Goal: Information Seeking & Learning: Learn about a topic

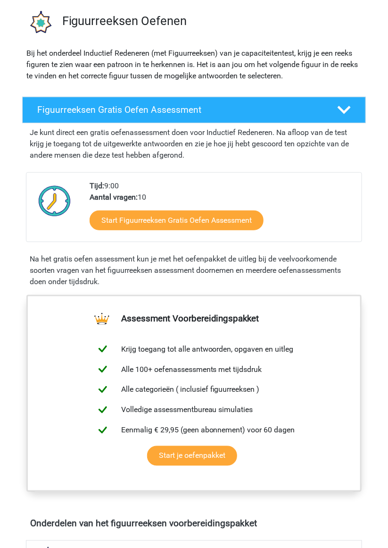
scroll to position [63, 0]
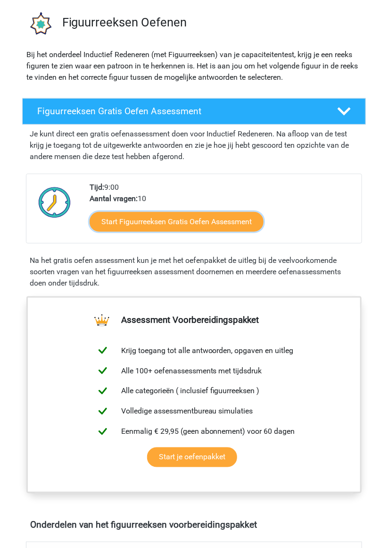
click at [222, 222] on link "Start Figuurreeksen Gratis Oefen Assessment" at bounding box center [177, 222] width 174 height 20
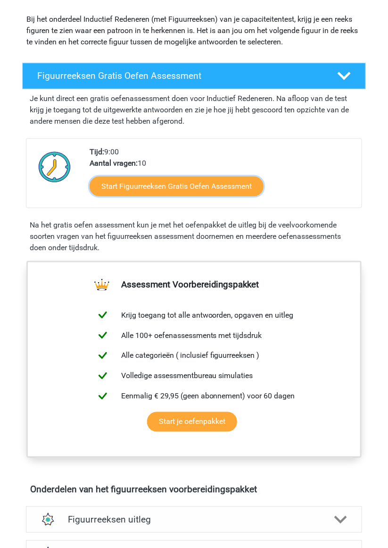
scroll to position [102, 0]
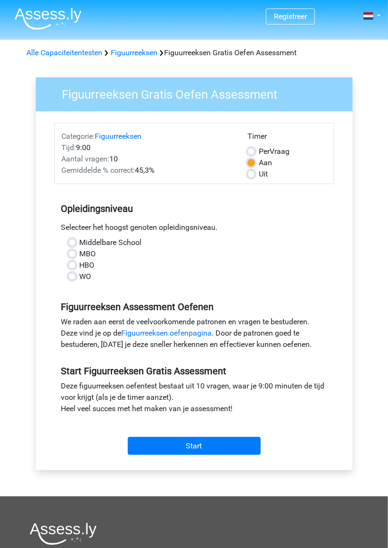
click at [76, 264] on div "HBO" at bounding box center [194, 264] width 252 height 11
click at [80, 267] on label "HBO" at bounding box center [87, 264] width 15 height 11
click at [71, 267] on input "HBO" at bounding box center [72, 263] width 8 height 9
radio input "true"
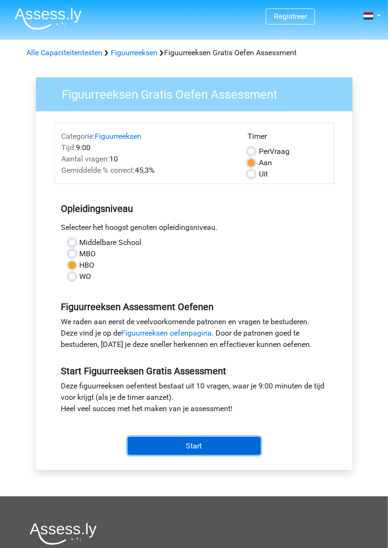
click at [199, 447] on input "Start" at bounding box center [194, 446] width 133 height 18
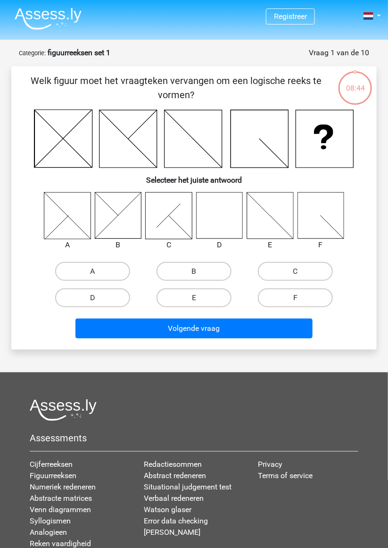
click at [106, 300] on label "D" at bounding box center [92, 297] width 75 height 19
click at [99, 300] on input "D" at bounding box center [96, 301] width 6 height 6
radio input "true"
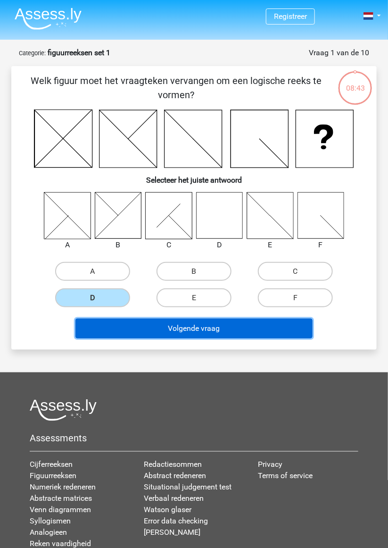
click at [194, 329] on button "Volgende vraag" at bounding box center [193, 328] width 237 height 20
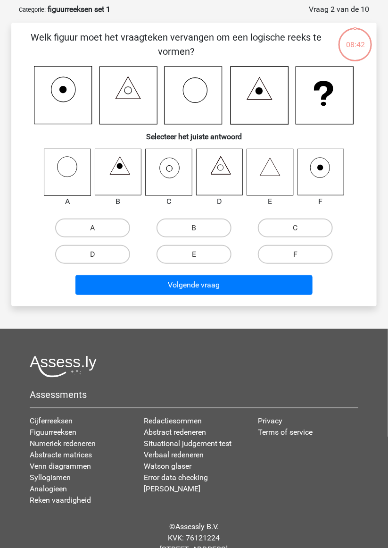
scroll to position [47, 0]
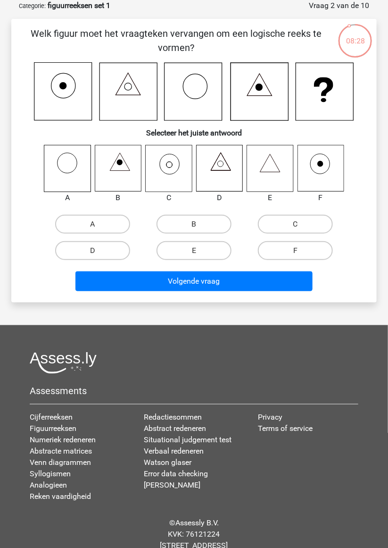
click at [301, 226] on input "C" at bounding box center [299, 227] width 6 height 6
radio input "true"
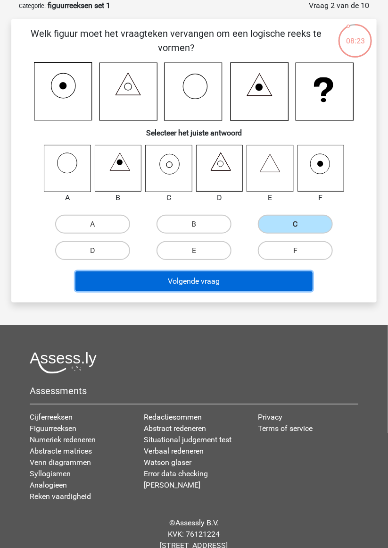
click at [196, 281] on button "Volgende vraag" at bounding box center [193, 281] width 237 height 20
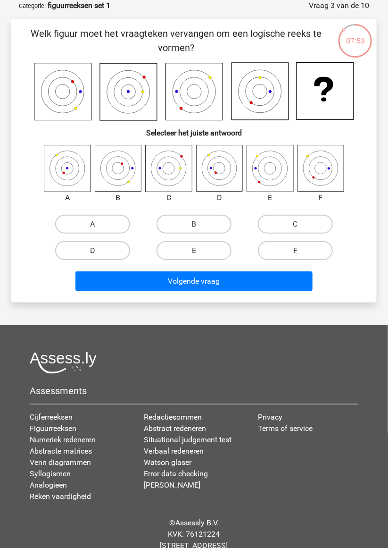
click at [295, 226] on label "C" at bounding box center [295, 224] width 75 height 19
click at [296, 226] on input "C" at bounding box center [299, 227] width 6 height 6
radio input "true"
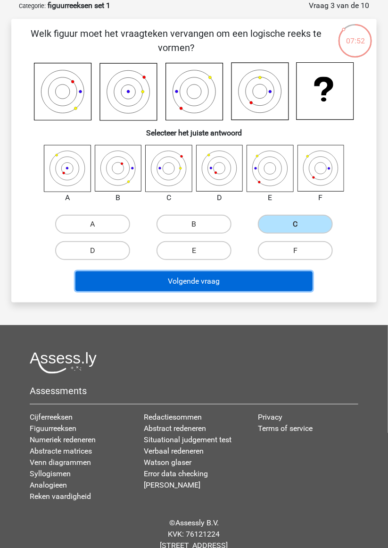
click at [227, 281] on button "Volgende vraag" at bounding box center [193, 281] width 237 height 20
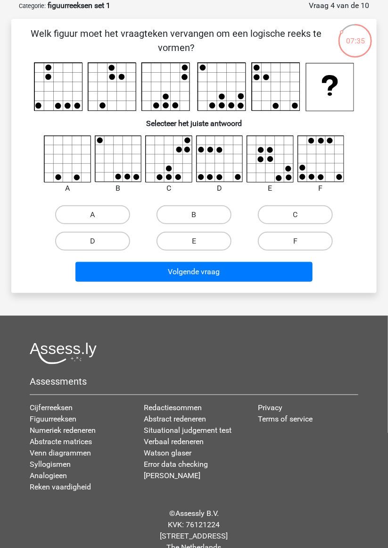
click at [196, 221] on input "B" at bounding box center [197, 218] width 6 height 6
radio input "true"
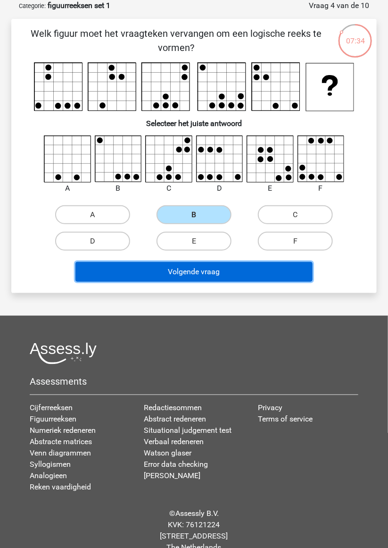
click at [214, 273] on button "Volgende vraag" at bounding box center [193, 272] width 237 height 20
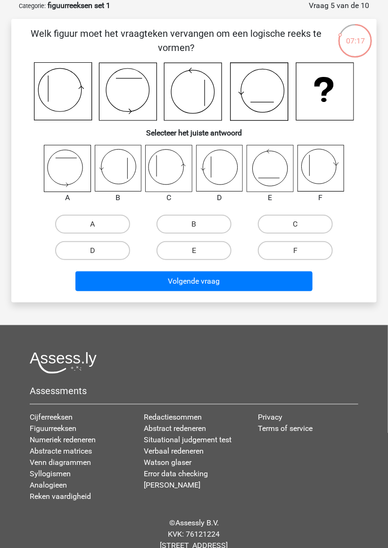
click at [192, 254] on label "E" at bounding box center [194, 250] width 75 height 19
click at [194, 254] on input "E" at bounding box center [197, 254] width 6 height 6
radio input "true"
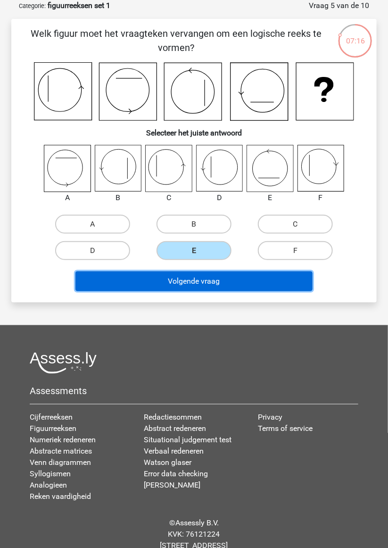
click at [210, 281] on button "Volgende vraag" at bounding box center [193, 281] width 237 height 20
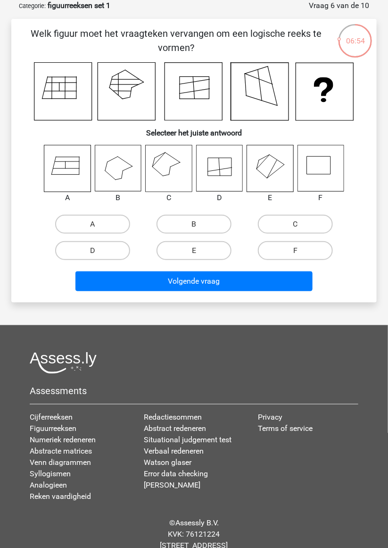
click at [110, 251] on label "D" at bounding box center [92, 250] width 75 height 19
click at [99, 251] on input "D" at bounding box center [96, 254] width 6 height 6
radio input "true"
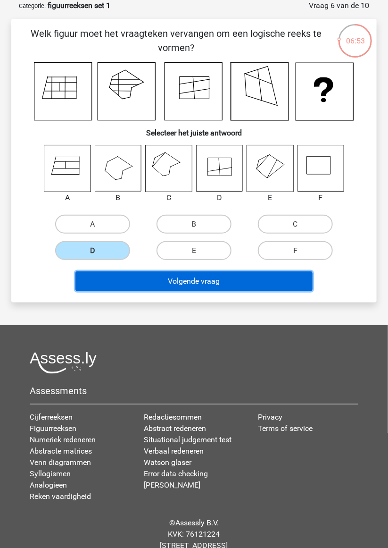
click at [198, 281] on button "Volgende vraag" at bounding box center [193, 281] width 237 height 20
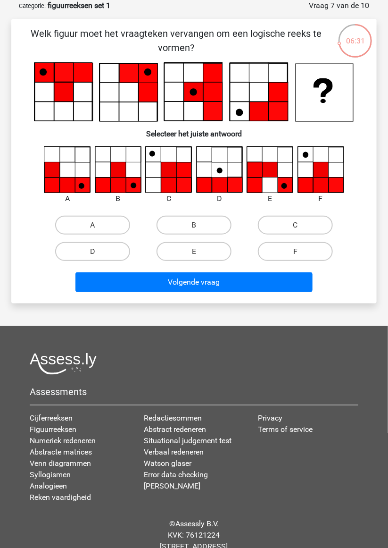
click at [201, 225] on input "B" at bounding box center [197, 228] width 6 height 6
radio input "true"
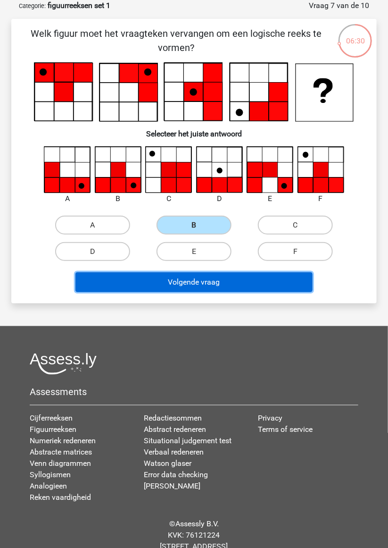
click at [206, 283] on button "Volgende vraag" at bounding box center [193, 282] width 237 height 20
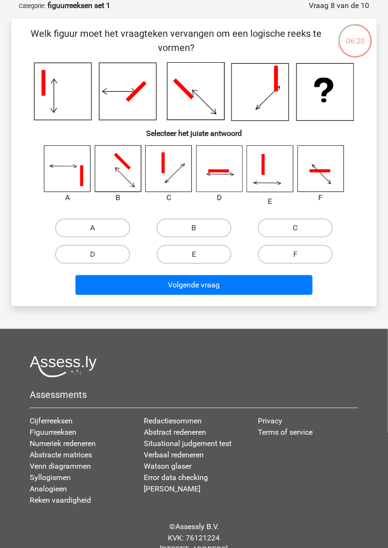
click at [207, 252] on label "E" at bounding box center [194, 254] width 75 height 19
click at [201, 254] on input "E" at bounding box center [197, 257] width 6 height 6
radio input "true"
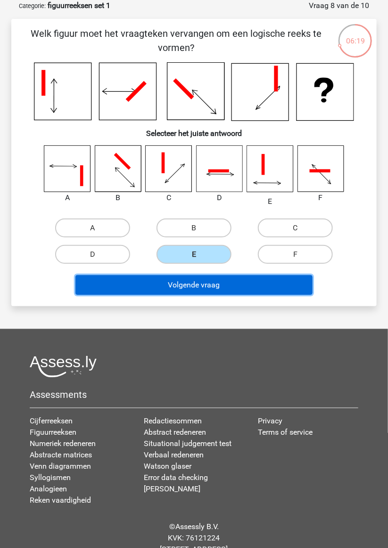
click at [210, 282] on button "Volgende vraag" at bounding box center [193, 285] width 237 height 20
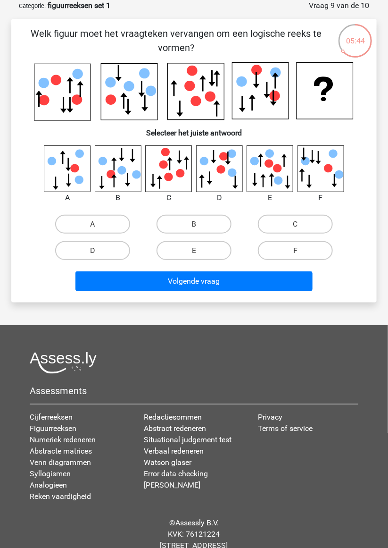
click at [101, 224] on label "A" at bounding box center [92, 224] width 75 height 19
click at [99, 224] on input "A" at bounding box center [96, 227] width 6 height 6
radio input "true"
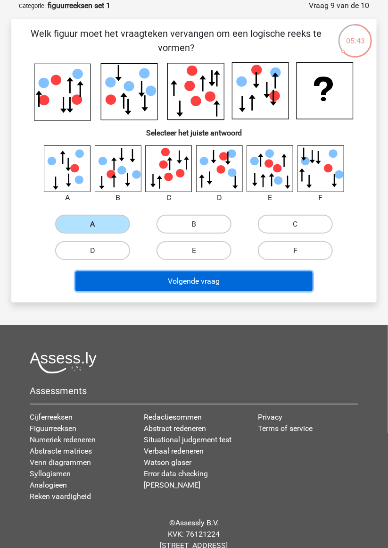
click at [197, 280] on button "Volgende vraag" at bounding box center [193, 281] width 237 height 20
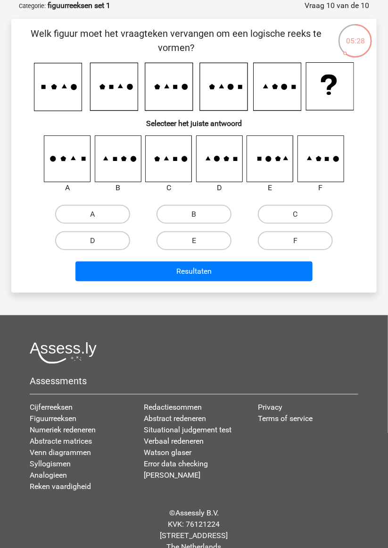
click at [109, 243] on label "D" at bounding box center [92, 240] width 75 height 19
click at [99, 243] on input "D" at bounding box center [96, 244] width 6 height 6
radio input "true"
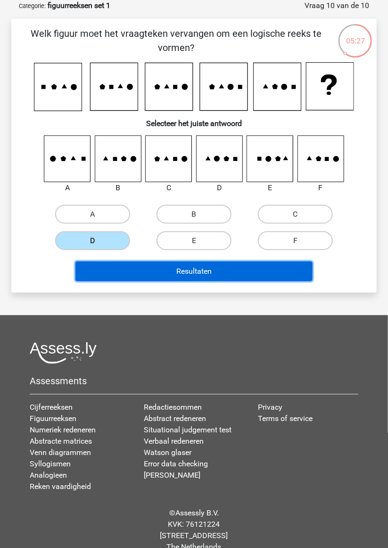
click at [191, 277] on button "Resultaten" at bounding box center [193, 271] width 237 height 20
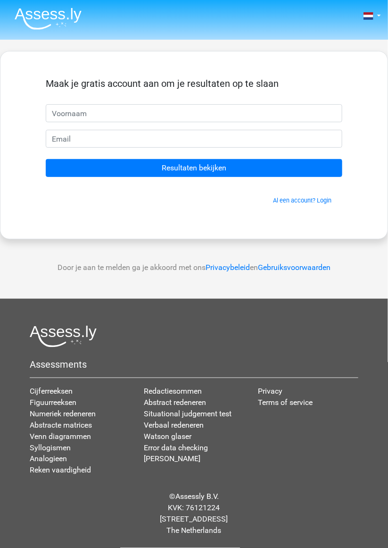
click at [158, 111] on input "text" at bounding box center [194, 113] width 297 height 18
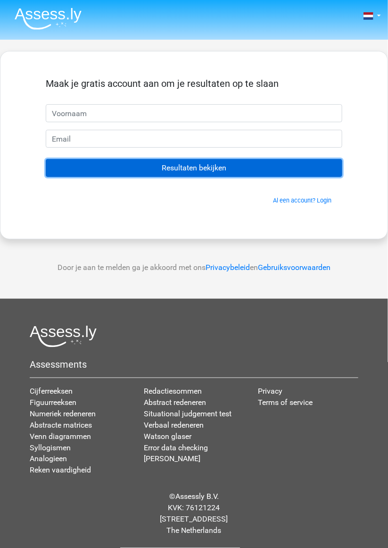
click at [201, 169] on input "Resultaten bekijken" at bounding box center [194, 168] width 297 height 18
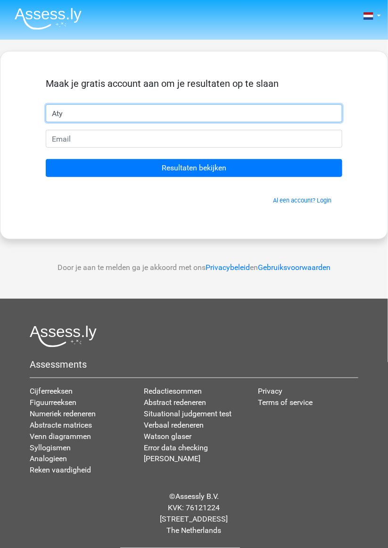
type input "Aty"
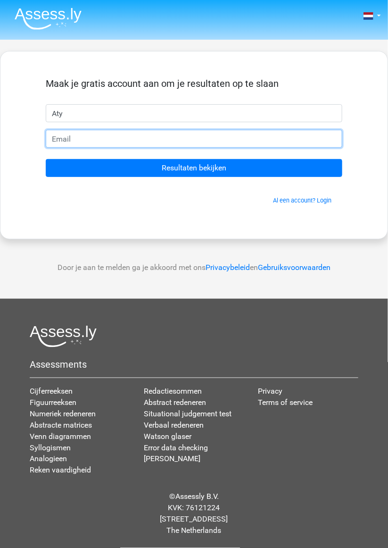
click at [103, 145] on input "email" at bounding box center [194, 139] width 297 height 18
type input "test@gmail.com"
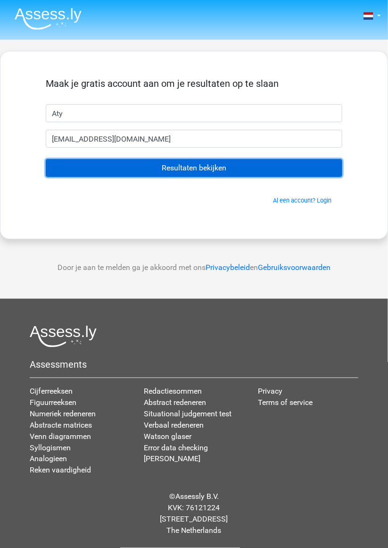
click at [206, 170] on input "Resultaten bekijken" at bounding box center [194, 168] width 297 height 18
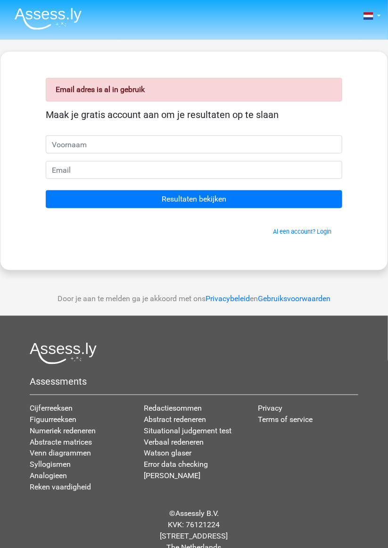
click at [68, 139] on input "text" at bounding box center [194, 144] width 297 height 18
type input "Aty"
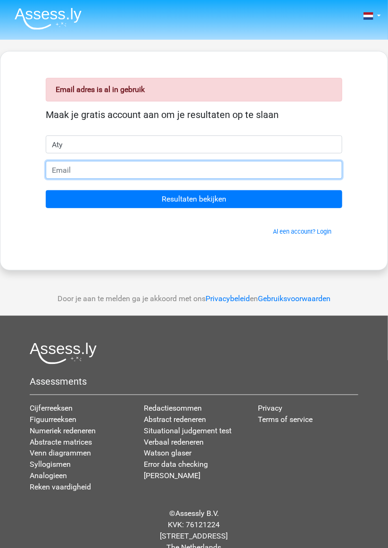
click at [91, 172] on input "email" at bounding box center [194, 170] width 297 height 18
type input "atyschuuring@mail.com"
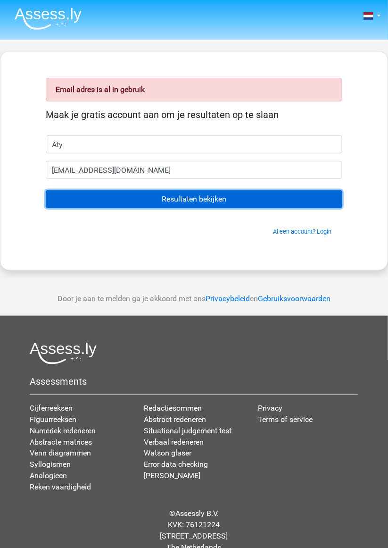
click at [198, 199] on input "Resultaten bekijken" at bounding box center [194, 199] width 297 height 18
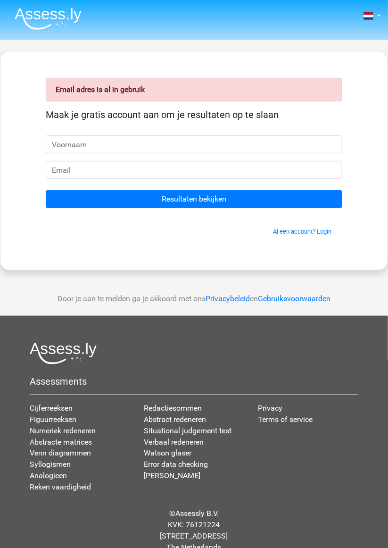
click at [168, 146] on input "text" at bounding box center [194, 144] width 297 height 18
type input "Aty"
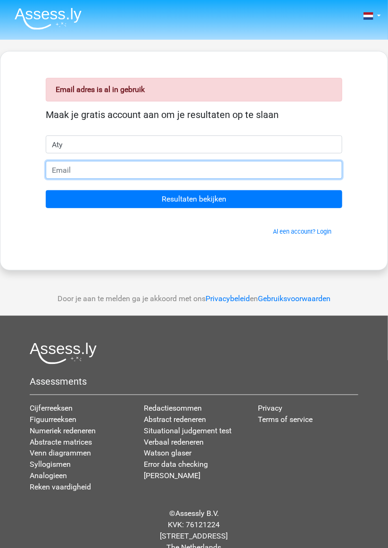
click at [101, 170] on input "email" at bounding box center [194, 170] width 297 height 18
type input "[EMAIL_ADDRESS][DOMAIN_NAME]"
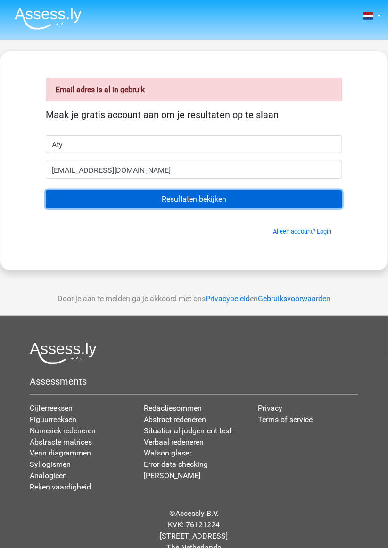
click at [213, 195] on input "Resultaten bekijken" at bounding box center [194, 199] width 297 height 18
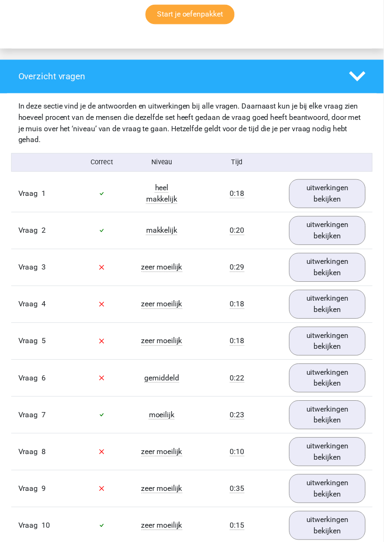
scroll to position [663, 0]
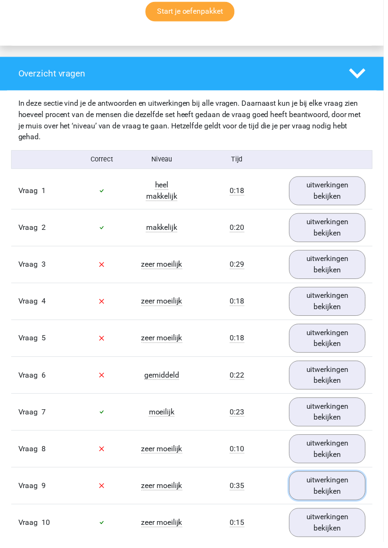
click at [326, 484] on link "uitwerkingen bekijken" at bounding box center [331, 491] width 77 height 29
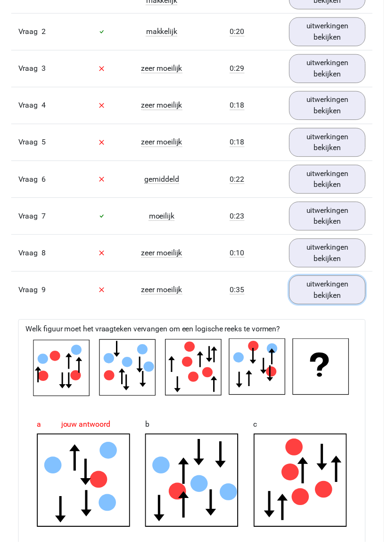
scroll to position [861, 0]
click at [334, 251] on link "uitwerkingen bekijken" at bounding box center [331, 255] width 77 height 29
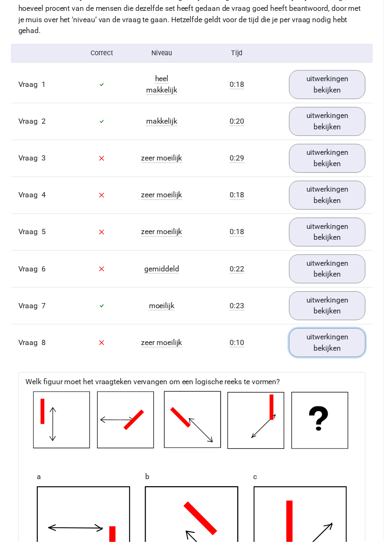
scroll to position [770, 0]
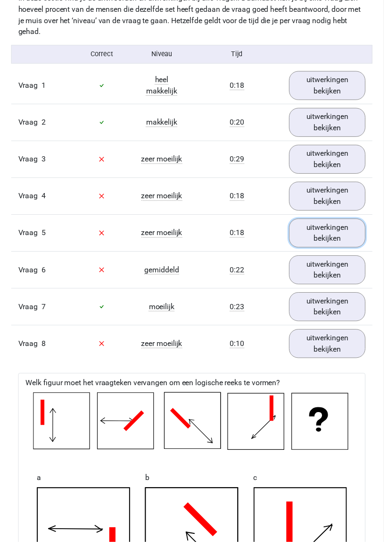
click at [333, 232] on link "uitwerkingen bekijken" at bounding box center [331, 235] width 77 height 29
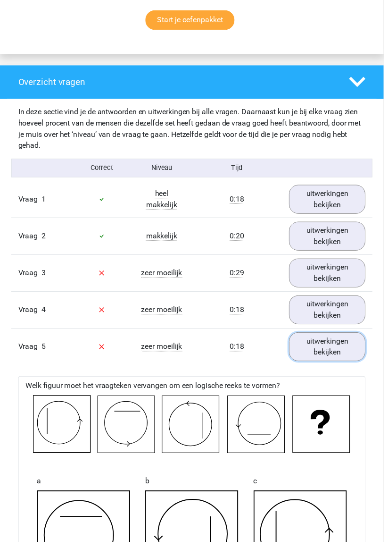
scroll to position [654, 0]
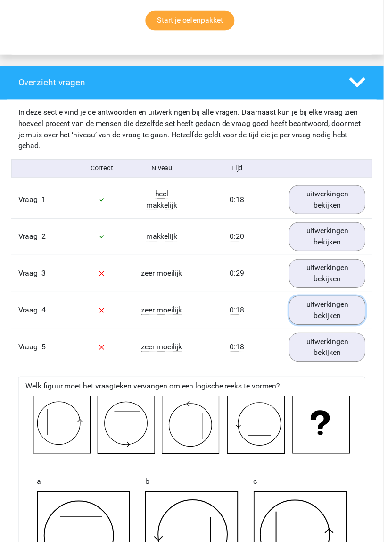
click at [332, 312] on link "uitwerkingen bekijken" at bounding box center [331, 313] width 77 height 29
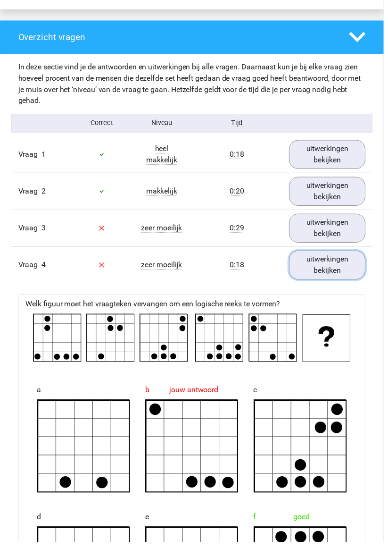
scroll to position [690, 0]
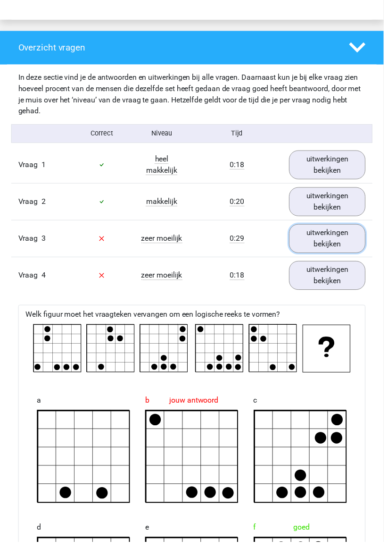
click at [332, 240] on link "uitwerkingen bekijken" at bounding box center [331, 240] width 77 height 29
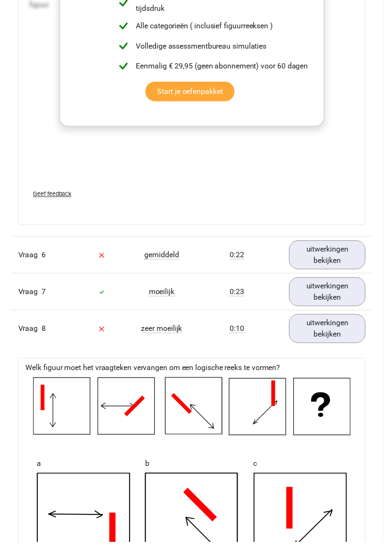
scroll to position [2762, 0]
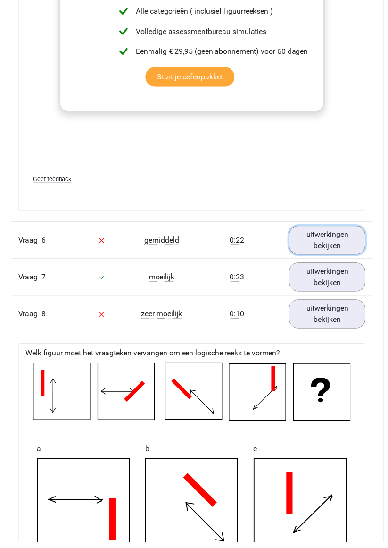
click at [334, 241] on link "uitwerkingen bekijken" at bounding box center [331, 242] width 77 height 29
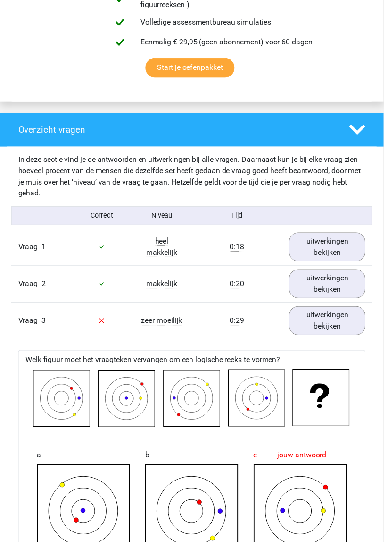
scroll to position [601, 0]
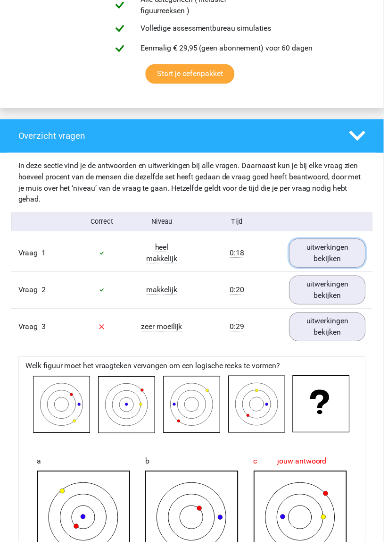
click at [333, 255] on link "uitwerkingen bekijken" at bounding box center [331, 255] width 77 height 29
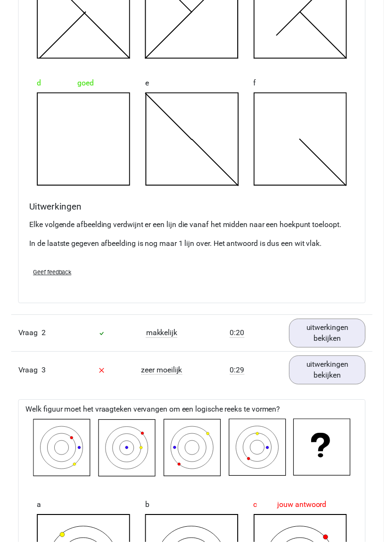
scroll to position [1039, 0]
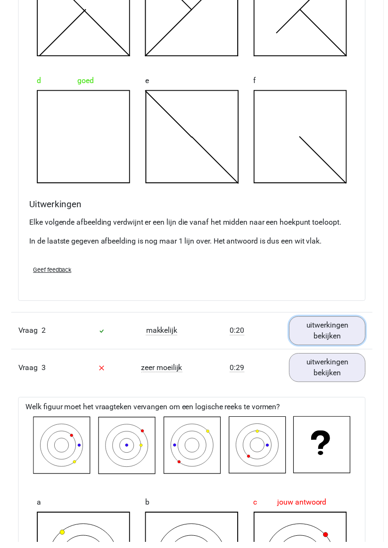
click at [325, 335] on link "uitwerkingen bekijken" at bounding box center [331, 334] width 77 height 29
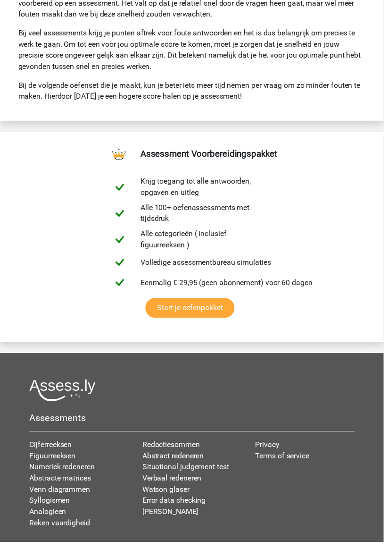
scroll to position [6375, 0]
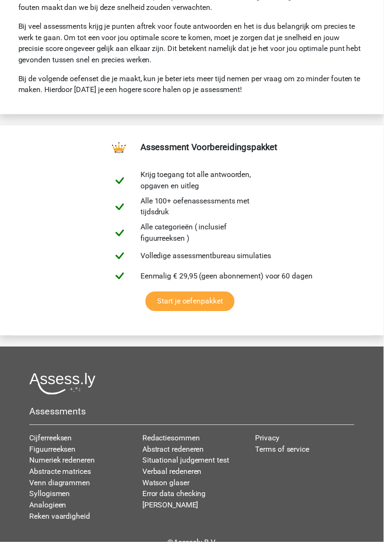
click at [67, 438] on link "Cijferreeksen" at bounding box center [51, 442] width 43 height 9
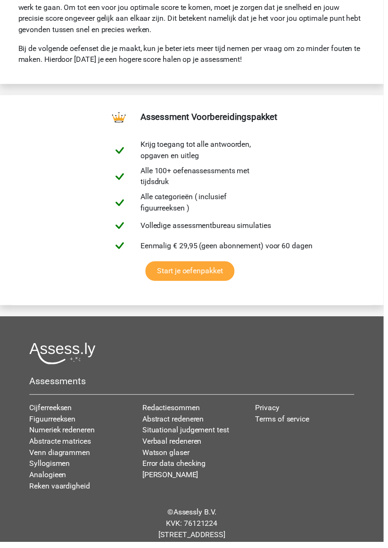
scroll to position [6410, 0]
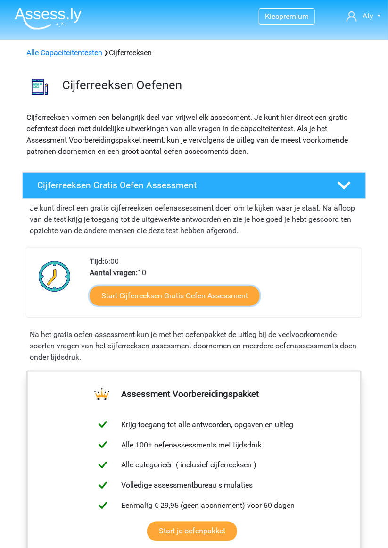
click at [225, 294] on link "Start Cijferreeksen Gratis Oefen Assessment" at bounding box center [175, 296] width 170 height 20
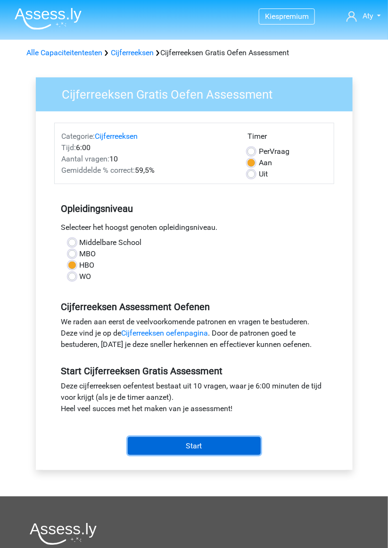
click at [206, 445] on input "Start" at bounding box center [194, 446] width 133 height 18
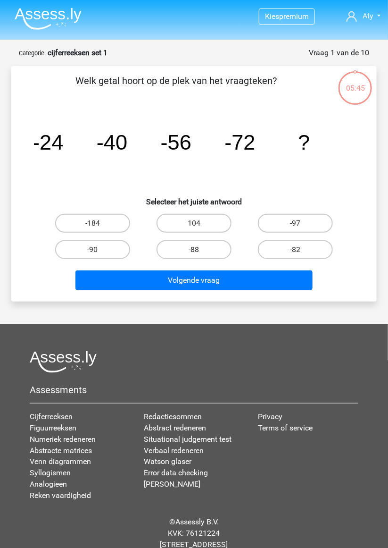
click at [209, 253] on label "-88" at bounding box center [194, 249] width 75 height 19
click at [201, 253] on input "-88" at bounding box center [197, 253] width 6 height 6
radio input "true"
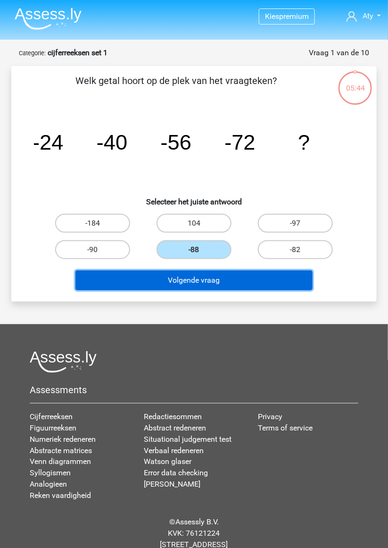
click at [213, 282] on button "Volgende vraag" at bounding box center [193, 280] width 237 height 20
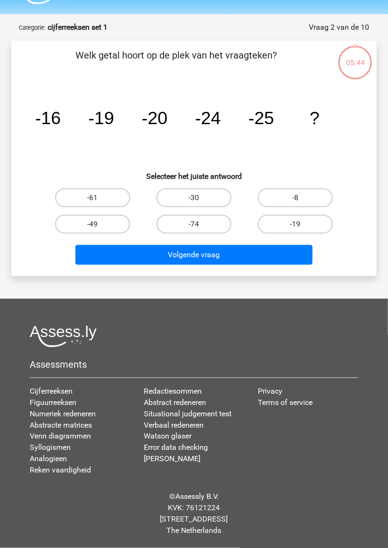
scroll to position [40, 0]
click at [204, 188] on label "-30" at bounding box center [194, 197] width 75 height 19
click at [201, 198] on input "-30" at bounding box center [197, 201] width 6 height 6
radio input "true"
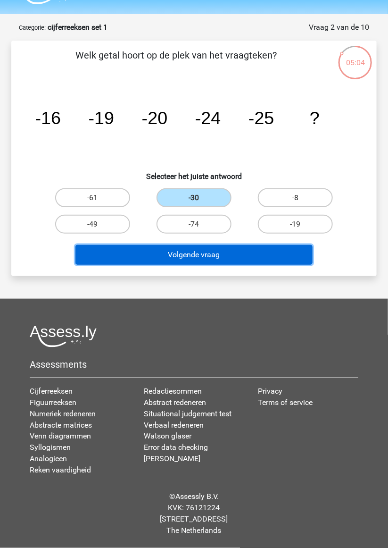
click at [217, 245] on button "Volgende vraag" at bounding box center [193, 255] width 237 height 20
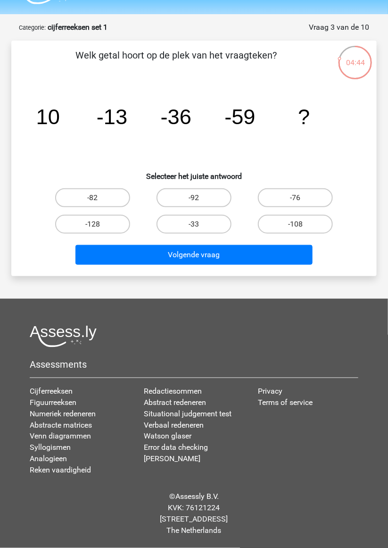
click at [109, 189] on label "-82" at bounding box center [92, 197] width 75 height 19
click at [99, 198] on input "-82" at bounding box center [96, 201] width 6 height 6
radio input "true"
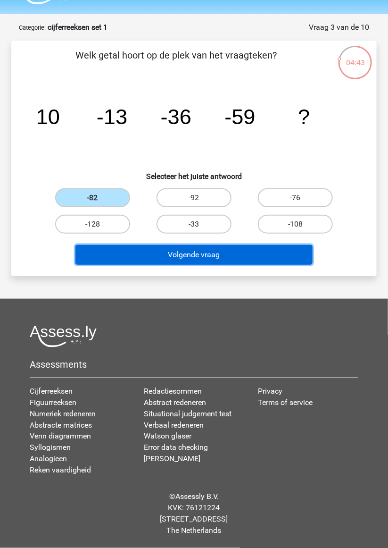
click at [207, 245] on button "Volgende vraag" at bounding box center [193, 255] width 237 height 20
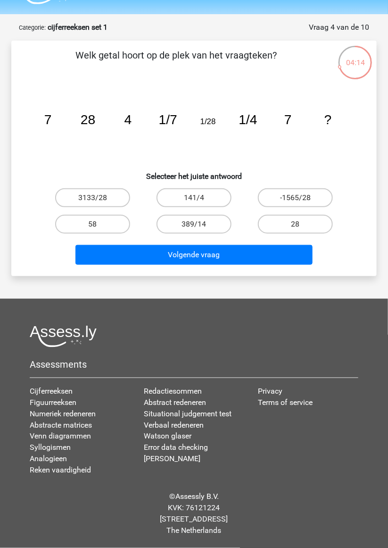
click at [292, 215] on label "28" at bounding box center [295, 224] width 75 height 19
click at [296, 224] on input "28" at bounding box center [299, 227] width 6 height 6
radio input "true"
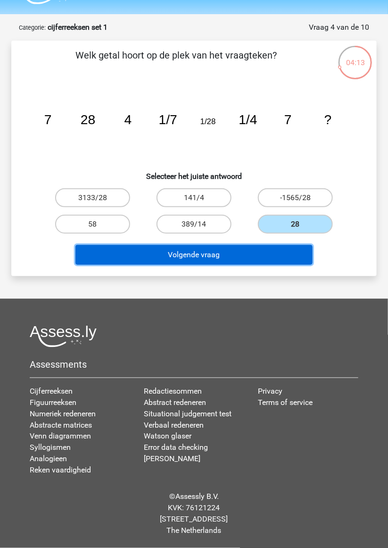
click at [214, 245] on button "Volgende vraag" at bounding box center [193, 255] width 237 height 20
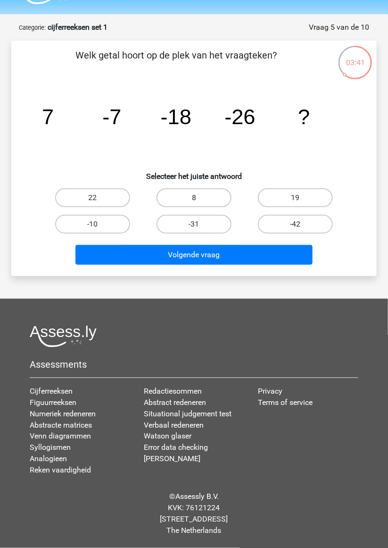
click at [290, 215] on label "-42" at bounding box center [295, 224] width 75 height 19
click at [296, 224] on input "-42" at bounding box center [299, 227] width 6 height 6
radio input "true"
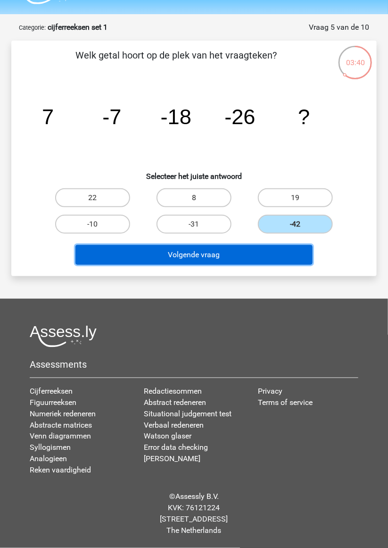
click at [246, 245] on button "Volgende vraag" at bounding box center [193, 255] width 237 height 20
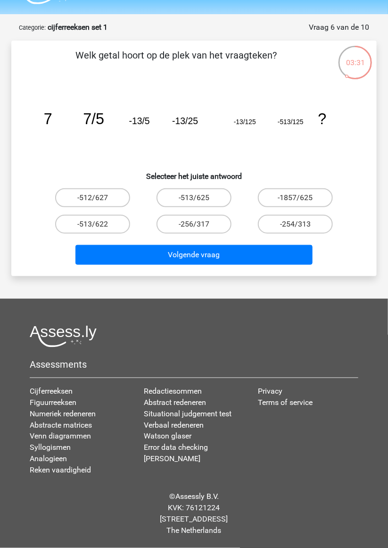
click at [292, 215] on label "-254/313" at bounding box center [295, 224] width 75 height 19
click at [296, 224] on input "-254/313" at bounding box center [299, 227] width 6 height 6
radio input "true"
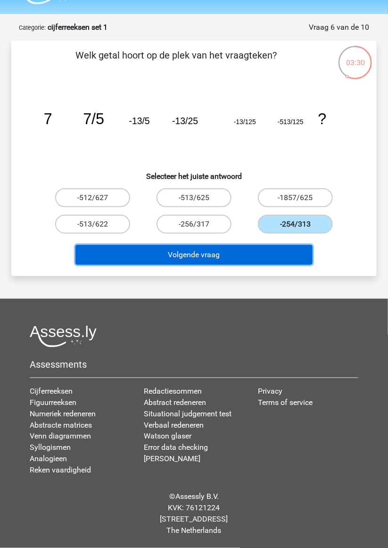
click at [250, 245] on button "Volgende vraag" at bounding box center [193, 255] width 237 height 20
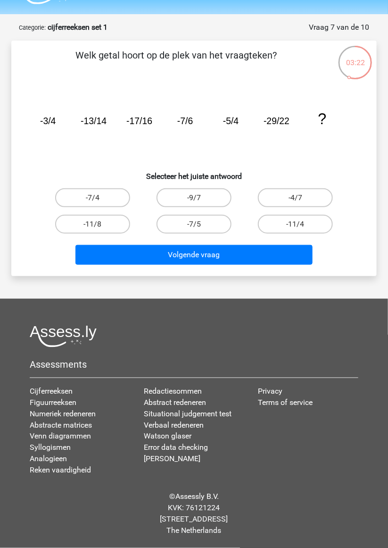
click at [292, 188] on label "-4/7" at bounding box center [295, 197] width 75 height 19
click at [296, 198] on input "-4/7" at bounding box center [299, 201] width 6 height 6
radio input "true"
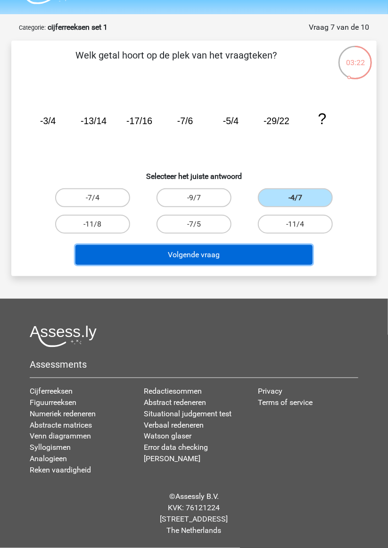
click at [237, 245] on button "Volgende vraag" at bounding box center [193, 255] width 237 height 20
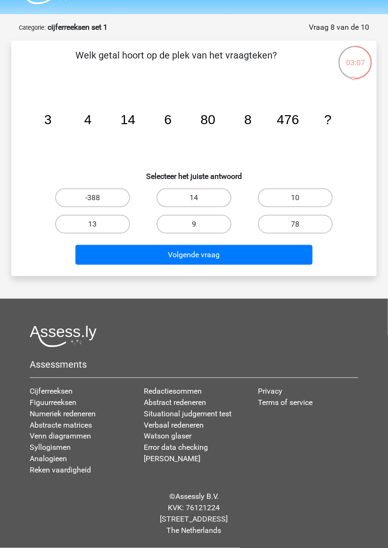
click at [201, 224] on input "9" at bounding box center [197, 227] width 6 height 6
radio input "true"
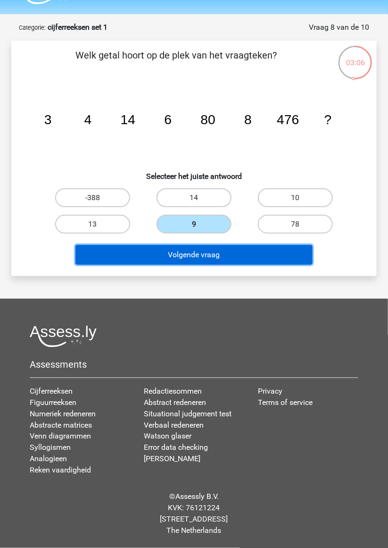
click at [211, 245] on button "Volgende vraag" at bounding box center [193, 255] width 237 height 20
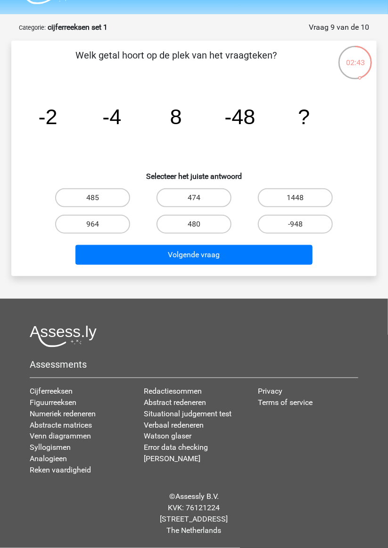
click at [196, 198] on input "474" at bounding box center [197, 201] width 6 height 6
radio input "true"
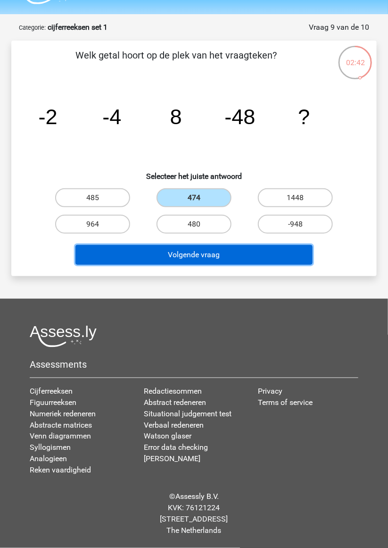
click at [211, 245] on button "Volgende vraag" at bounding box center [193, 255] width 237 height 20
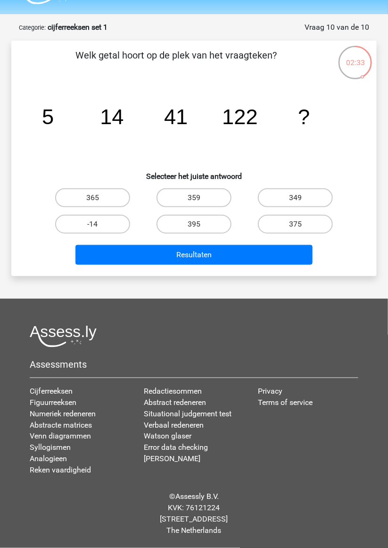
click at [212, 188] on label "359" at bounding box center [194, 197] width 75 height 19
click at [201, 198] on input "359" at bounding box center [197, 201] width 6 height 6
radio input "true"
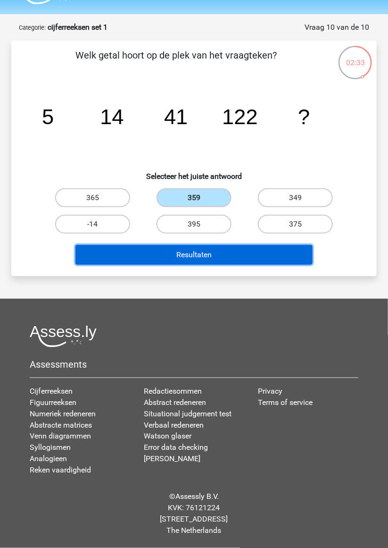
click at [215, 245] on button "Resultaten" at bounding box center [193, 255] width 237 height 20
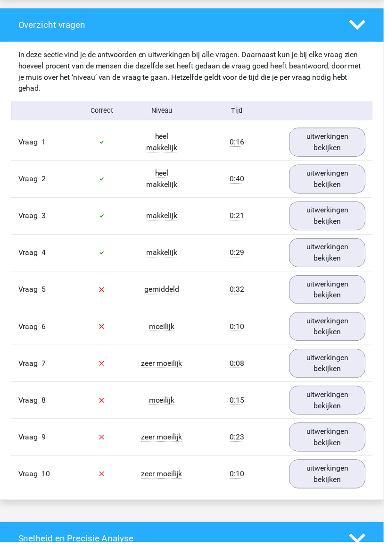
scroll to position [713, 0]
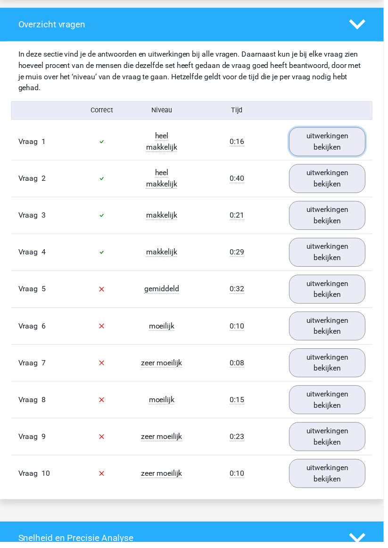
click at [334, 137] on link "uitwerkingen bekijken" at bounding box center [331, 143] width 77 height 29
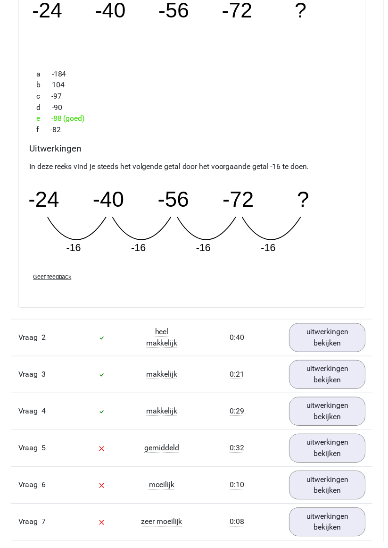
scroll to position [936, 0]
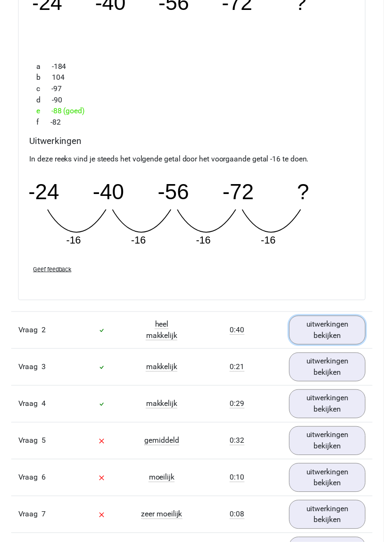
click at [330, 332] on link "uitwerkingen bekijken" at bounding box center [331, 333] width 77 height 29
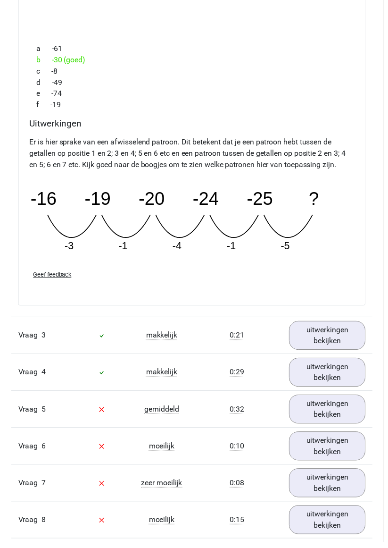
scroll to position [1366, 0]
click at [328, 334] on link "uitwerkingen bekijken" at bounding box center [331, 338] width 77 height 29
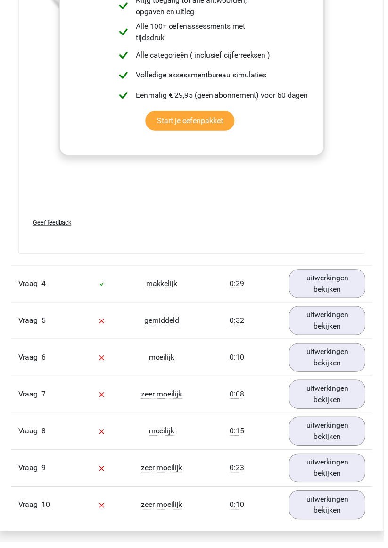
scroll to position [2023, 0]
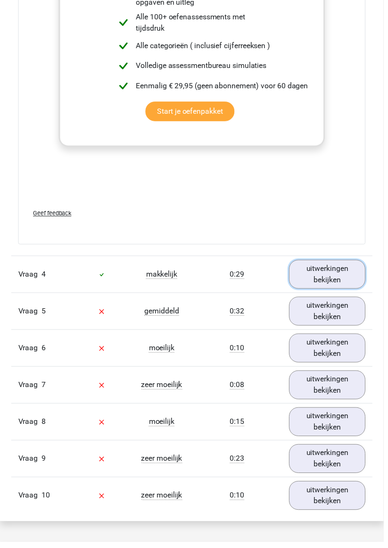
click at [334, 276] on link "uitwerkingen bekijken" at bounding box center [331, 277] width 77 height 29
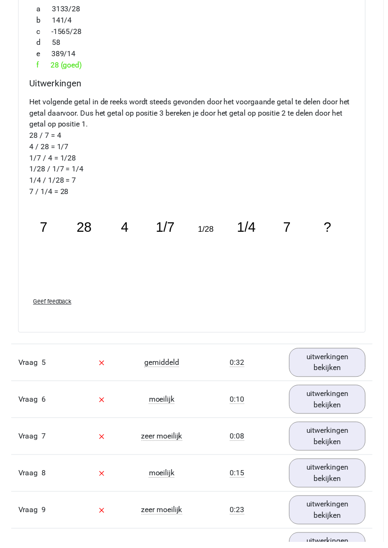
scroll to position [2438, 0]
click at [340, 366] on link "uitwerkingen bekijken" at bounding box center [331, 365] width 77 height 29
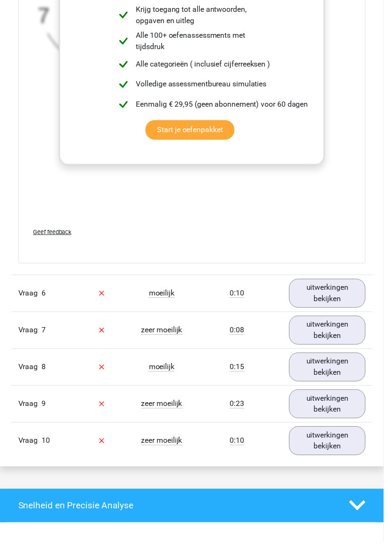
scroll to position [3103, 0]
click at [334, 293] on link "uitwerkingen bekijken" at bounding box center [331, 296] width 77 height 29
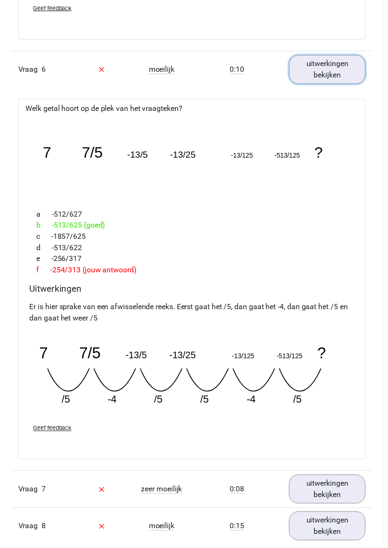
scroll to position [3383, 0]
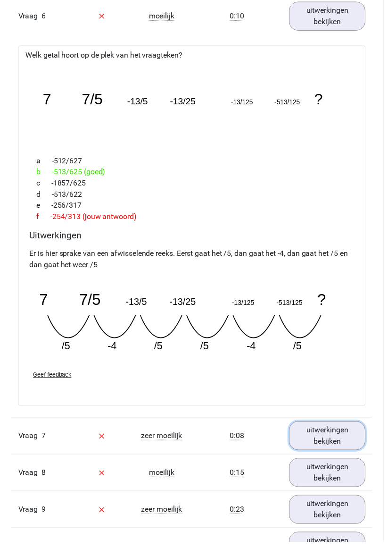
click at [335, 436] on link "uitwerkingen bekijken" at bounding box center [331, 440] width 77 height 29
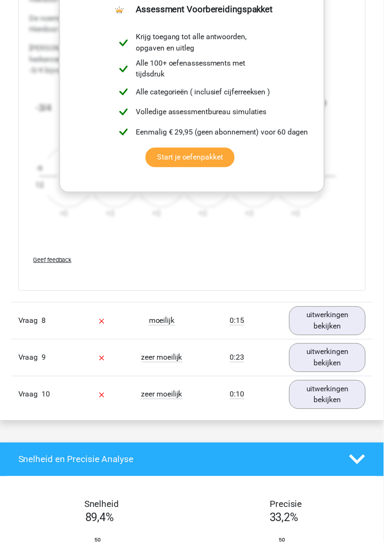
scroll to position [4101, 0]
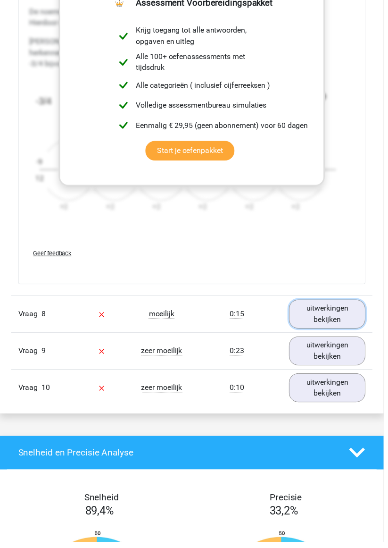
click at [328, 310] on link "uitwerkingen bekijken" at bounding box center [331, 317] width 77 height 29
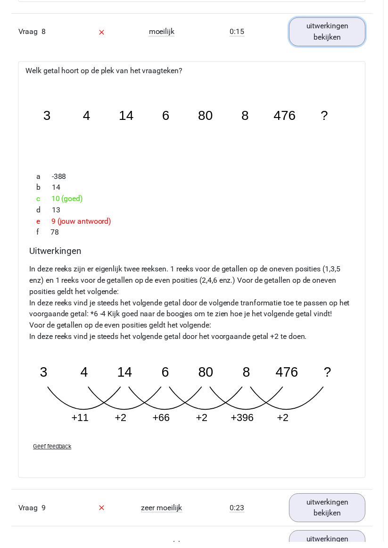
scroll to position [4388, 0]
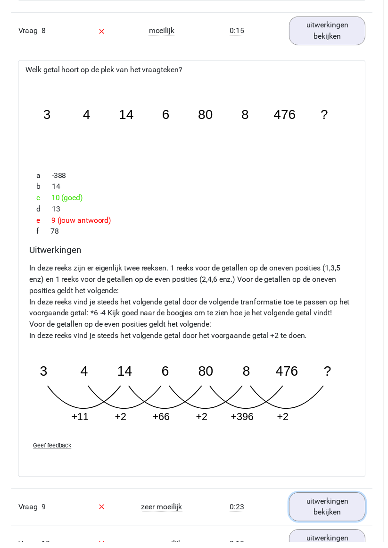
click at [330, 503] on link "uitwerkingen bekijken" at bounding box center [331, 512] width 77 height 29
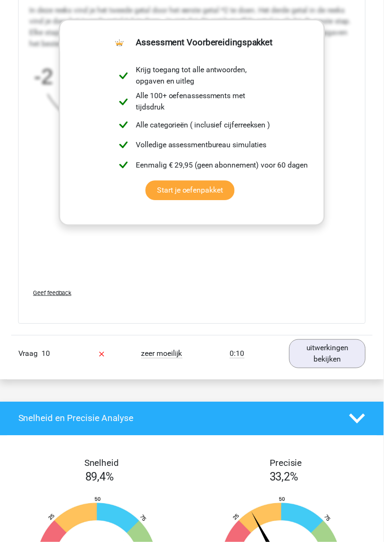
scroll to position [5166, 0]
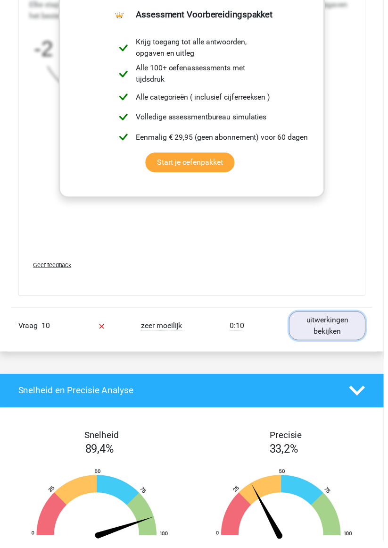
click at [334, 326] on link "uitwerkingen bekijken" at bounding box center [331, 329] width 77 height 29
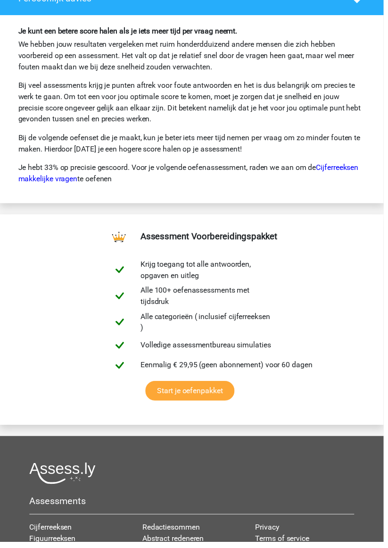
scroll to position [6513, 0]
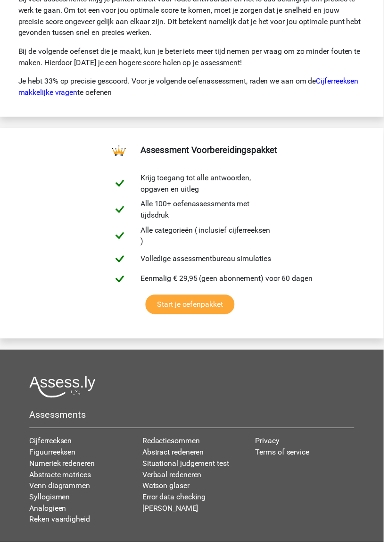
click at [86, 464] on link "Numeriek redeneren" at bounding box center [63, 468] width 66 height 9
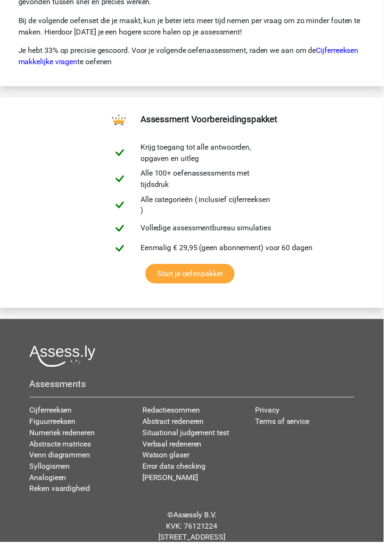
scroll to position [6548, 0]
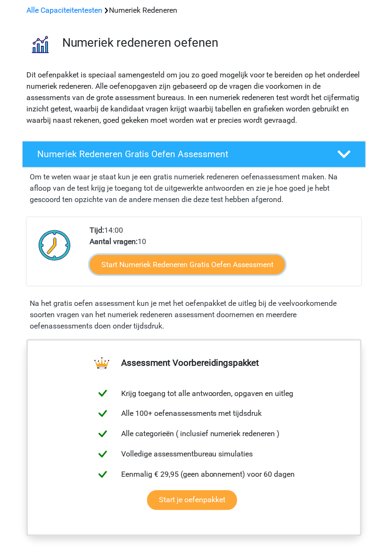
click at [242, 265] on link "Start Numeriek Redeneren Gratis Oefen Assessment" at bounding box center [188, 265] width 196 height 20
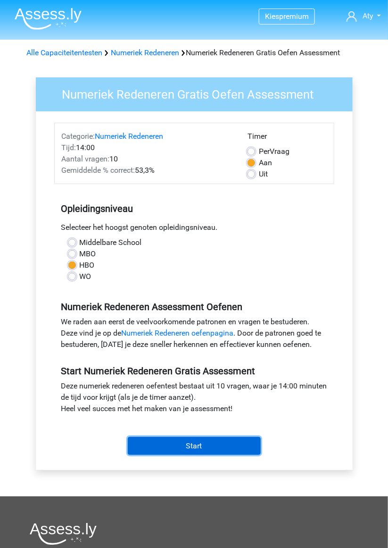
click at [195, 444] on input "Start" at bounding box center [194, 446] width 133 height 18
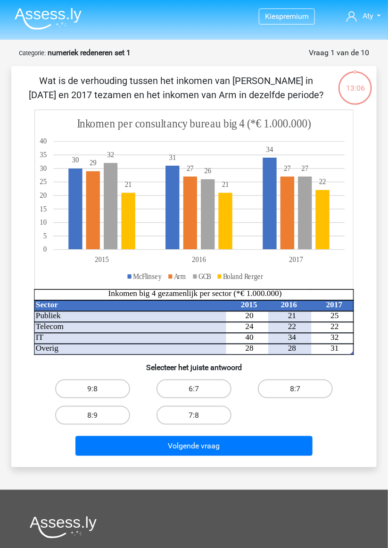
click at [105, 392] on label "9:8" at bounding box center [92, 388] width 75 height 19
click at [99, 392] on input "9:8" at bounding box center [96, 392] width 6 height 6
radio input "true"
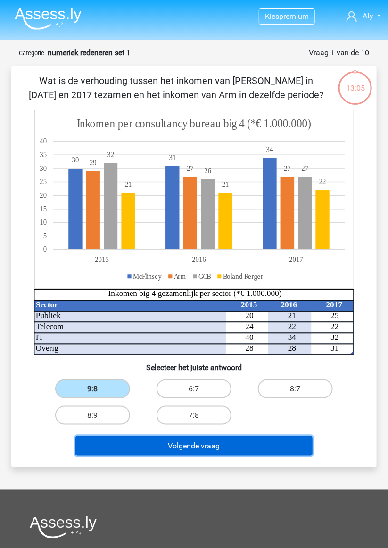
click at [201, 450] on button "Volgende vraag" at bounding box center [193, 446] width 237 height 20
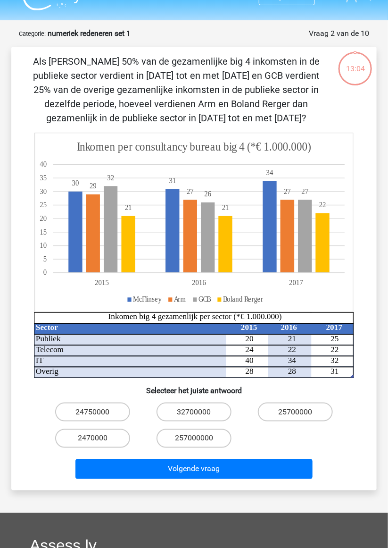
scroll to position [47, 0]
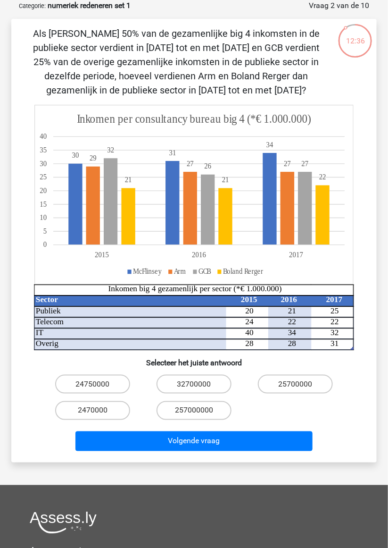
click at [194, 386] on input "32700000" at bounding box center [197, 387] width 6 height 6
radio input "true"
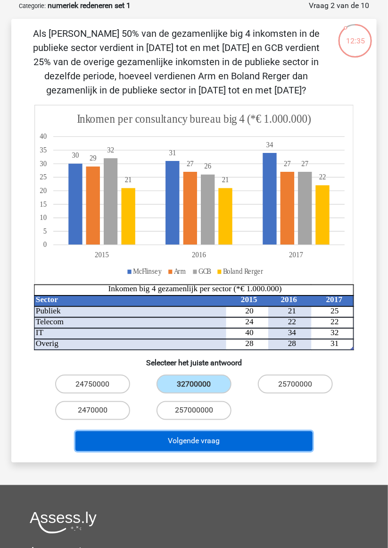
click at [200, 447] on button "Volgende vraag" at bounding box center [193, 441] width 237 height 20
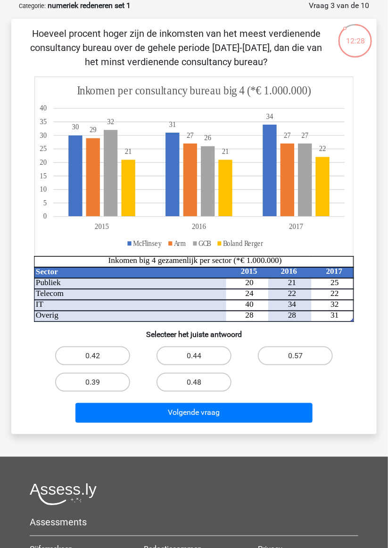
click at [192, 359] on label "0.44" at bounding box center [194, 355] width 75 height 19
click at [194, 359] on input "0.44" at bounding box center [197, 359] width 6 height 6
radio input "true"
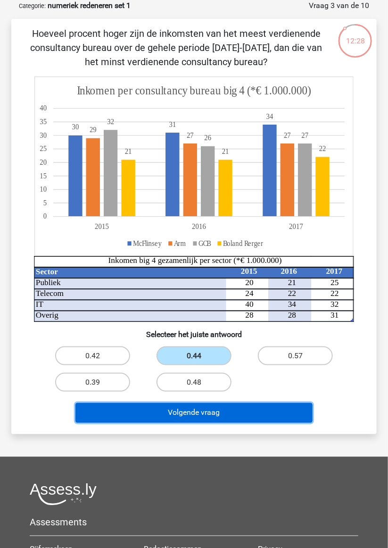
click at [210, 413] on button "Volgende vraag" at bounding box center [193, 413] width 237 height 20
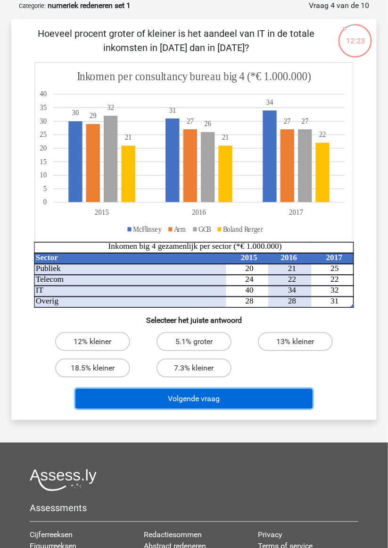
click at [189, 401] on button "Volgende vraag" at bounding box center [193, 399] width 237 height 20
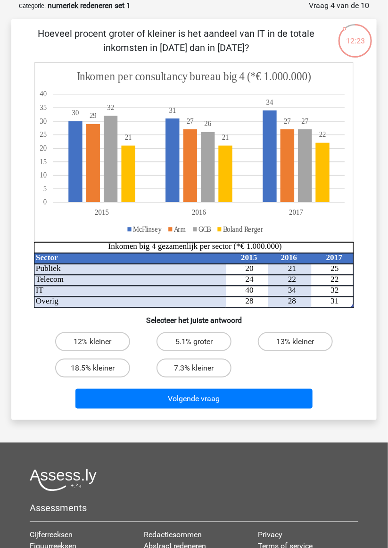
click at [202, 368] on label "7.3% kleiner" at bounding box center [194, 368] width 75 height 19
click at [201, 368] on input "7.3% kleiner" at bounding box center [197, 371] width 6 height 6
radio input "true"
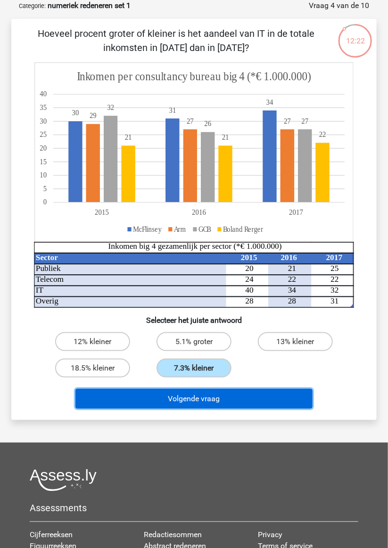
click at [218, 398] on button "Volgende vraag" at bounding box center [193, 399] width 237 height 20
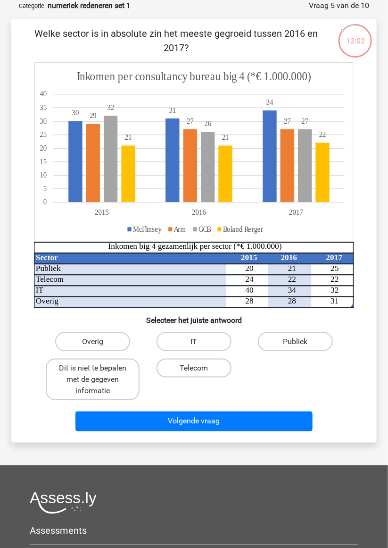
click at [105, 385] on label "Dit is niet te bepalen met de gegeven informatie" at bounding box center [93, 380] width 94 height 42
click at [99, 374] on input "Dit is niet te bepalen met de gegeven informatie" at bounding box center [96, 371] width 6 height 6
radio input "true"
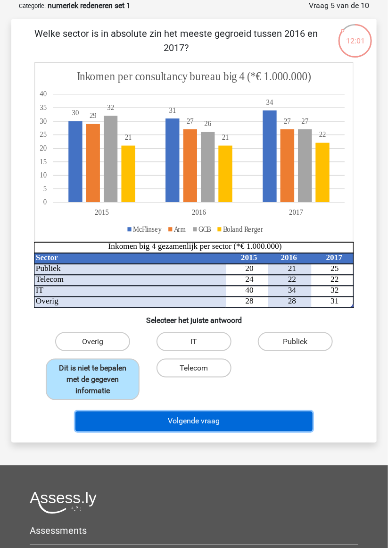
click at [180, 427] on button "Volgende vraag" at bounding box center [193, 421] width 237 height 20
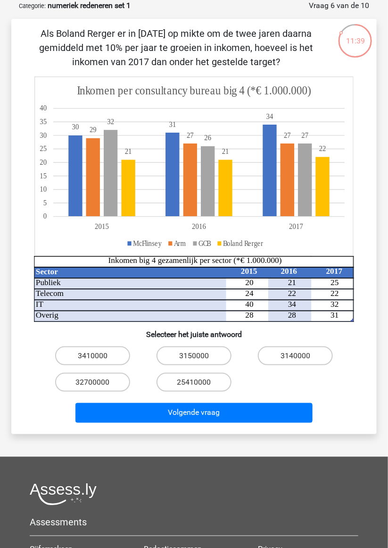
click at [193, 359] on label "3150000" at bounding box center [194, 355] width 75 height 19
click at [194, 359] on input "3150000" at bounding box center [197, 359] width 6 height 6
radio input "true"
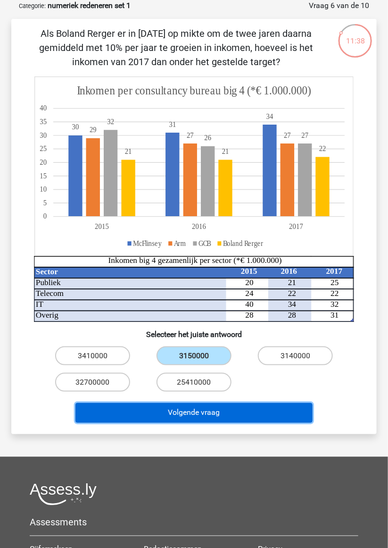
click at [208, 416] on button "Volgende vraag" at bounding box center [193, 413] width 237 height 20
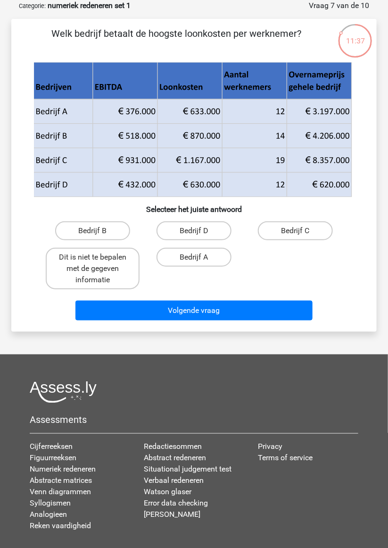
click at [195, 259] on input "Bedrijf A" at bounding box center [197, 260] width 6 height 6
radio input "true"
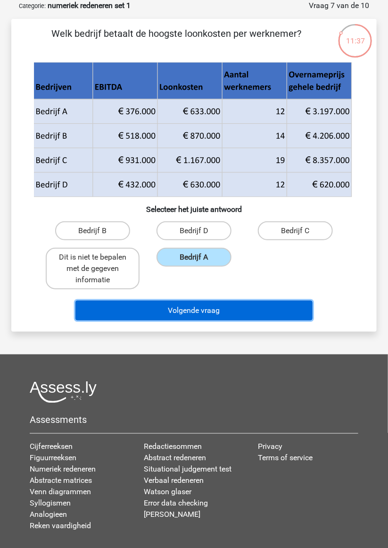
click at [208, 316] on button "Volgende vraag" at bounding box center [193, 311] width 237 height 20
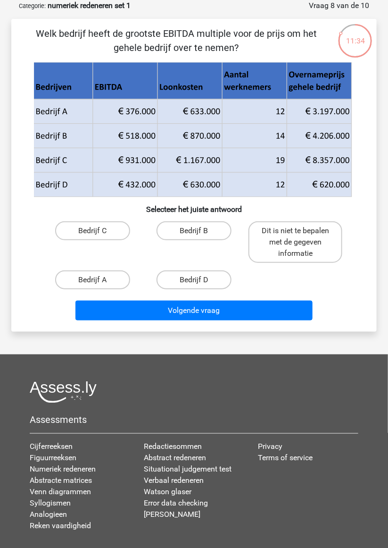
click at [203, 234] on label "Bedrijf B" at bounding box center [194, 230] width 75 height 19
click at [201, 234] on input "Bedrijf B" at bounding box center [197, 234] width 6 height 6
radio input "true"
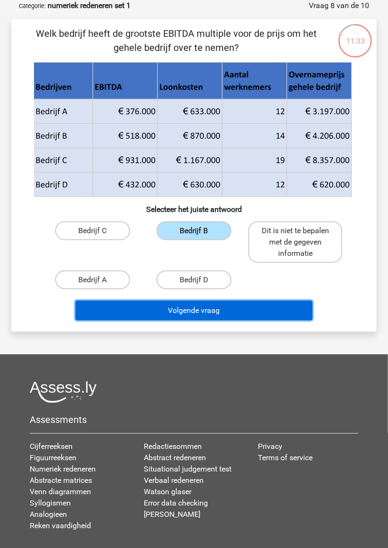
click at [231, 308] on button "Volgende vraag" at bounding box center [193, 311] width 237 height 20
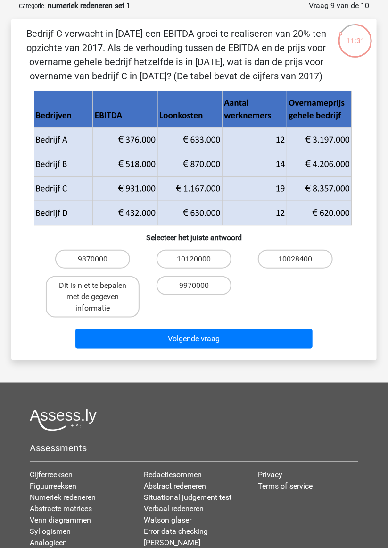
click at [205, 255] on label "10120000" at bounding box center [194, 259] width 75 height 19
click at [201, 259] on input "10120000" at bounding box center [197, 262] width 6 height 6
radio input "true"
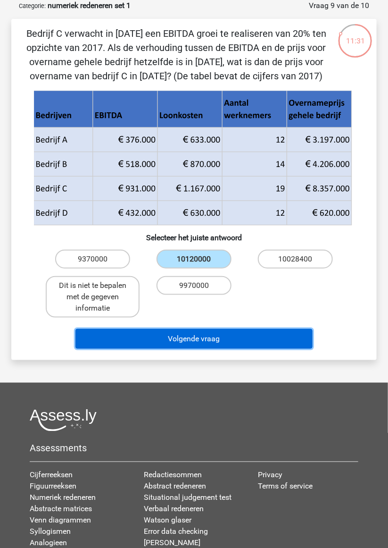
click at [219, 336] on button "Volgende vraag" at bounding box center [193, 339] width 237 height 20
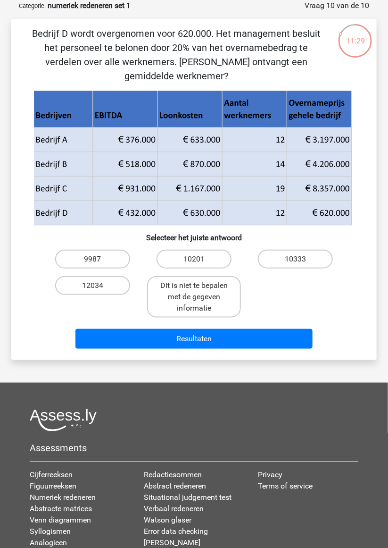
click at [201, 281] on label "Dit is niet te bepalen met de gegeven informatie" at bounding box center [194, 297] width 94 height 42
click at [201, 285] on input "Dit is niet te bepalen met de gegeven informatie" at bounding box center [197, 288] width 6 height 6
radio input "true"
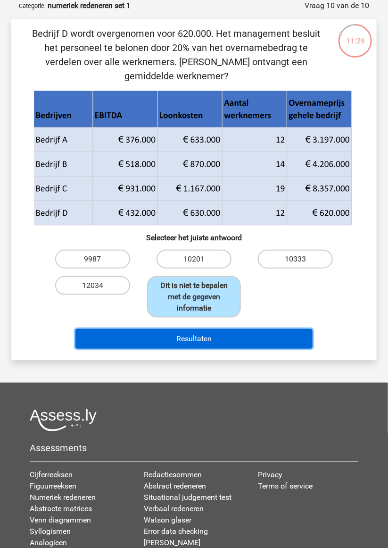
click at [210, 329] on button "Resultaten" at bounding box center [193, 339] width 237 height 20
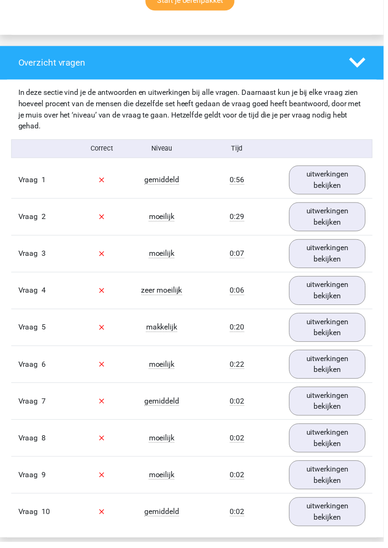
scroll to position [676, 0]
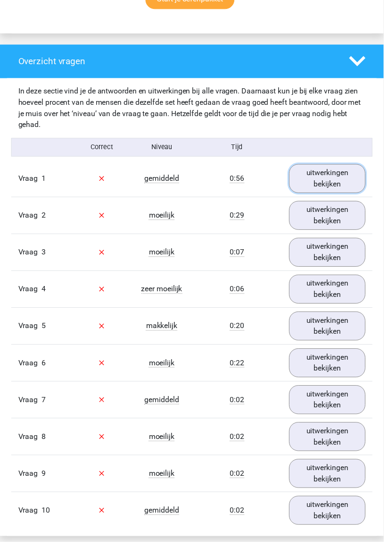
click at [331, 179] on link "uitwerkingen bekijken" at bounding box center [331, 180] width 77 height 29
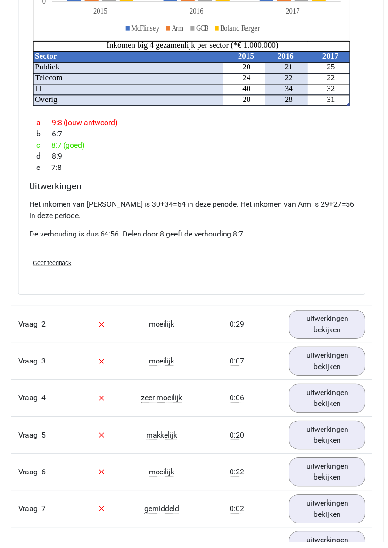
scroll to position [1056, 0]
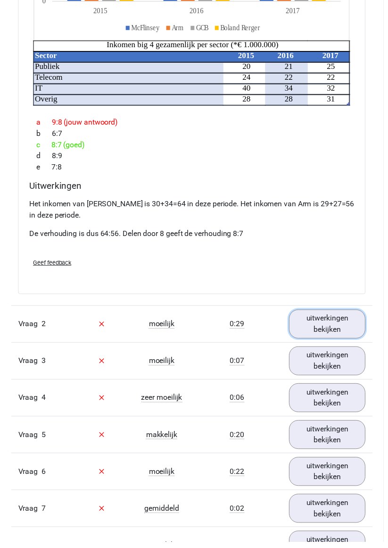
click at [328, 323] on link "uitwerkingen bekijken" at bounding box center [331, 327] width 77 height 29
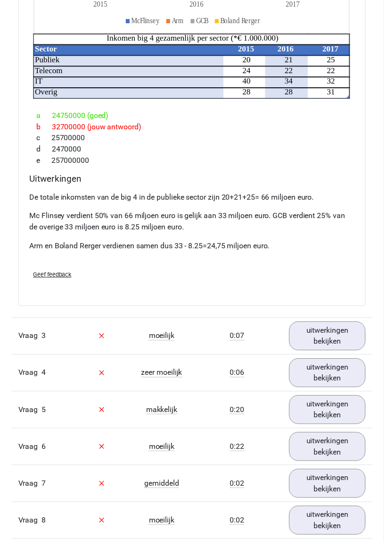
scroll to position [1613, 0]
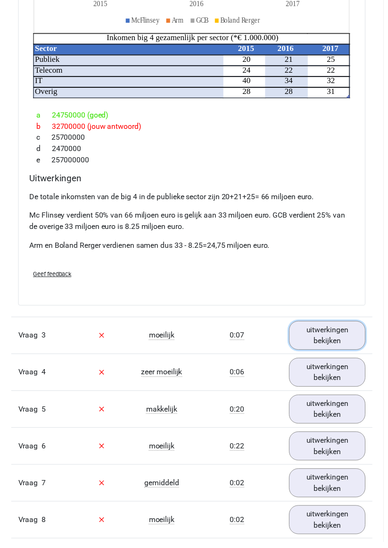
click at [329, 336] on link "uitwerkingen bekijken" at bounding box center [331, 339] width 77 height 29
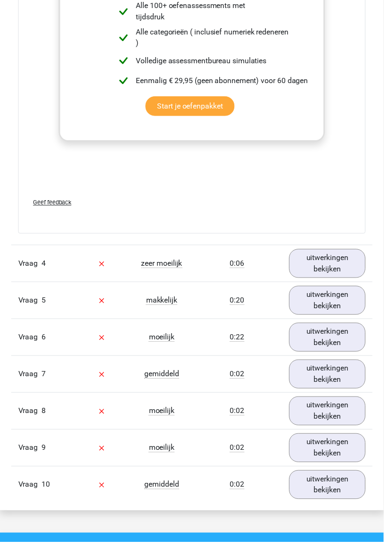
scroll to position [2448, 0]
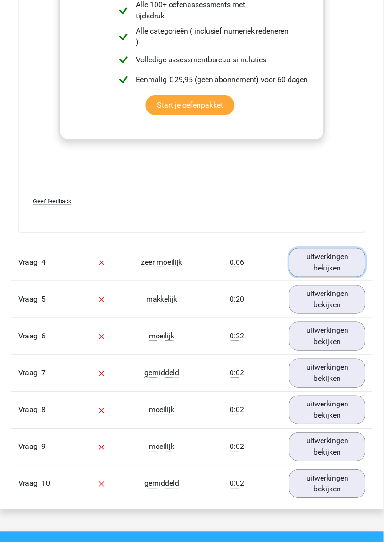
click at [341, 265] on link "uitwerkingen bekijken" at bounding box center [331, 265] width 77 height 29
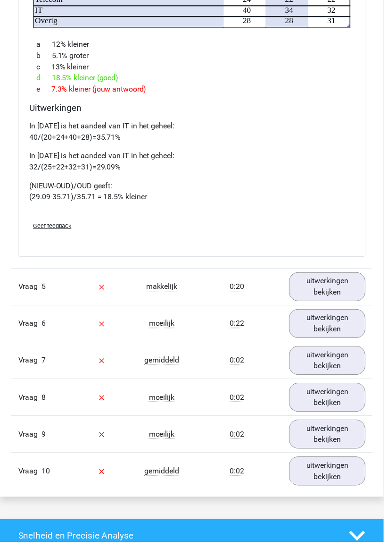
scroll to position [2980, 0]
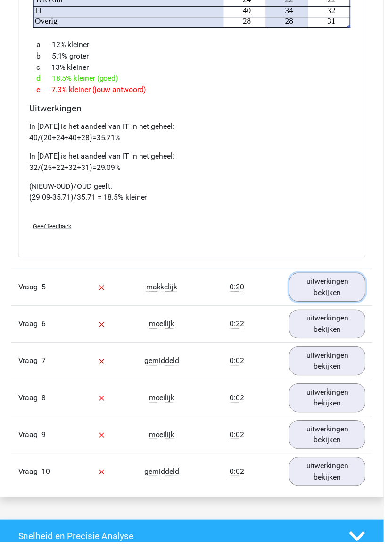
click at [335, 284] on link "uitwerkingen bekijken" at bounding box center [331, 290] width 77 height 29
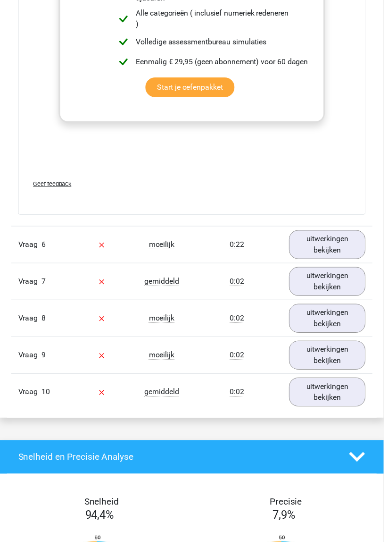
scroll to position [3772, 0]
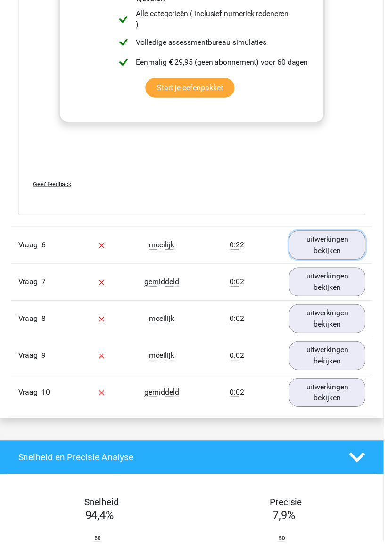
click at [335, 246] on link "uitwerkingen bekijken" at bounding box center [331, 247] width 77 height 29
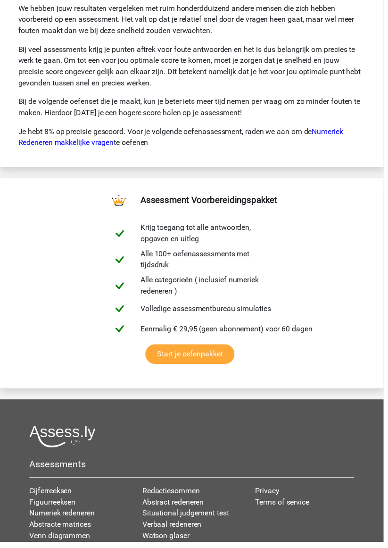
scroll to position [5102, 0]
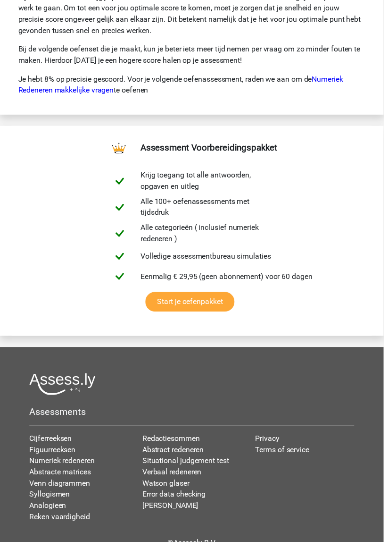
click at [57, 507] on link "Analogieen" at bounding box center [48, 511] width 37 height 9
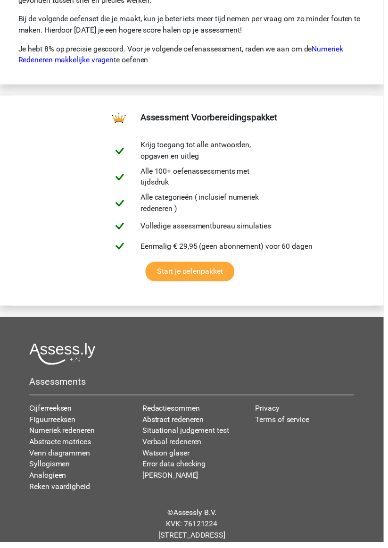
scroll to position [5137, 0]
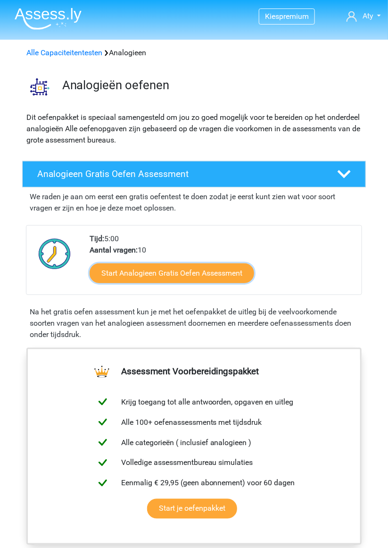
click at [210, 279] on link "Start Analogieen Gratis Oefen Assessment" at bounding box center [172, 273] width 165 height 20
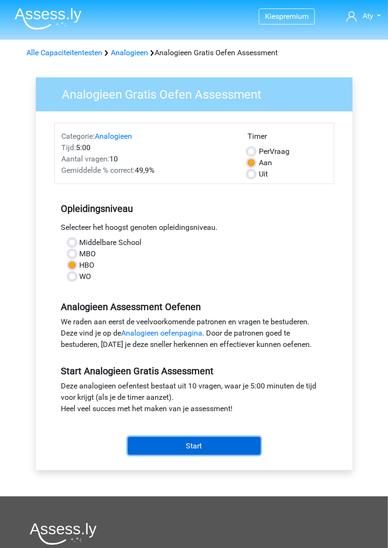
click at [203, 448] on input "Start" at bounding box center [194, 446] width 133 height 18
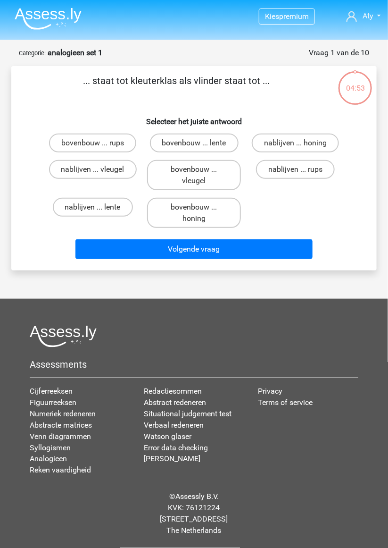
click at [89, 143] on label "bovenbouw ... rups" at bounding box center [92, 143] width 87 height 19
click at [93, 143] on input "bovenbouw ... rups" at bounding box center [96, 146] width 6 height 6
radio input "true"
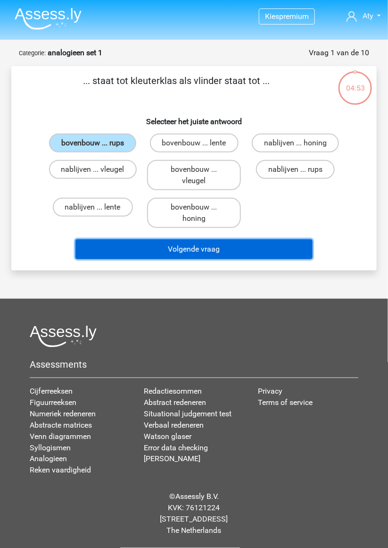
click at [194, 257] on button "Volgende vraag" at bounding box center [193, 249] width 237 height 20
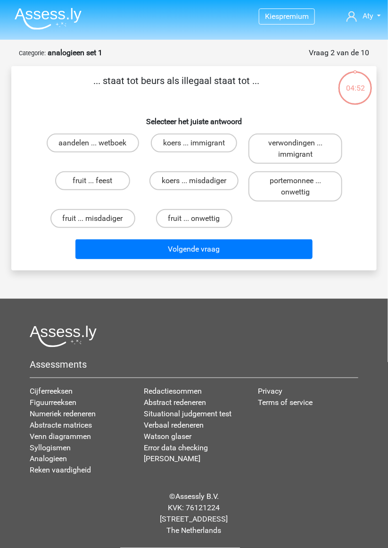
scroll to position [40, 0]
click at [290, 171] on label "portemonnee ... onwettig" at bounding box center [296, 186] width 94 height 30
click at [296, 181] on input "portemonnee ... onwettig" at bounding box center [299, 184] width 6 height 6
radio input "true"
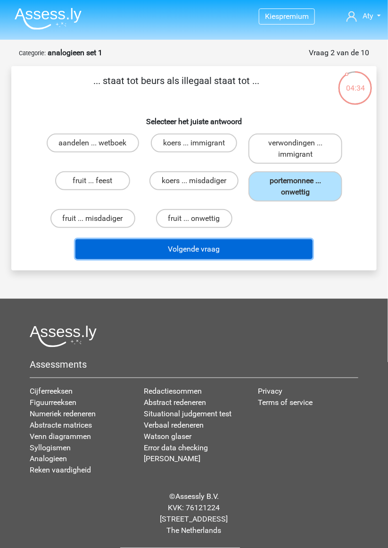
click at [245, 239] on button "Volgende vraag" at bounding box center [193, 249] width 237 height 20
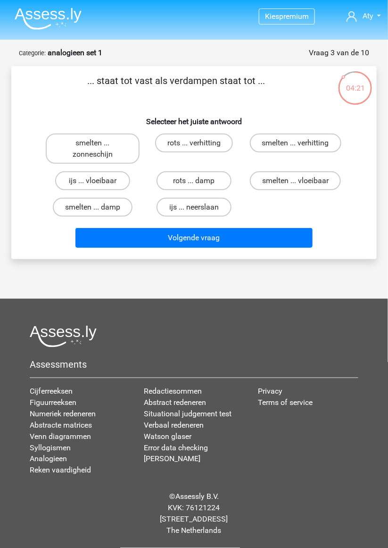
click at [205, 134] on label "rots ... verhitting" at bounding box center [194, 143] width 78 height 19
click at [201, 143] on input "rots ... verhitting" at bounding box center [197, 146] width 6 height 6
radio input "true"
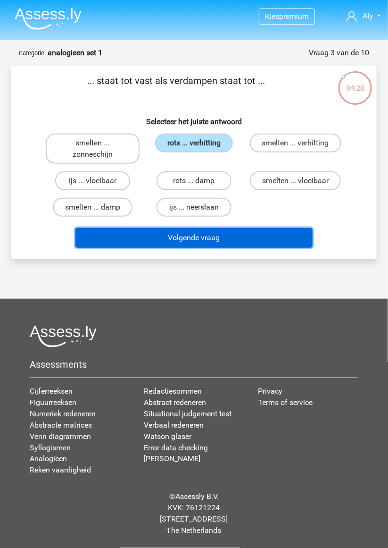
click at [217, 228] on button "Volgende vraag" at bounding box center [193, 238] width 237 height 20
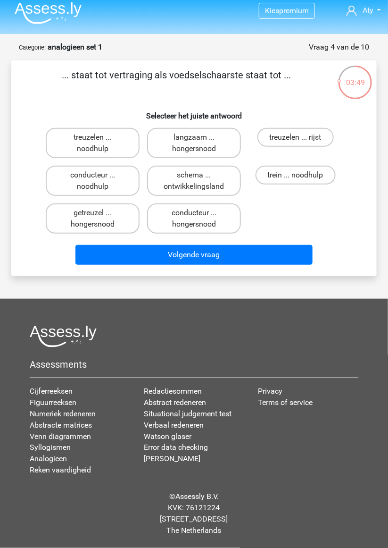
click at [102, 203] on label "getreuzel ... hongersnood" at bounding box center [93, 218] width 94 height 30
click at [99, 213] on input "getreuzel ... hongersnood" at bounding box center [96, 216] width 6 height 6
radio input "true"
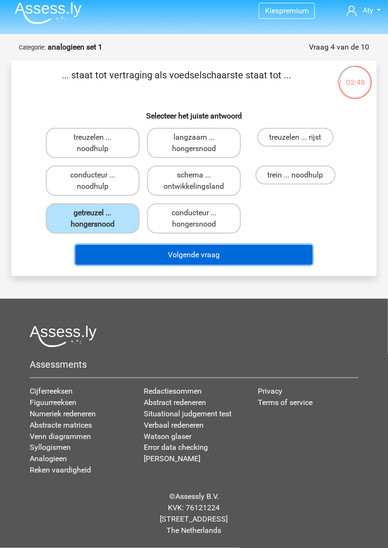
click at [192, 245] on button "Volgende vraag" at bounding box center [193, 255] width 237 height 20
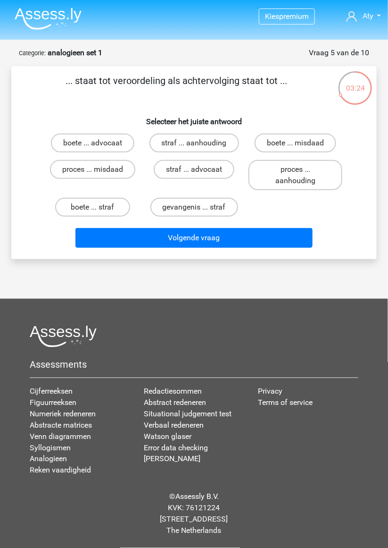
click at [294, 160] on label "proces ... aanhouding" at bounding box center [296, 175] width 94 height 30
click at [296, 169] on input "proces ... aanhouding" at bounding box center [299, 172] width 6 height 6
radio input "true"
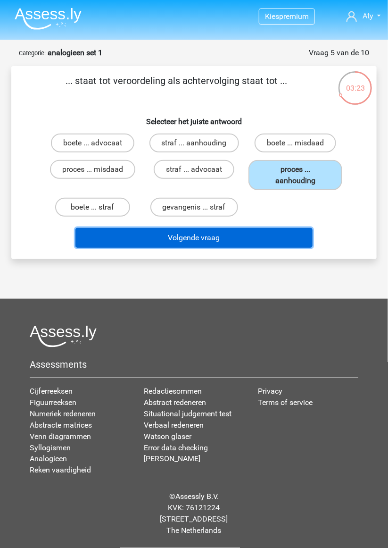
click at [230, 228] on button "Volgende vraag" at bounding box center [193, 238] width 237 height 20
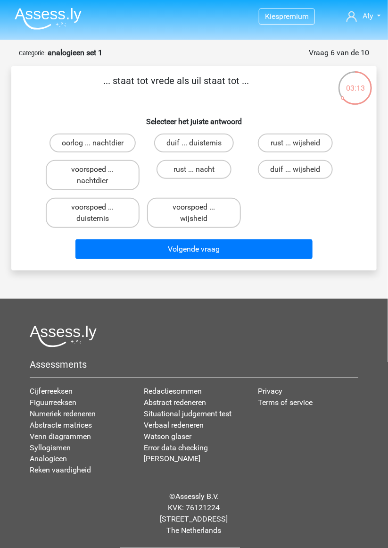
click at [213, 134] on label "duif ... duisternis" at bounding box center [194, 143] width 80 height 19
click at [201, 143] on input "duif ... duisternis" at bounding box center [197, 146] width 6 height 6
radio input "true"
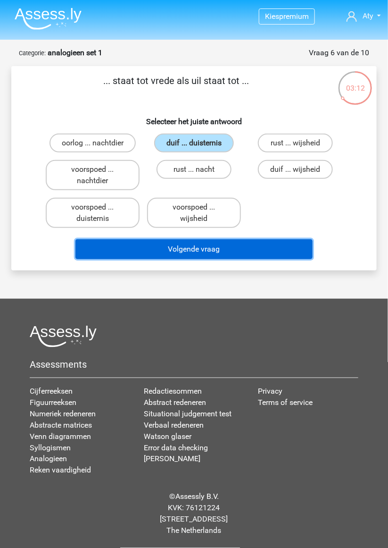
click at [220, 239] on button "Volgende vraag" at bounding box center [193, 249] width 237 height 20
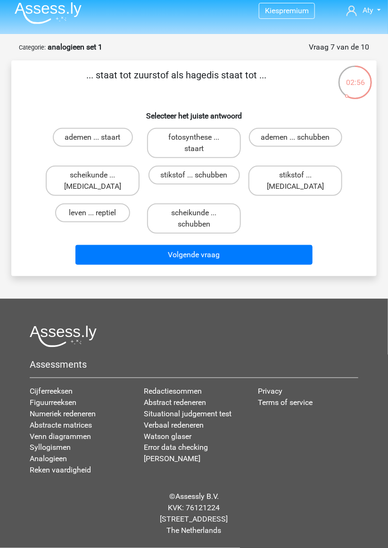
click at [207, 203] on label "scheikunde ... schubben" at bounding box center [194, 218] width 94 height 30
click at [201, 213] on input "scheikunde ... schubben" at bounding box center [197, 216] width 6 height 6
radio input "true"
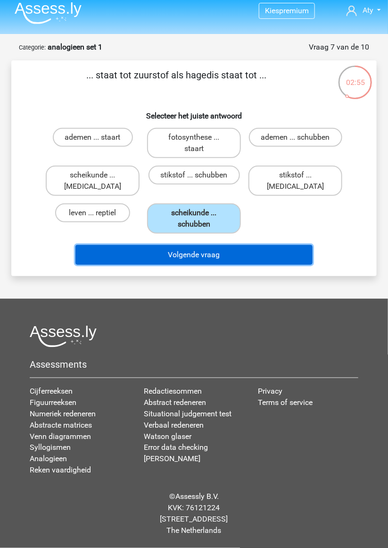
click at [215, 245] on button "Volgende vraag" at bounding box center [193, 255] width 237 height 20
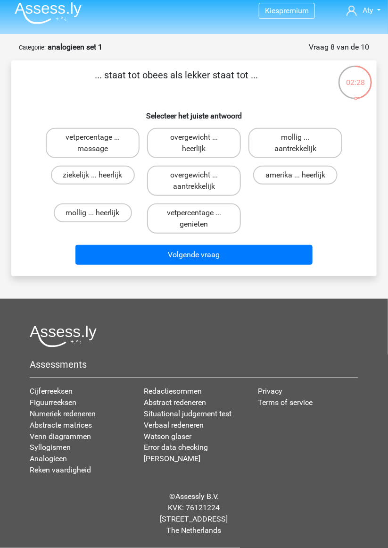
click at [303, 128] on label "mollig ... aantrekkelijk" at bounding box center [296, 143] width 94 height 30
click at [302, 137] on input "mollig ... aantrekkelijk" at bounding box center [299, 140] width 6 height 6
radio input "true"
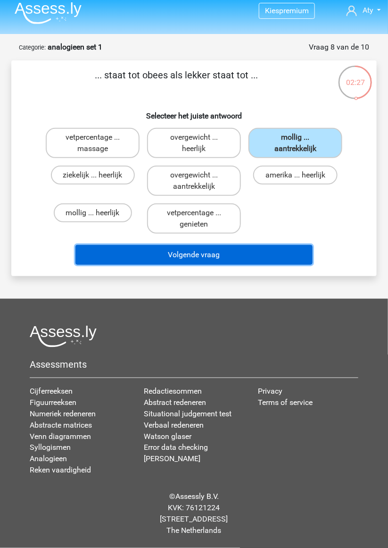
click at [214, 245] on button "Volgende vraag" at bounding box center [193, 255] width 237 height 20
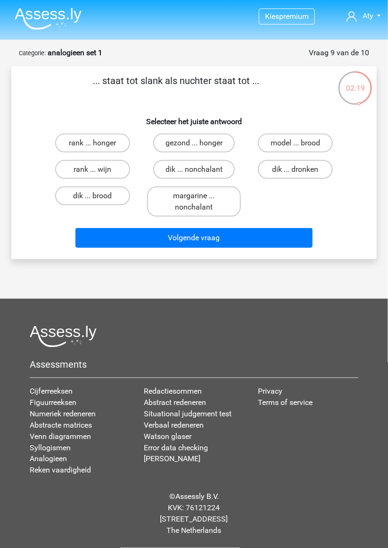
click at [302, 169] on input "dik ... dronken" at bounding box center [299, 172] width 6 height 6
radio input "true"
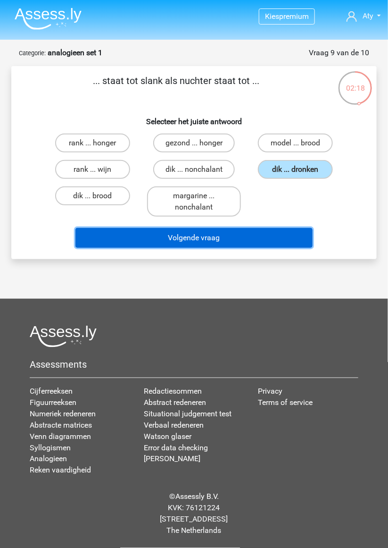
click at [225, 228] on button "Volgende vraag" at bounding box center [193, 238] width 237 height 20
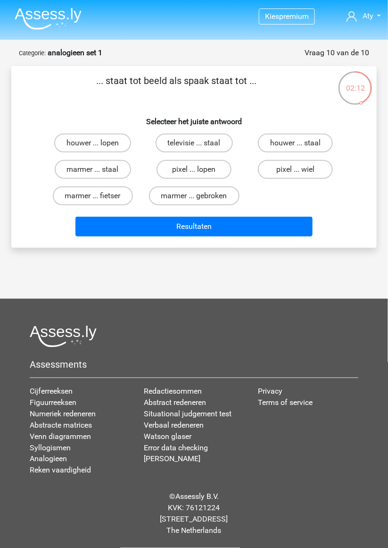
click at [299, 169] on input "pixel ... wiel" at bounding box center [299, 172] width 6 height 6
radio input "true"
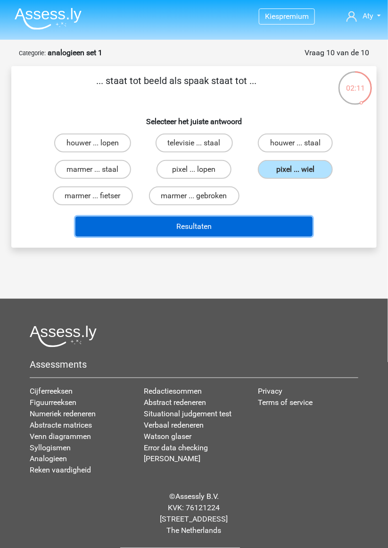
click at [238, 217] on button "Resultaten" at bounding box center [193, 227] width 237 height 20
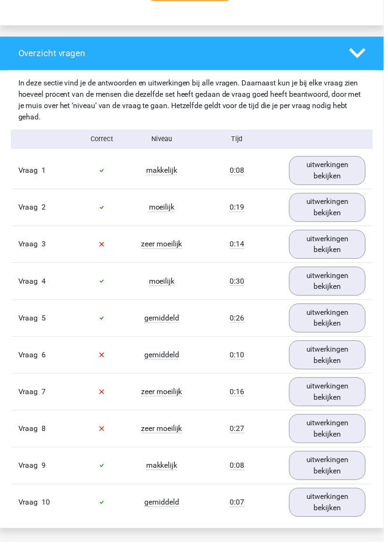
scroll to position [678, 0]
click at [342, 241] on link "uitwerkingen bekijken" at bounding box center [331, 246] width 77 height 29
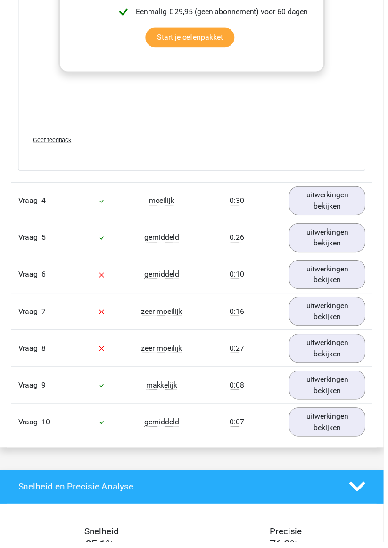
scroll to position [1264, 0]
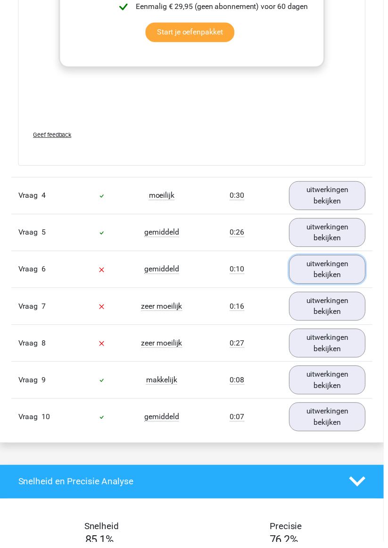
click at [330, 269] on link "uitwerkingen bekijken" at bounding box center [331, 272] width 77 height 29
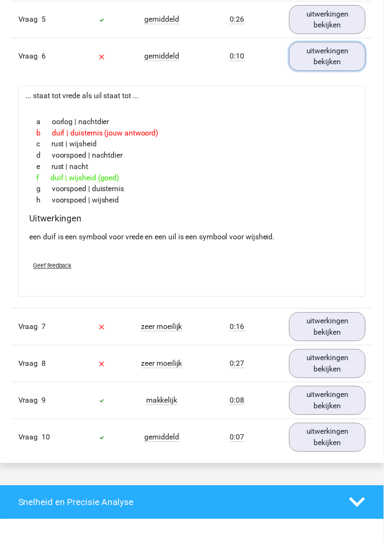
scroll to position [1480, 0]
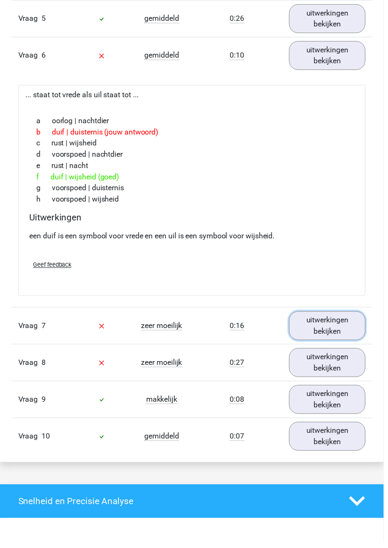
click at [328, 326] on link "uitwerkingen bekijken" at bounding box center [331, 329] width 77 height 29
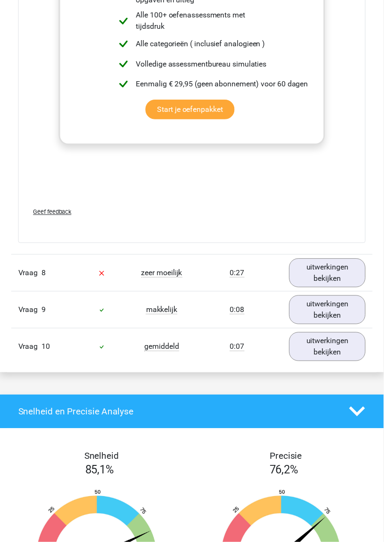
scroll to position [2072, 0]
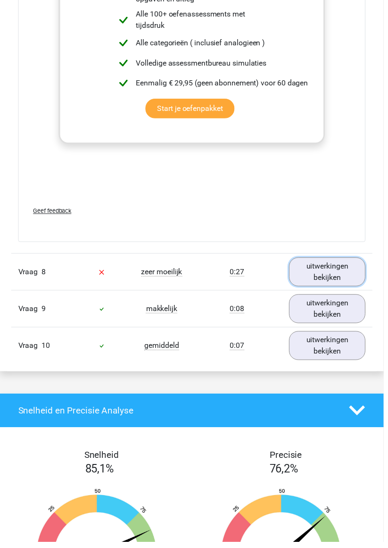
click at [324, 270] on link "uitwerkingen bekijken" at bounding box center [331, 274] width 77 height 29
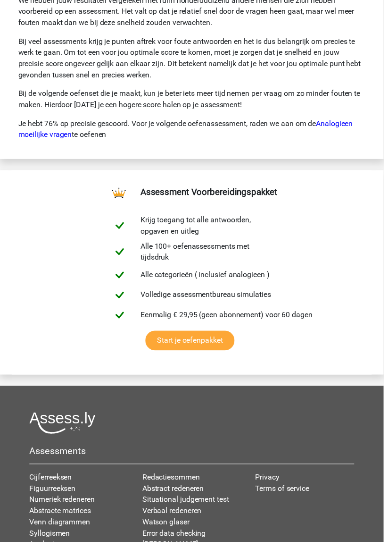
scroll to position [3164, 0]
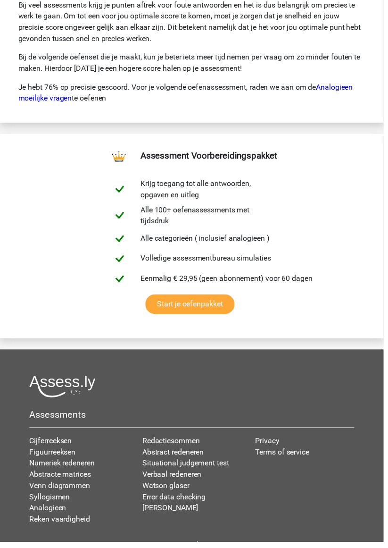
click at [82, 475] on link "Abstracte matrices" at bounding box center [61, 479] width 62 height 9
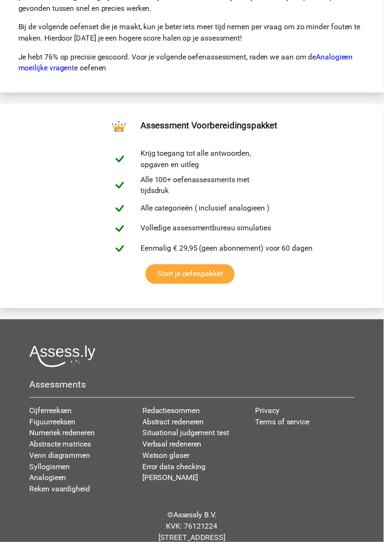
scroll to position [3200, 0]
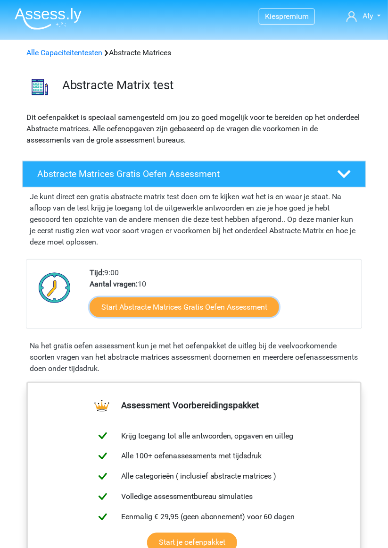
click at [196, 309] on link "Start Abstracte Matrices Gratis Oefen Assessment" at bounding box center [185, 307] width 190 height 20
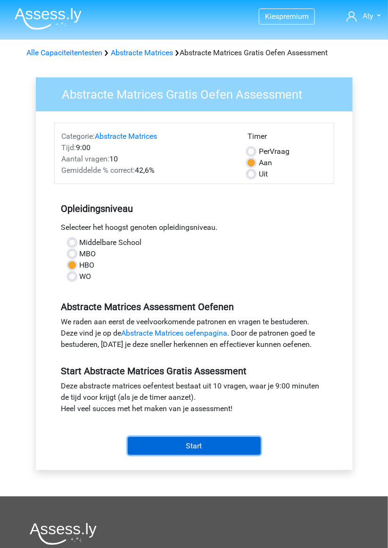
click at [196, 439] on input "Start" at bounding box center [194, 446] width 133 height 18
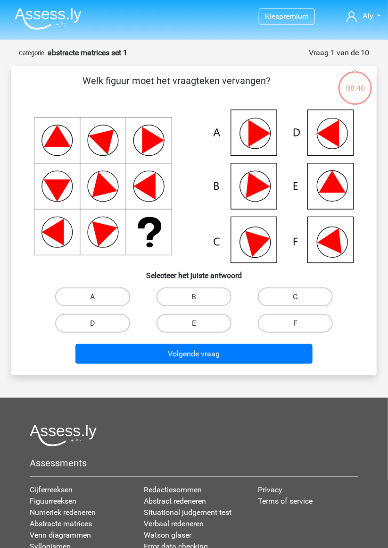
click at [112, 324] on label "D" at bounding box center [92, 323] width 75 height 19
click at [99, 324] on input "D" at bounding box center [96, 326] width 6 height 6
radio input "true"
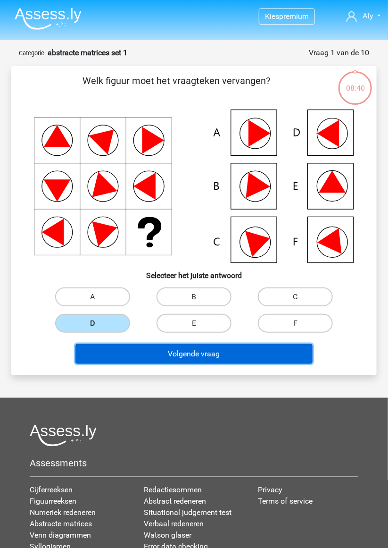
click at [181, 358] on button "Volgende vraag" at bounding box center [193, 354] width 237 height 20
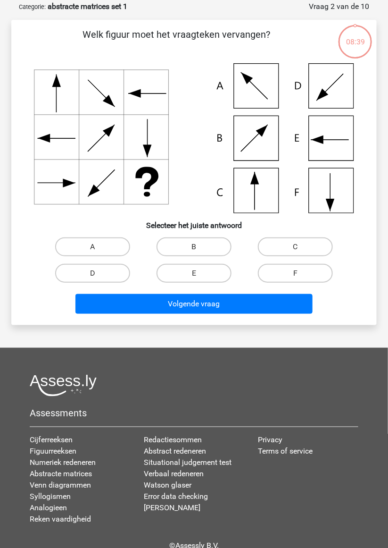
scroll to position [47, 0]
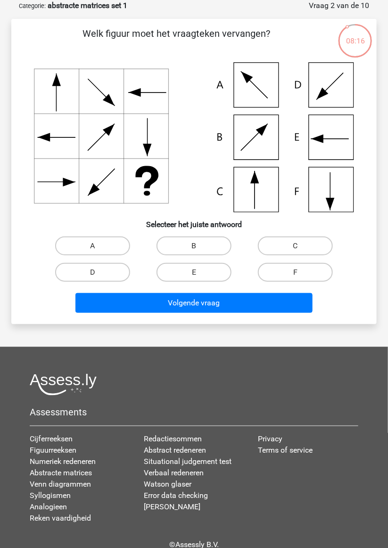
click at [332, 195] on icon at bounding box center [194, 137] width 320 height 150
click at [291, 275] on label "F" at bounding box center [295, 272] width 75 height 19
click at [296, 275] on input "F" at bounding box center [299, 275] width 6 height 6
radio input "true"
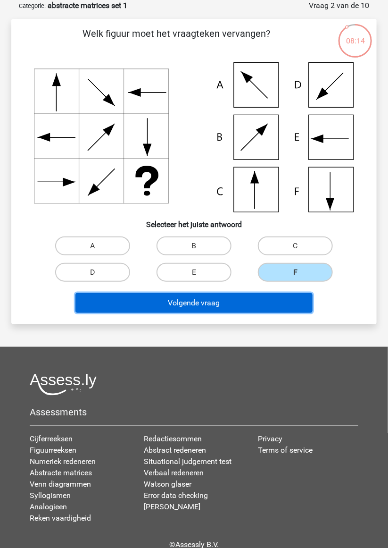
click at [225, 304] on button "Volgende vraag" at bounding box center [193, 303] width 237 height 20
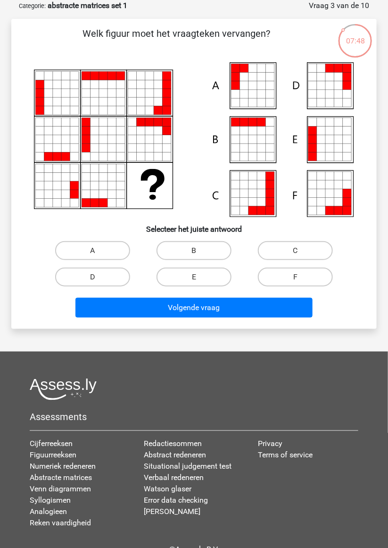
click at [195, 277] on input "E" at bounding box center [197, 280] width 6 height 6
radio input "true"
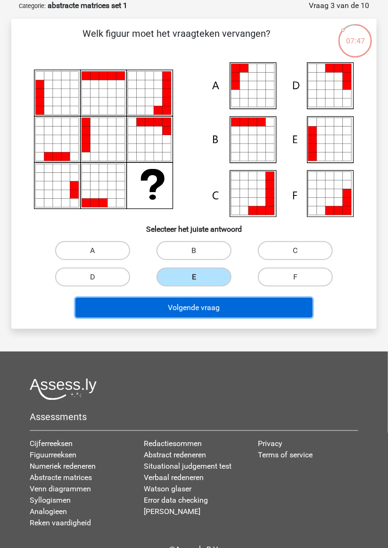
click at [209, 304] on button "Volgende vraag" at bounding box center [193, 308] width 237 height 20
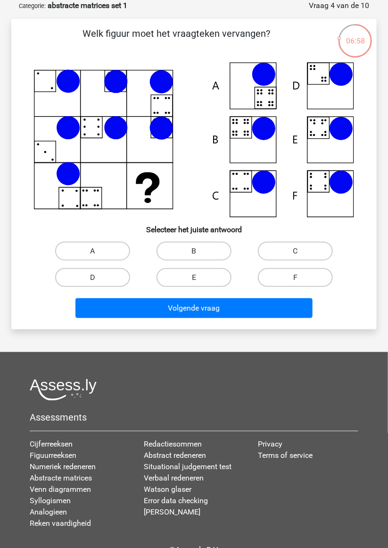
click at [211, 254] on label "B" at bounding box center [194, 251] width 75 height 19
click at [201, 254] on input "B" at bounding box center [197, 254] width 6 height 6
radio input "true"
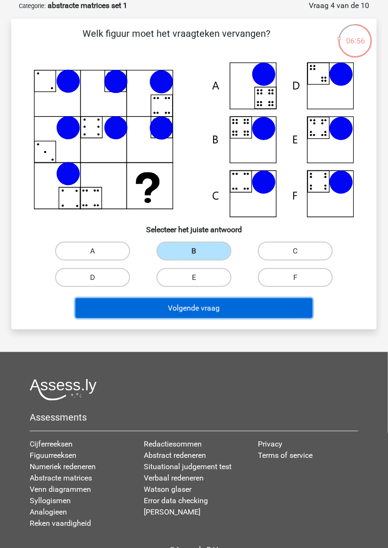
click at [217, 312] on button "Volgende vraag" at bounding box center [193, 308] width 237 height 20
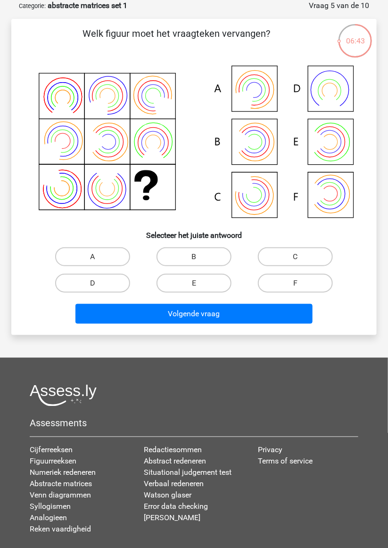
click at [297, 284] on input "F" at bounding box center [299, 286] width 6 height 6
radio input "true"
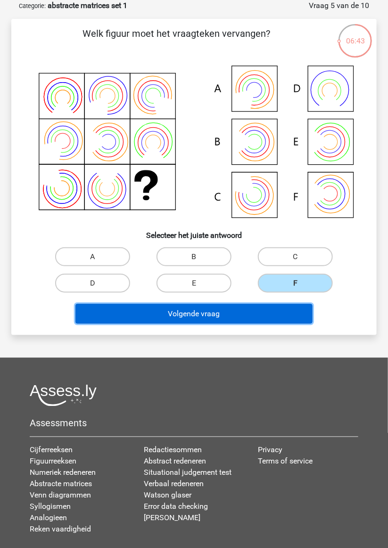
click at [248, 320] on button "Volgende vraag" at bounding box center [193, 314] width 237 height 20
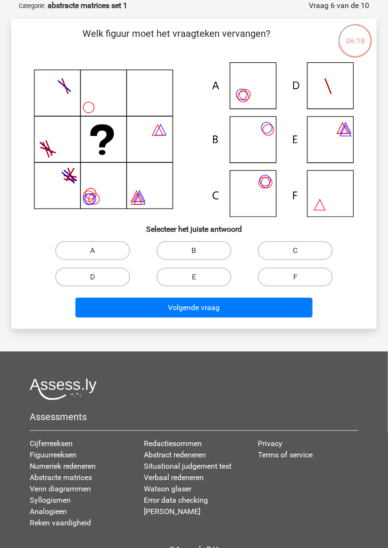
click at [198, 246] on label "B" at bounding box center [194, 250] width 75 height 19
click at [198, 251] on input "B" at bounding box center [197, 254] width 6 height 6
radio input "true"
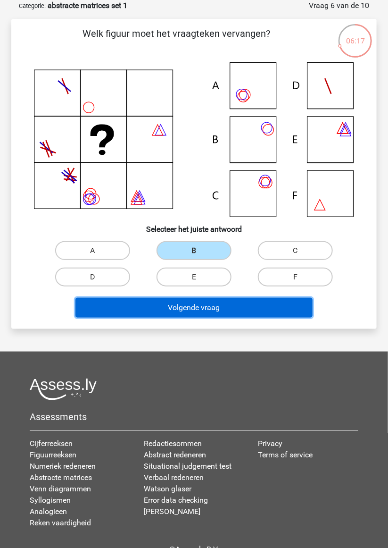
click at [203, 310] on button "Volgende vraag" at bounding box center [193, 308] width 237 height 20
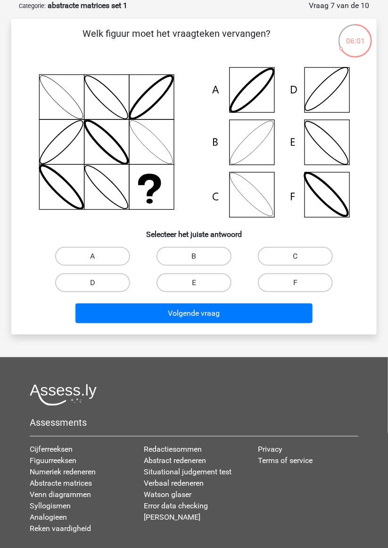
click at [200, 256] on input "B" at bounding box center [197, 259] width 6 height 6
radio input "true"
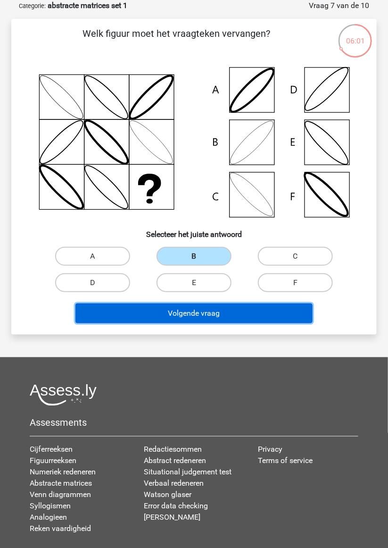
click at [209, 313] on button "Volgende vraag" at bounding box center [193, 313] width 237 height 20
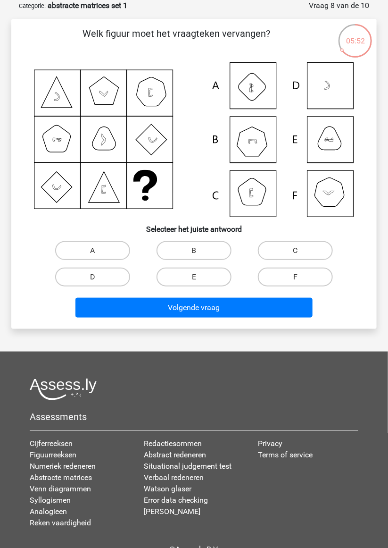
click at [208, 251] on label "B" at bounding box center [194, 250] width 75 height 19
click at [201, 251] on input "B" at bounding box center [197, 254] width 6 height 6
radio input "true"
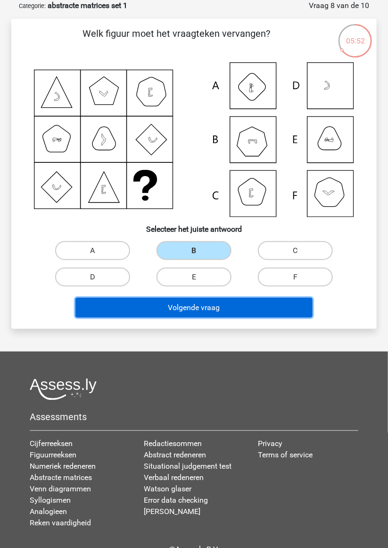
click at [224, 309] on button "Volgende vraag" at bounding box center [193, 308] width 237 height 20
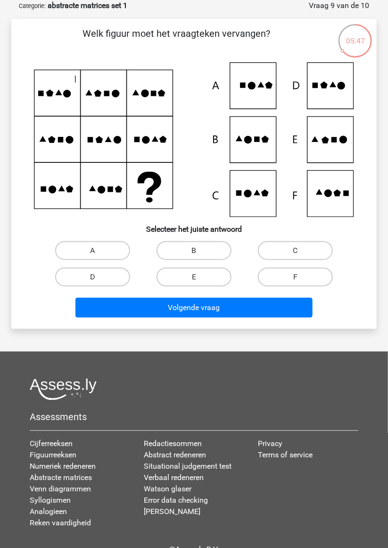
click at [202, 274] on label "E" at bounding box center [194, 277] width 75 height 19
click at [201, 277] on input "E" at bounding box center [197, 280] width 6 height 6
radio input "true"
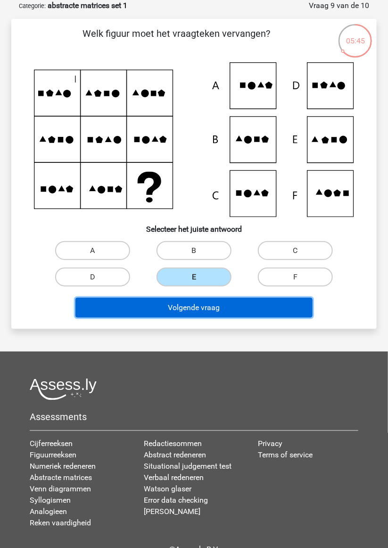
click at [221, 308] on button "Volgende vraag" at bounding box center [193, 308] width 237 height 20
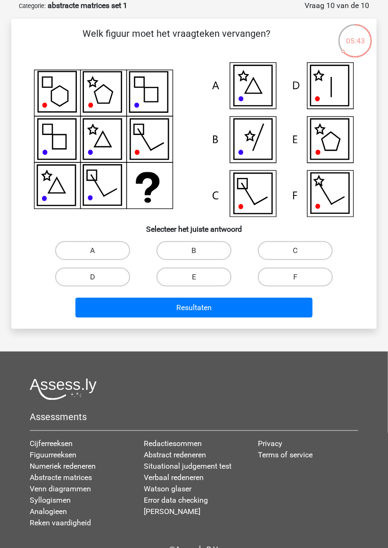
click at [201, 254] on input "B" at bounding box center [197, 254] width 6 height 6
radio input "true"
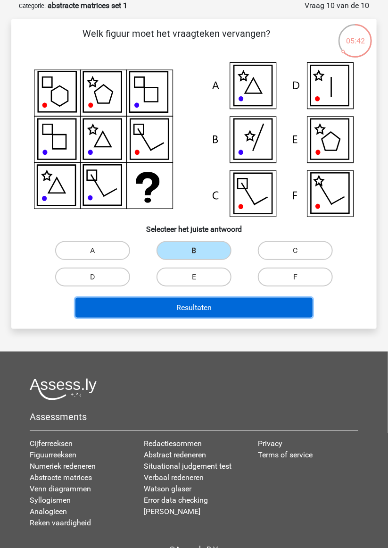
click at [214, 307] on button "Resultaten" at bounding box center [193, 308] width 237 height 20
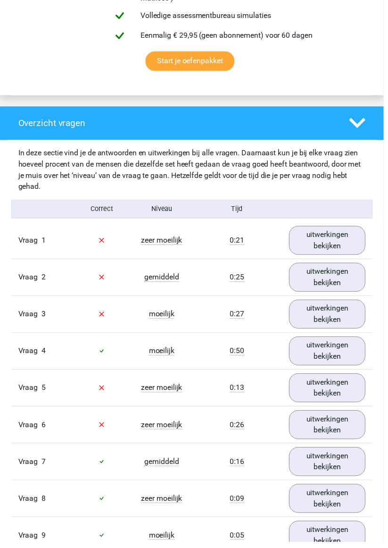
scroll to position [614, 0]
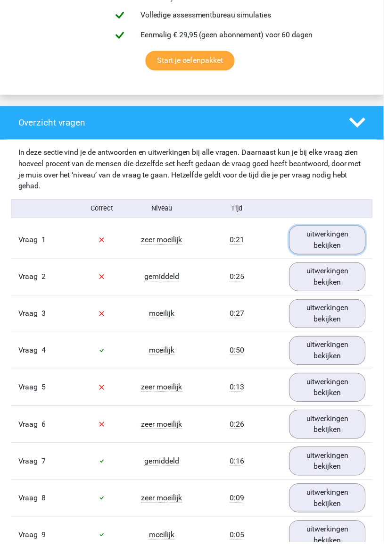
click at [336, 244] on link "uitwerkingen bekijken" at bounding box center [331, 242] width 77 height 29
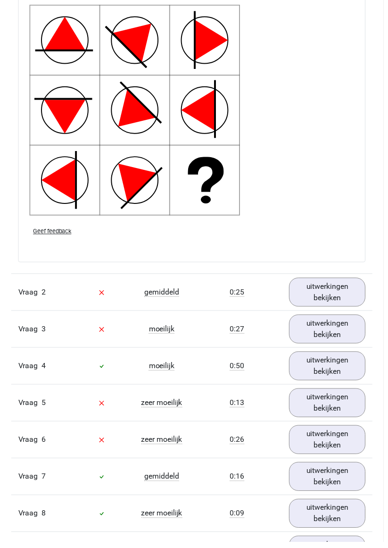
scroll to position [1237, 0]
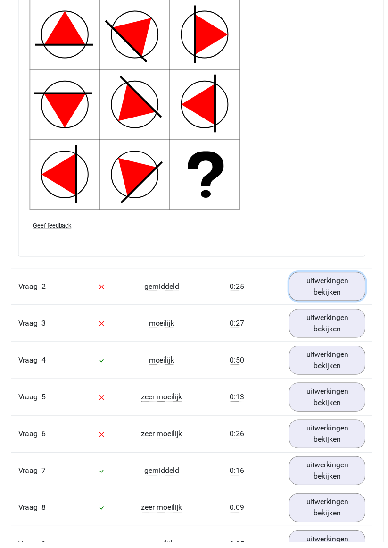
click at [336, 287] on link "uitwerkingen bekijken" at bounding box center [331, 289] width 77 height 29
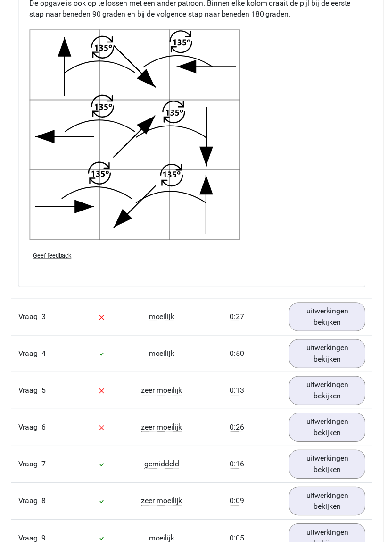
scroll to position [1854, 0]
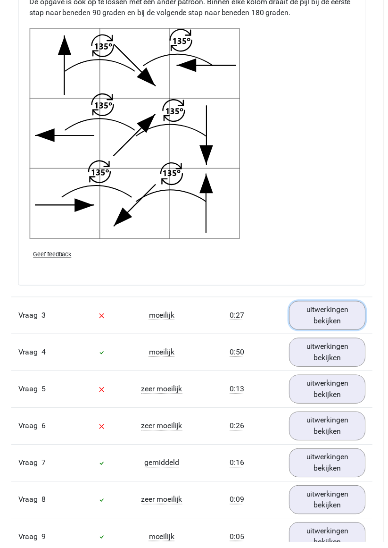
click at [333, 315] on link "uitwerkingen bekijken" at bounding box center [331, 318] width 77 height 29
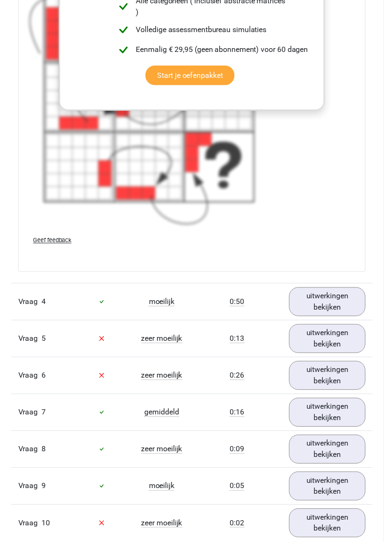
scroll to position [2609, 0]
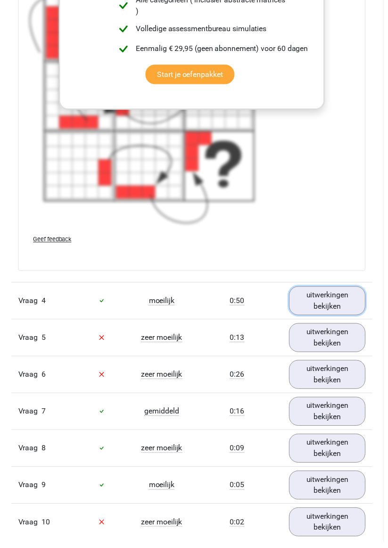
click at [337, 296] on link "uitwerkingen bekijken" at bounding box center [331, 303] width 77 height 29
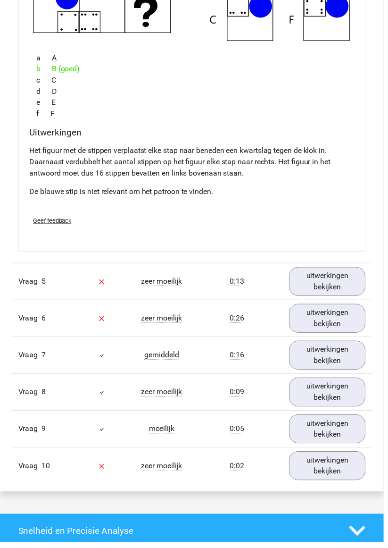
scroll to position [3078, 0]
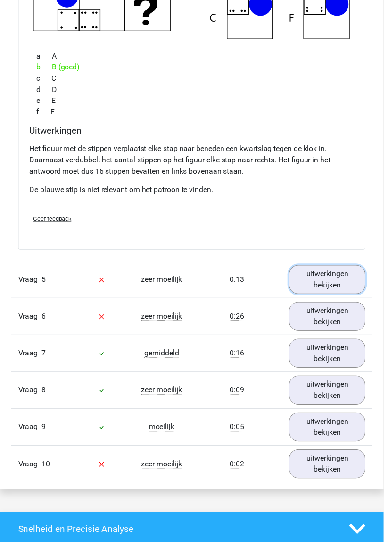
click at [346, 274] on link "uitwerkingen bekijken" at bounding box center [331, 282] width 77 height 29
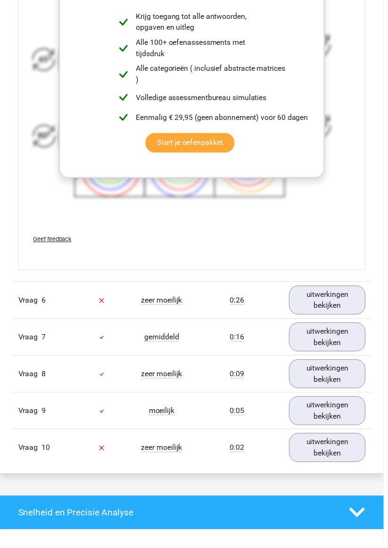
scroll to position [3732, 0]
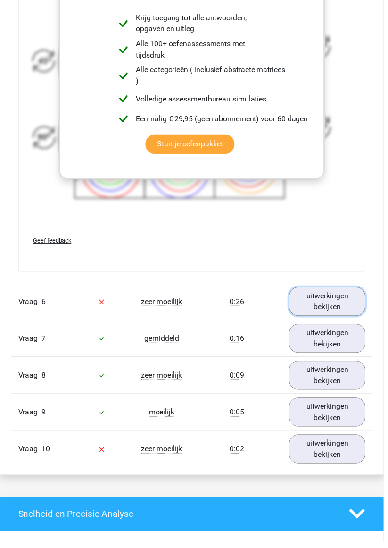
click at [333, 300] on link "uitwerkingen bekijken" at bounding box center [331, 304] width 77 height 29
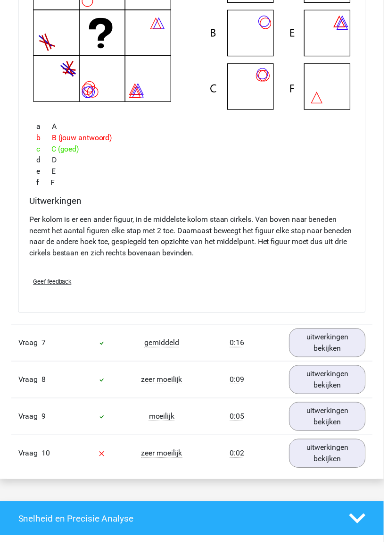
scroll to position [4134, 0]
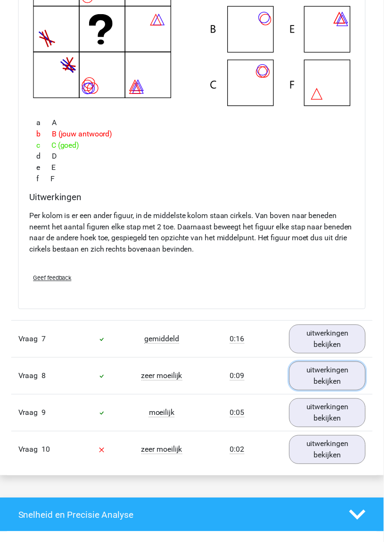
click at [330, 377] on link "uitwerkingen bekijken" at bounding box center [331, 379] width 77 height 29
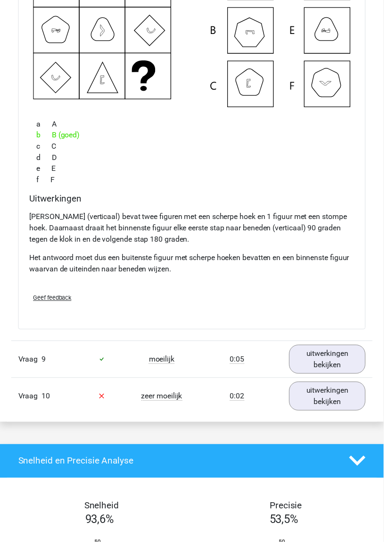
scroll to position [4608, 0]
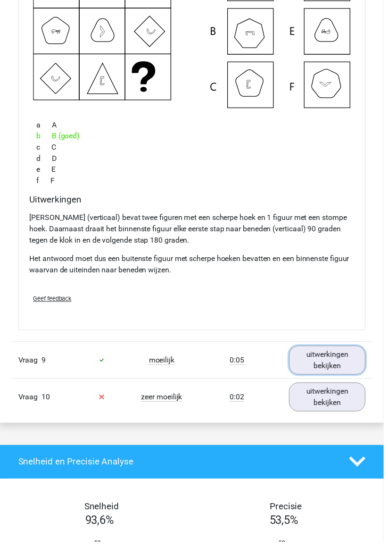
click at [332, 359] on link "uitwerkingen bekijken" at bounding box center [331, 364] width 77 height 29
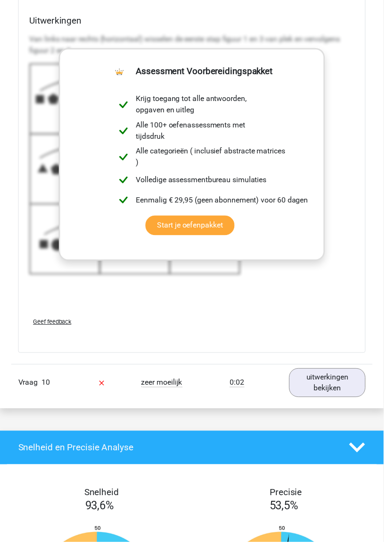
scroll to position [5254, 0]
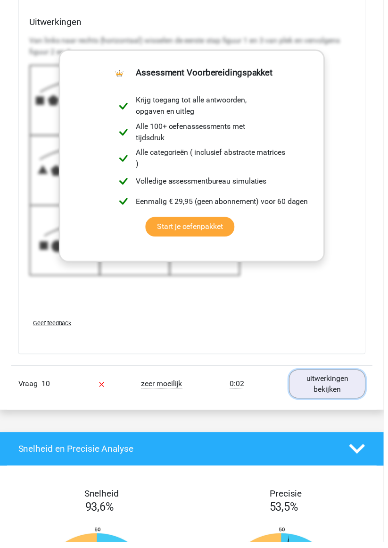
click at [335, 378] on link "uitwerkingen bekijken" at bounding box center [331, 388] width 77 height 29
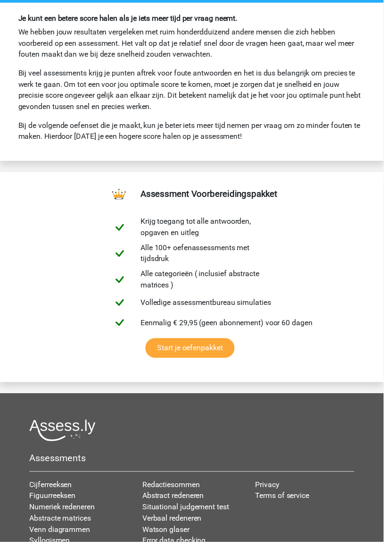
scroll to position [6706, 0]
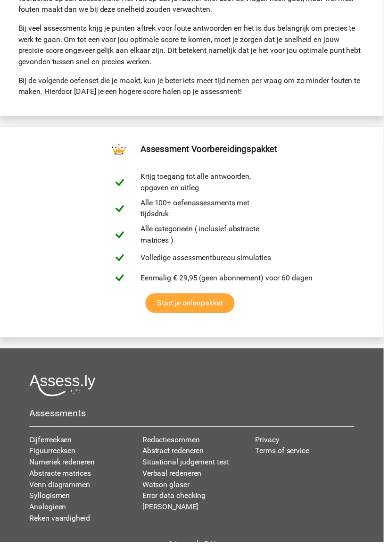
click at [79, 485] on link "Venn diagrammen" at bounding box center [60, 489] width 61 height 9
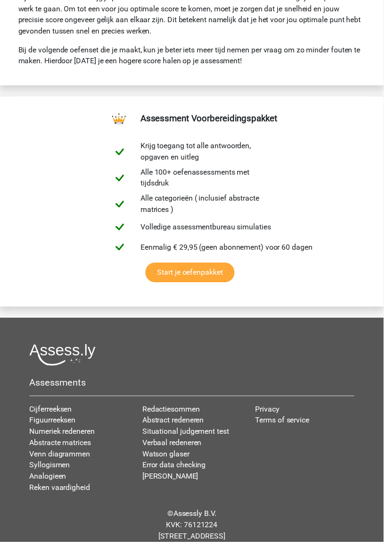
scroll to position [6741, 0]
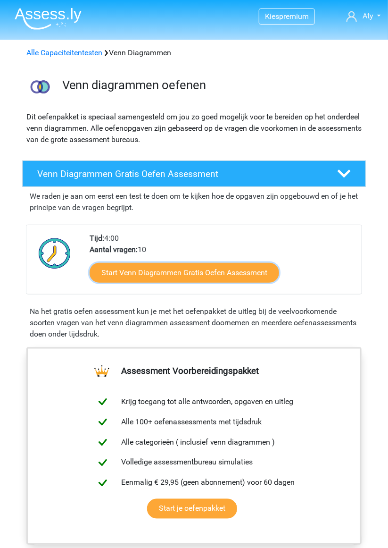
click at [229, 272] on link "Start Venn Diagrammen Gratis Oefen Assessment" at bounding box center [185, 273] width 190 height 20
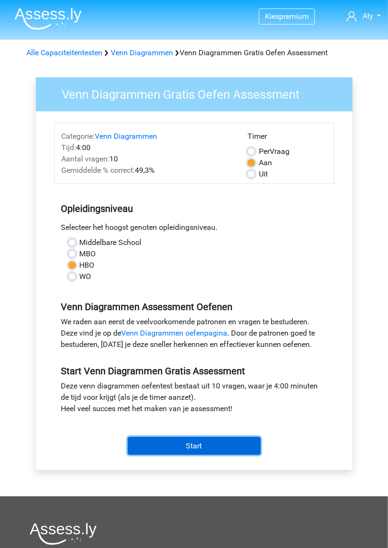
click at [200, 438] on input "Start" at bounding box center [194, 446] width 133 height 18
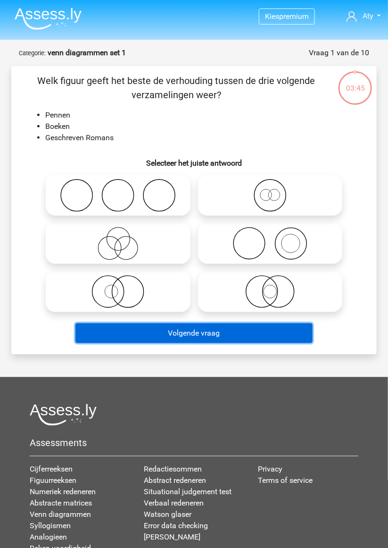
click at [206, 335] on button "Volgende vraag" at bounding box center [193, 333] width 237 height 20
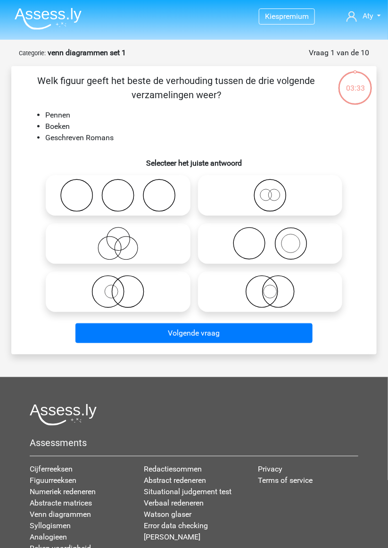
click at [284, 243] on icon at bounding box center [270, 243] width 137 height 33
click at [276, 239] on input "radio" at bounding box center [273, 236] width 6 height 6
radio input "true"
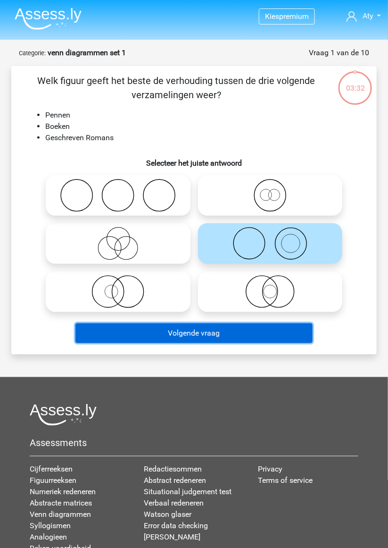
click at [229, 330] on button "Volgende vraag" at bounding box center [193, 333] width 237 height 20
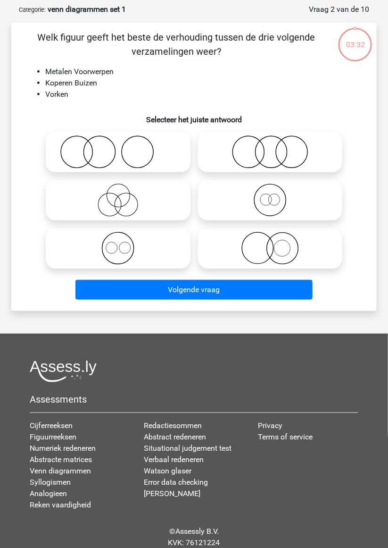
scroll to position [47, 0]
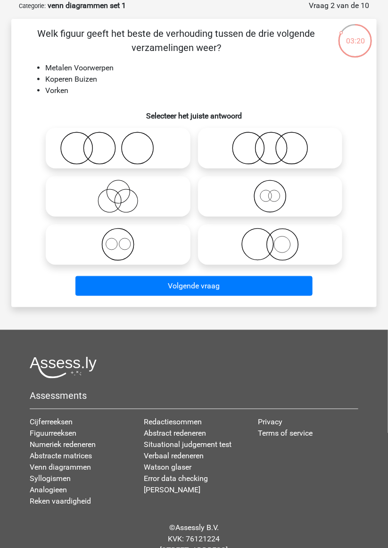
click at [281, 201] on icon at bounding box center [270, 196] width 137 height 33
click at [276, 192] on input "radio" at bounding box center [273, 188] width 6 height 6
radio input "true"
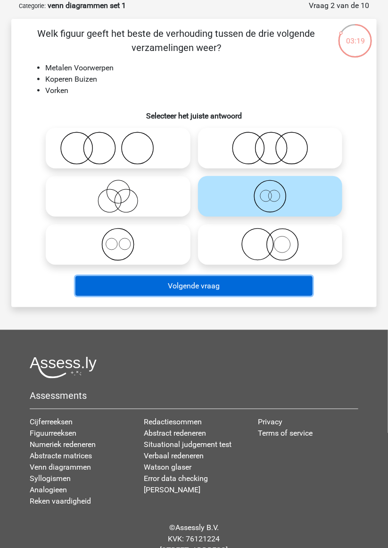
click at [226, 285] on button "Volgende vraag" at bounding box center [193, 286] width 237 height 20
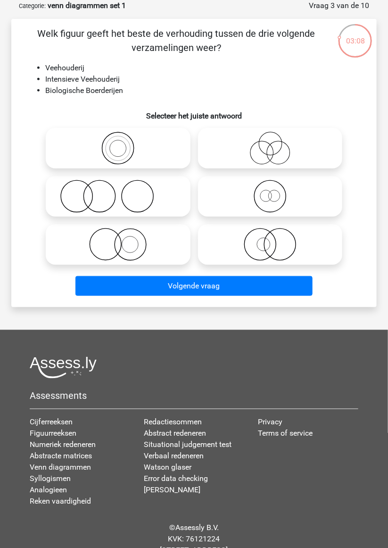
click at [281, 251] on icon at bounding box center [270, 244] width 137 height 33
click at [276, 240] on input "radio" at bounding box center [273, 237] width 6 height 6
radio input "true"
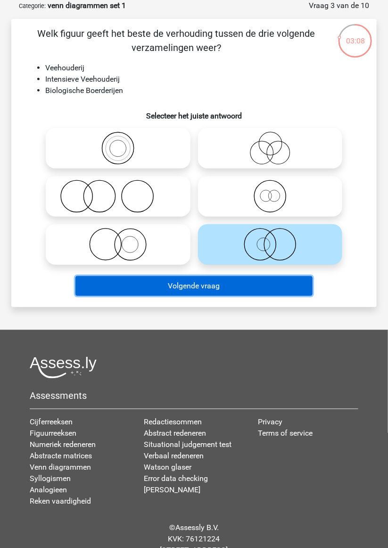
click at [232, 287] on button "Volgende vraag" at bounding box center [193, 286] width 237 height 20
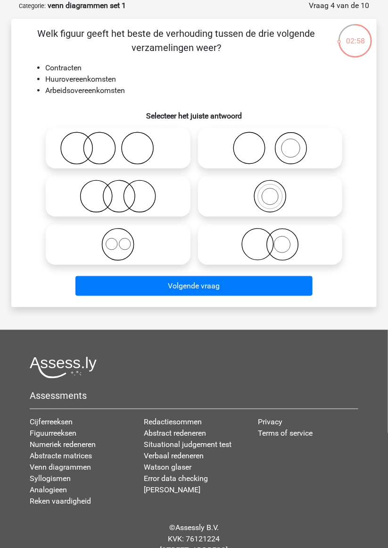
click at [141, 201] on icon at bounding box center [118, 196] width 137 height 33
click at [124, 192] on input "radio" at bounding box center [121, 188] width 6 height 6
radio input "true"
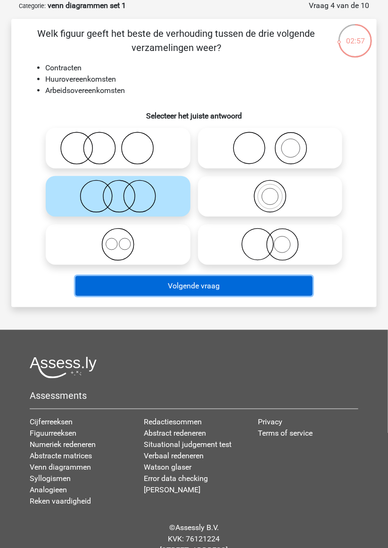
click at [209, 288] on button "Volgende vraag" at bounding box center [193, 286] width 237 height 20
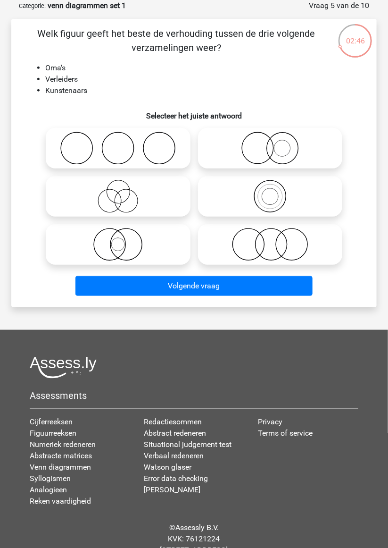
click at [273, 153] on circle at bounding box center [258, 149] width 32 height 32
click at [273, 143] on input "radio" at bounding box center [273, 140] width 6 height 6
radio input "true"
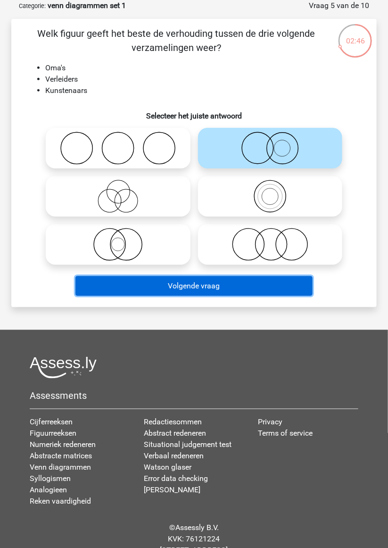
click at [218, 293] on button "Volgende vraag" at bounding box center [193, 286] width 237 height 20
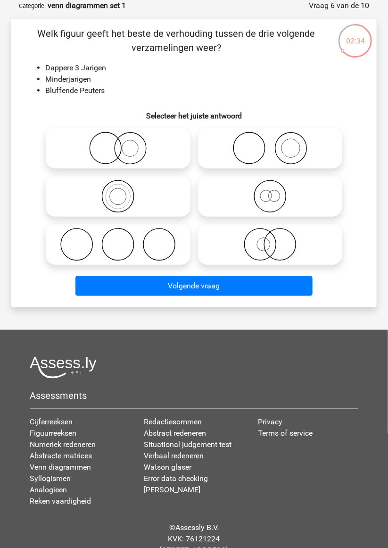
click at [276, 148] on circle at bounding box center [292, 149] width 32 height 32
click at [276, 143] on input "radio" at bounding box center [273, 140] width 6 height 6
radio input "true"
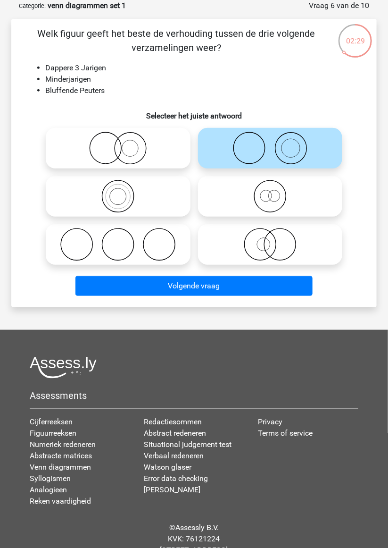
click at [277, 195] on icon at bounding box center [270, 196] width 137 height 33
click at [276, 192] on input "radio" at bounding box center [273, 188] width 6 height 6
radio input "true"
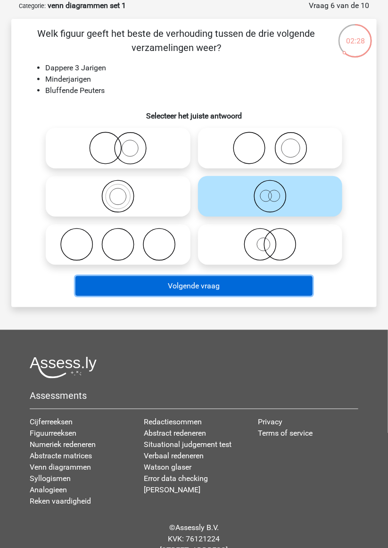
click at [217, 283] on button "Volgende vraag" at bounding box center [193, 286] width 237 height 20
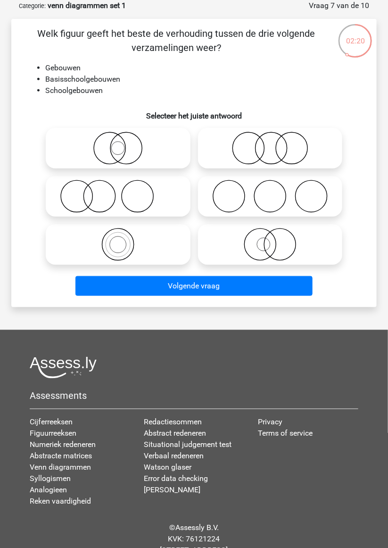
click at [139, 148] on icon at bounding box center [118, 148] width 137 height 33
click at [124, 143] on input "radio" at bounding box center [121, 140] width 6 height 6
radio input "true"
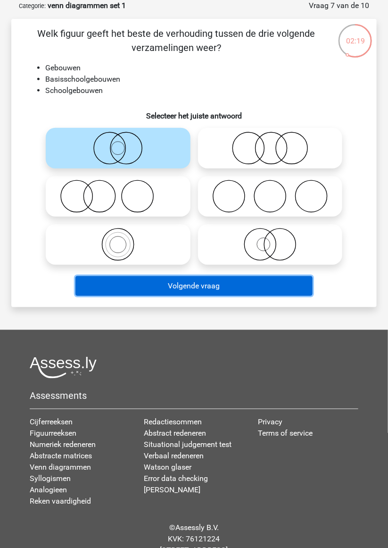
click at [200, 288] on button "Volgende vraag" at bounding box center [193, 286] width 237 height 20
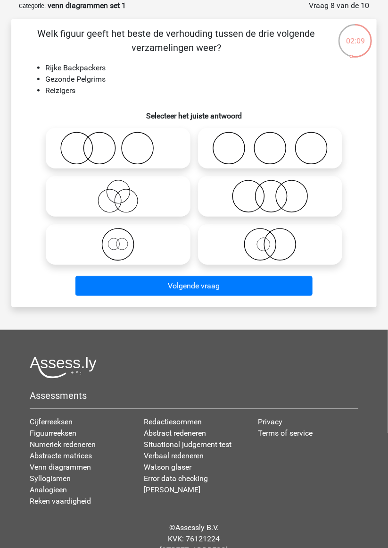
click at [279, 247] on icon at bounding box center [270, 244] width 137 height 33
click at [276, 240] on input "radio" at bounding box center [273, 237] width 6 height 6
radio input "true"
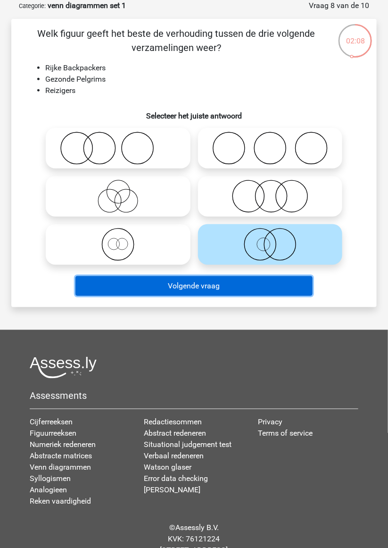
click at [231, 286] on button "Volgende vraag" at bounding box center [193, 286] width 237 height 20
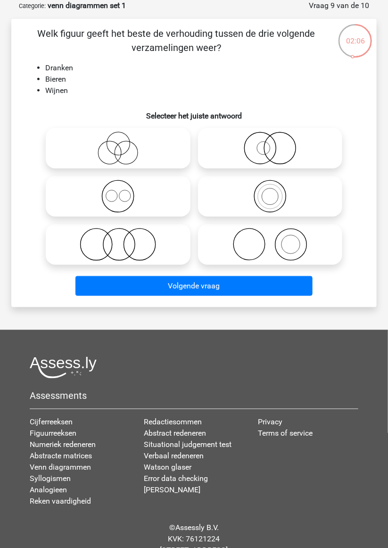
click at [151, 246] on icon at bounding box center [118, 244] width 137 height 33
click at [124, 240] on input "radio" at bounding box center [121, 237] width 6 height 6
radio input "true"
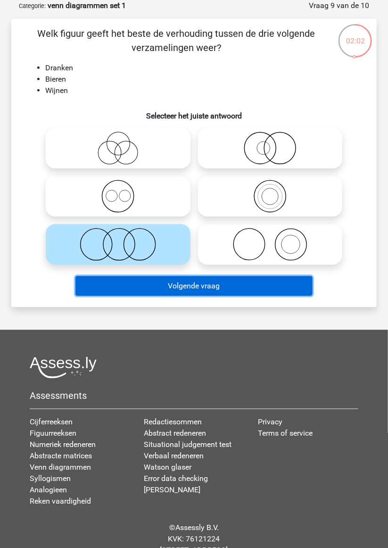
click at [210, 287] on button "Volgende vraag" at bounding box center [193, 286] width 237 height 20
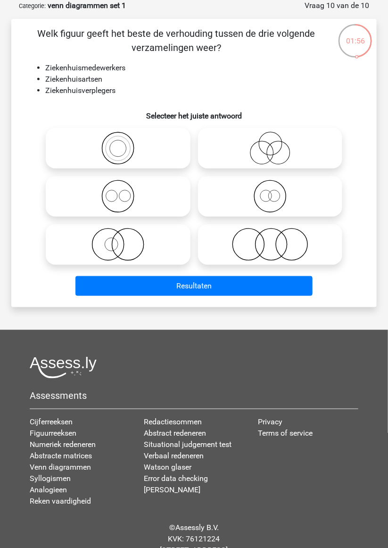
click at [271, 194] on icon at bounding box center [270, 196] width 137 height 33
click at [271, 192] on input "radio" at bounding box center [273, 188] width 6 height 6
radio input "true"
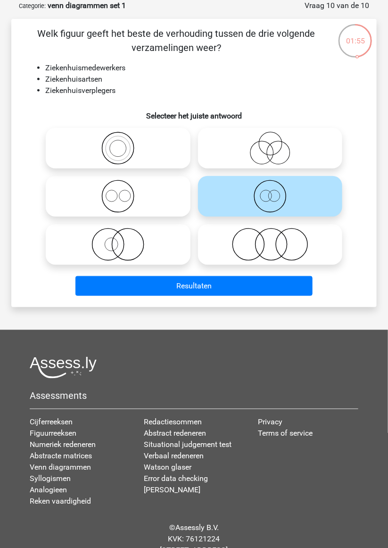
click at [223, 284] on button "Resultaten" at bounding box center [193, 286] width 237 height 20
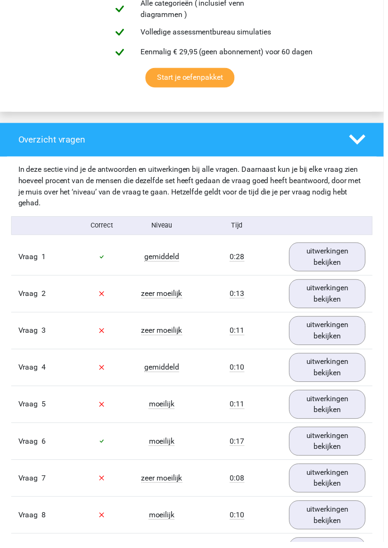
scroll to position [597, 0]
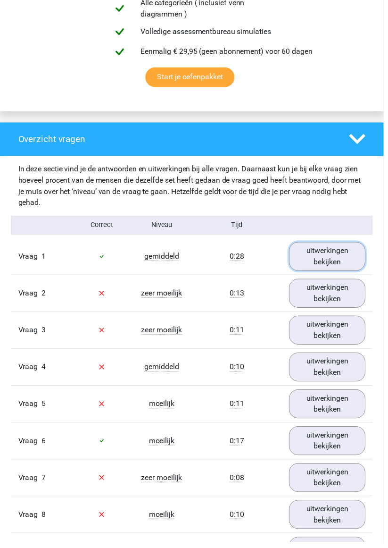
click at [337, 259] on link "uitwerkingen bekijken" at bounding box center [331, 258] width 77 height 29
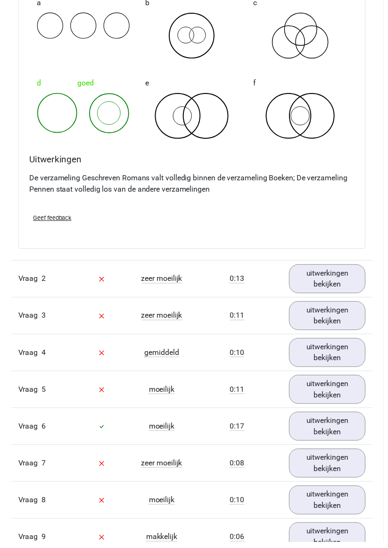
scroll to position [974, 0]
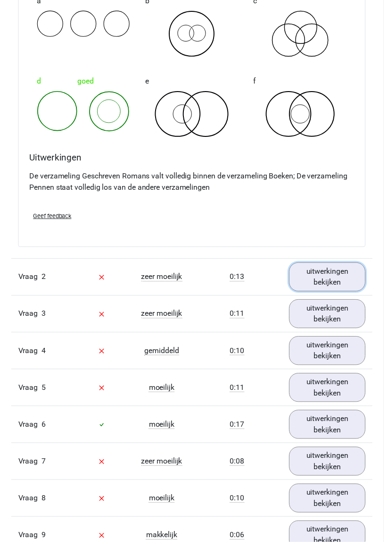
click at [338, 280] on link "uitwerkingen bekijken" at bounding box center [331, 279] width 77 height 29
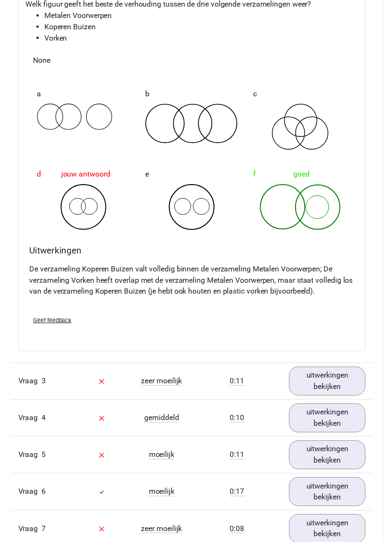
scroll to position [1289, 0]
click at [333, 382] on link "uitwerkingen bekijken" at bounding box center [331, 385] width 77 height 29
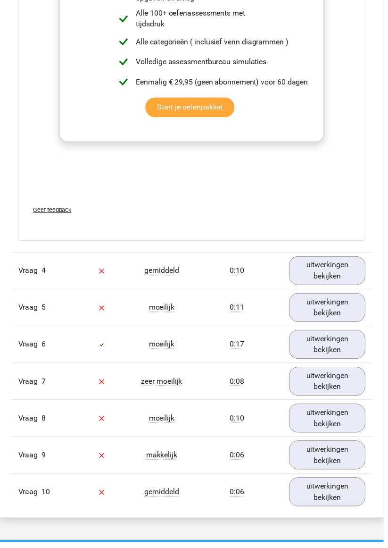
scroll to position [2051, 0]
click at [340, 271] on link "uitwerkingen bekijken" at bounding box center [331, 273] width 77 height 29
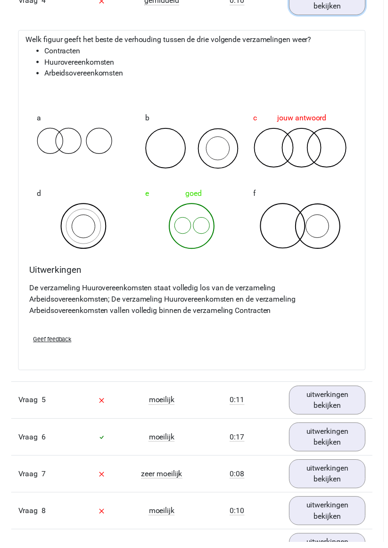
scroll to position [2325, 0]
click at [335, 398] on link "uitwerkingen bekijken" at bounding box center [331, 403] width 77 height 29
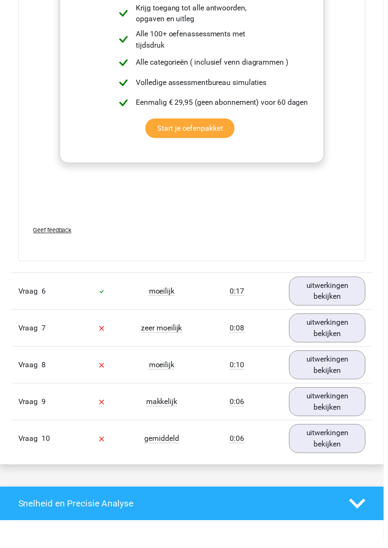
scroll to position [3086, 0]
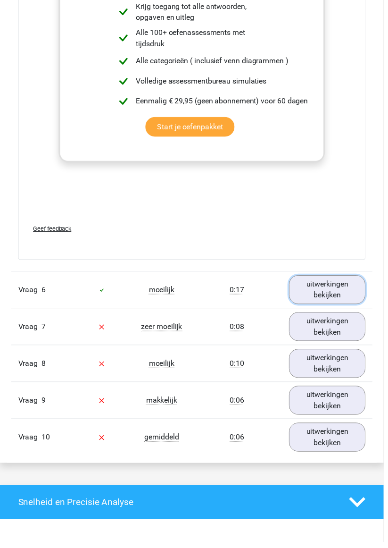
click at [336, 285] on link "uitwerkingen bekijken" at bounding box center [331, 292] width 77 height 29
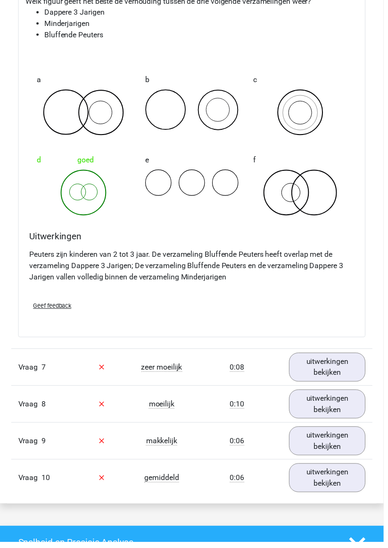
scroll to position [3419, 0]
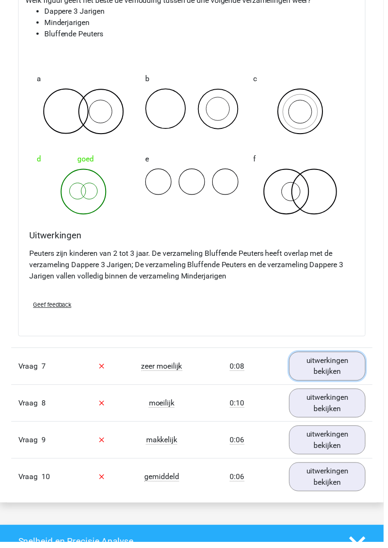
click at [326, 360] on link "uitwerkingen bekijken" at bounding box center [331, 370] width 77 height 29
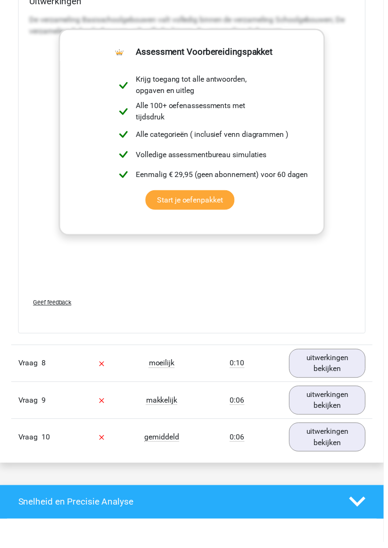
scroll to position [4089, 0]
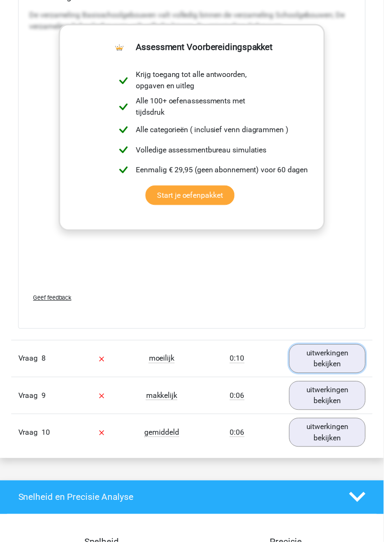
click at [337, 353] on link "uitwerkingen bekijken" at bounding box center [331, 362] width 77 height 29
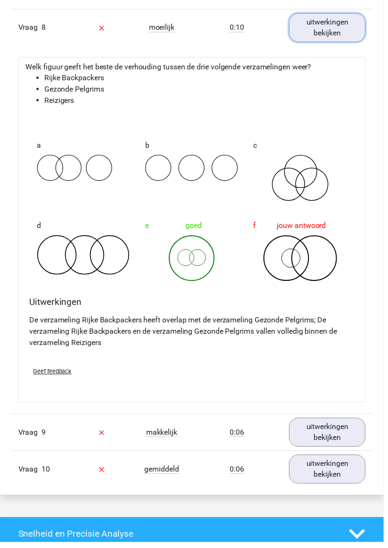
scroll to position [4423, 0]
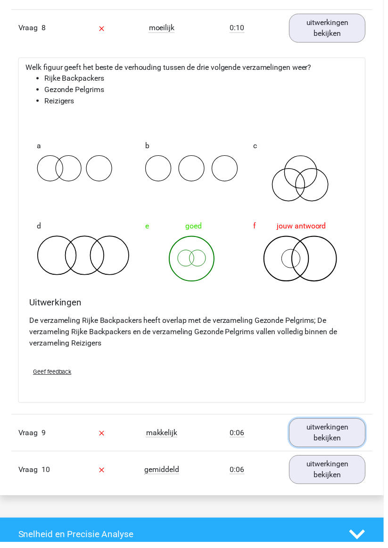
click at [321, 423] on link "uitwerkingen bekijken" at bounding box center [331, 437] width 77 height 29
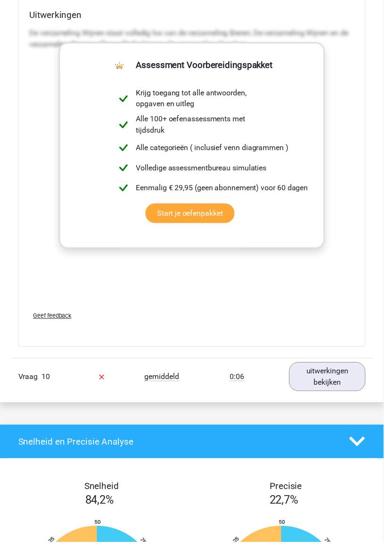
scroll to position [5129, 0]
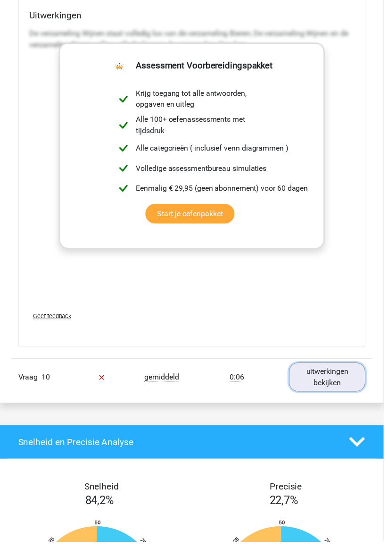
click at [333, 368] on link "uitwerkingen bekijken" at bounding box center [331, 381] width 77 height 29
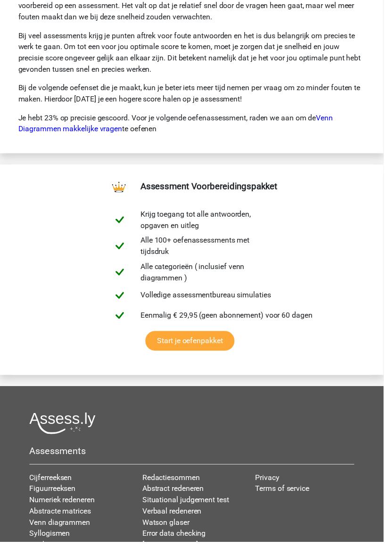
scroll to position [6582, 0]
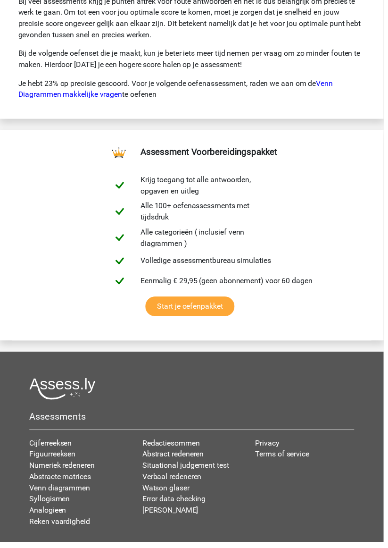
click at [59, 500] on link "Syllogismen" at bounding box center [50, 504] width 41 height 9
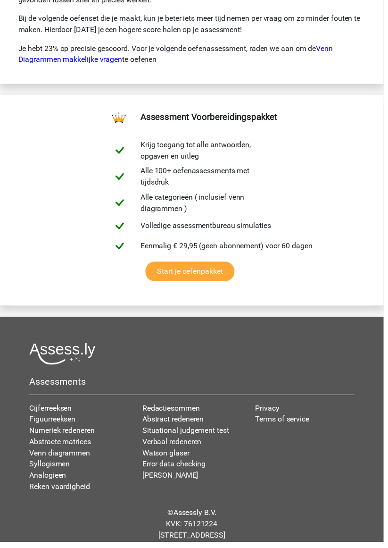
scroll to position [6617, 0]
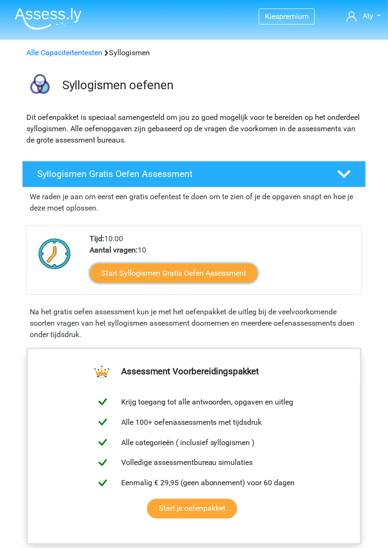
click at [196, 270] on link "Start Syllogismen Gratis Oefen Assessment" at bounding box center [174, 273] width 168 height 20
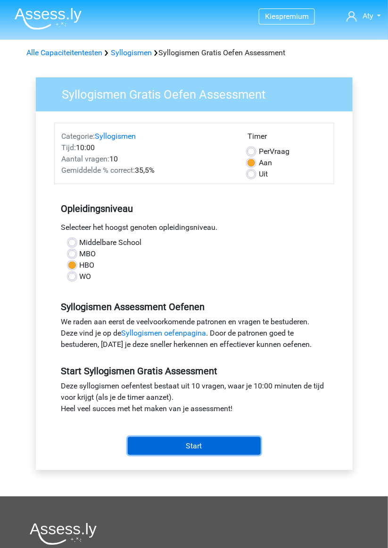
click at [204, 444] on input "Start" at bounding box center [194, 446] width 133 height 18
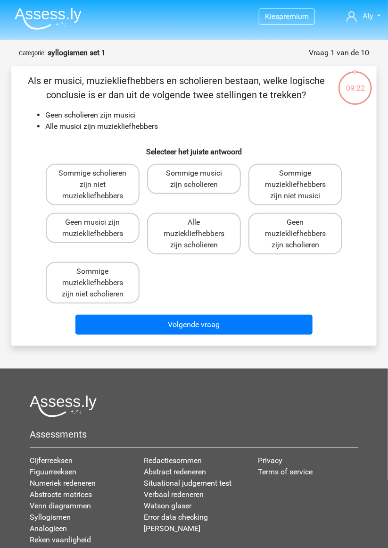
click at [117, 283] on label "Sommige muziekliefhebbers zijn niet scholieren" at bounding box center [93, 283] width 94 height 42
click at [99, 277] on input "Sommige muziekliefhebbers zijn niet scholieren" at bounding box center [96, 274] width 6 height 6
radio input "true"
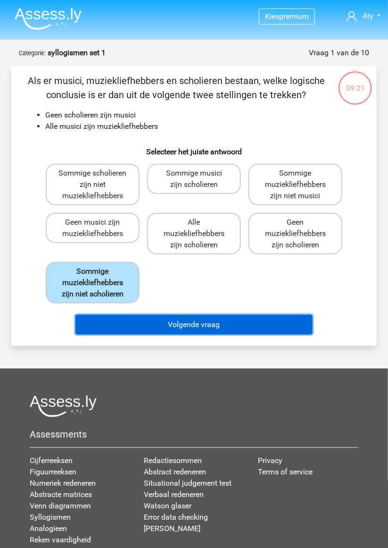
click at [213, 326] on button "Volgende vraag" at bounding box center [193, 325] width 237 height 20
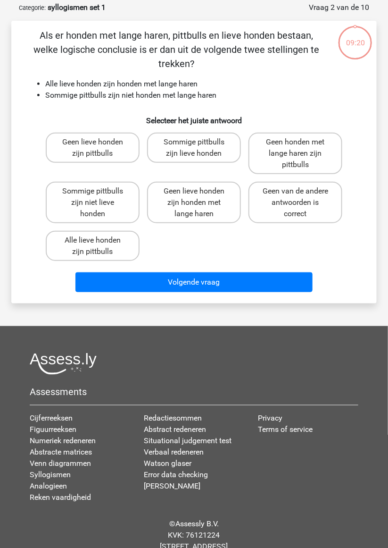
scroll to position [47, 0]
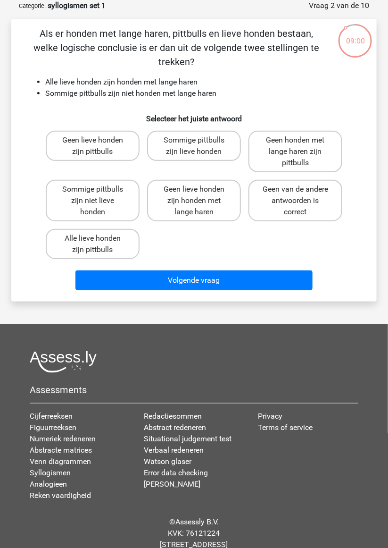
click at [199, 140] on input "Sommige pittbulls zijn lieve honden" at bounding box center [197, 143] width 6 height 6
radio input "true"
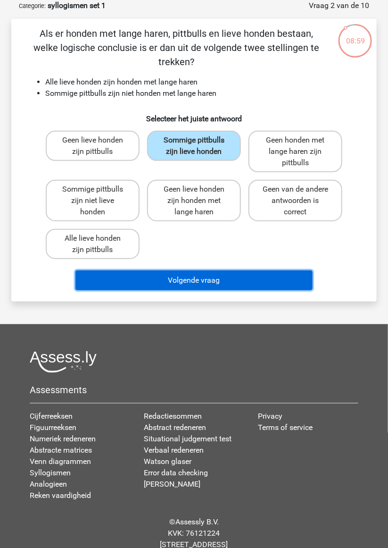
click at [208, 270] on button "Volgende vraag" at bounding box center [193, 280] width 237 height 20
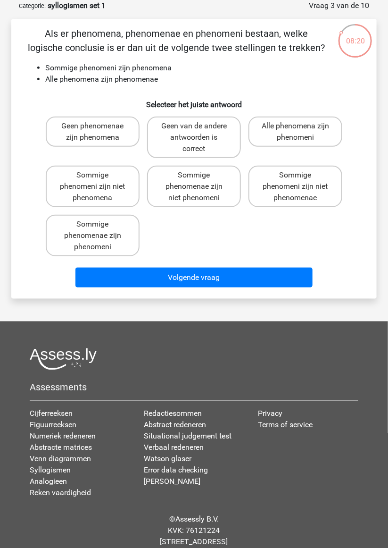
click at [306, 187] on label "Sommige phenomeni zijn niet phenomenae" at bounding box center [296, 187] width 94 height 42
click at [302, 181] on input "Sommige phenomeni zijn niet phenomenae" at bounding box center [299, 178] width 6 height 6
radio input "true"
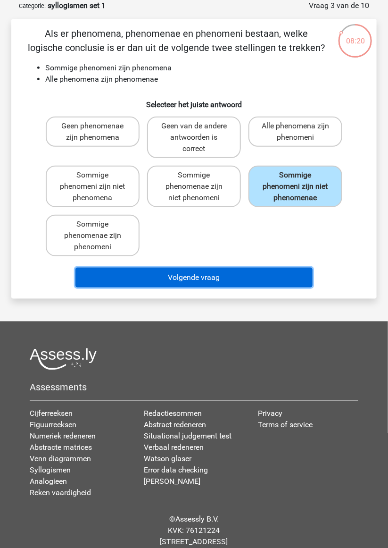
click at [220, 277] on button "Volgende vraag" at bounding box center [193, 278] width 237 height 20
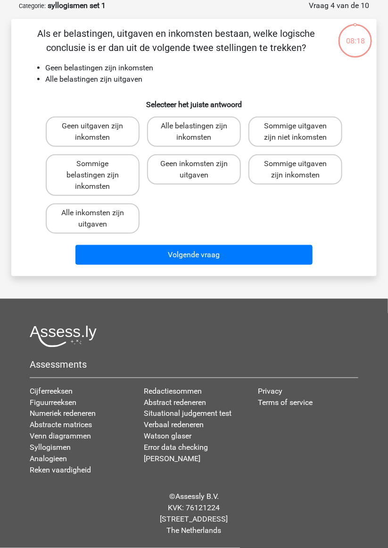
scroll to position [46, 0]
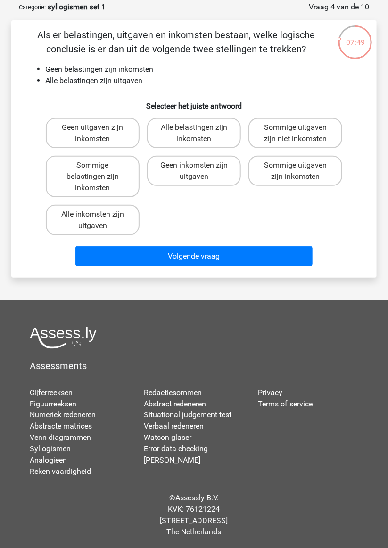
click at [298, 171] on input "Sommige uitgaven zijn inkomsten" at bounding box center [299, 168] width 6 height 6
radio input "true"
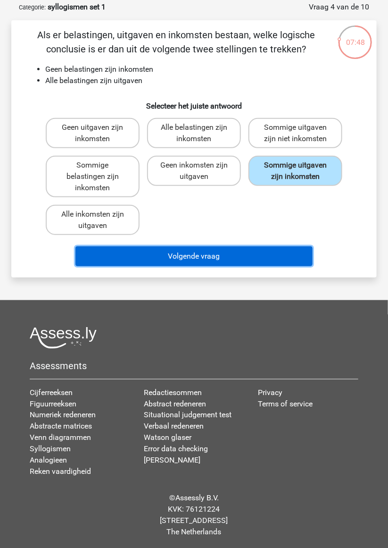
click at [217, 258] on button "Volgende vraag" at bounding box center [193, 256] width 237 height 20
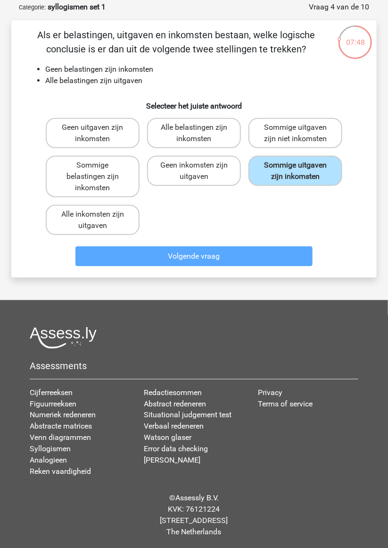
scroll to position [47, 0]
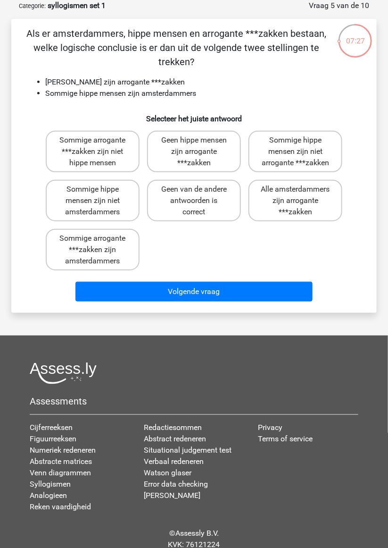
click at [204, 202] on label "Geen van de andere antwoorden is correct" at bounding box center [194, 201] width 94 height 42
click at [201, 195] on input "Geen van de andere antwoorden is correct" at bounding box center [197, 192] width 6 height 6
radio input "true"
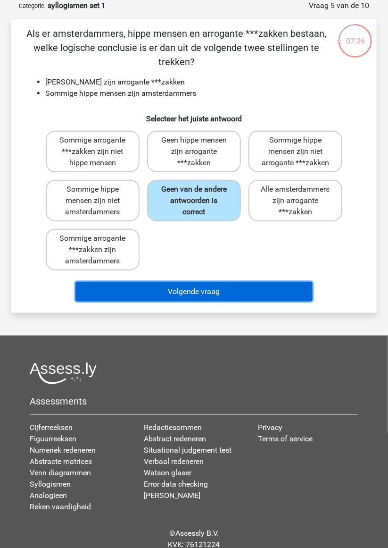
click at [204, 293] on button "Volgende vraag" at bounding box center [193, 292] width 237 height 20
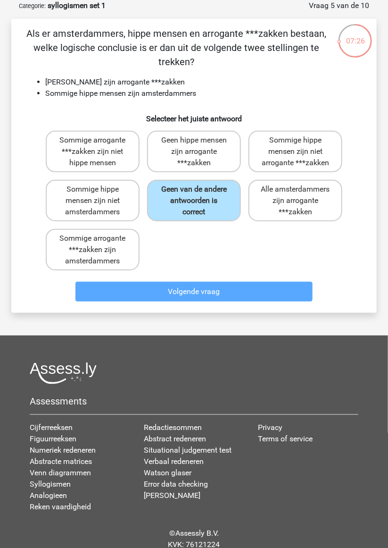
scroll to position [40, 0]
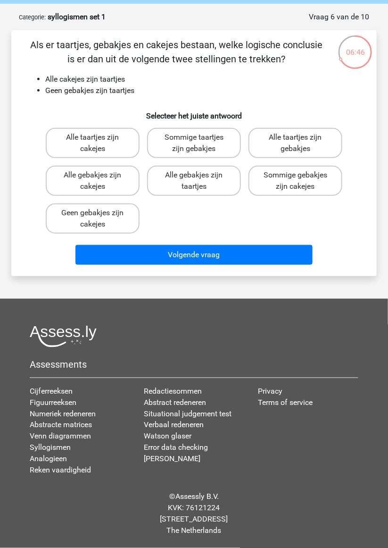
click at [298, 183] on label "Sommige gebakjes zijn cakejes" at bounding box center [296, 181] width 94 height 30
click at [298, 181] on input "Sommige gebakjes zijn cakejes" at bounding box center [299, 178] width 6 height 6
radio input "true"
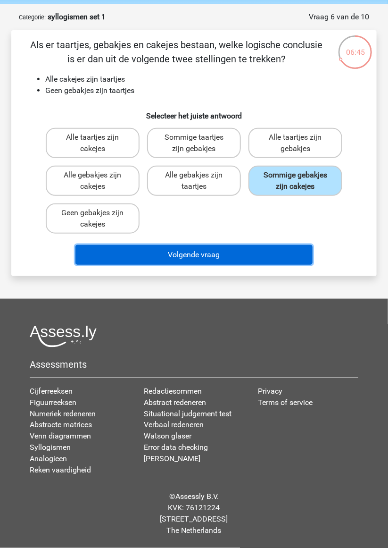
click at [201, 251] on button "Volgende vraag" at bounding box center [193, 255] width 237 height 20
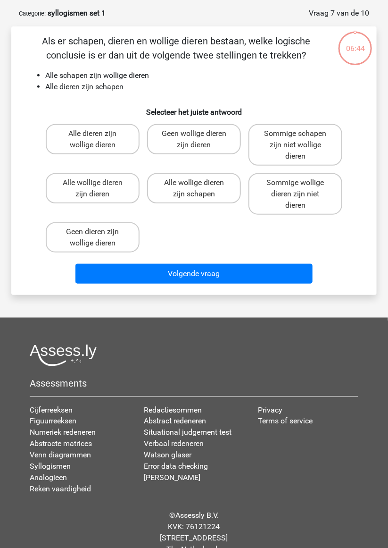
scroll to position [47, 0]
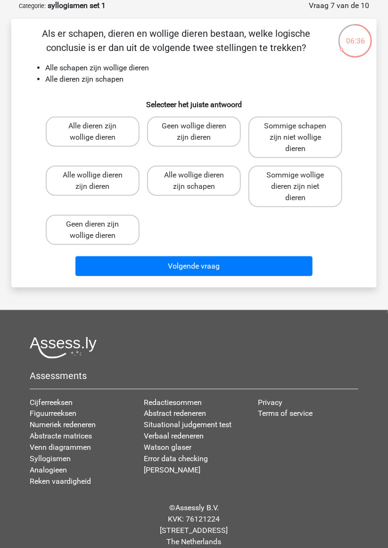
click at [109, 130] on label "Alle dieren zijn wollige dieren" at bounding box center [93, 132] width 94 height 30
click at [99, 130] on input "Alle dieren zijn wollige dieren" at bounding box center [96, 129] width 6 height 6
radio input "true"
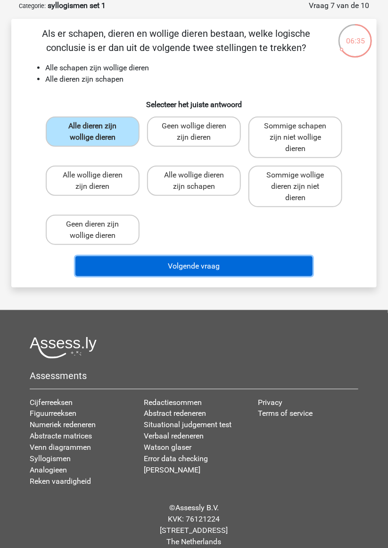
click at [202, 260] on button "Volgende vraag" at bounding box center [193, 266] width 237 height 20
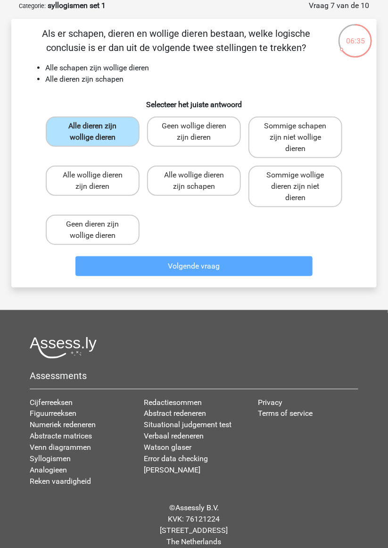
scroll to position [46, 0]
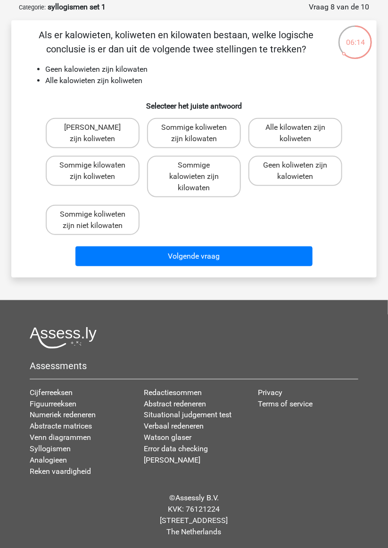
click at [202, 135] on label "Sommige koliweten zijn kilowaten" at bounding box center [194, 133] width 94 height 30
click at [201, 134] on input "Sommige koliweten zijn kilowaten" at bounding box center [197, 130] width 6 height 6
radio input "true"
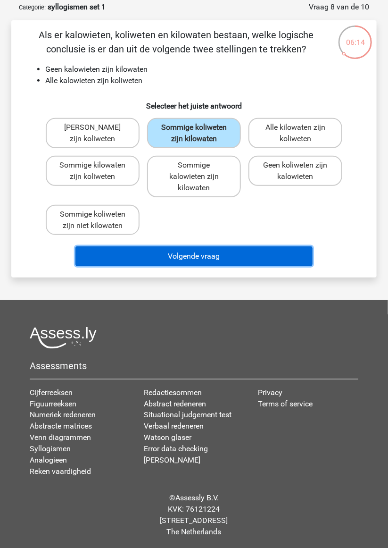
click at [212, 255] on button "Volgende vraag" at bounding box center [193, 256] width 237 height 20
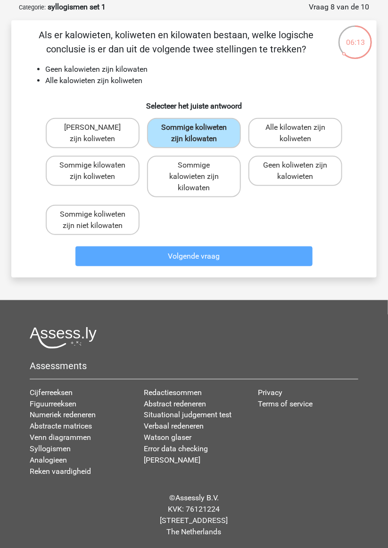
scroll to position [40, 0]
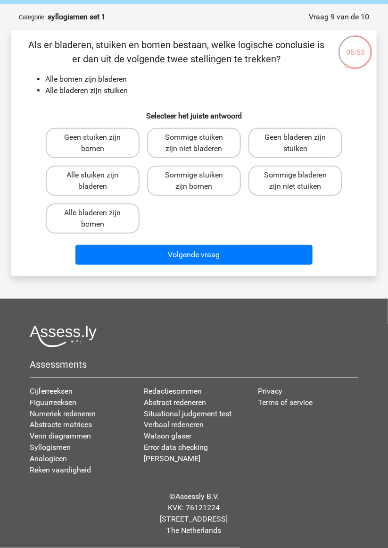
click at [101, 211] on label "Alle bladeren zijn bomen" at bounding box center [93, 218] width 94 height 30
click at [99, 213] on input "Alle bladeren zijn bomen" at bounding box center [96, 216] width 6 height 6
radio input "true"
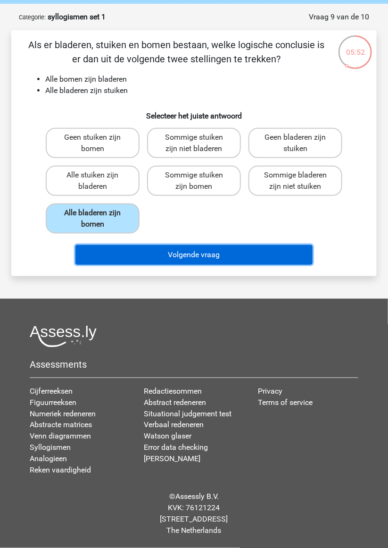
click at [196, 245] on button "Volgende vraag" at bounding box center [193, 255] width 237 height 20
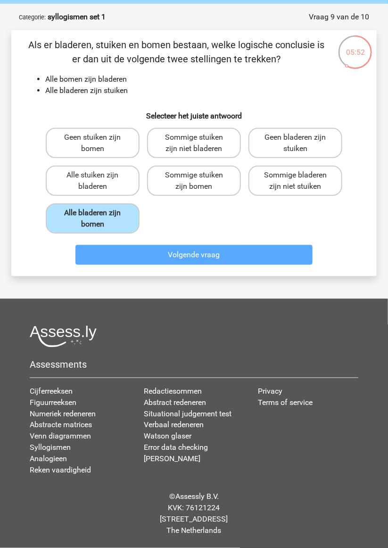
scroll to position [47, 0]
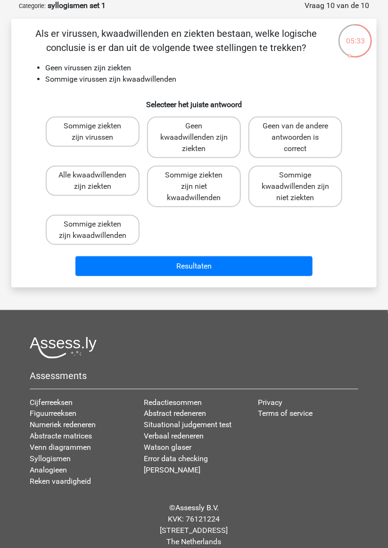
click at [200, 195] on label "Sommige ziekten zijn niet kwaadwillenden" at bounding box center [194, 187] width 94 height 42
click at [200, 181] on input "Sommige ziekten zijn niet kwaadwillenden" at bounding box center [197, 178] width 6 height 6
radio input "true"
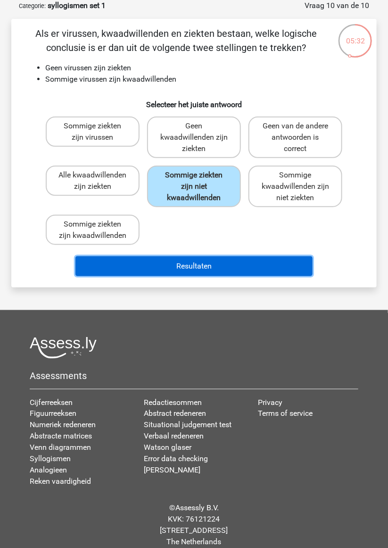
click at [204, 267] on button "Resultaten" at bounding box center [193, 266] width 237 height 20
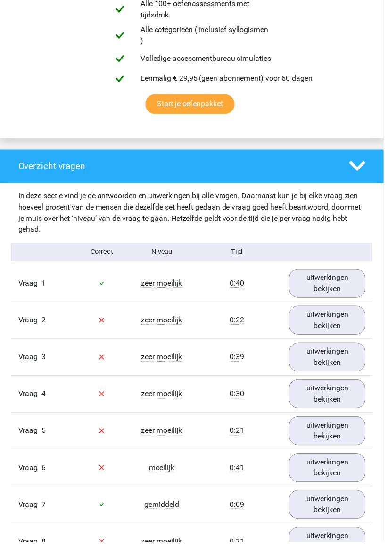
scroll to position [578, 0]
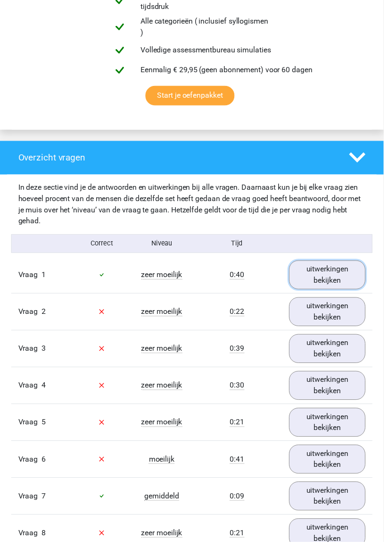
click at [332, 276] on link "uitwerkingen bekijken" at bounding box center [331, 277] width 77 height 29
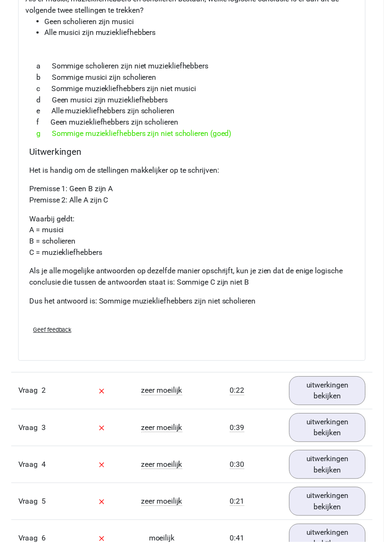
scroll to position [897, 0]
click at [335, 392] on link "uitwerkingen bekijken" at bounding box center [331, 394] width 77 height 29
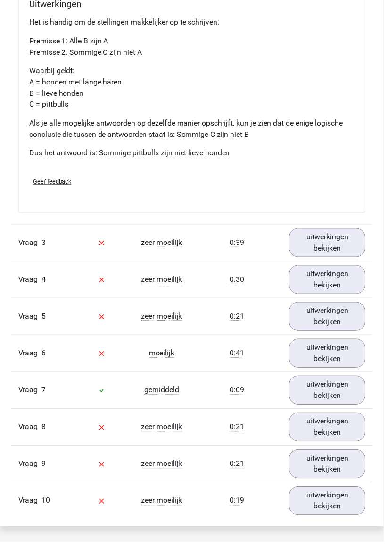
scroll to position [1481, 0]
click at [338, 392] on link "uitwerkingen bekijken" at bounding box center [331, 394] width 77 height 29
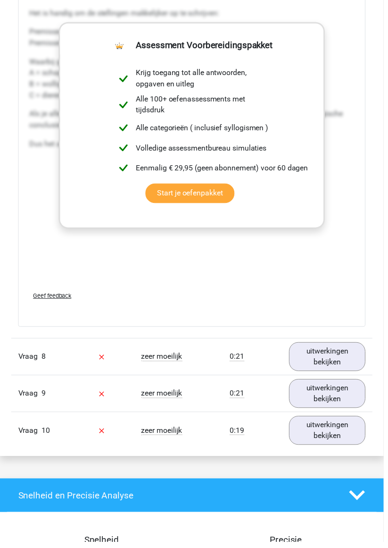
scroll to position [2083, 0]
click at [332, 428] on link "uitwerkingen bekijken" at bounding box center [331, 434] width 77 height 29
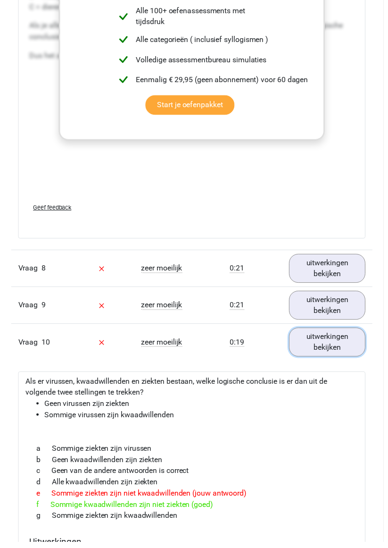
scroll to position [2172, 0]
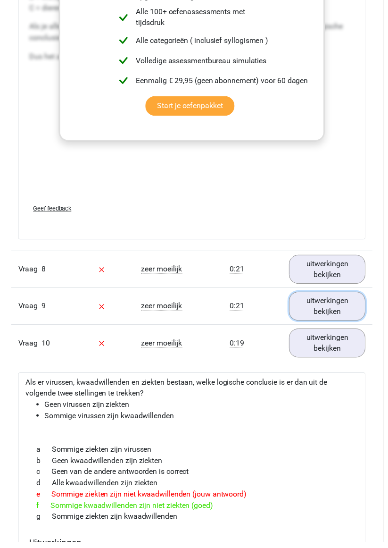
click at [335, 302] on link "uitwerkingen bekijken" at bounding box center [331, 309] width 77 height 29
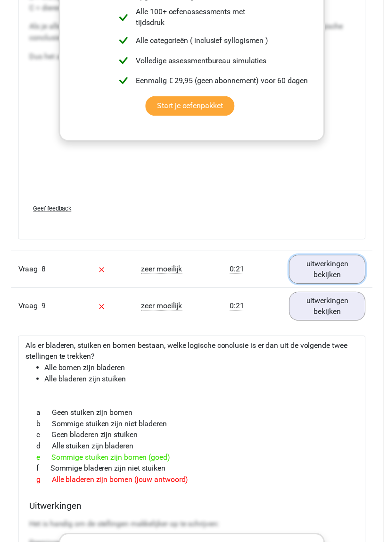
click at [329, 264] on link "uitwerkingen bekijken" at bounding box center [331, 272] width 77 height 29
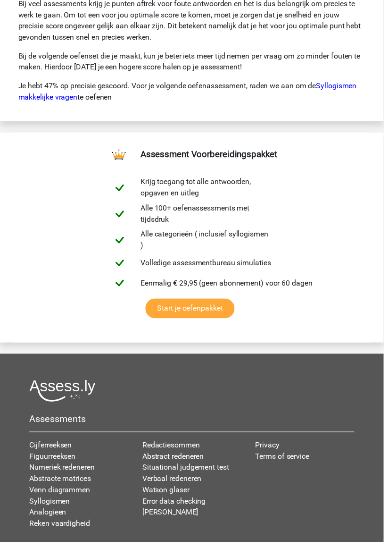
scroll to position [4437, 0]
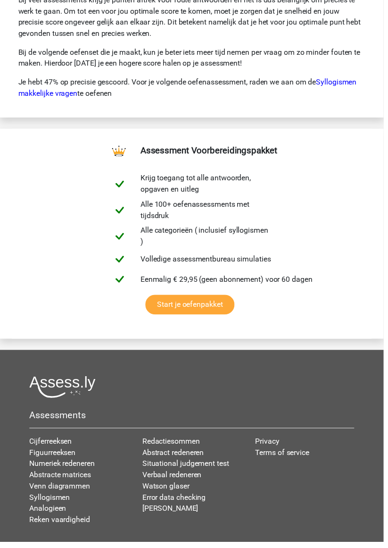
click at [83, 476] on link "Abstracte matrices" at bounding box center [61, 480] width 62 height 9
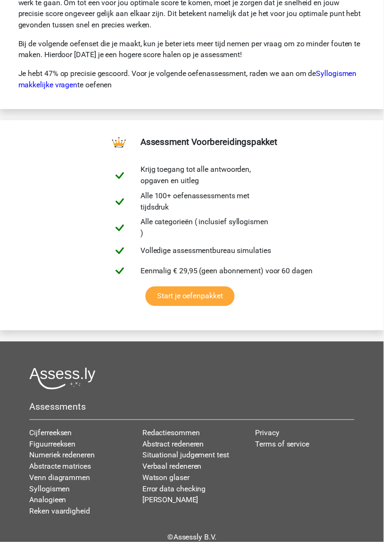
scroll to position [4472, 0]
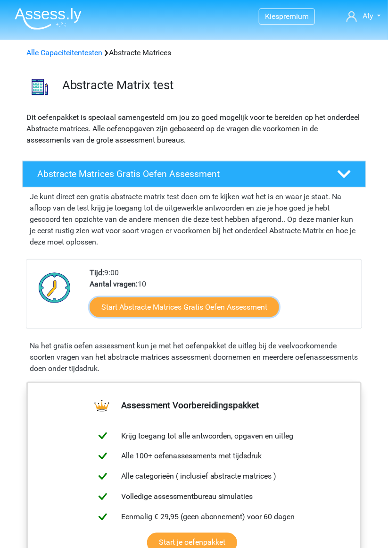
click at [205, 307] on link "Start Abstracte Matrices Gratis Oefen Assessment" at bounding box center [185, 307] width 190 height 20
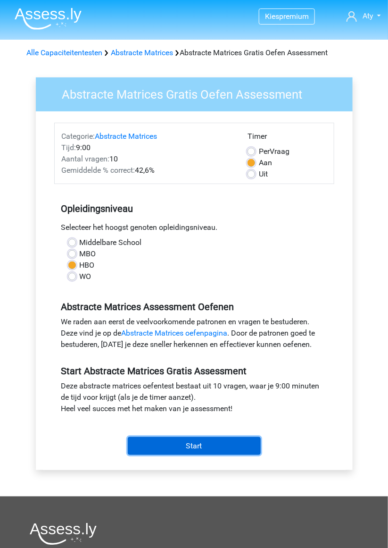
click at [196, 447] on input "Start" at bounding box center [194, 446] width 133 height 18
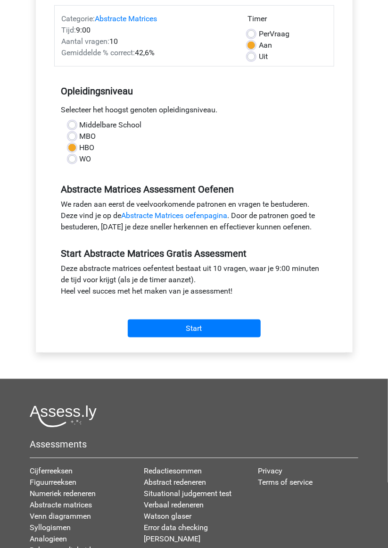
scroll to position [157, 0]
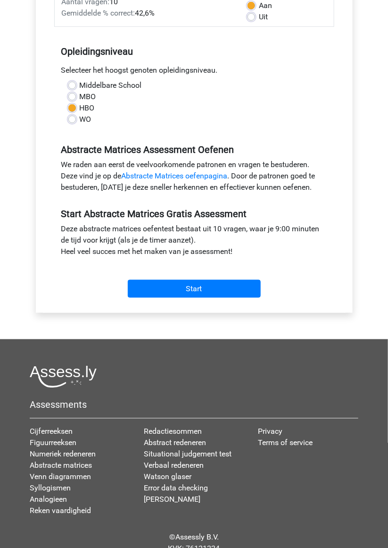
click at [192, 432] on link "Redactiesommen" at bounding box center [173, 431] width 58 height 9
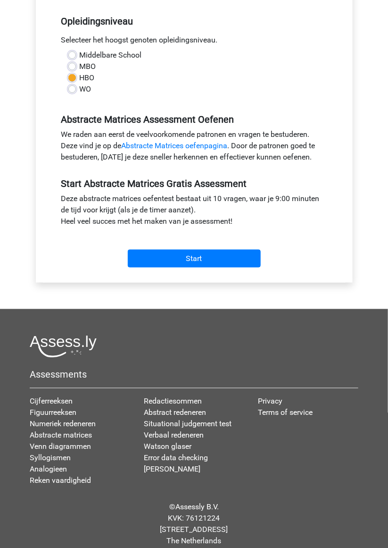
scroll to position [192, 0]
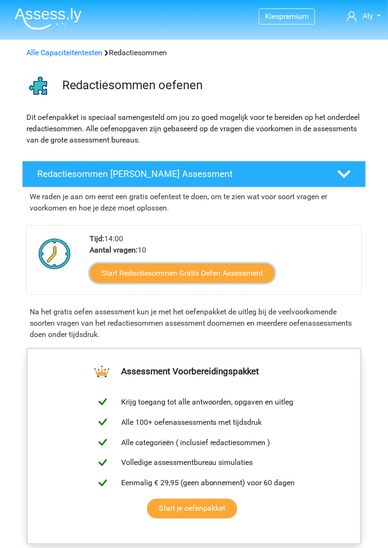
click at [223, 270] on link "Start Redactiesommen Gratis Oefen Assessment" at bounding box center [182, 273] width 185 height 20
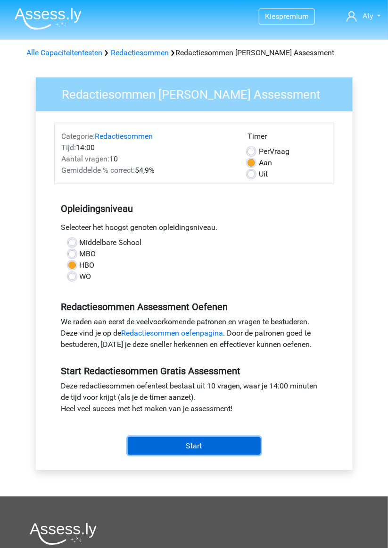
click at [193, 448] on input "Start" at bounding box center [194, 446] width 133 height 18
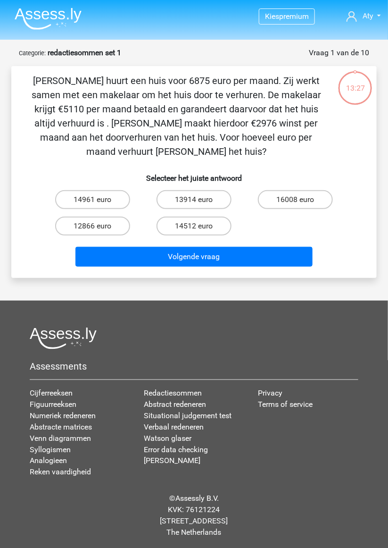
click at [104, 225] on label "12866 euro" at bounding box center [92, 226] width 75 height 19
click at [99, 226] on input "12866 euro" at bounding box center [96, 229] width 6 height 6
radio input "true"
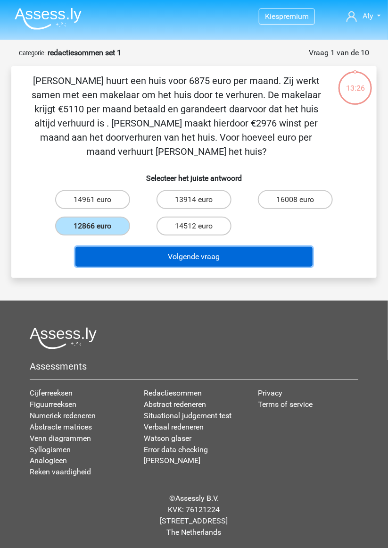
click at [196, 259] on button "Volgende vraag" at bounding box center [193, 257] width 237 height 20
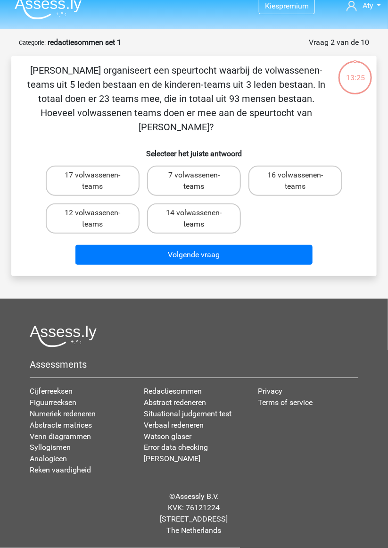
scroll to position [40, 0]
click at [104, 166] on label "17 volwassenen-teams" at bounding box center [93, 181] width 94 height 30
click at [99, 175] on input "17 volwassenen-teams" at bounding box center [96, 178] width 6 height 6
radio input "true"
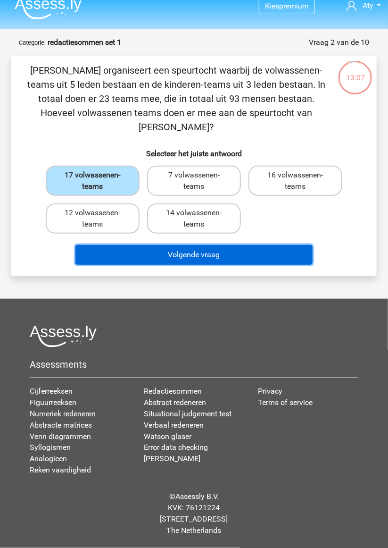
click at [193, 245] on button "Volgende vraag" at bounding box center [193, 255] width 237 height 20
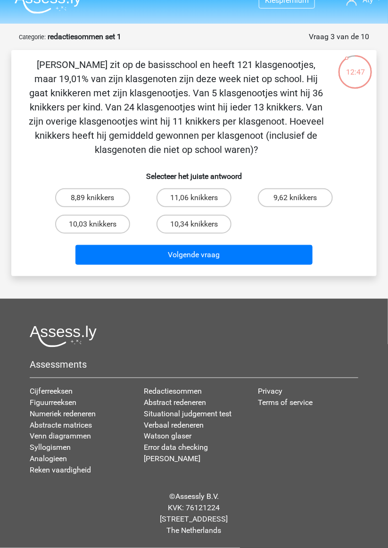
click at [200, 224] on input "10,34 knikkers" at bounding box center [197, 227] width 6 height 6
radio input "true"
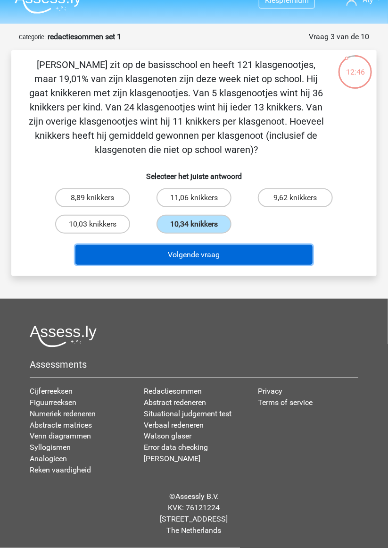
click at [220, 245] on button "Volgende vraag" at bounding box center [193, 255] width 237 height 20
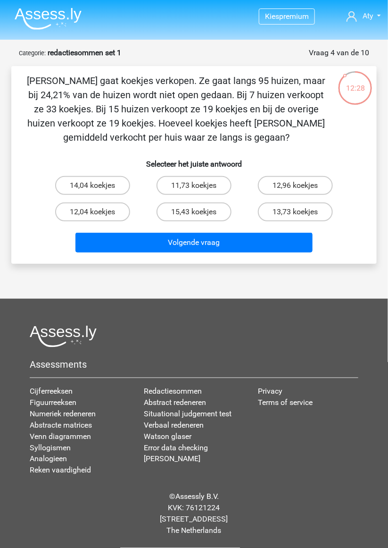
click at [207, 176] on label "11,73 koekjes" at bounding box center [194, 185] width 75 height 19
click at [201, 185] on input "11,73 koekjes" at bounding box center [197, 188] width 6 height 6
radio input "true"
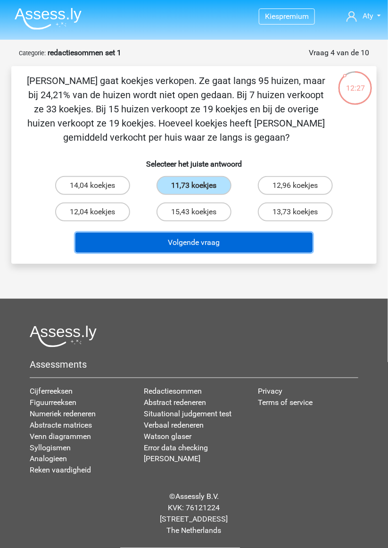
click at [213, 233] on button "Volgende vraag" at bounding box center [193, 243] width 237 height 20
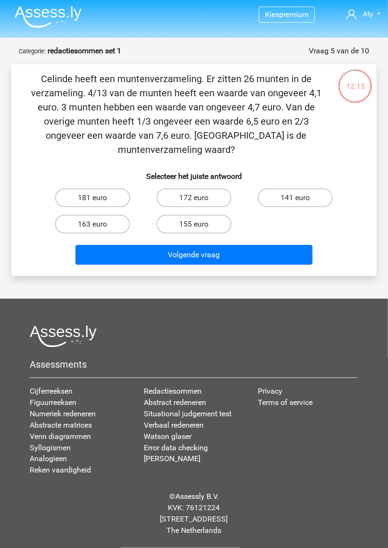
click at [202, 215] on label "155 euro" at bounding box center [194, 224] width 75 height 19
click at [201, 224] on input "155 euro" at bounding box center [197, 227] width 6 height 6
radio input "true"
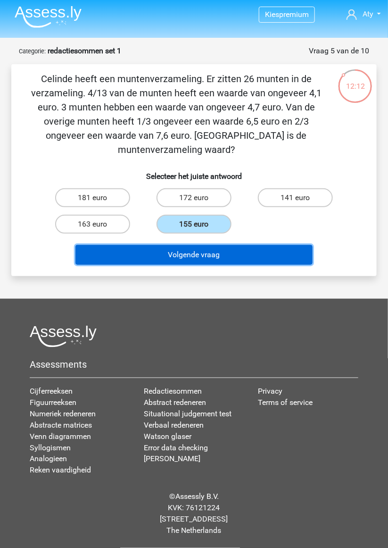
click at [209, 245] on button "Volgende vraag" at bounding box center [193, 255] width 237 height 20
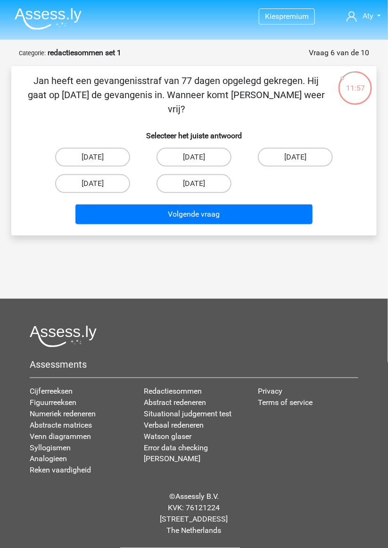
click at [103, 148] on label "13 augustus" at bounding box center [92, 157] width 75 height 19
click at [99, 157] on input "13 augustus" at bounding box center [96, 160] width 6 height 6
radio input "true"
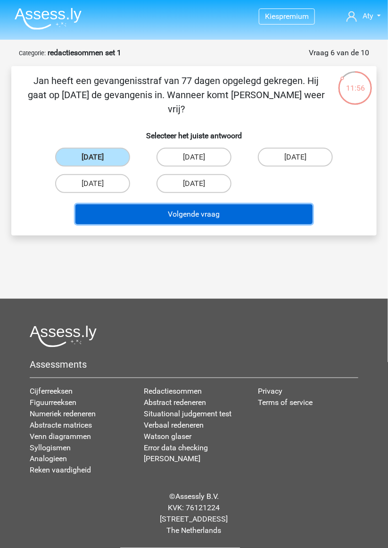
click at [196, 204] on button "Volgende vraag" at bounding box center [193, 214] width 237 height 20
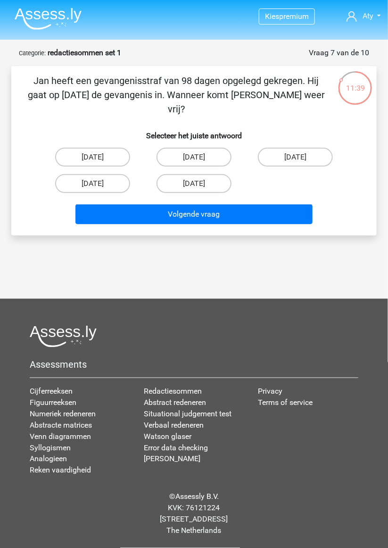
click at [194, 157] on input "22 augustus" at bounding box center [197, 160] width 6 height 6
radio input "true"
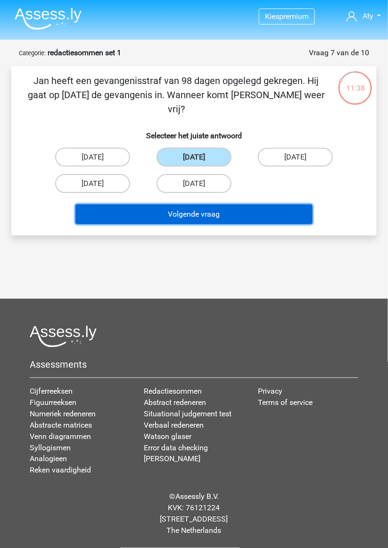
click at [209, 204] on button "Volgende vraag" at bounding box center [193, 214] width 237 height 20
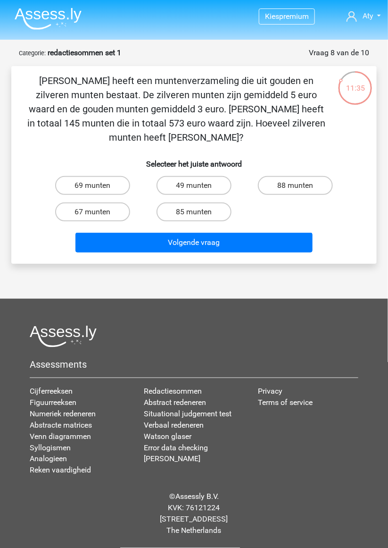
click at [201, 185] on input "49 munten" at bounding box center [197, 188] width 6 height 6
radio input "true"
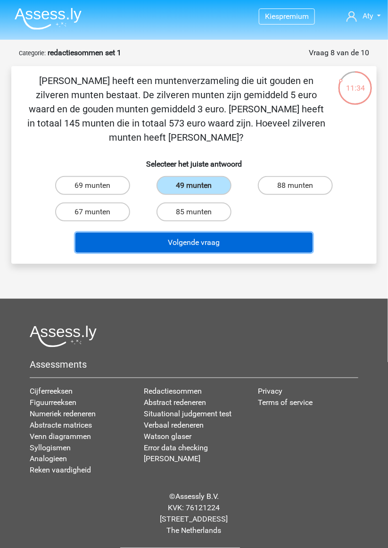
click at [227, 233] on button "Volgende vraag" at bounding box center [193, 243] width 237 height 20
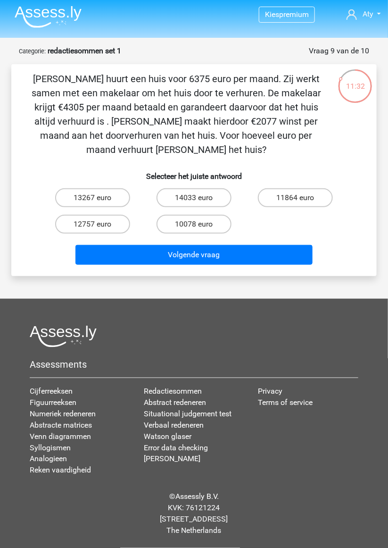
click at [206, 188] on label "14033 euro" at bounding box center [194, 197] width 75 height 19
click at [201, 198] on input "14033 euro" at bounding box center [197, 201] width 6 height 6
radio input "true"
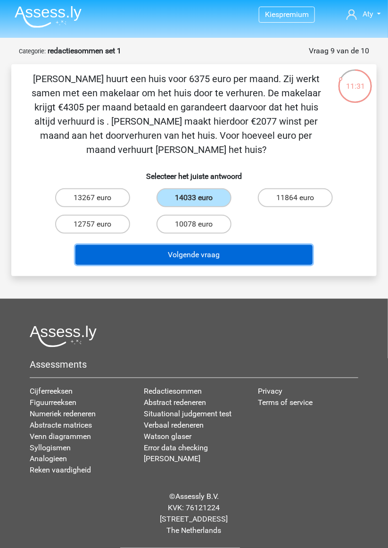
click at [237, 245] on button "Volgende vraag" at bounding box center [193, 255] width 237 height 20
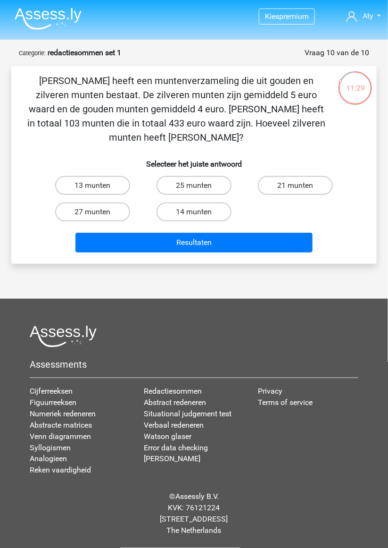
click at [200, 185] on input "25 munten" at bounding box center [197, 188] width 6 height 6
radio input "true"
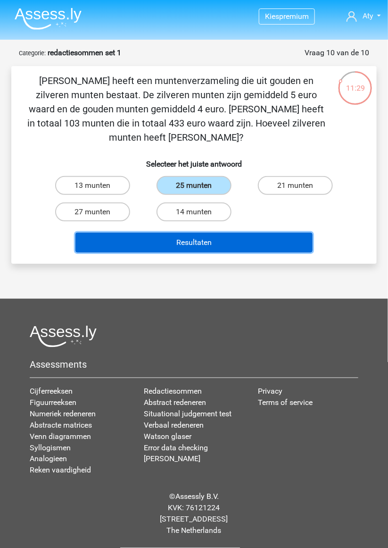
click at [215, 233] on button "Resultaten" at bounding box center [193, 243] width 237 height 20
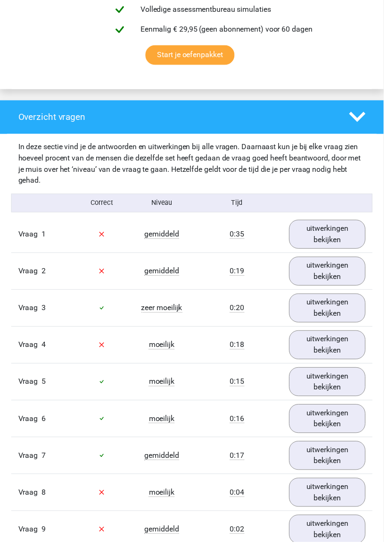
scroll to position [620, 0]
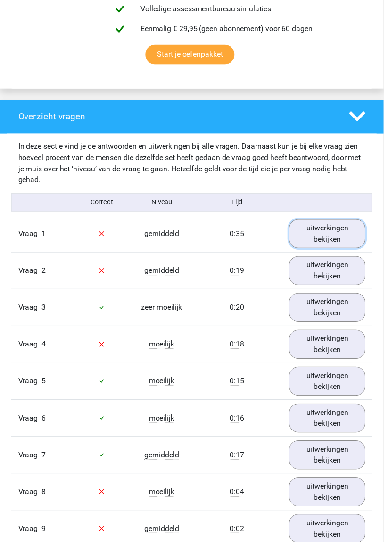
click at [334, 237] on link "uitwerkingen bekijken" at bounding box center [331, 236] width 77 height 29
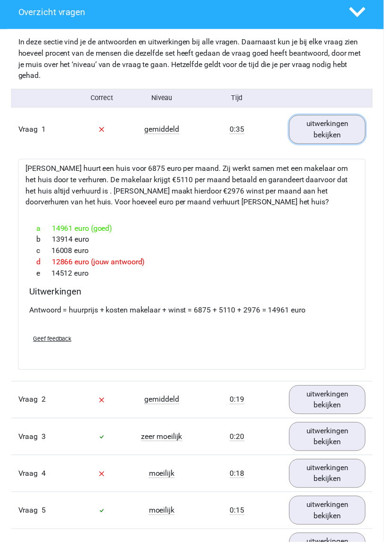
scroll to position [726, 0]
click at [335, 402] on link "uitwerkingen bekijken" at bounding box center [331, 403] width 77 height 29
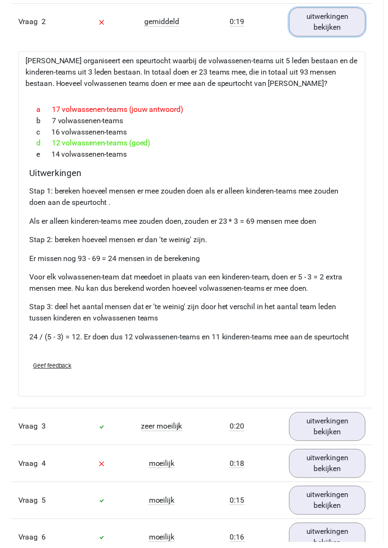
scroll to position [1112, 0]
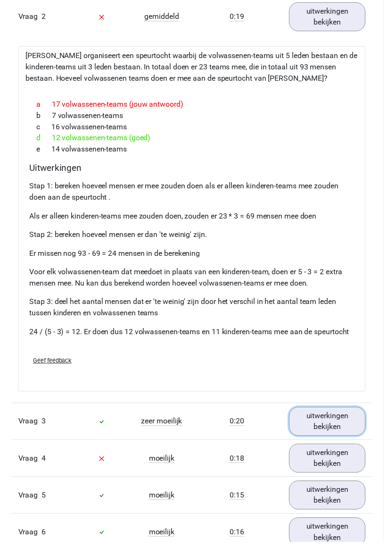
click at [335, 422] on link "uitwerkingen bekijken" at bounding box center [331, 425] width 77 height 29
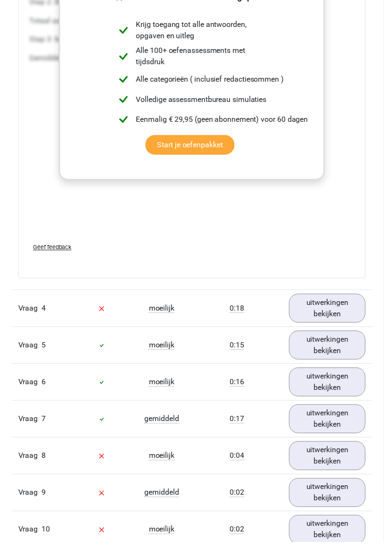
scroll to position [1786, 0]
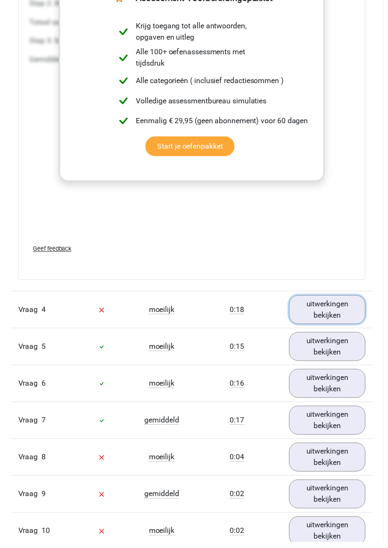
click at [328, 309] on link "uitwerkingen bekijken" at bounding box center [331, 312] width 77 height 29
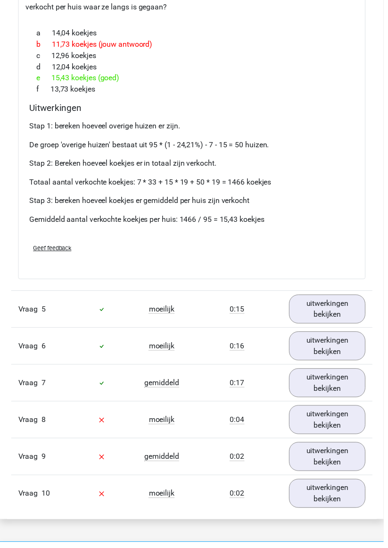
scroll to position [2166, 0]
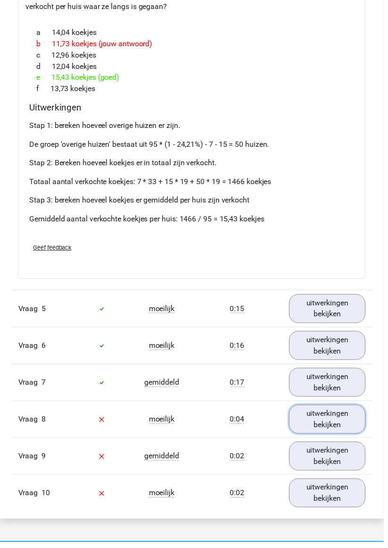
click at [333, 416] on link "uitwerkingen bekijken" at bounding box center [331, 423] width 77 height 29
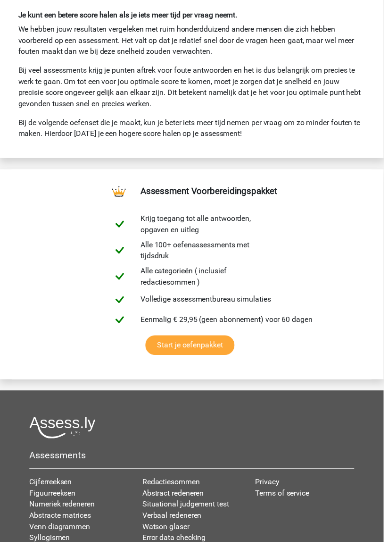
scroll to position [3476, 0]
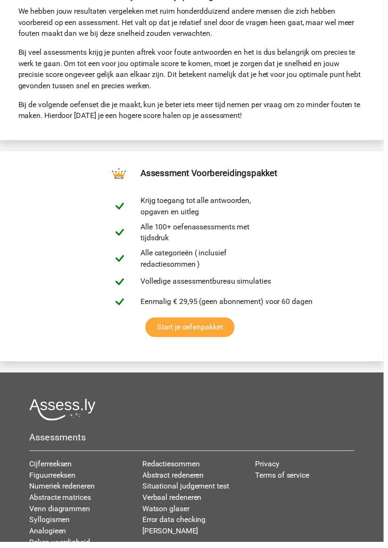
click at [221, 487] on link "Situational judgement test" at bounding box center [188, 491] width 88 height 9
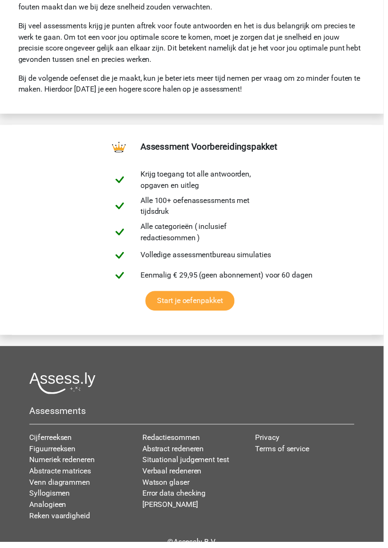
scroll to position [3512, 0]
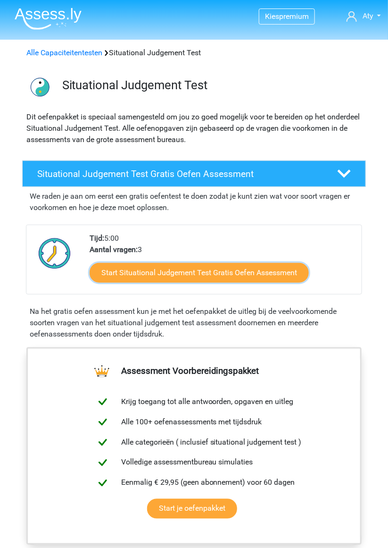
click at [205, 271] on link "Start Situational Judgement Test Gratis Oefen Assessment" at bounding box center [199, 273] width 219 height 20
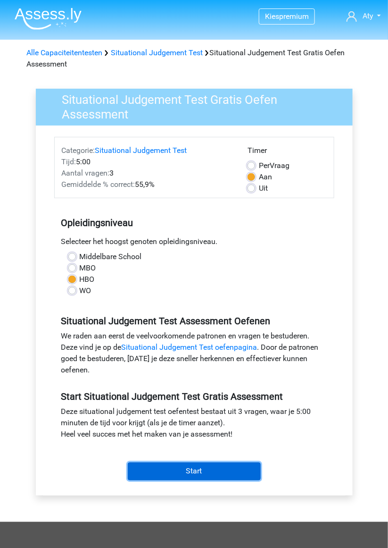
click at [206, 470] on input "Start" at bounding box center [194, 471] width 133 height 18
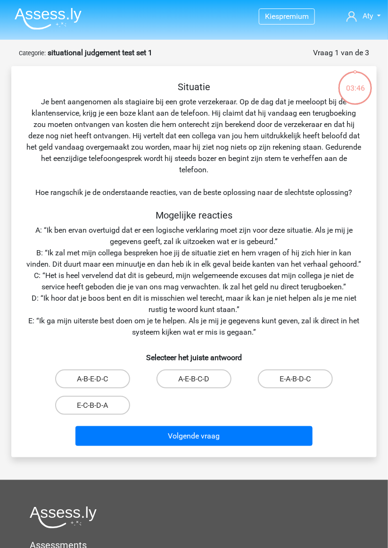
click at [302, 378] on label "E-A-B-D-C" at bounding box center [295, 378] width 75 height 19
click at [302, 379] on input "E-A-B-D-C" at bounding box center [299, 382] width 6 height 6
radio input "true"
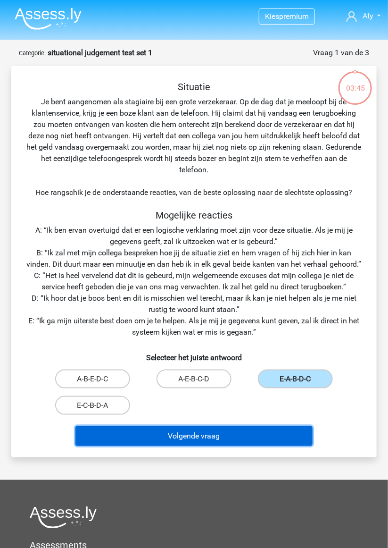
click at [241, 441] on button "Volgende vraag" at bounding box center [193, 436] width 237 height 20
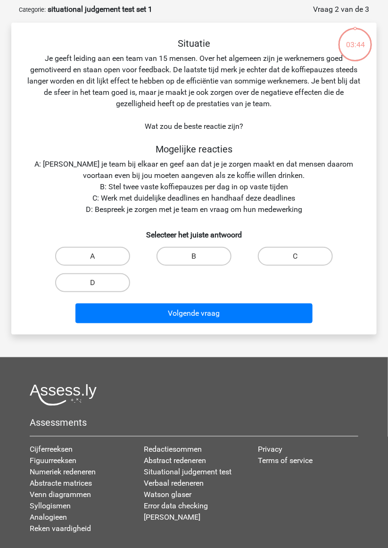
scroll to position [47, 0]
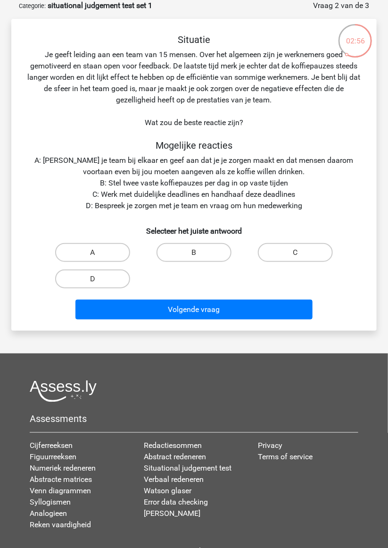
click at [302, 252] on input "C" at bounding box center [299, 255] width 6 height 6
radio input "true"
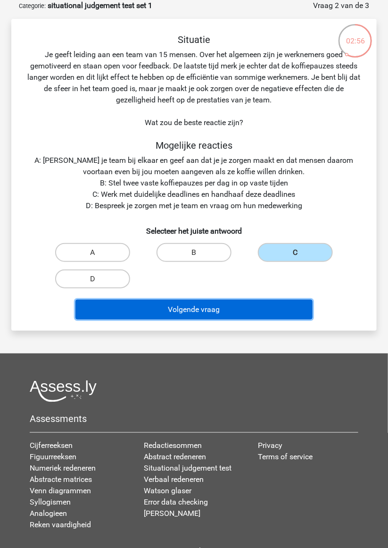
click at [216, 309] on button "Volgende vraag" at bounding box center [193, 310] width 237 height 20
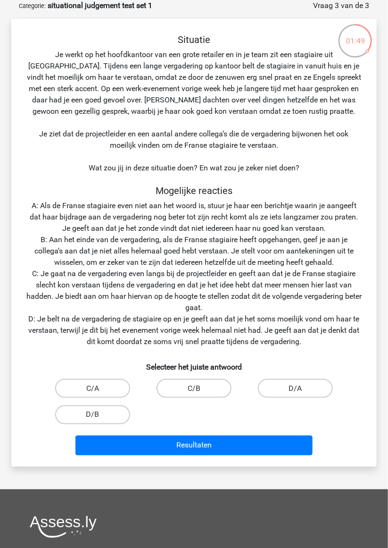
click at [109, 416] on label "D/B" at bounding box center [92, 414] width 75 height 19
click at [99, 416] on input "D/B" at bounding box center [96, 418] width 6 height 6
radio input "true"
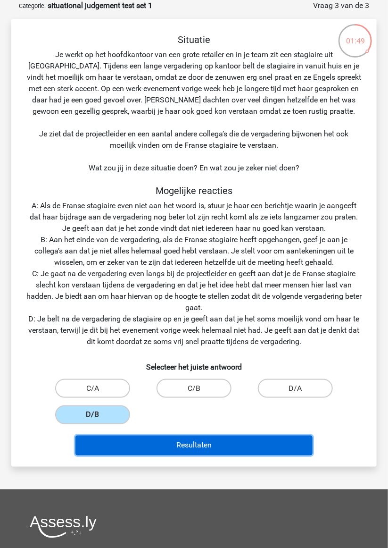
click at [201, 444] on button "Resultaten" at bounding box center [193, 445] width 237 height 20
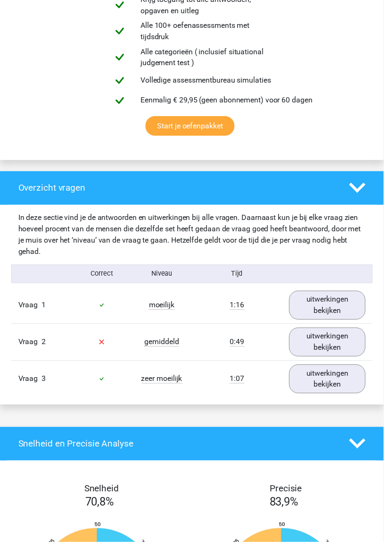
scroll to position [543, 0]
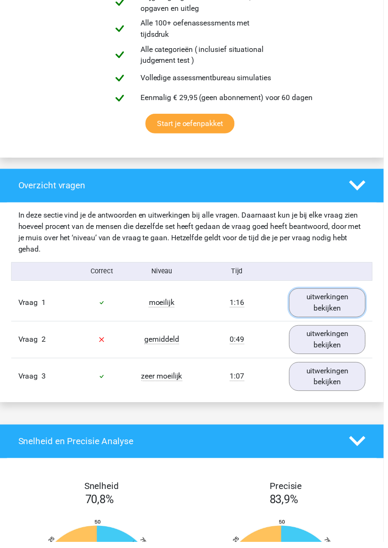
click at [330, 314] on link "uitwerkingen bekijken" at bounding box center [331, 306] width 77 height 29
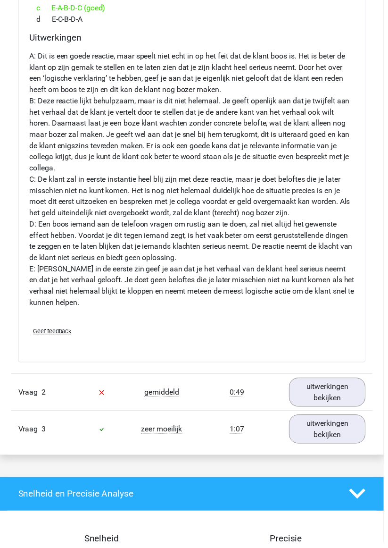
scroll to position [1173, 0]
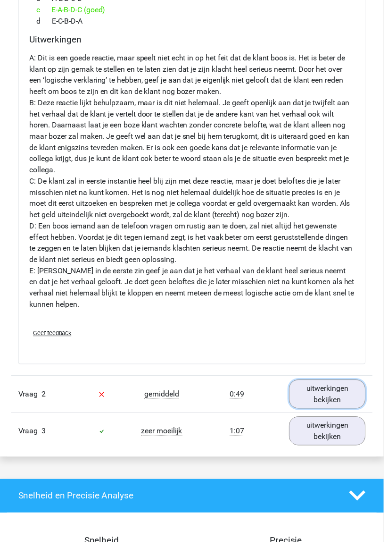
click at [330, 402] on link "uitwerkingen bekijken" at bounding box center [331, 398] width 77 height 29
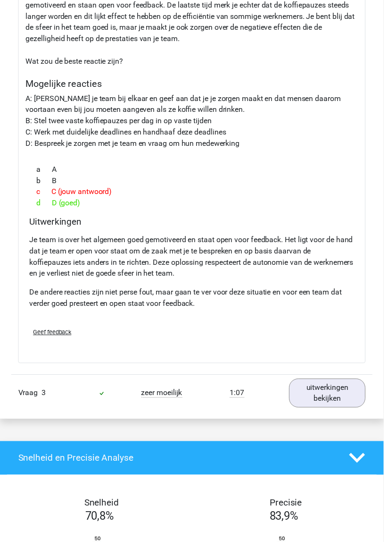
scroll to position [1629, 0]
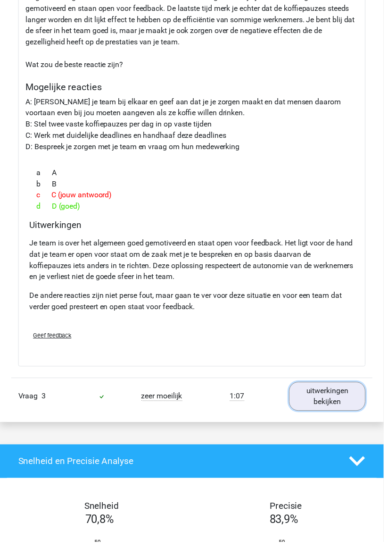
click at [331, 405] on link "uitwerkingen bekijken" at bounding box center [331, 400] width 77 height 29
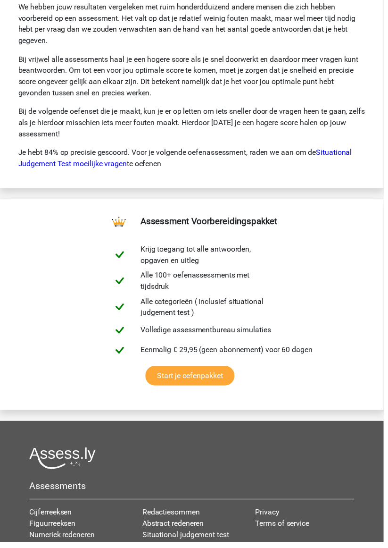
scroll to position [3280, 0]
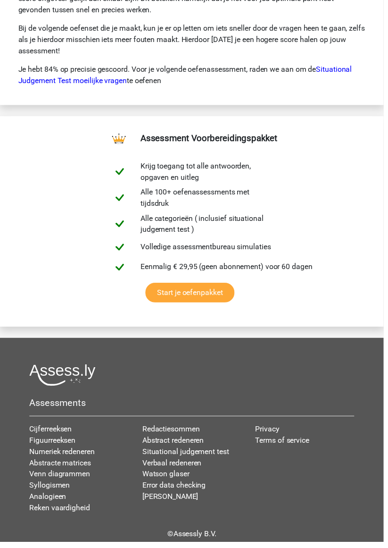
click at [192, 472] on link "Verbaal redeneren" at bounding box center [174, 467] width 60 height 9
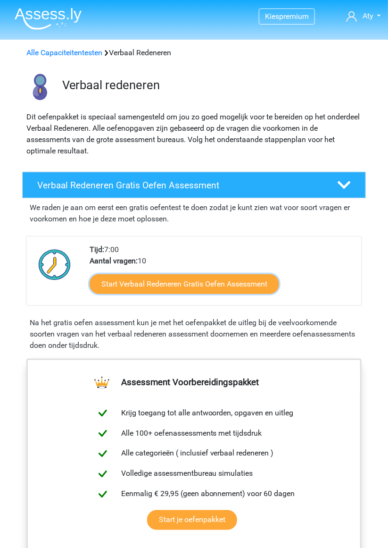
click at [192, 282] on link "Start Verbaal Redeneren Gratis Oefen Assessment" at bounding box center [185, 284] width 190 height 20
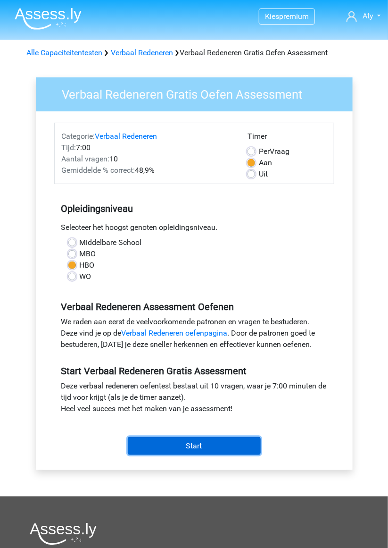
click at [203, 443] on input "Start" at bounding box center [194, 446] width 133 height 18
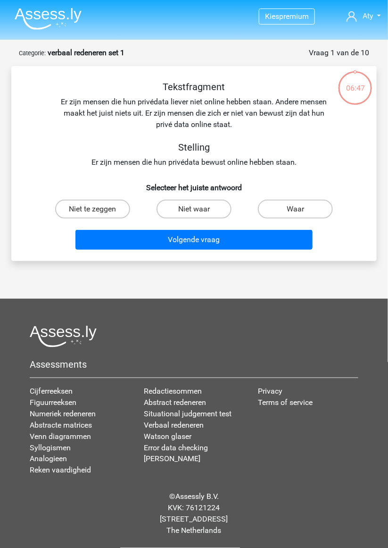
click at [99, 210] on input "Niet te zeggen" at bounding box center [96, 212] width 6 height 6
radio input "true"
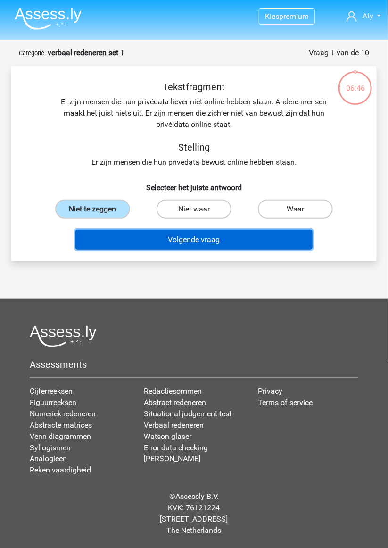
click at [194, 240] on button "Volgende vraag" at bounding box center [193, 240] width 237 height 20
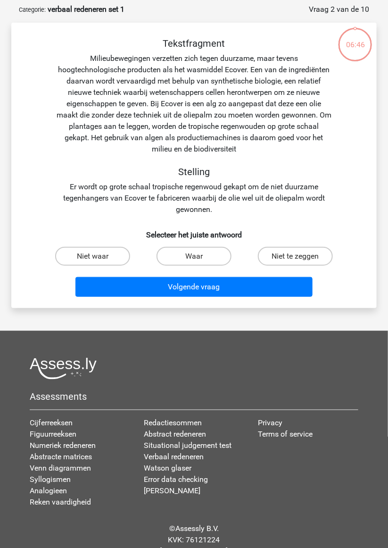
scroll to position [47, 0]
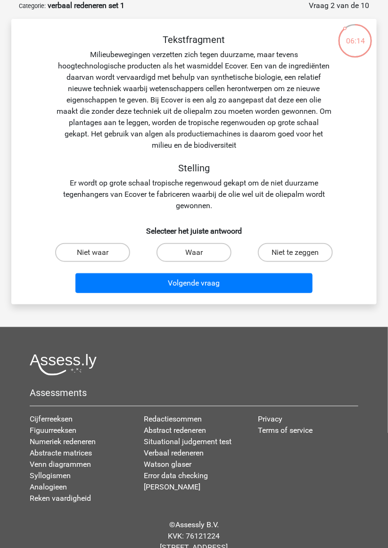
click at [204, 250] on label "Waar" at bounding box center [194, 252] width 75 height 19
click at [201, 252] on input "Waar" at bounding box center [197, 255] width 6 height 6
radio input "true"
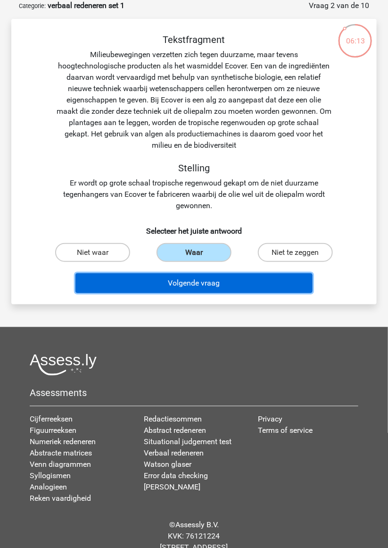
click at [216, 285] on button "Volgende vraag" at bounding box center [193, 283] width 237 height 20
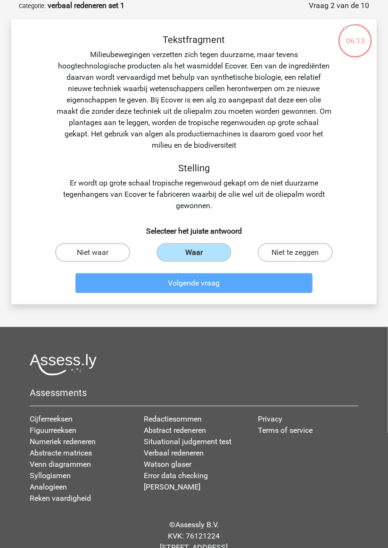
scroll to position [40, 0]
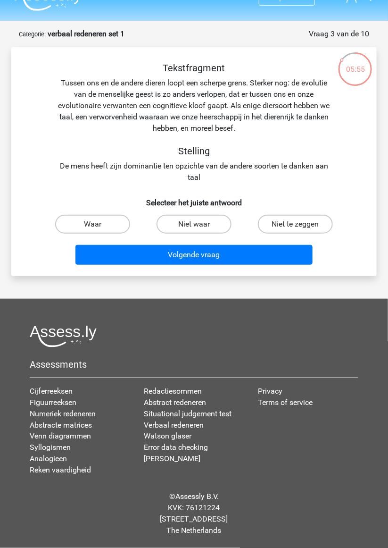
click at [202, 215] on label "Niet waar" at bounding box center [194, 224] width 75 height 19
click at [201, 224] on input "Niet waar" at bounding box center [197, 227] width 6 height 6
radio input "true"
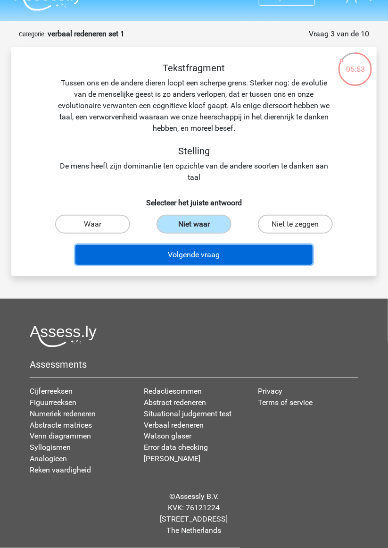
click at [212, 245] on button "Volgende vraag" at bounding box center [193, 255] width 237 height 20
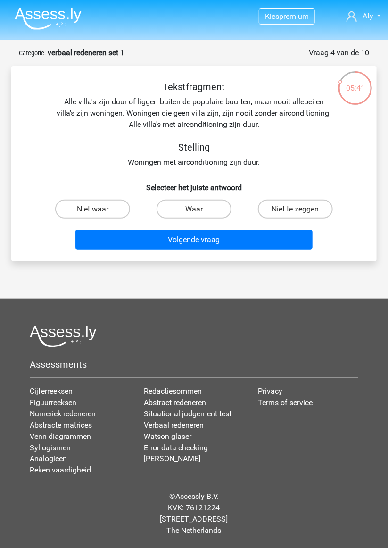
click at [294, 200] on label "Niet te zeggen" at bounding box center [295, 209] width 75 height 19
click at [296, 209] on input "Niet te zeggen" at bounding box center [299, 212] width 6 height 6
radio input "true"
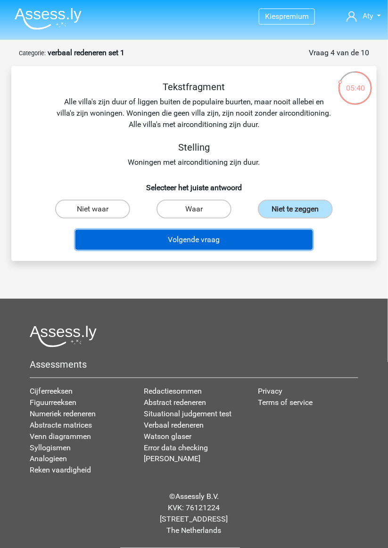
click at [251, 230] on button "Volgende vraag" at bounding box center [193, 240] width 237 height 20
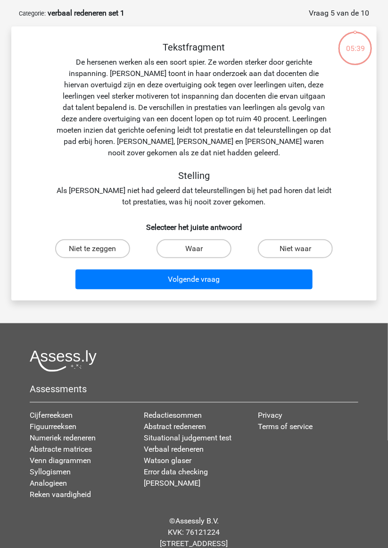
scroll to position [47, 0]
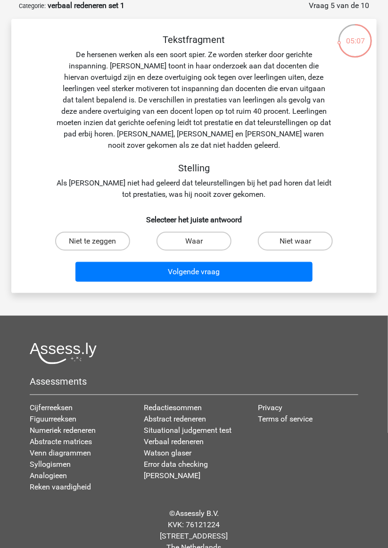
click at [195, 242] on input "Waar" at bounding box center [197, 244] width 6 height 6
radio input "true"
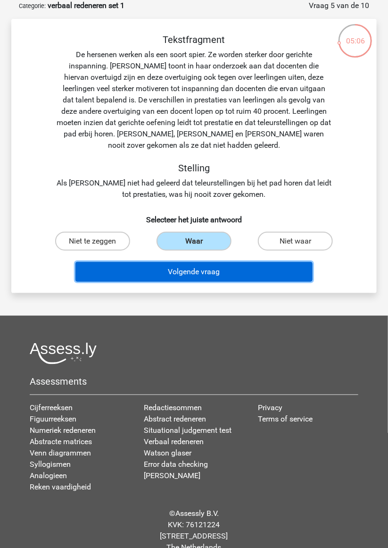
click at [196, 271] on button "Volgende vraag" at bounding box center [193, 272] width 237 height 20
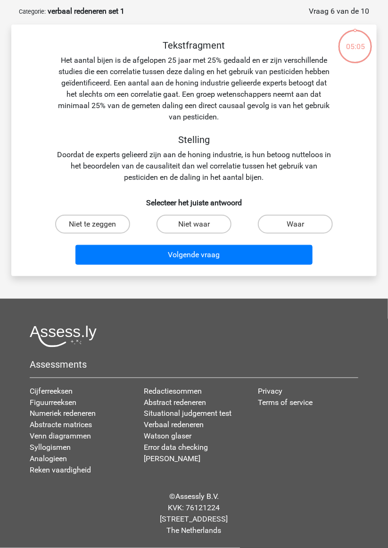
scroll to position [41, 0]
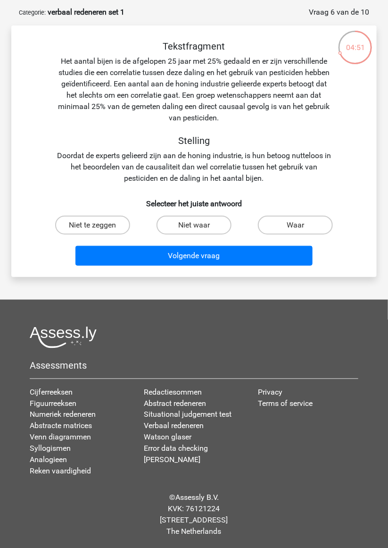
click at [202, 227] on label "Niet waar" at bounding box center [194, 225] width 75 height 19
click at [201, 227] on input "Niet waar" at bounding box center [197, 228] width 6 height 6
radio input "true"
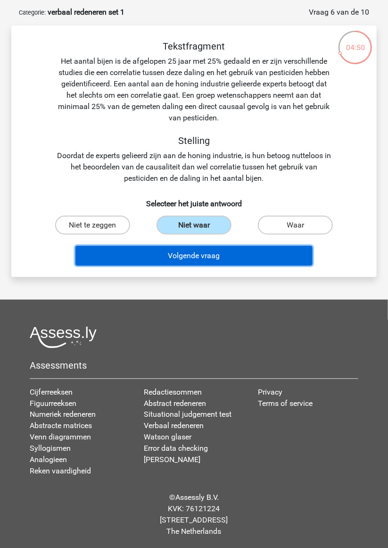
click at [222, 256] on button "Volgende vraag" at bounding box center [193, 256] width 237 height 20
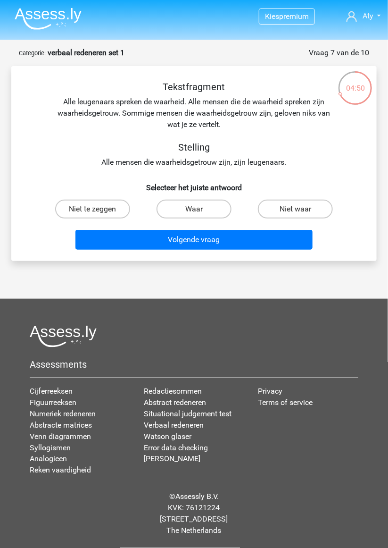
scroll to position [40, 0]
click at [294, 200] on label "Niet waar" at bounding box center [295, 209] width 75 height 19
click at [296, 209] on input "Niet waar" at bounding box center [299, 212] width 6 height 6
radio input "true"
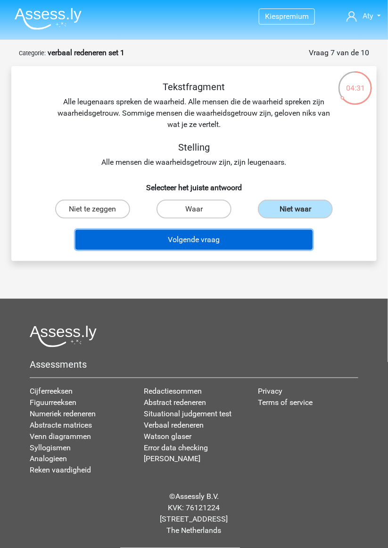
click at [199, 230] on button "Volgende vraag" at bounding box center [193, 240] width 237 height 20
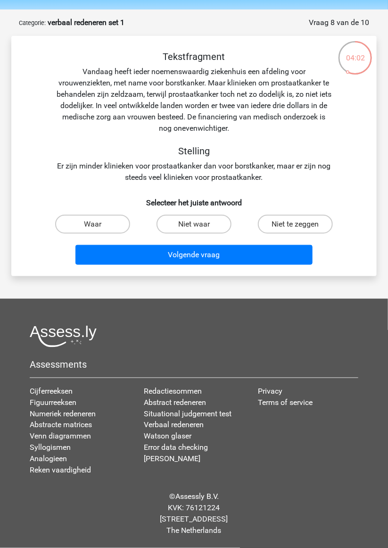
click at [98, 224] on input "Waar" at bounding box center [96, 227] width 6 height 6
radio input "true"
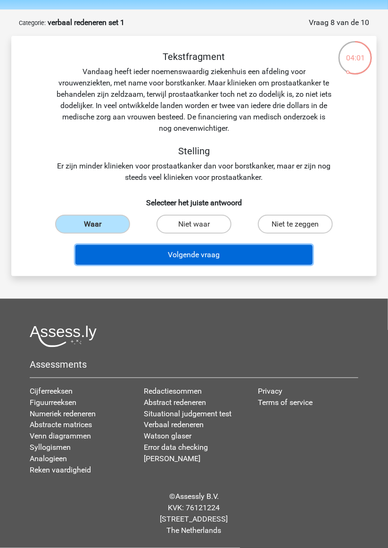
click at [195, 248] on button "Volgende vraag" at bounding box center [193, 255] width 237 height 20
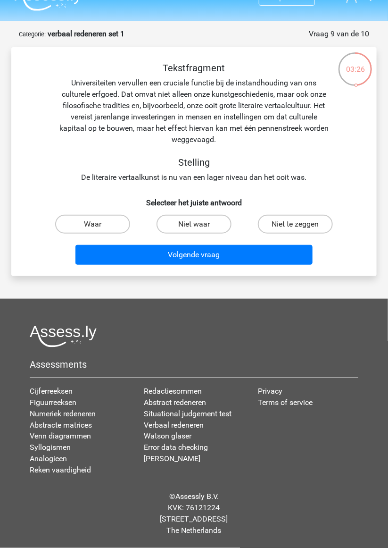
click at [103, 215] on label "Waar" at bounding box center [92, 224] width 75 height 19
click at [99, 224] on input "Waar" at bounding box center [96, 227] width 6 height 6
radio input "true"
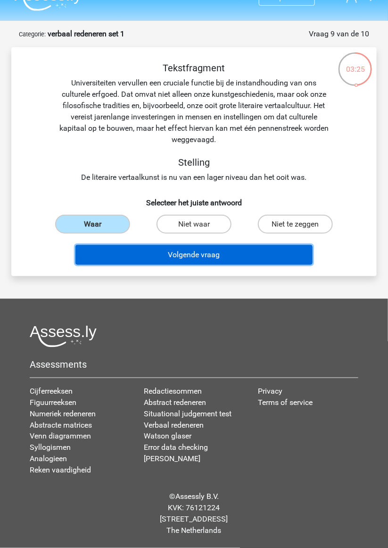
click at [206, 245] on button "Volgende vraag" at bounding box center [193, 255] width 237 height 20
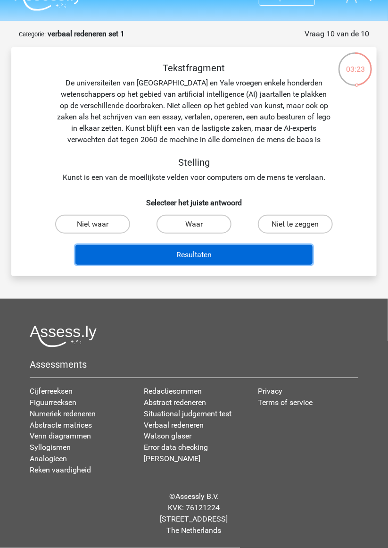
click at [207, 245] on button "Resultaten" at bounding box center [193, 255] width 237 height 20
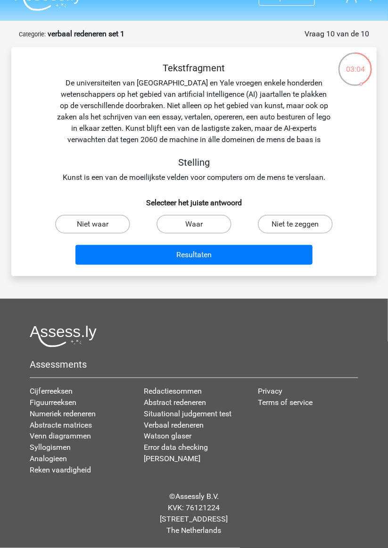
click at [300, 224] on input "Niet te zeggen" at bounding box center [299, 227] width 6 height 6
radio input "true"
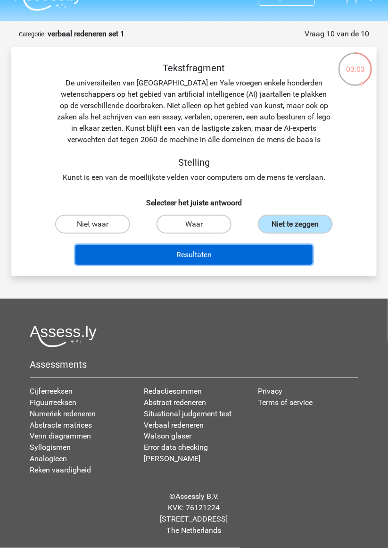
click at [243, 245] on button "Resultaten" at bounding box center [193, 255] width 237 height 20
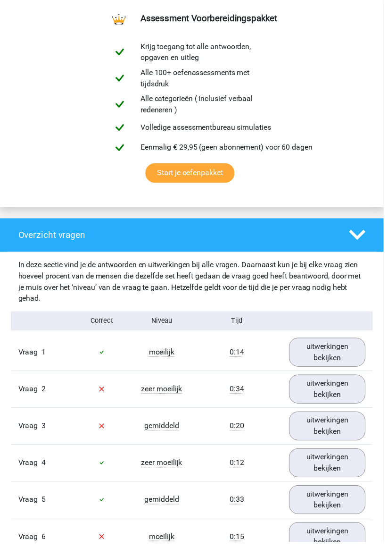
scroll to position [508, 0]
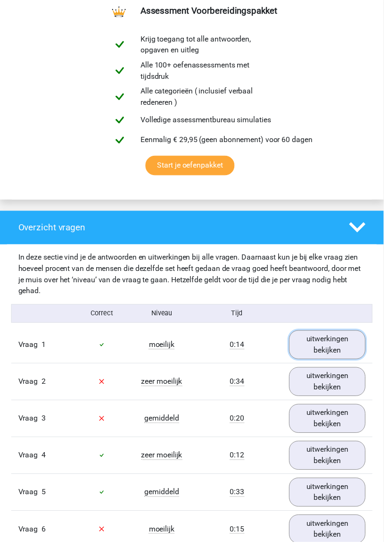
click at [333, 353] on link "uitwerkingen bekijken" at bounding box center [331, 348] width 77 height 29
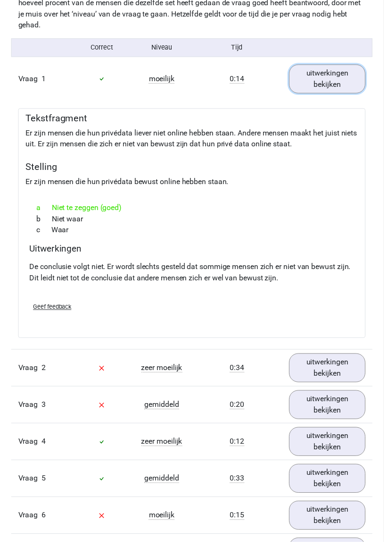
scroll to position [790, 0]
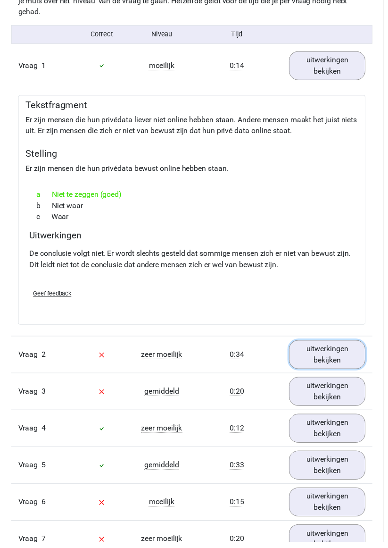
click at [333, 356] on link "uitwerkingen bekijken" at bounding box center [331, 358] width 77 height 29
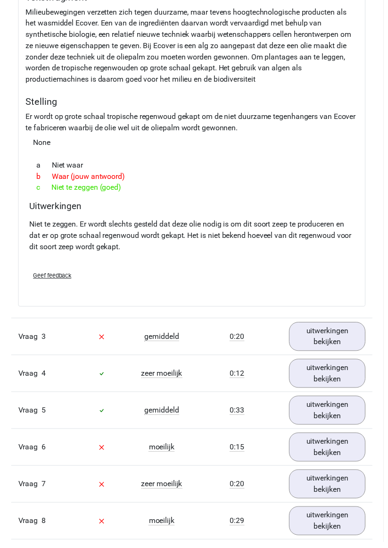
scroll to position [1193, 0]
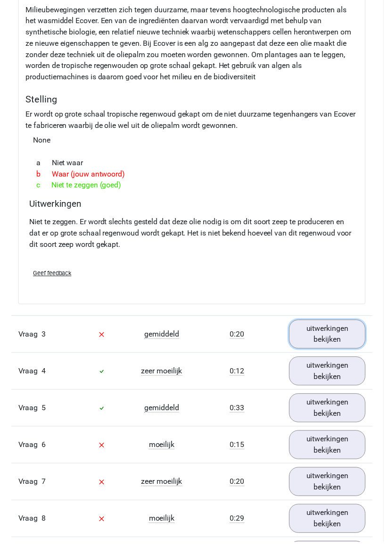
click at [335, 335] on link "uitwerkingen bekijken" at bounding box center [331, 337] width 77 height 29
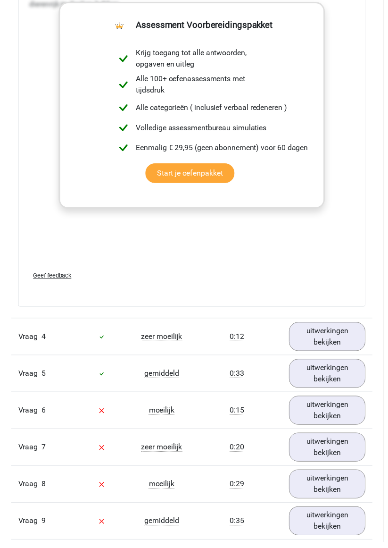
scroll to position [1782, 0]
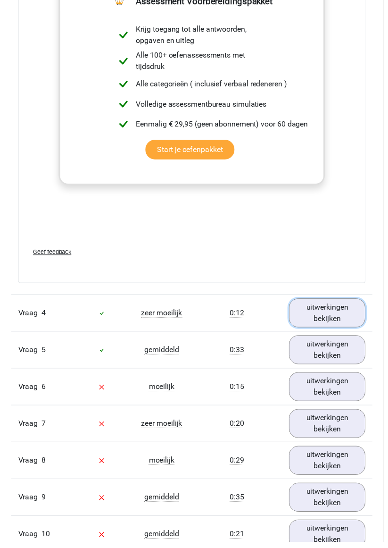
click at [330, 313] on link "uitwerkingen bekijken" at bounding box center [331, 316] width 77 height 29
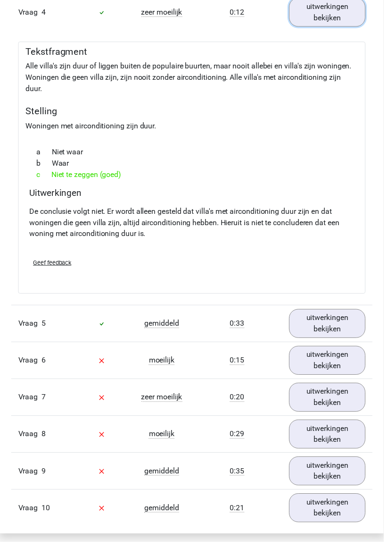
scroll to position [2091, 0]
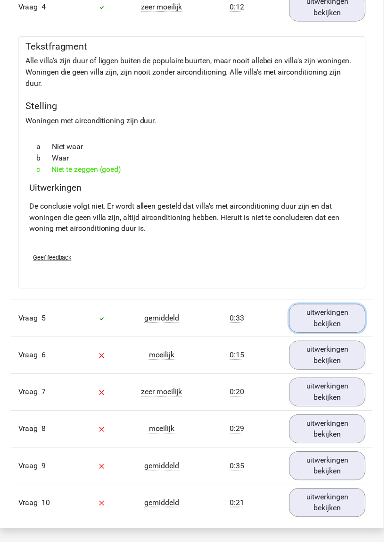
click at [327, 317] on link "uitwerkingen bekijken" at bounding box center [331, 321] width 77 height 29
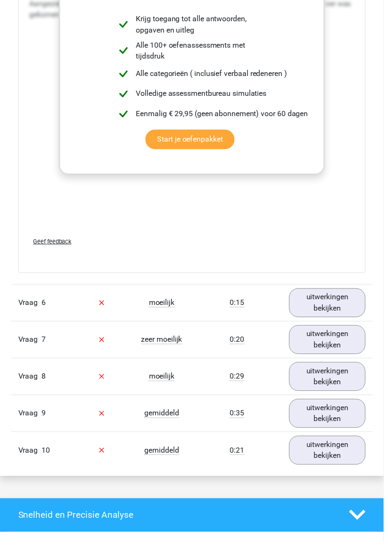
scroll to position [2722, 0]
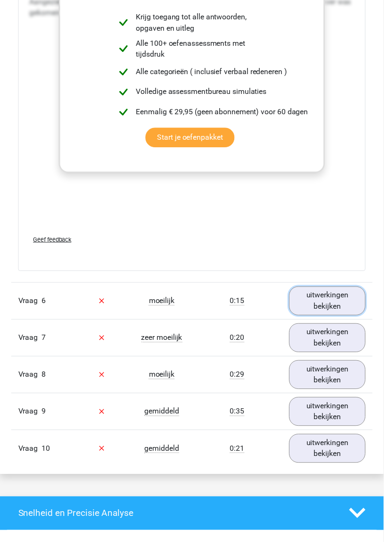
click at [328, 298] on link "uitwerkingen bekijken" at bounding box center [331, 304] width 77 height 29
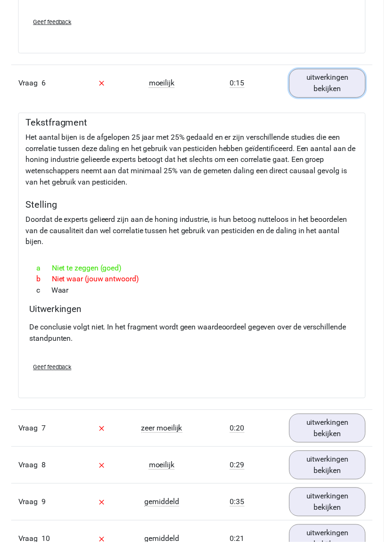
scroll to position [2945, 0]
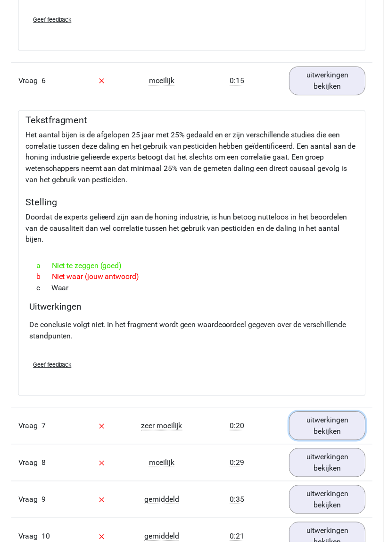
click at [330, 422] on link "uitwerkingen bekijken" at bounding box center [331, 430] width 77 height 29
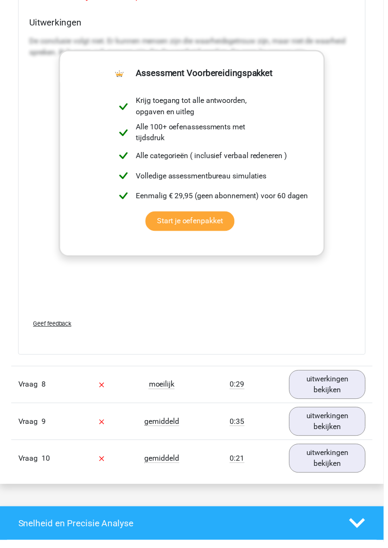
scroll to position [3533, 0]
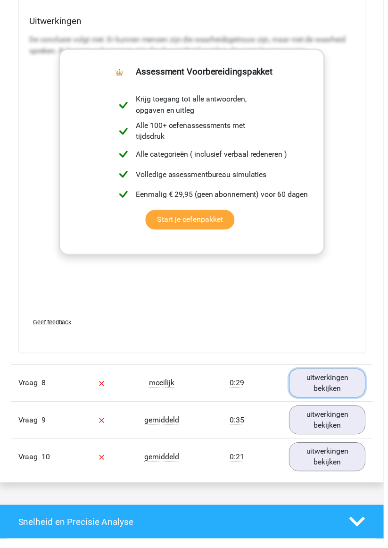
click at [329, 379] on link "uitwerkingen bekijken" at bounding box center [331, 387] width 77 height 29
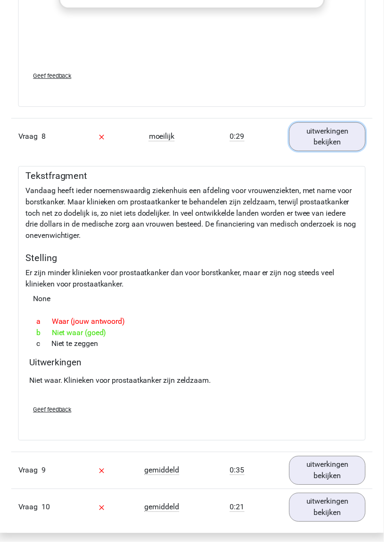
scroll to position [3787, 0]
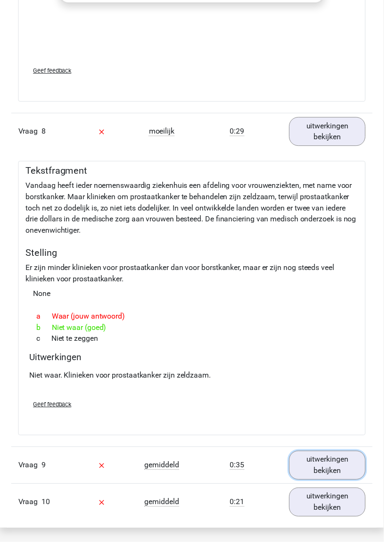
click at [327, 458] on link "uitwerkingen bekijken" at bounding box center [331, 470] width 77 height 29
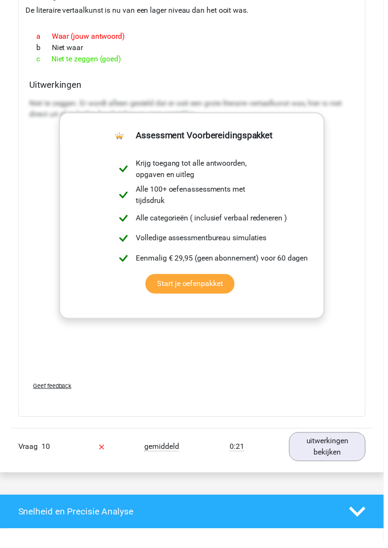
scroll to position [4384, 0]
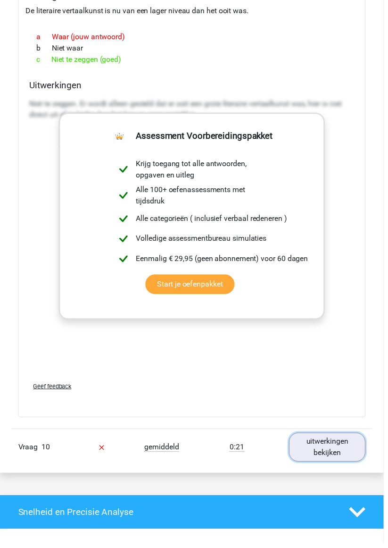
click at [330, 439] on link "uitwerkingen bekijken" at bounding box center [331, 451] width 77 height 29
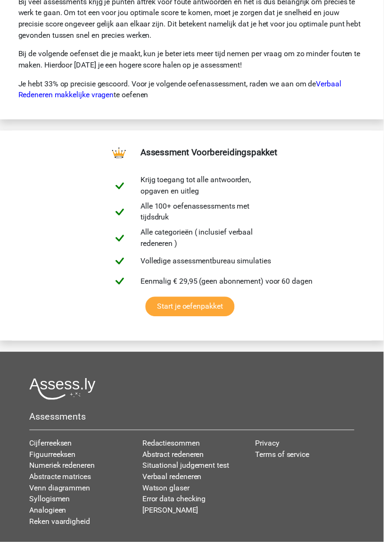
scroll to position [5836, 0]
click at [182, 489] on link "Watson glaser" at bounding box center [168, 493] width 48 height 9
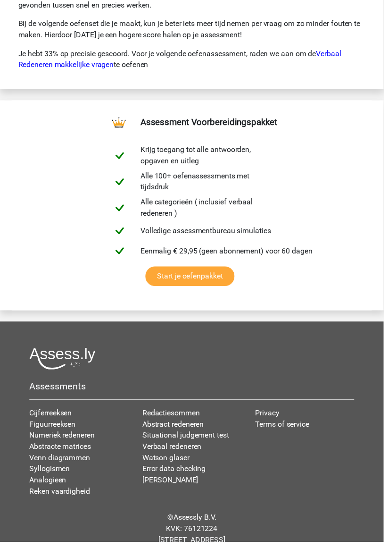
scroll to position [5871, 0]
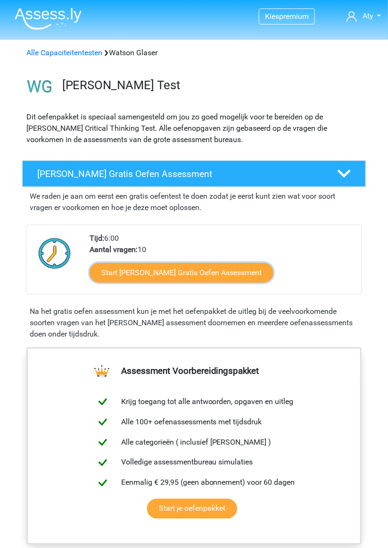
click at [197, 272] on link "Start [PERSON_NAME] Gratis Oefen Assessment" at bounding box center [182, 273] width 184 height 20
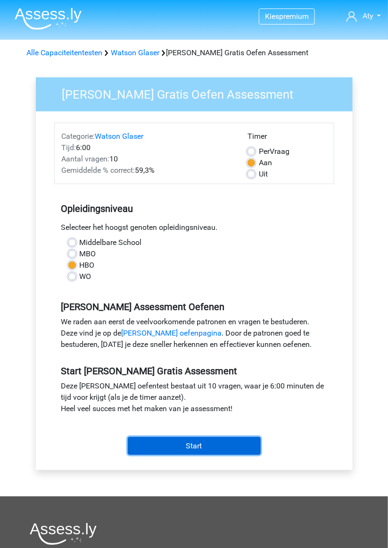
click at [202, 444] on input "Start" at bounding box center [194, 446] width 133 height 18
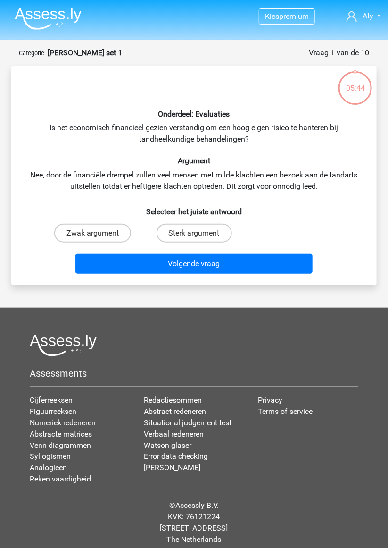
click at [102, 230] on label "Zwak argument" at bounding box center [92, 233] width 77 height 19
click at [99, 233] on input "Zwak argument" at bounding box center [96, 236] width 6 height 6
radio input "true"
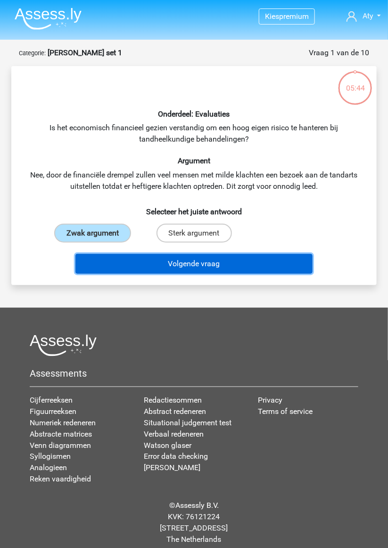
click at [195, 263] on button "Volgende vraag" at bounding box center [193, 264] width 237 height 20
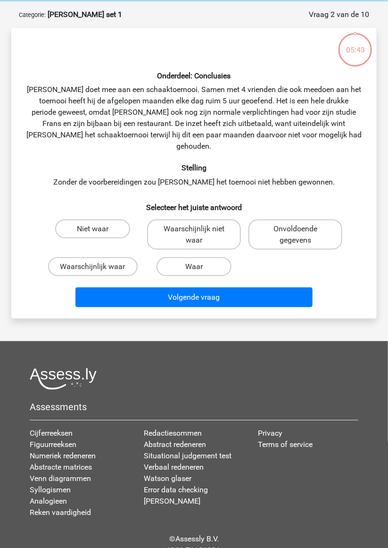
scroll to position [47, 0]
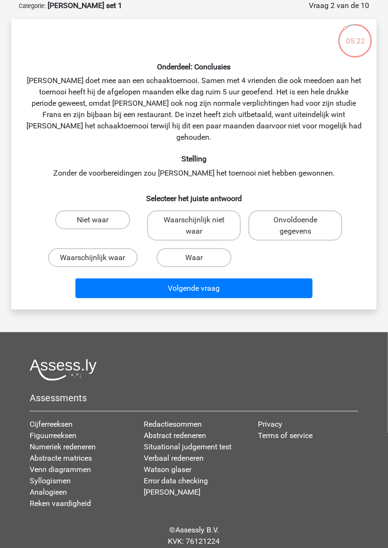
click at [104, 248] on label "Waarschijnlijk waar" at bounding box center [93, 257] width 90 height 19
click at [99, 258] on input "Waarschijnlijk waar" at bounding box center [96, 261] width 6 height 6
radio input "true"
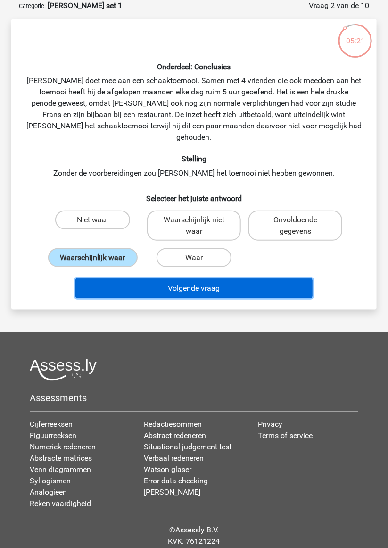
click at [199, 278] on button "Volgende vraag" at bounding box center [193, 288] width 237 height 20
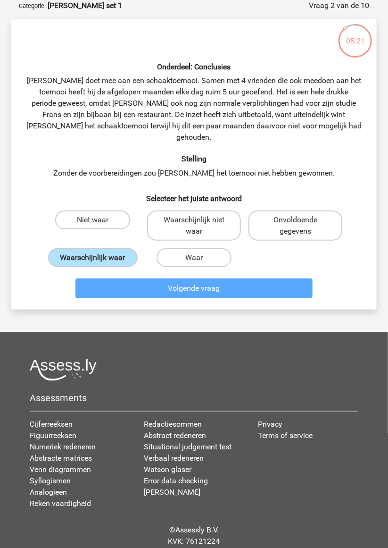
scroll to position [40, 0]
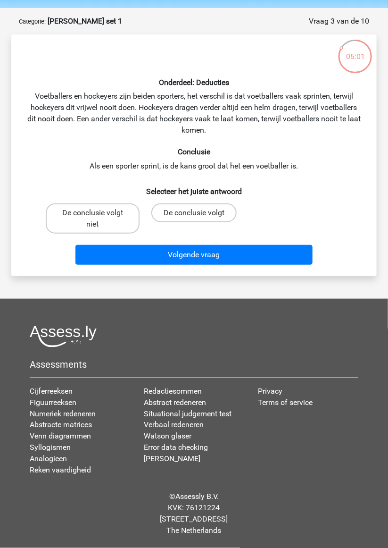
click at [100, 212] on label "De conclusie volgt niet" at bounding box center [93, 218] width 94 height 30
click at [99, 213] on input "De conclusie volgt niet" at bounding box center [96, 216] width 6 height 6
radio input "true"
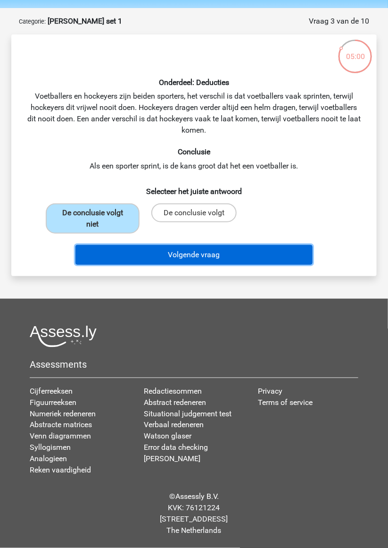
click at [198, 246] on button "Volgende vraag" at bounding box center [193, 255] width 237 height 20
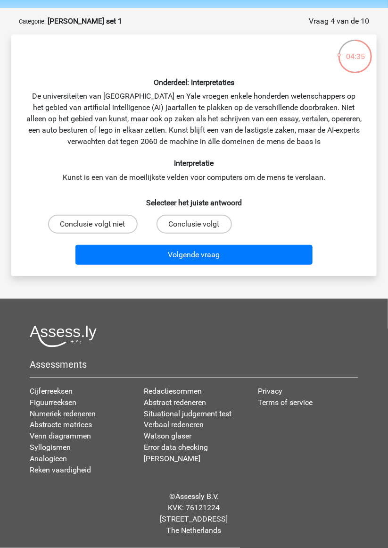
click at [203, 215] on label "Conclusie volgt" at bounding box center [194, 224] width 75 height 19
click at [201, 224] on input "Conclusie volgt" at bounding box center [197, 227] width 6 height 6
radio input "true"
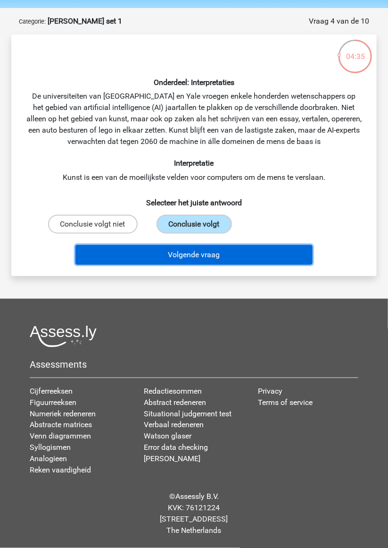
click at [210, 245] on button "Volgende vraag" at bounding box center [193, 255] width 237 height 20
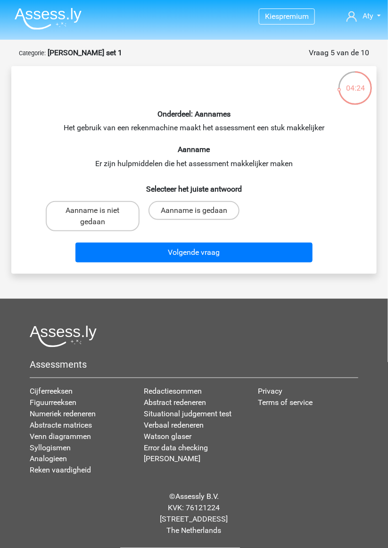
click at [205, 201] on label "Aanname is gedaan" at bounding box center [194, 210] width 91 height 19
click at [201, 210] on input "Aanname is gedaan" at bounding box center [197, 213] width 6 height 6
radio input "true"
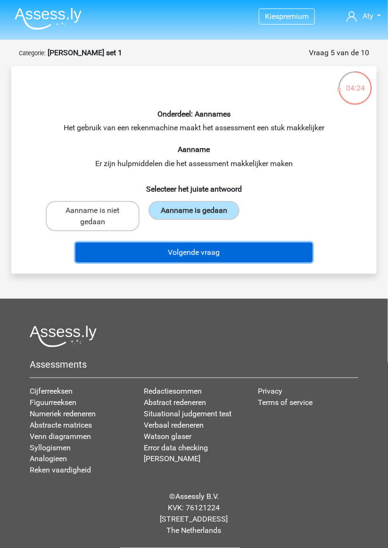
click at [211, 243] on button "Volgende vraag" at bounding box center [193, 253] width 237 height 20
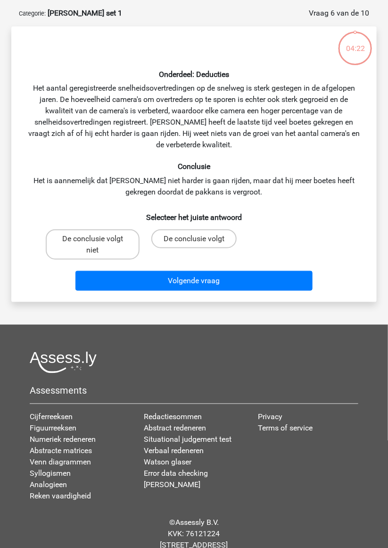
scroll to position [47, 0]
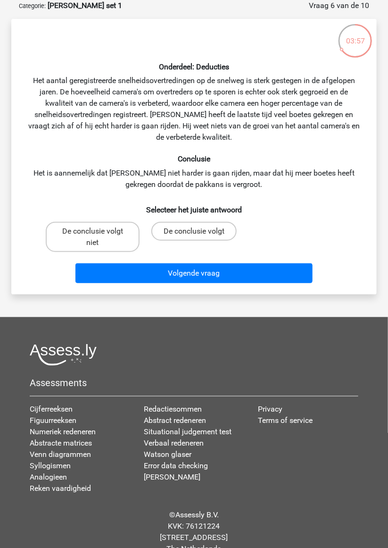
click at [113, 235] on label "De conclusie volgt niet" at bounding box center [93, 237] width 94 height 30
click at [99, 235] on input "De conclusie volgt niet" at bounding box center [96, 234] width 6 height 6
radio input "true"
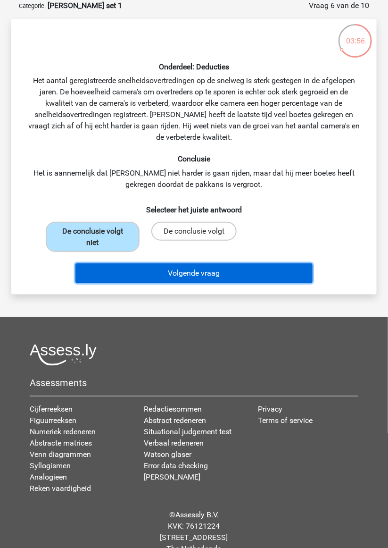
click at [204, 271] on button "Volgende vraag" at bounding box center [193, 273] width 237 height 20
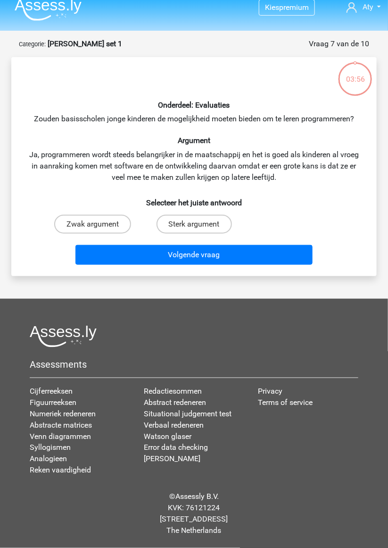
scroll to position [40, 0]
click at [197, 224] on input "Sterk argument" at bounding box center [197, 227] width 6 height 6
radio input "true"
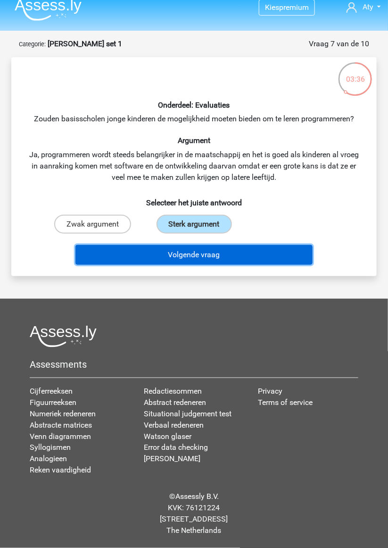
click at [213, 245] on button "Volgende vraag" at bounding box center [193, 255] width 237 height 20
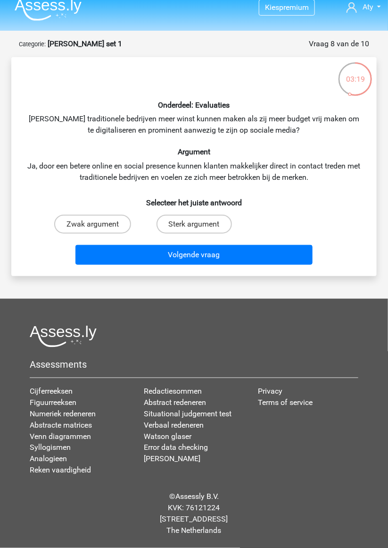
click at [196, 224] on input "Sterk argument" at bounding box center [197, 227] width 6 height 6
radio input "true"
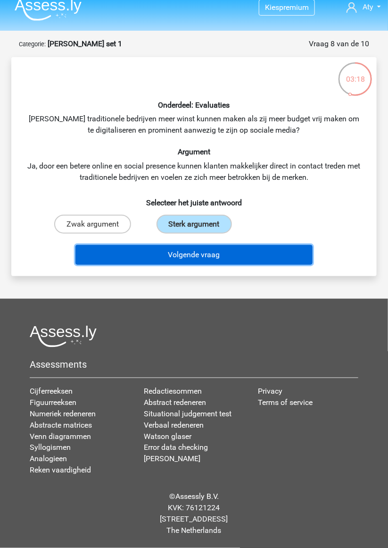
click at [208, 245] on button "Volgende vraag" at bounding box center [193, 255] width 237 height 20
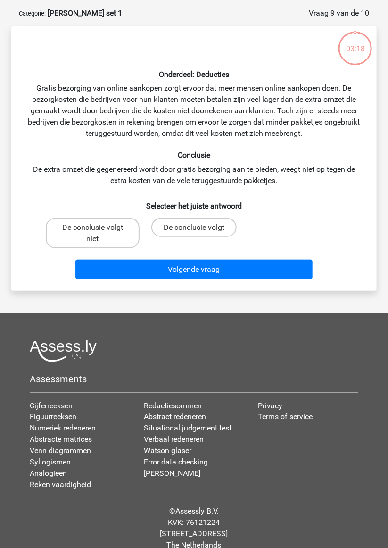
scroll to position [47, 0]
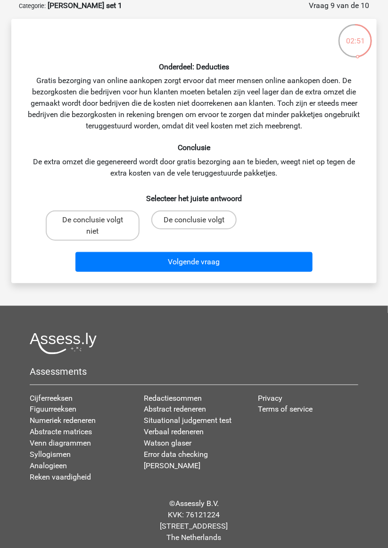
click at [206, 219] on label "De conclusie volgt" at bounding box center [193, 219] width 85 height 19
click at [201, 220] on input "De conclusie volgt" at bounding box center [197, 223] width 6 height 6
radio input "true"
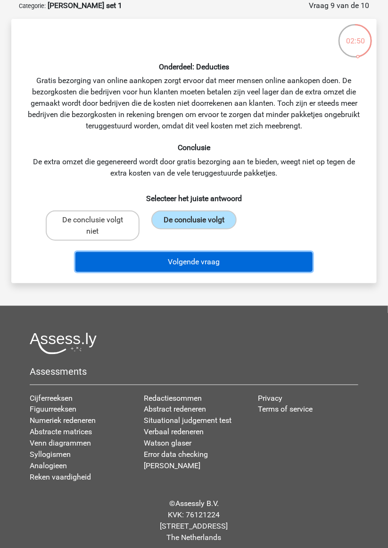
click at [218, 261] on button "Volgende vraag" at bounding box center [193, 262] width 237 height 20
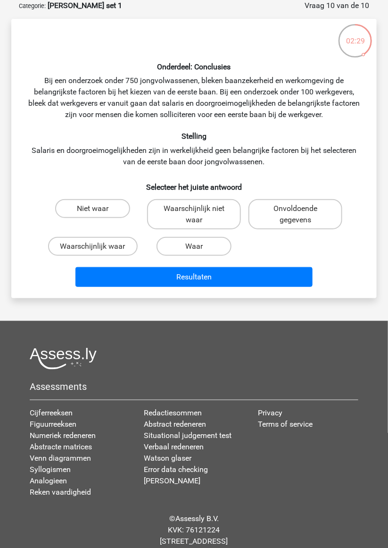
click at [95, 246] on input "Waarschijnlijk waar" at bounding box center [96, 249] width 6 height 6
radio input "true"
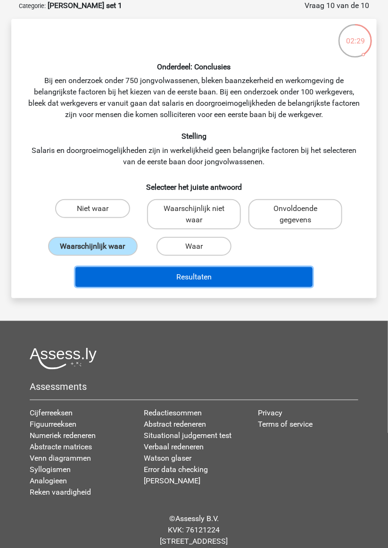
click at [201, 279] on button "Resultaten" at bounding box center [193, 277] width 237 height 20
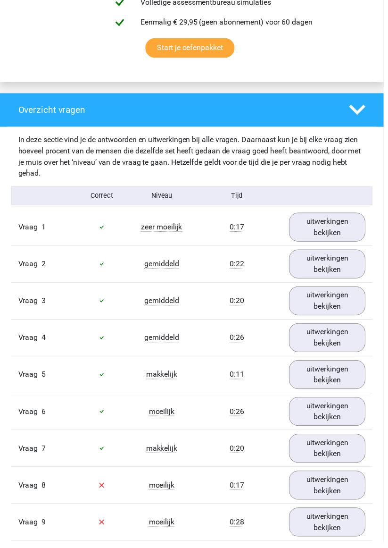
scroll to position [629, 0]
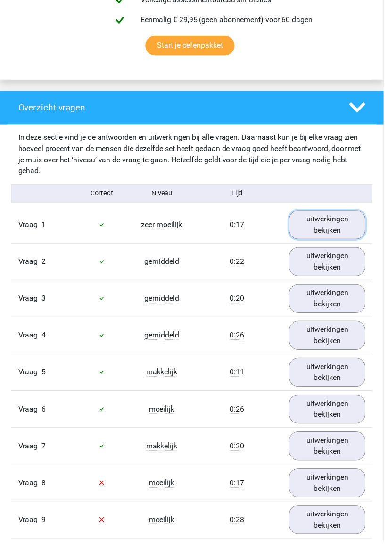
click at [328, 227] on link "uitwerkingen bekijken" at bounding box center [331, 227] width 77 height 29
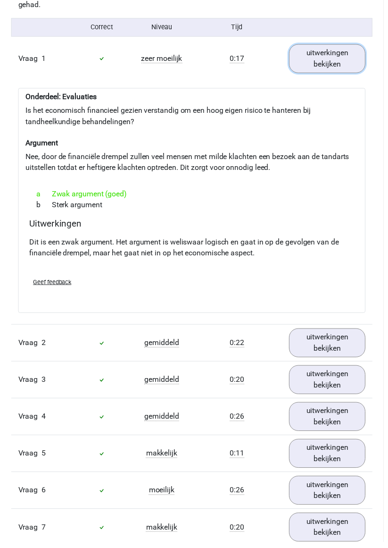
scroll to position [799, 0]
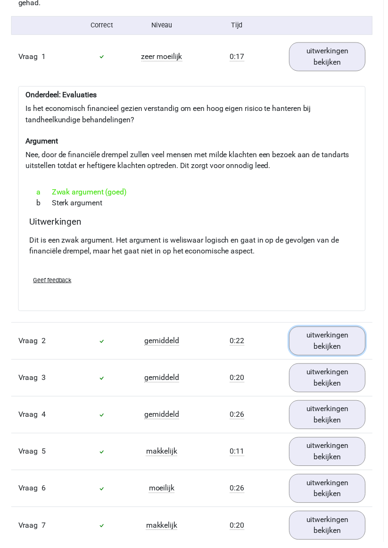
click at [334, 344] on link "uitwerkingen bekijken" at bounding box center [331, 344] width 77 height 29
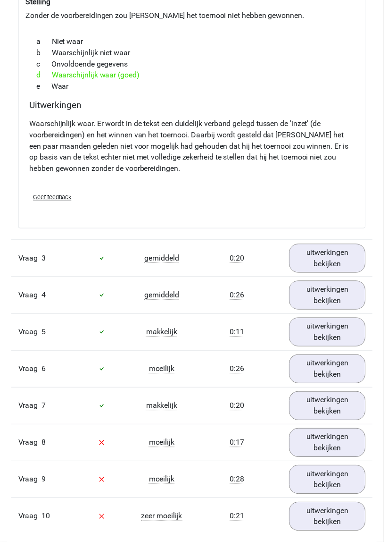
scroll to position [1262, 0]
click at [328, 261] on link "uitwerkingen bekijken" at bounding box center [331, 260] width 77 height 29
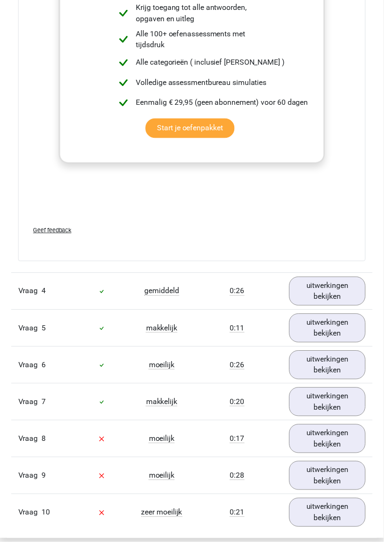
scroll to position [1780, 0]
click at [327, 290] on link "uitwerkingen bekijken" at bounding box center [331, 293] width 77 height 29
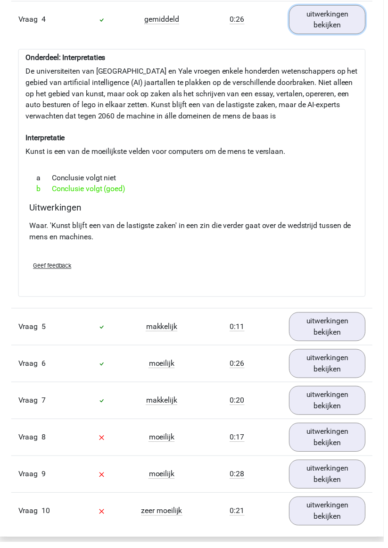
scroll to position [2054, 0]
click at [326, 323] on link "uitwerkingen bekijken" at bounding box center [331, 329] width 77 height 29
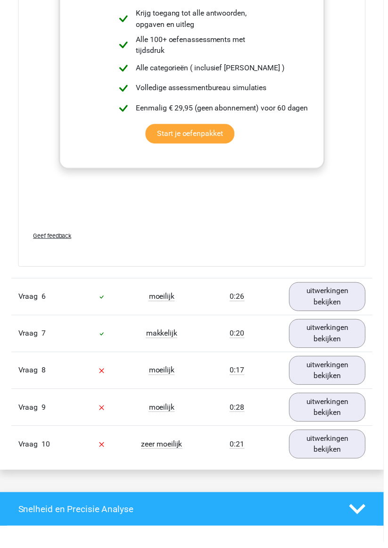
scroll to position [2603, 0]
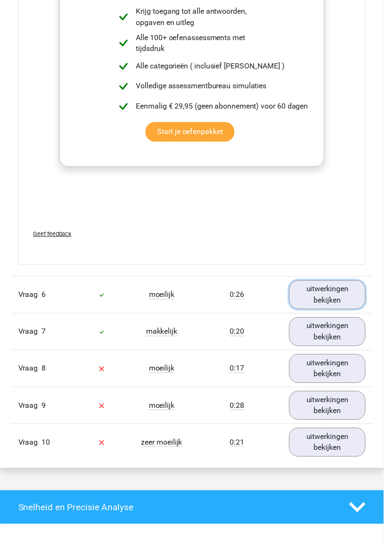
click at [325, 291] on link "uitwerkingen bekijken" at bounding box center [331, 298] width 77 height 29
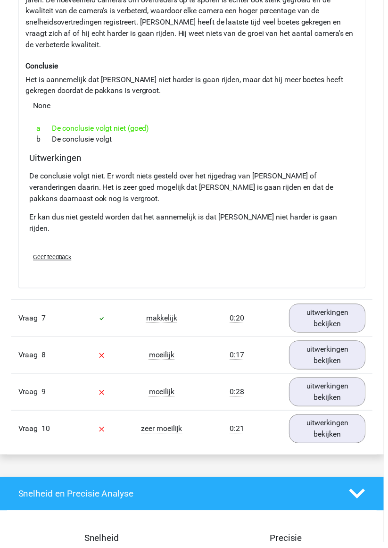
scroll to position [2966, 0]
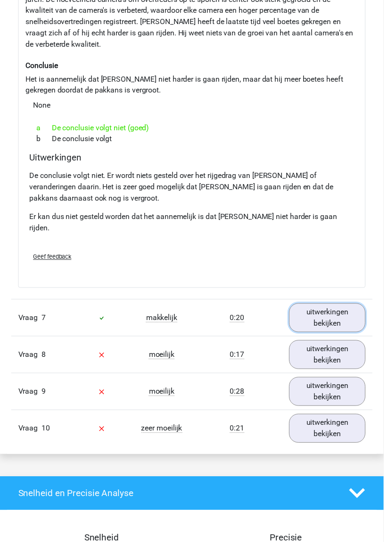
click at [329, 307] on link "uitwerkingen bekijken" at bounding box center [331, 321] width 77 height 29
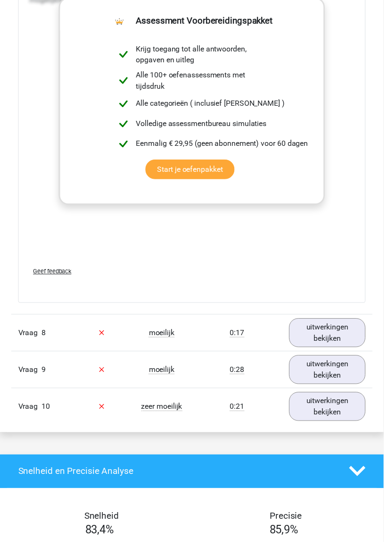
scroll to position [3506, 0]
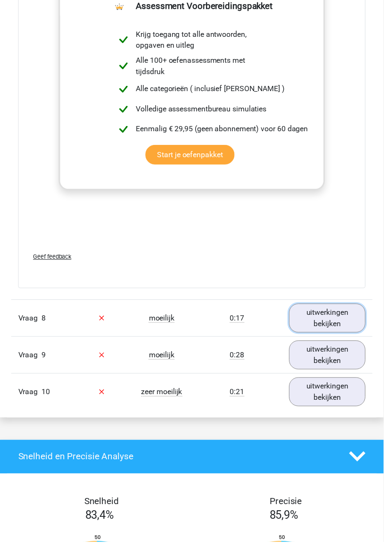
click link "uitwerkingen bekijken"
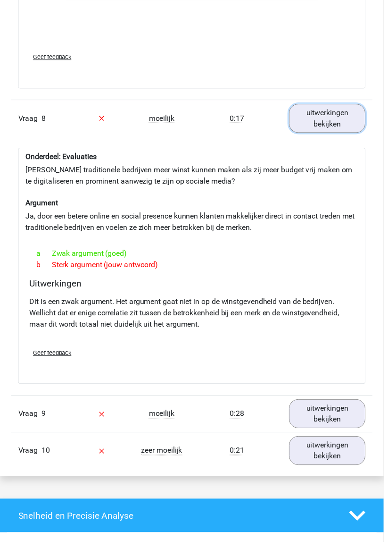
scroll to position [3707, 0]
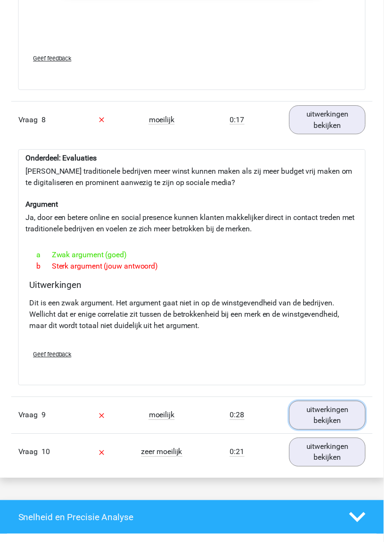
click link "uitwerkingen bekijken"
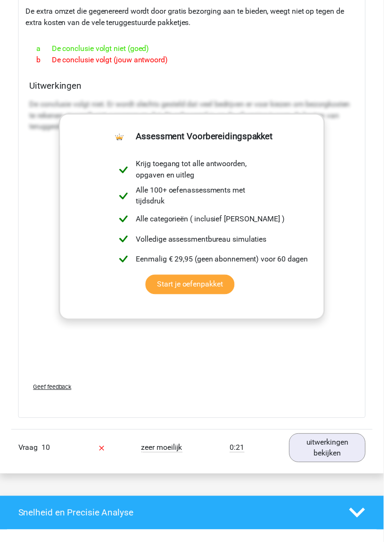
scroll to position [4249, 0]
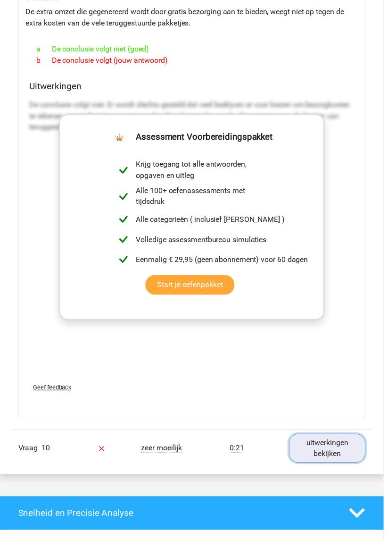
click link "uitwerkingen bekijken"
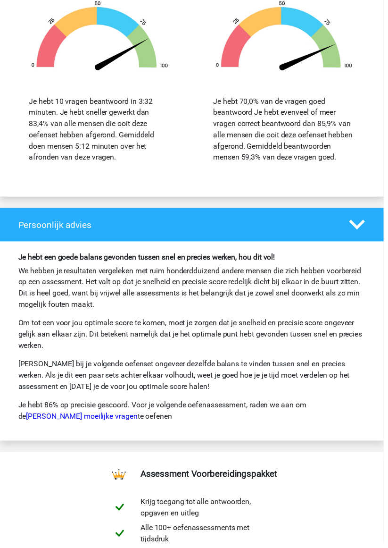
scroll to position [5403, 0]
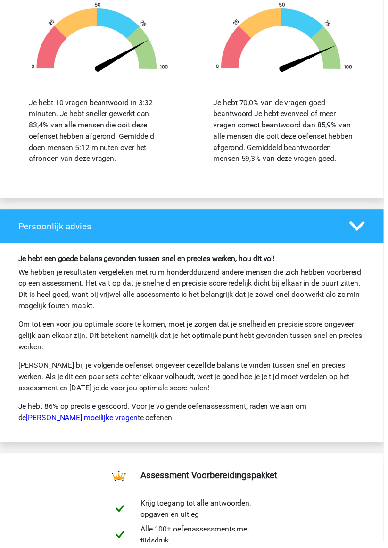
click link "Watson Glaser moeilijke vragen"
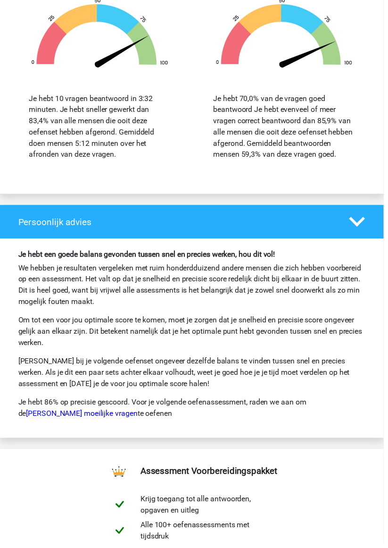
scroll to position [5444, 0]
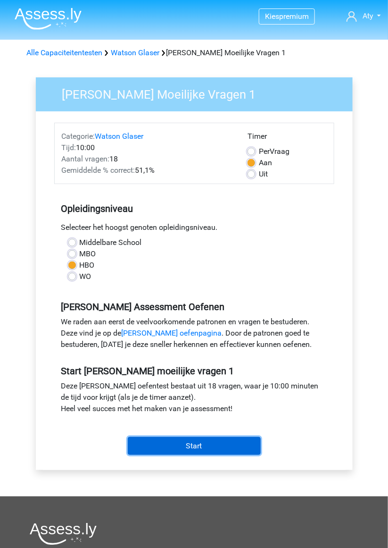
click at [211, 445] on input "Start" at bounding box center [194, 446] width 133 height 18
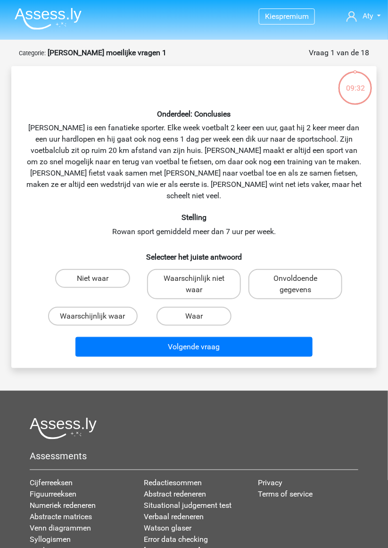
click at [108, 307] on label "Waarschijnlijk waar" at bounding box center [93, 316] width 90 height 19
click at [99, 316] on input "Waarschijnlijk waar" at bounding box center [96, 319] width 6 height 6
radio input "true"
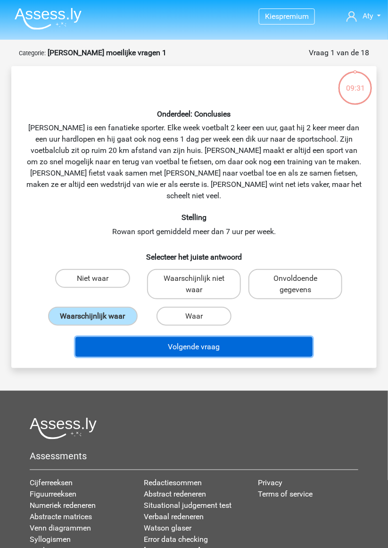
click at [205, 340] on button "Volgende vraag" at bounding box center [193, 347] width 237 height 20
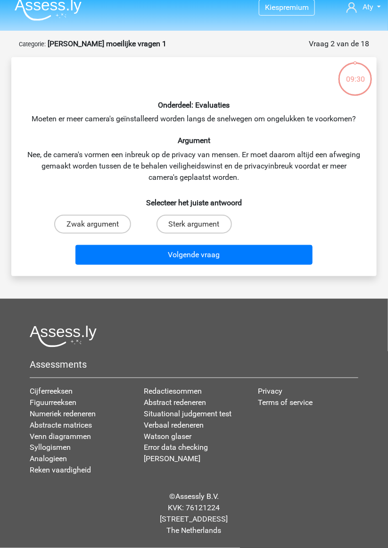
scroll to position [40, 0]
click at [301, 421] on div "Privacy Terms of service" at bounding box center [308, 434] width 114 height 98
click at [99, 224] on input "Zwak argument" at bounding box center [96, 227] width 6 height 6
radio input "true"
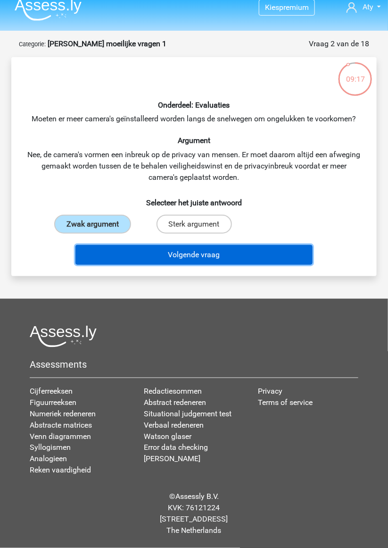
click at [188, 245] on button "Volgende vraag" at bounding box center [193, 255] width 237 height 20
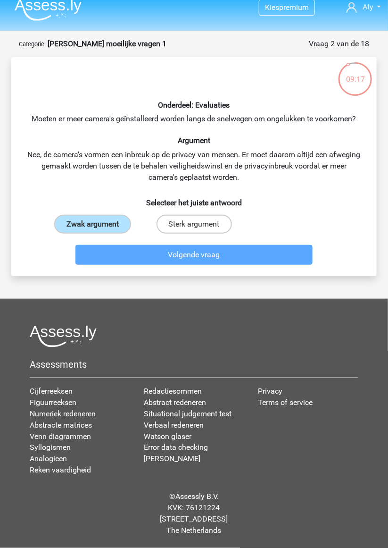
scroll to position [47, 0]
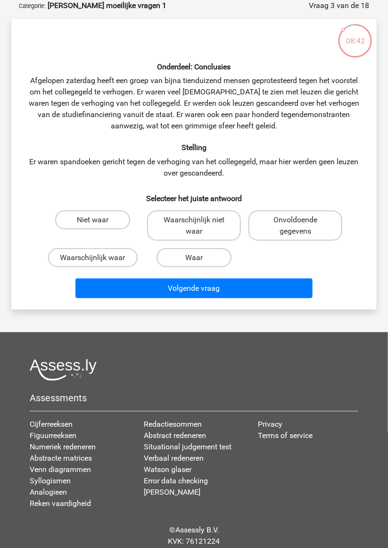
click at [302, 226] on input "Onvoldoende gegevens" at bounding box center [299, 223] width 6 height 6
radio input "true"
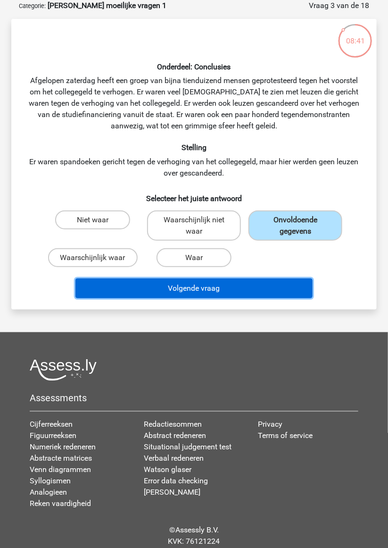
click at [235, 286] on button "Volgende vraag" at bounding box center [193, 288] width 237 height 20
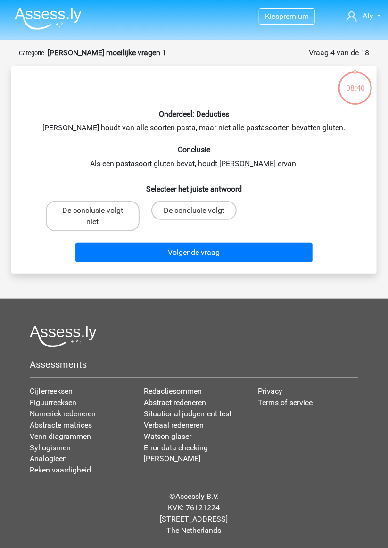
scroll to position [40, 0]
click at [208, 201] on label "De conclusie volgt" at bounding box center [193, 210] width 85 height 19
click at [201, 210] on input "De conclusie volgt" at bounding box center [197, 213] width 6 height 6
radio input "true"
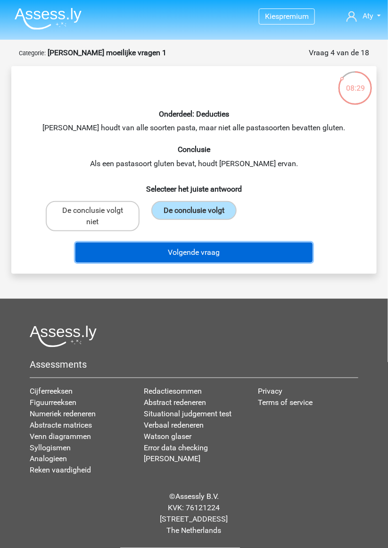
click at [220, 243] on button "Volgende vraag" at bounding box center [193, 253] width 237 height 20
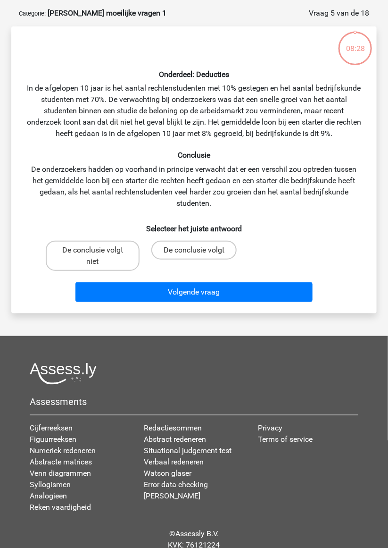
scroll to position [47, 0]
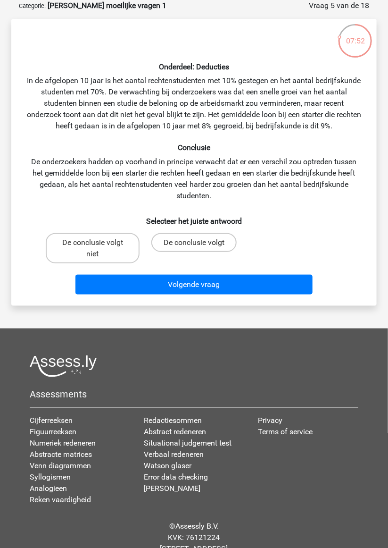
click at [97, 251] on label "De conclusie volgt niet" at bounding box center [93, 248] width 94 height 30
click at [97, 249] on input "De conclusie volgt niet" at bounding box center [96, 246] width 6 height 6
radio input "true"
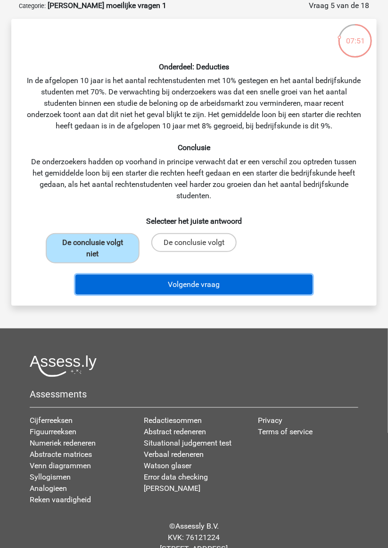
click at [190, 284] on button "Volgende vraag" at bounding box center [193, 285] width 237 height 20
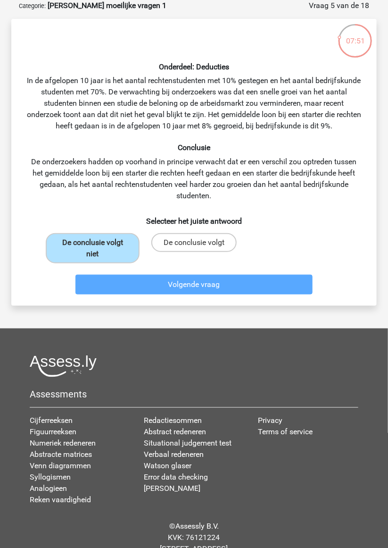
scroll to position [40, 0]
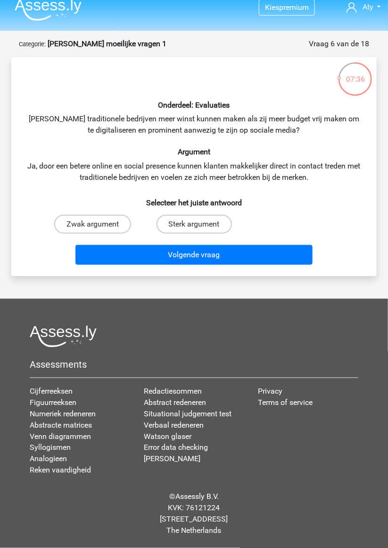
click at [102, 215] on label "Zwak argument" at bounding box center [92, 224] width 77 height 19
click at [99, 224] on input "Zwak argument" at bounding box center [96, 227] width 6 height 6
radio input "true"
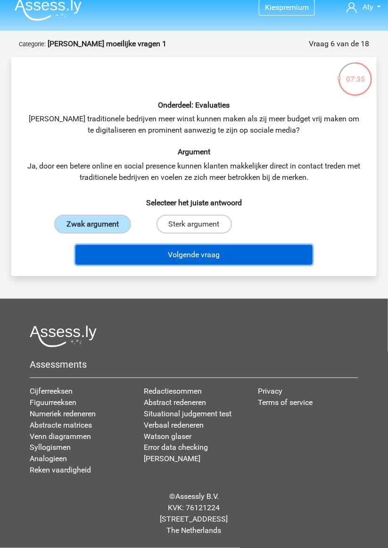
click at [192, 245] on button "Volgende vraag" at bounding box center [193, 255] width 237 height 20
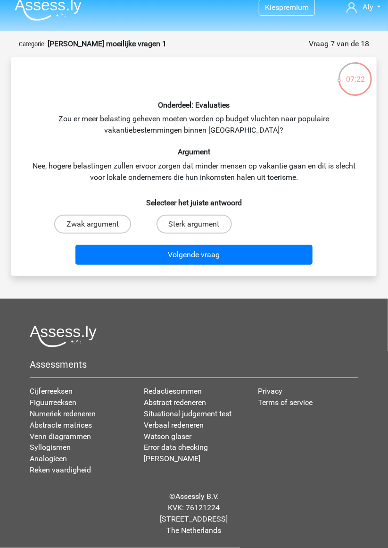
click at [102, 215] on label "Zwak argument" at bounding box center [92, 224] width 77 height 19
click at [99, 224] on input "Zwak argument" at bounding box center [96, 227] width 6 height 6
radio input "true"
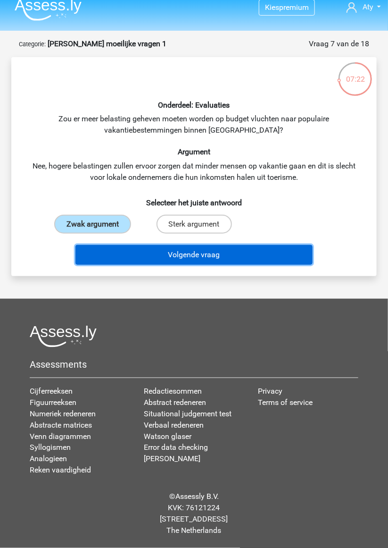
click at [192, 245] on button "Volgende vraag" at bounding box center [193, 255] width 237 height 20
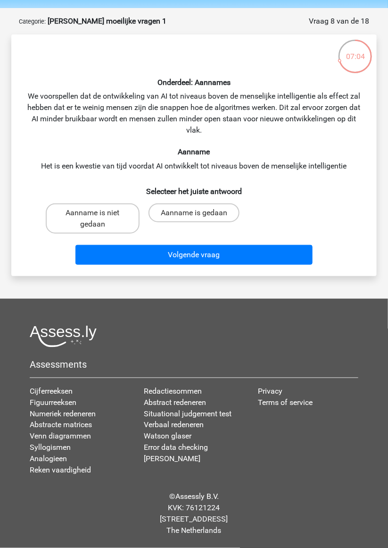
click at [202, 205] on label "Aanname is gedaan" at bounding box center [194, 212] width 91 height 19
click at [201, 213] on input "Aanname is gedaan" at bounding box center [197, 216] width 6 height 6
radio input "true"
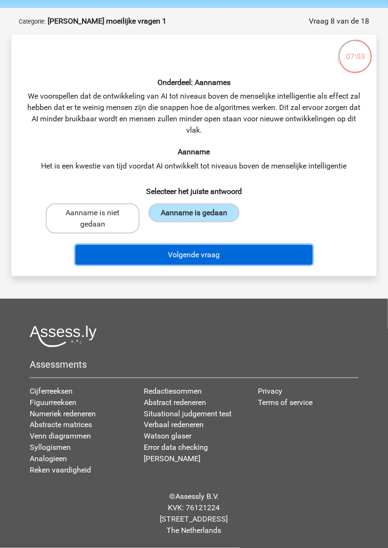
click at [214, 245] on button "Volgende vraag" at bounding box center [193, 255] width 237 height 20
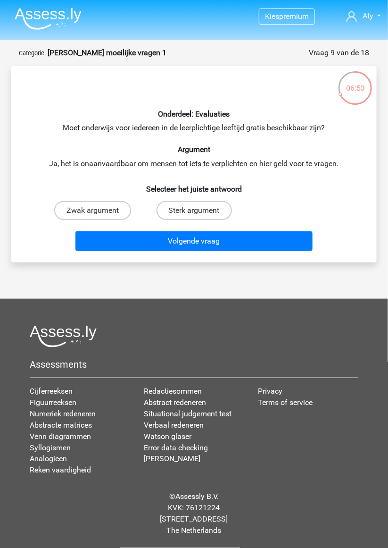
click at [201, 210] on input "Sterk argument" at bounding box center [197, 213] width 6 height 6
radio input "true"
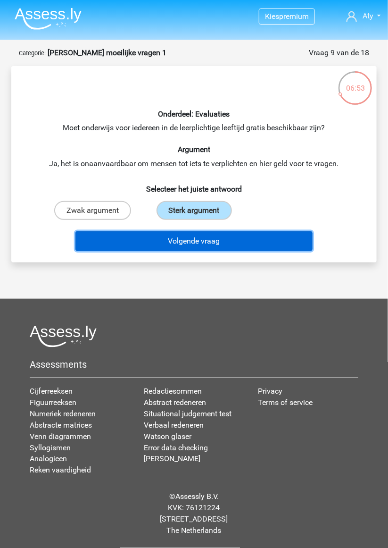
click at [215, 231] on button "Volgende vraag" at bounding box center [193, 241] width 237 height 20
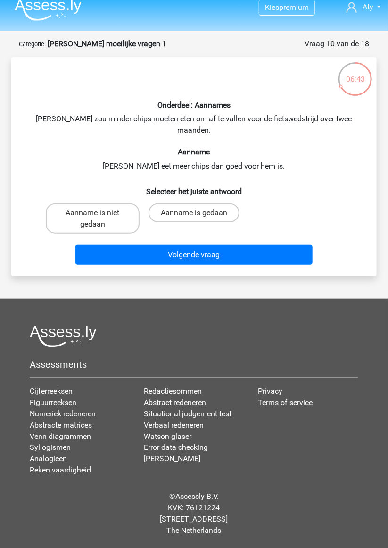
click at [199, 213] on input "Aanname is gedaan" at bounding box center [197, 216] width 6 height 6
radio input "true"
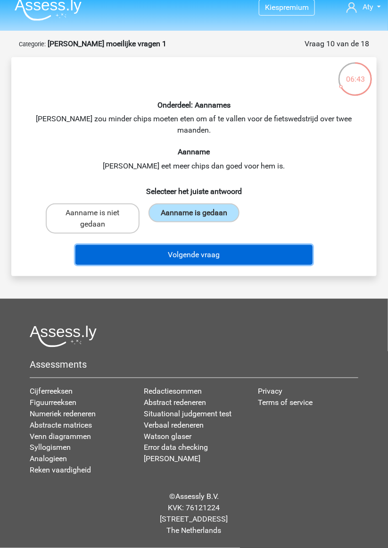
click at [217, 245] on button "Volgende vraag" at bounding box center [193, 255] width 237 height 20
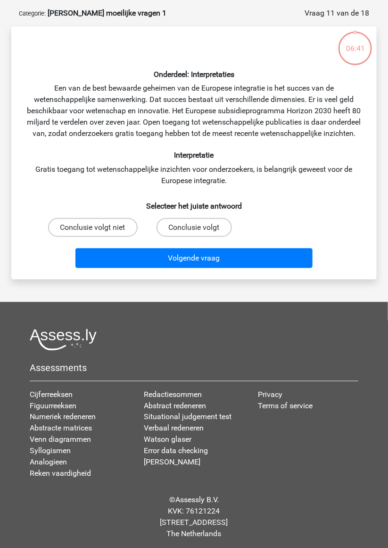
scroll to position [47, 0]
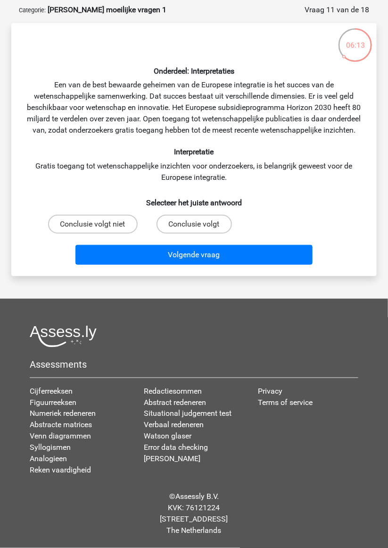
click at [206, 232] on label "Conclusie volgt" at bounding box center [194, 224] width 75 height 19
click at [201, 230] on input "Conclusie volgt" at bounding box center [197, 227] width 6 height 6
radio input "true"
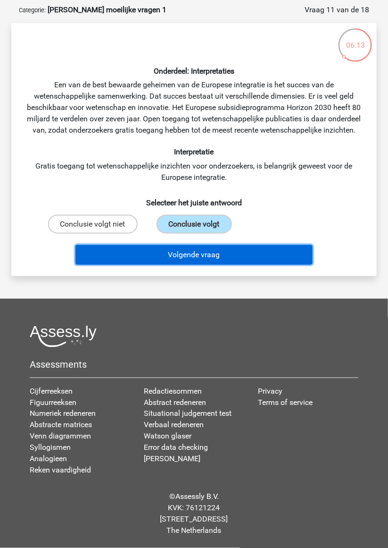
click at [218, 265] on button "Volgende vraag" at bounding box center [193, 255] width 237 height 20
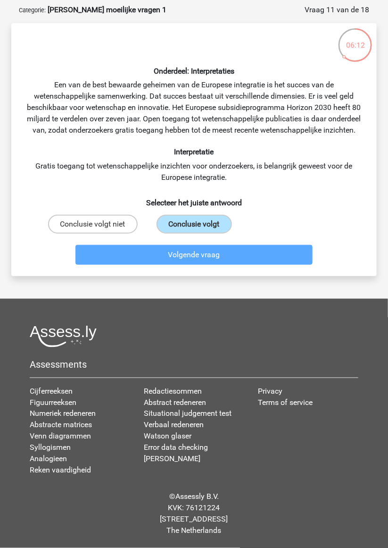
scroll to position [40, 0]
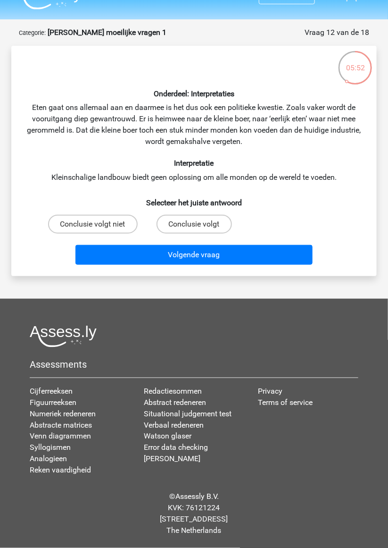
click at [206, 215] on label "Conclusie volgt" at bounding box center [194, 224] width 75 height 19
click at [201, 224] on input "Conclusie volgt" at bounding box center [197, 227] width 6 height 6
radio input "true"
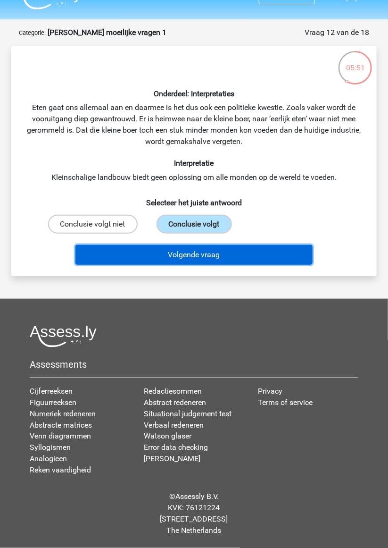
click at [220, 245] on button "Volgende vraag" at bounding box center [193, 255] width 237 height 20
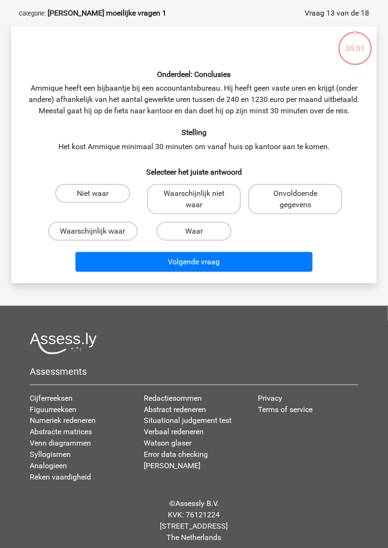
scroll to position [45, 0]
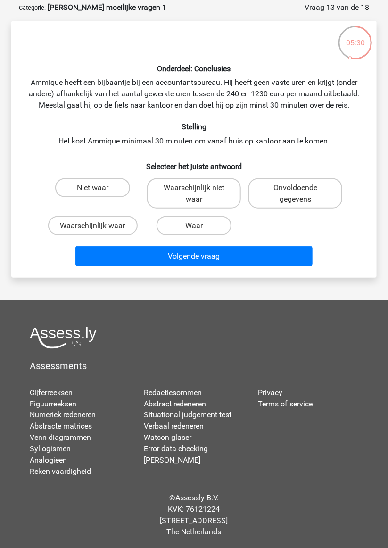
click at [200, 226] on input "Waar" at bounding box center [197, 229] width 6 height 6
radio input "true"
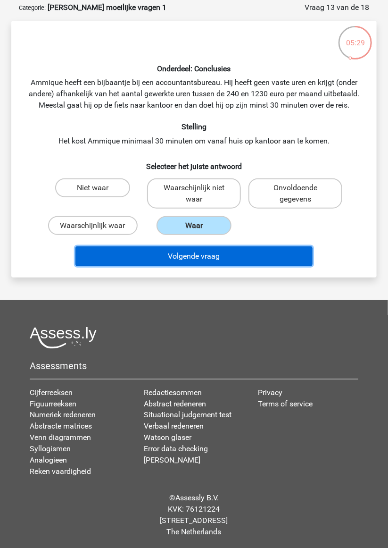
click at [209, 257] on button "Volgende vraag" at bounding box center [193, 256] width 237 height 20
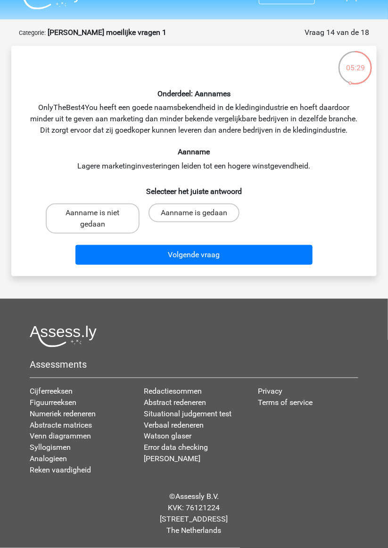
scroll to position [40, 0]
click at [199, 213] on input "Aanname is gedaan" at bounding box center [197, 216] width 6 height 6
radio input "true"
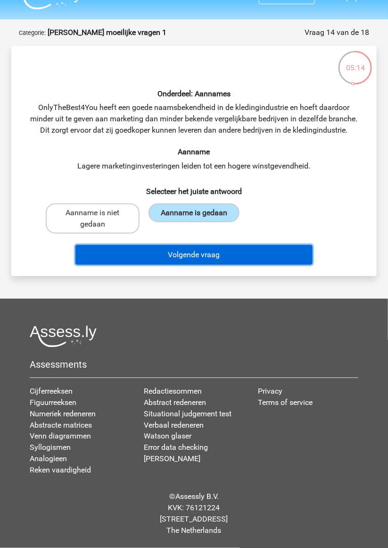
click at [214, 245] on button "Volgende vraag" at bounding box center [193, 255] width 237 height 20
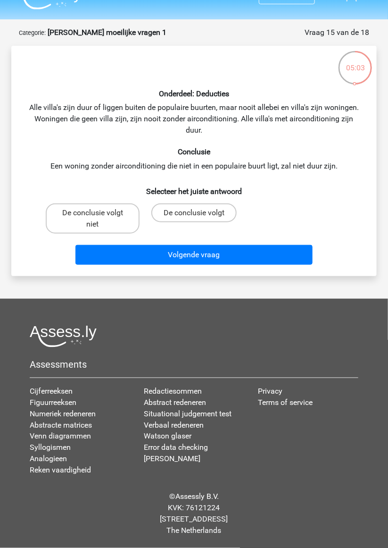
click at [208, 203] on label "De conclusie volgt" at bounding box center [193, 212] width 85 height 19
click at [201, 213] on input "De conclusie volgt" at bounding box center [197, 216] width 6 height 6
radio input "true"
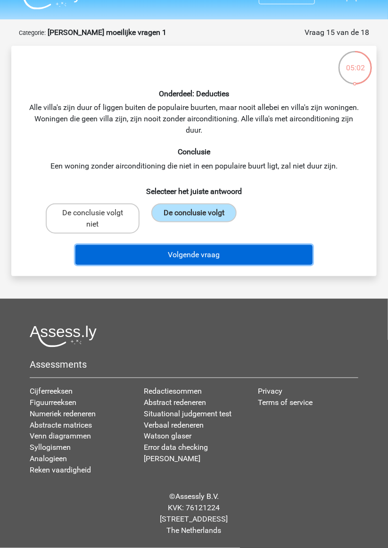
click at [210, 245] on button "Volgende vraag" at bounding box center [193, 255] width 237 height 20
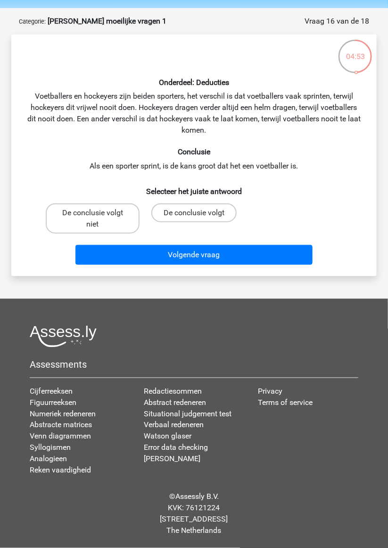
click at [108, 214] on label "De conclusie volgt niet" at bounding box center [93, 218] width 94 height 30
click at [99, 214] on input "De conclusie volgt niet" at bounding box center [96, 216] width 6 height 6
radio input "true"
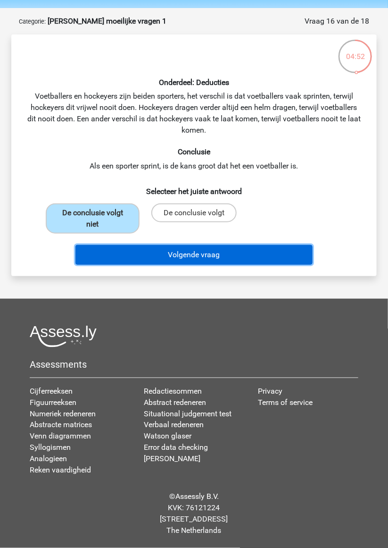
click at [186, 246] on button "Volgende vraag" at bounding box center [193, 255] width 237 height 20
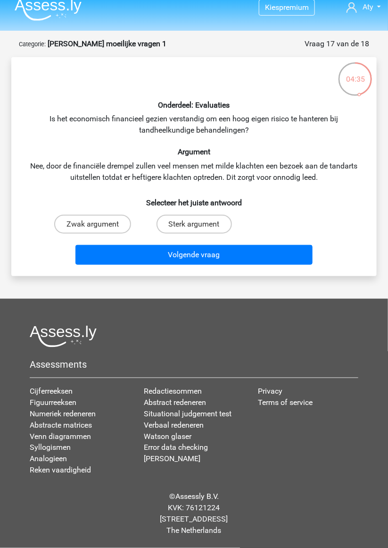
click at [104, 215] on label "Zwak argument" at bounding box center [92, 224] width 77 height 19
click at [99, 224] on input "Zwak argument" at bounding box center [96, 227] width 6 height 6
radio input "true"
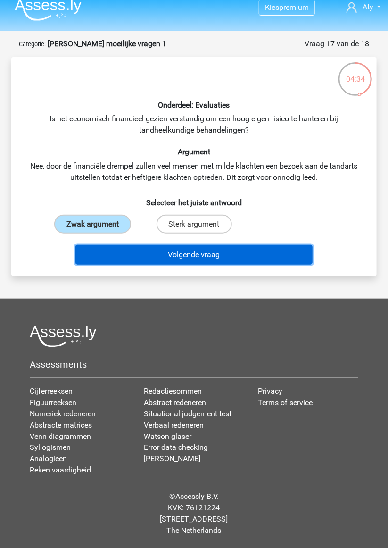
click at [189, 245] on button "Volgende vraag" at bounding box center [193, 255] width 237 height 20
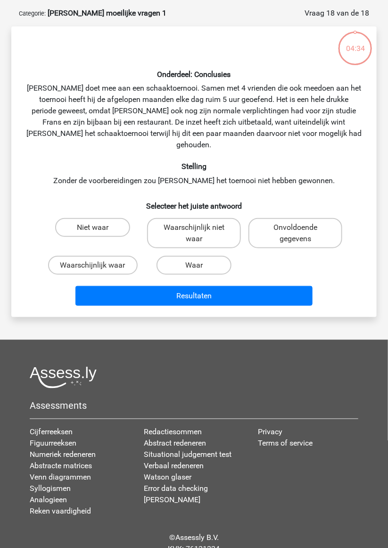
scroll to position [47, 0]
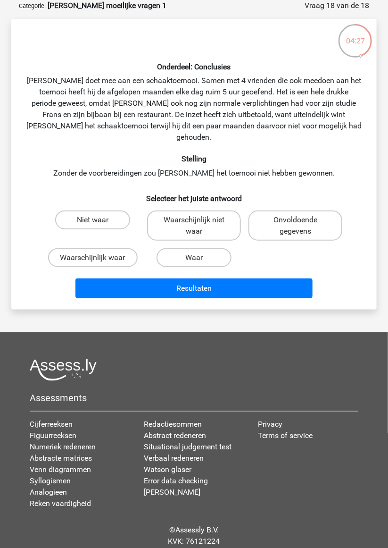
click at [110, 248] on label "Waarschijnlijk waar" at bounding box center [93, 257] width 90 height 19
click at [99, 258] on input "Waarschijnlijk waar" at bounding box center [96, 261] width 6 height 6
radio input "true"
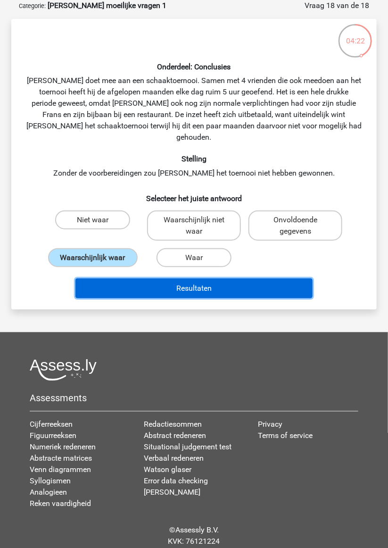
click at [206, 278] on button "Resultaten" at bounding box center [193, 288] width 237 height 20
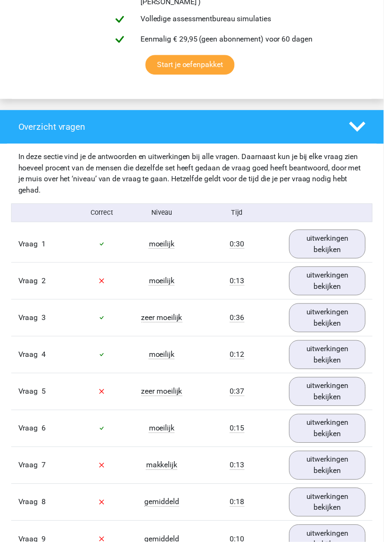
scroll to position [634, 0]
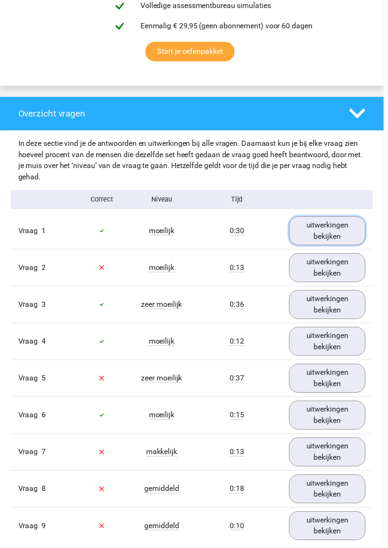
click at [327, 231] on link "uitwerkingen bekijken" at bounding box center [331, 233] width 77 height 29
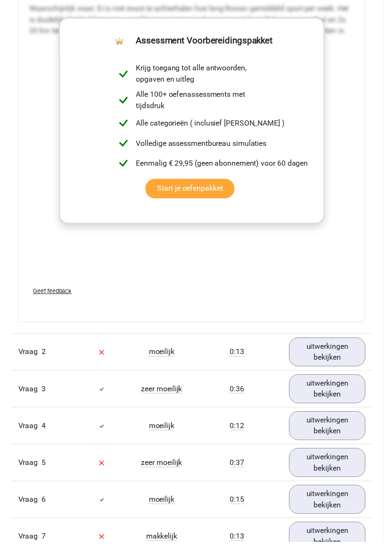
scroll to position [1151, 0]
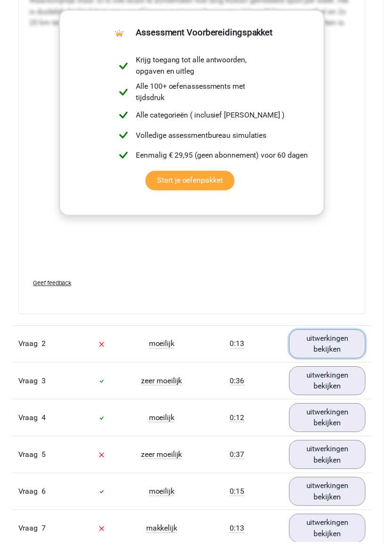
click at [329, 335] on link "uitwerkingen bekijken" at bounding box center [331, 347] width 77 height 29
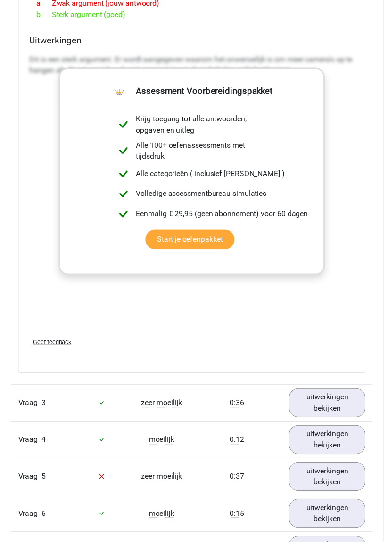
scroll to position [1637, 0]
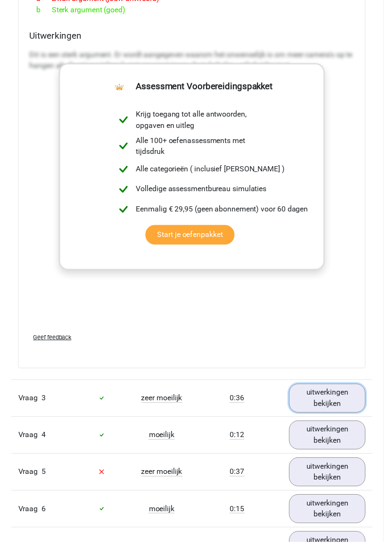
click at [322, 391] on link "uitwerkingen bekijken" at bounding box center [331, 402] width 77 height 29
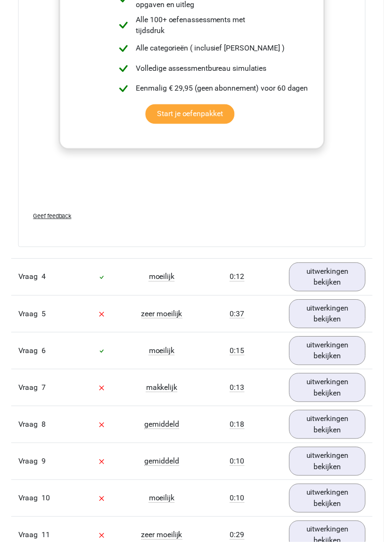
scroll to position [2367, 0]
click at [324, 266] on link "uitwerkingen bekijken" at bounding box center [331, 279] width 77 height 29
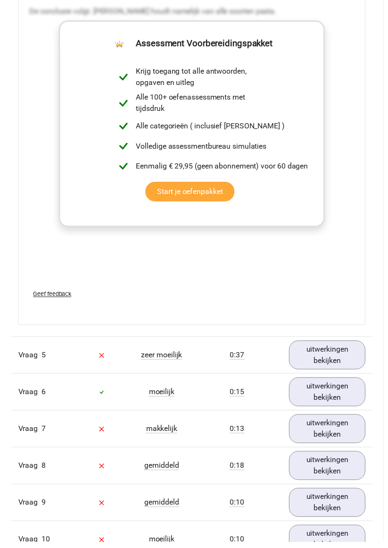
scroll to position [2809, 0]
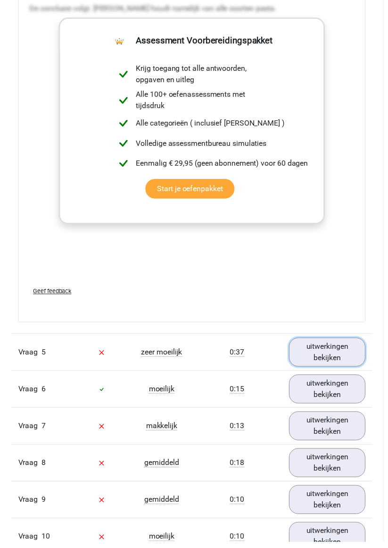
click at [326, 342] on link "uitwerkingen bekijken" at bounding box center [331, 356] width 77 height 29
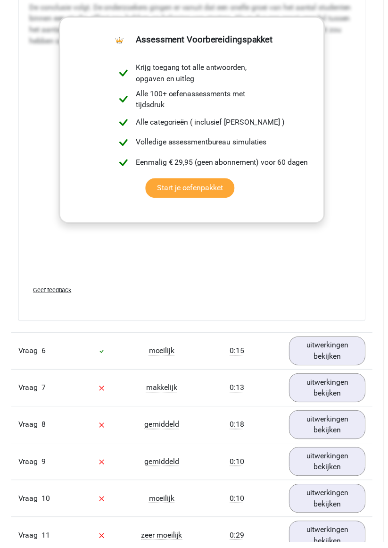
scroll to position [3406, 0]
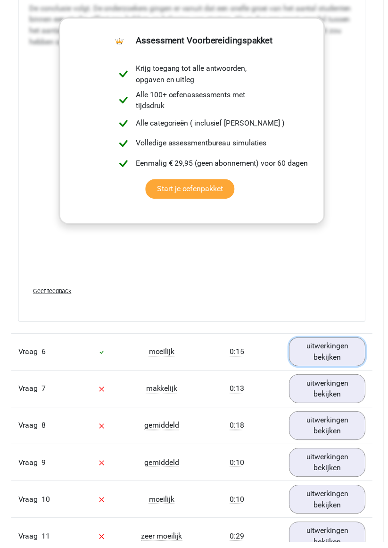
click at [334, 341] on link "uitwerkingen bekijken" at bounding box center [331, 355] width 77 height 29
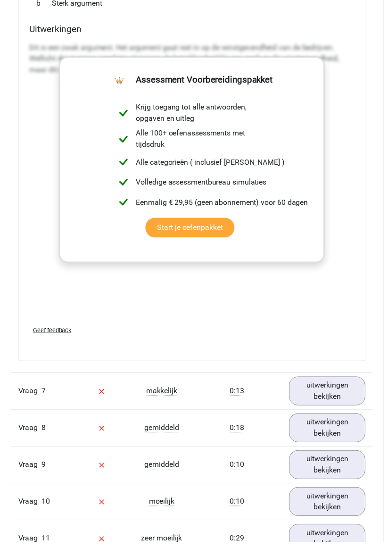
scroll to position [3906, 0]
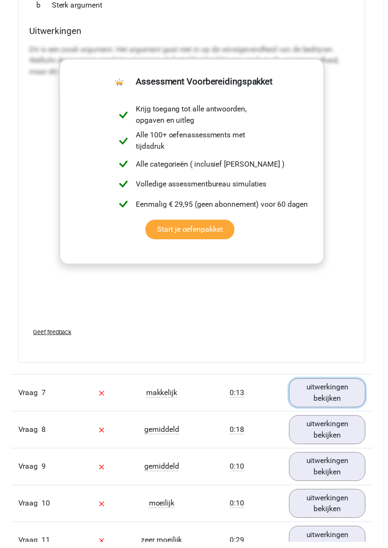
click at [331, 383] on link "uitwerkingen bekijken" at bounding box center [331, 397] width 77 height 29
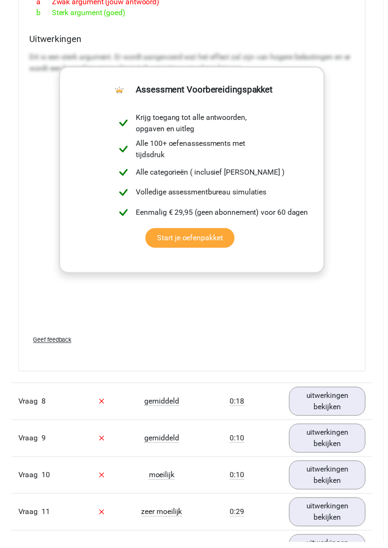
scroll to position [4437, 0]
click at [332, 392] on link "uitwerkingen bekijken" at bounding box center [331, 406] width 77 height 29
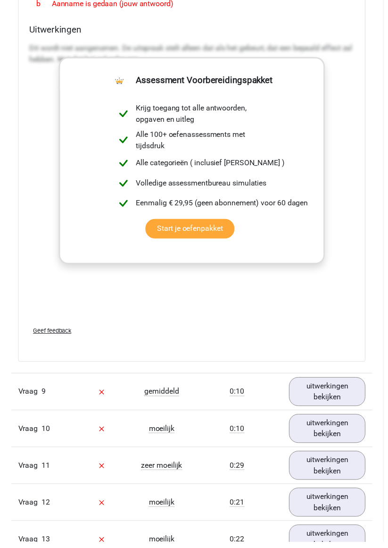
scroll to position [5000, 0]
click at [329, 381] on link "uitwerkingen bekijken" at bounding box center [331, 395] width 77 height 29
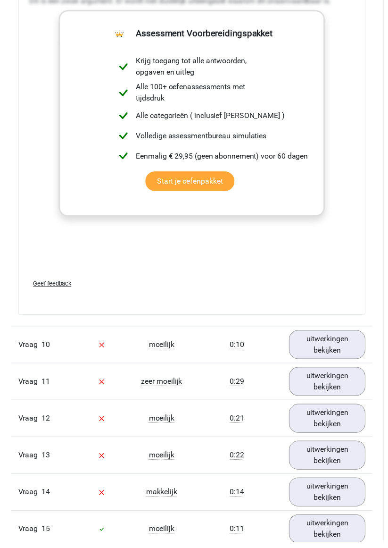
scroll to position [5565, 0]
click at [327, 333] on link "uitwerkingen bekijken" at bounding box center [331, 347] width 77 height 29
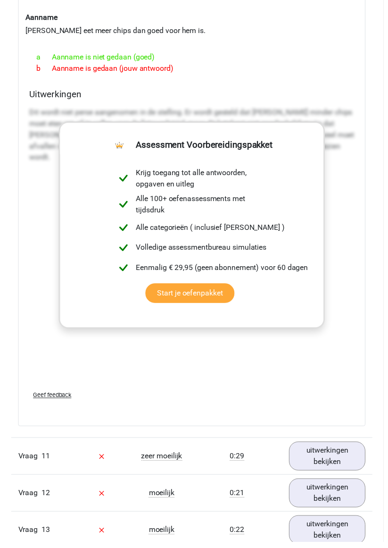
scroll to position [5986, 0]
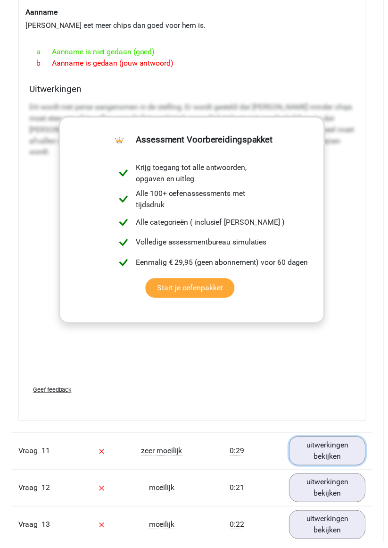
click at [332, 441] on link "uitwerkingen bekijken" at bounding box center [331, 455] width 77 height 29
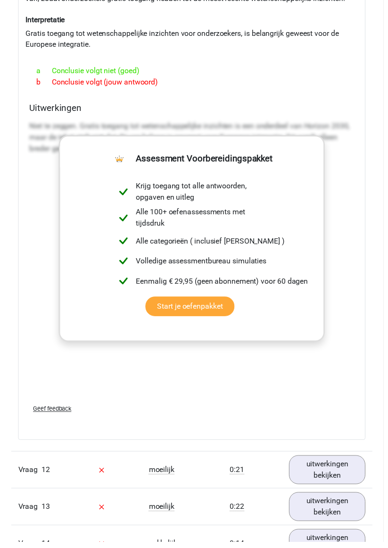
scroll to position [6542, 0]
click at [333, 460] on link "uitwerkingen bekijken" at bounding box center [331, 474] width 77 height 29
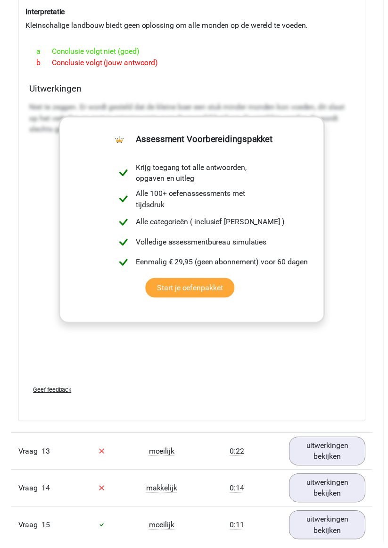
scroll to position [7112, 0]
click at [331, 442] on link "uitwerkingen bekijken" at bounding box center [331, 456] width 77 height 29
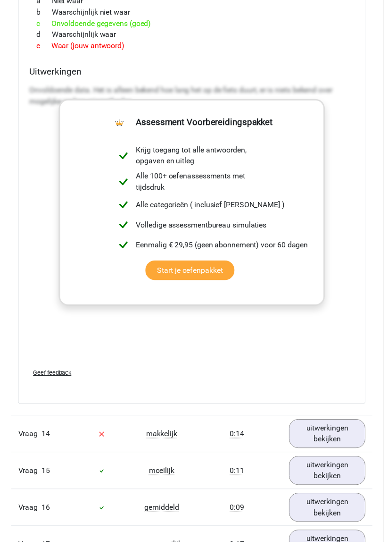
scroll to position [7704, 0]
click at [327, 424] on link "uitwerkingen bekijken" at bounding box center [331, 438] width 77 height 29
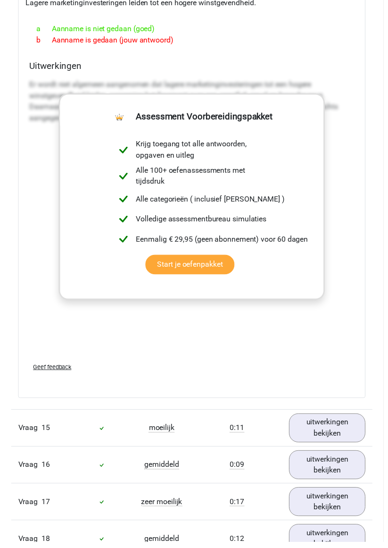
scroll to position [8255, 0]
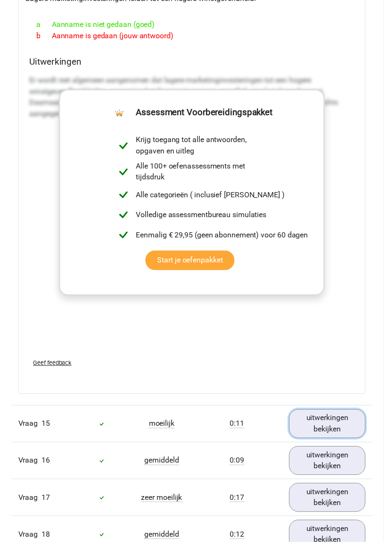
click at [329, 414] on link "uitwerkingen bekijken" at bounding box center [331, 428] width 77 height 29
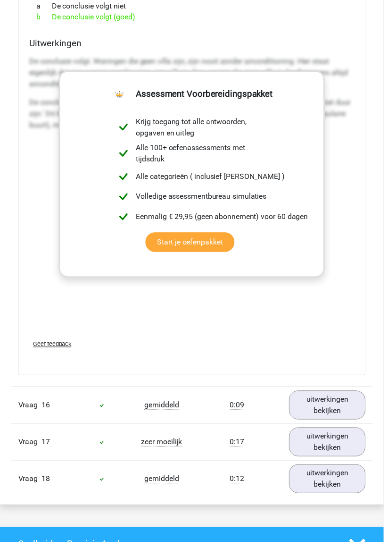
scroll to position [8825, 0]
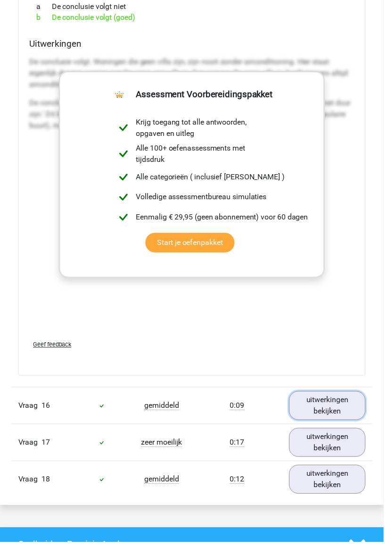
click at [336, 395] on link "uitwerkingen bekijken" at bounding box center [331, 409] width 77 height 29
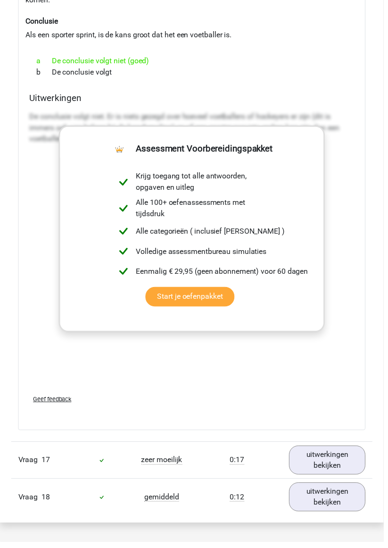
scroll to position [9322, 0]
click at [326, 451] on link "uitwerkingen bekijken" at bounding box center [331, 465] width 77 height 29
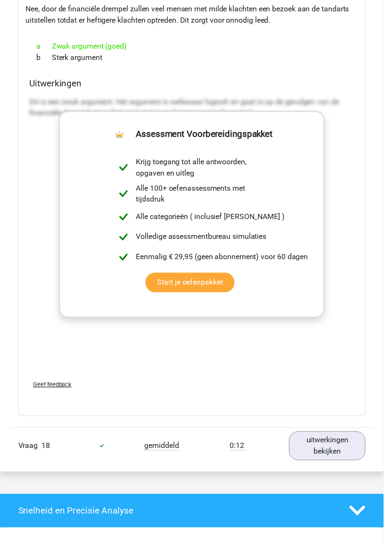
scroll to position [9876, 0]
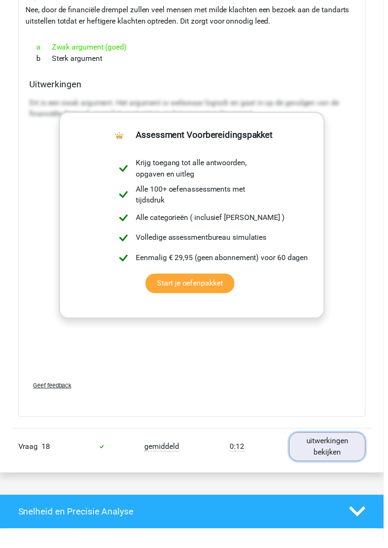
click at [339, 437] on link "uitwerkingen bekijken" at bounding box center [331, 451] width 77 height 29
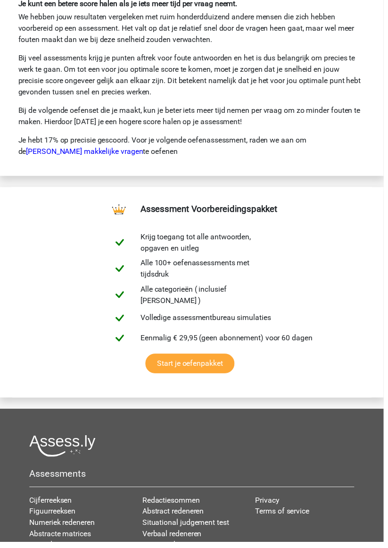
scroll to position [11325, 0]
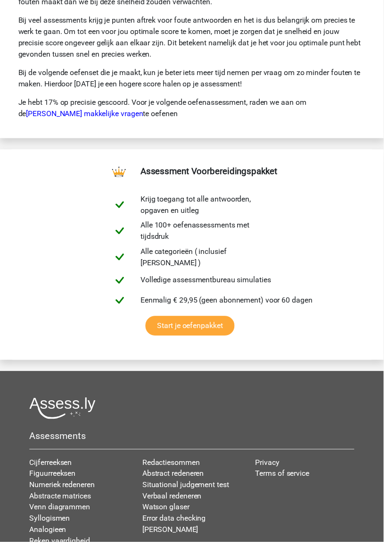
click at [198, 519] on link "Error data checking" at bounding box center [176, 523] width 64 height 9
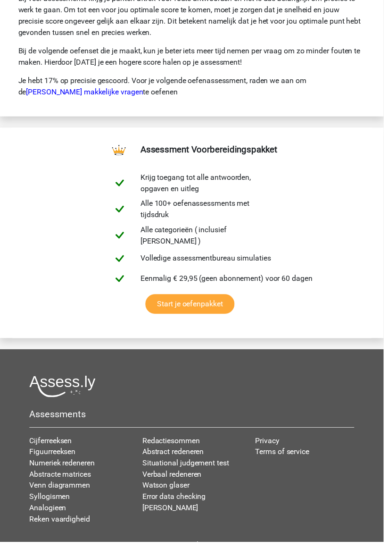
scroll to position [11352, 0]
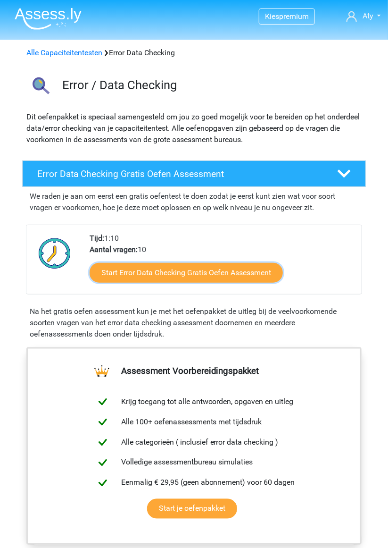
click at [211, 272] on link "Start Error Data Checking Gratis Oefen Assessment" at bounding box center [186, 273] width 193 height 20
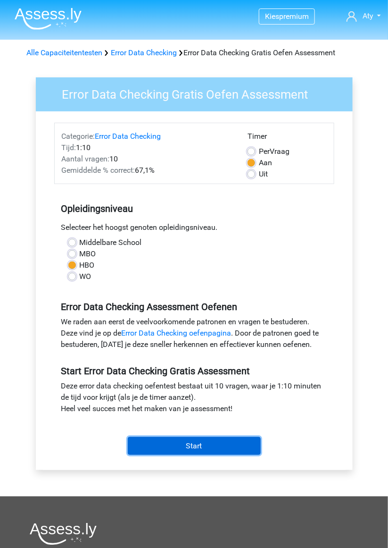
click at [222, 447] on input "Start" at bounding box center [194, 446] width 133 height 18
click at [201, 446] on input "Start" at bounding box center [194, 446] width 133 height 18
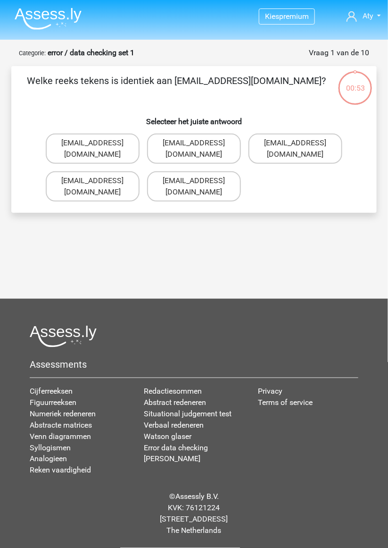
click at [316, 141] on label "[EMAIL_ADDRESS][DOMAIN_NAME]" at bounding box center [296, 149] width 94 height 30
click at [302, 143] on input "[EMAIL_ADDRESS][DOMAIN_NAME]" at bounding box center [299, 146] width 6 height 6
radio input "true"
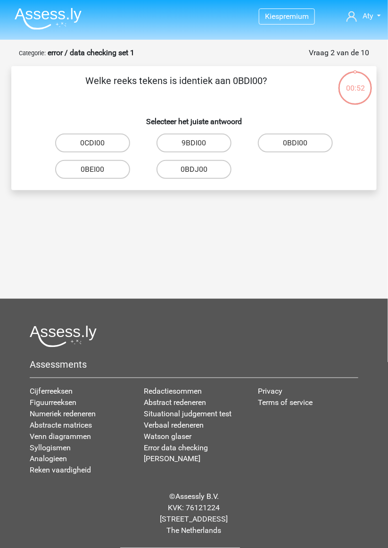
scroll to position [40, 0]
click at [293, 134] on label "0BDI00" at bounding box center [295, 143] width 75 height 19
click at [296, 143] on input "0BDI00" at bounding box center [299, 146] width 6 height 6
radio input "true"
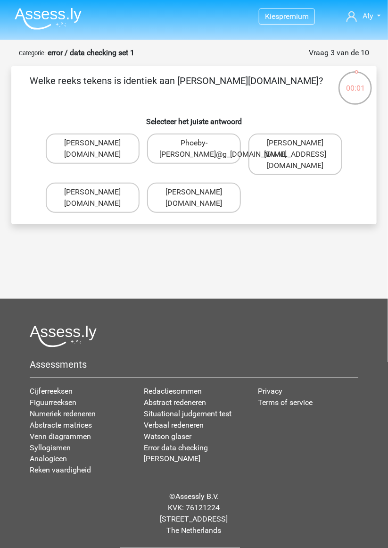
click at [97, 143] on input "Phoebe-Patterson@g_mail.gr" at bounding box center [96, 146] width 6 height 6
radio input "true"
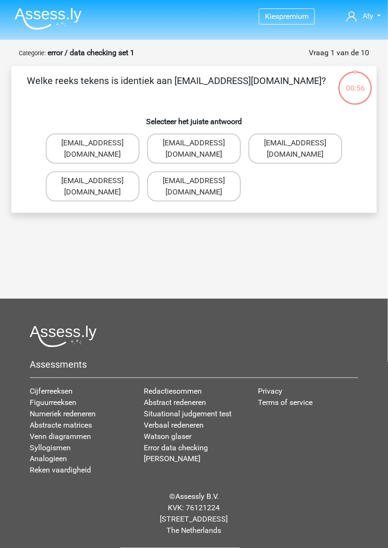
click at [217, 172] on label "Evy_Meade@jointmail.com.uk" at bounding box center [194, 186] width 94 height 30
click at [201, 181] on input "Evy_Meade@jointmail.com.uk" at bounding box center [197, 184] width 6 height 6
radio input "true"
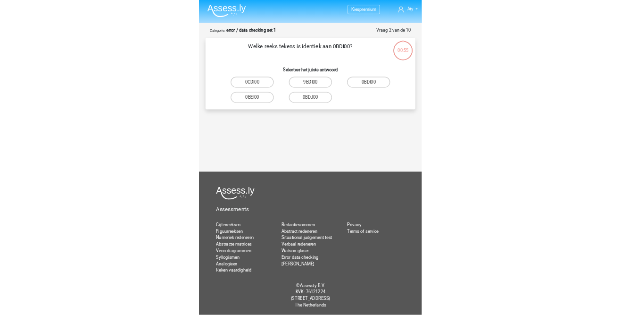
scroll to position [40, 0]
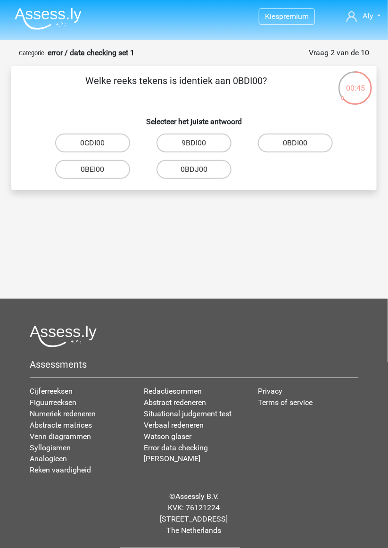
click at [296, 143] on input "0BDI00" at bounding box center [299, 146] width 6 height 6
radio input "true"
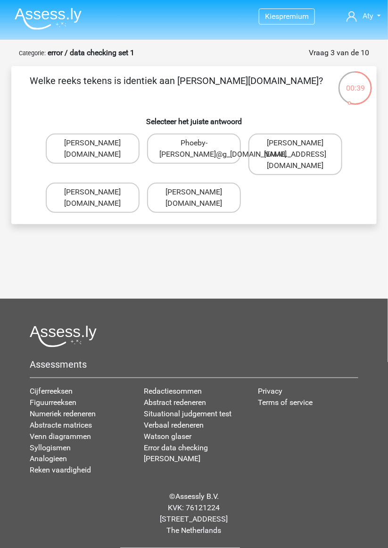
click at [106, 134] on label "Phoebe-Patterson@g_mail.gr" at bounding box center [93, 149] width 94 height 30
click at [99, 143] on input "Phoebe-Patterson@g_mail.gr" at bounding box center [96, 146] width 6 height 6
radio input "true"
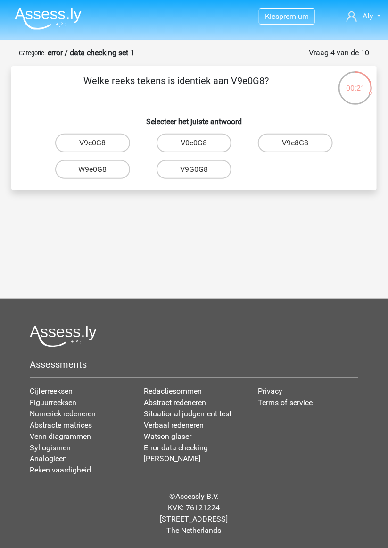
click at [101, 134] on label "V9e0G8" at bounding box center [92, 143] width 75 height 19
click at [99, 143] on input "V9e0G8" at bounding box center [96, 146] width 6 height 6
radio input "true"
click at [105, 160] on label "91051S" at bounding box center [92, 169] width 75 height 19
click at [99, 169] on input "91051S" at bounding box center [96, 172] width 6 height 6
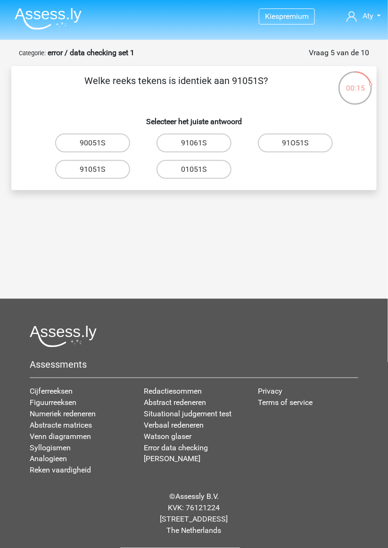
radio input "true"
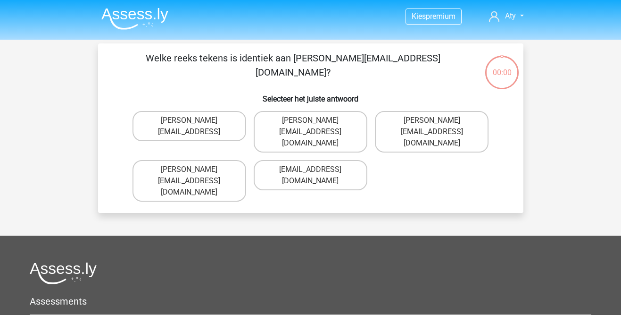
scroll to position [40, 0]
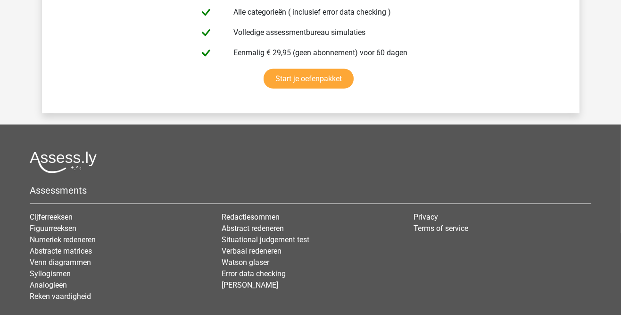
scroll to position [1697, 0]
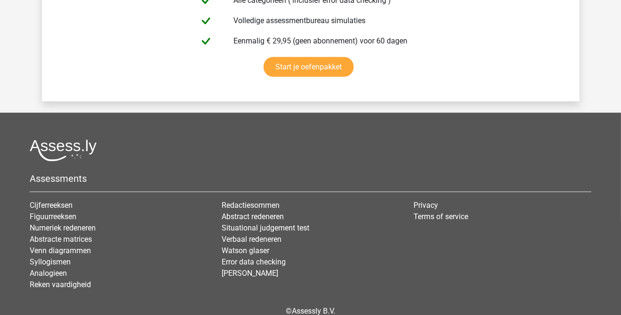
click at [248, 270] on li "[PERSON_NAME]" at bounding box center [311, 273] width 178 height 11
click at [251, 268] on link "[PERSON_NAME]" at bounding box center [250, 272] width 57 height 9
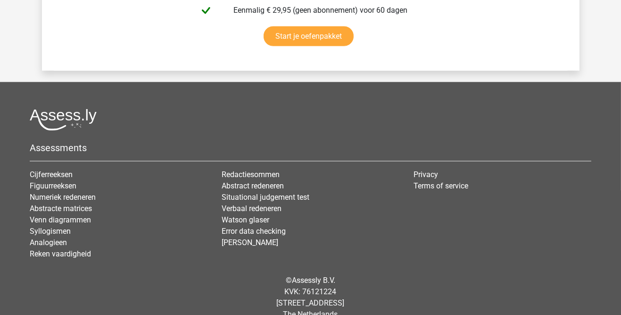
scroll to position [1732, 0]
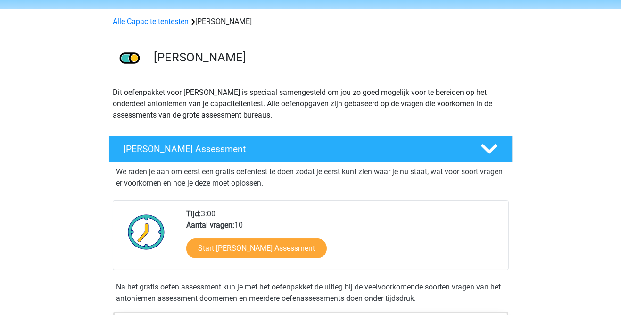
scroll to position [42, 0]
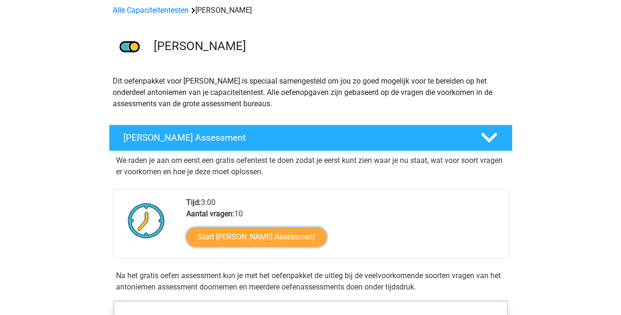
click at [326, 237] on link "Start [PERSON_NAME] Assessment" at bounding box center [256, 237] width 141 height 20
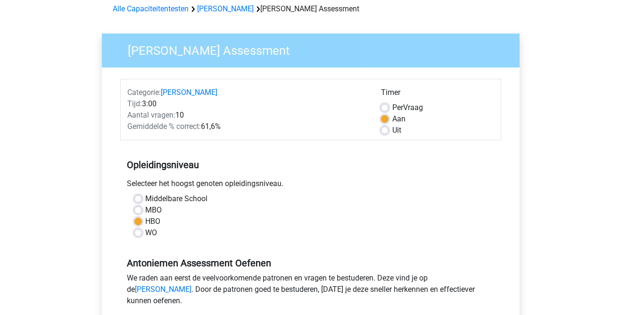
scroll to position [43, 0]
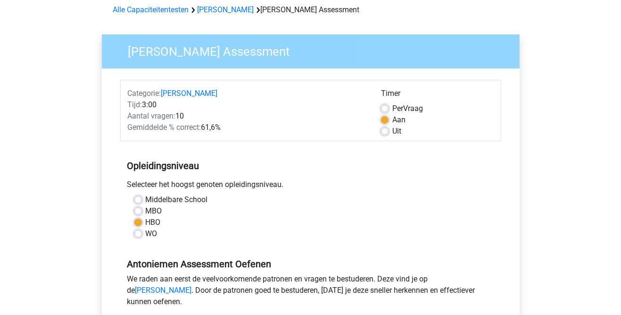
click at [393, 134] on label "Uit" at bounding box center [397, 130] width 9 height 11
click at [388, 134] on input "Uit" at bounding box center [385, 129] width 8 height 9
radio input "true"
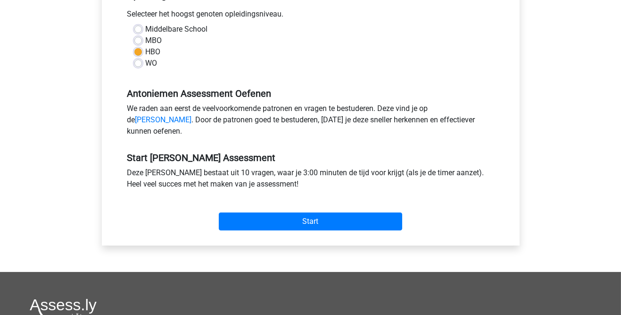
scroll to position [222, 0]
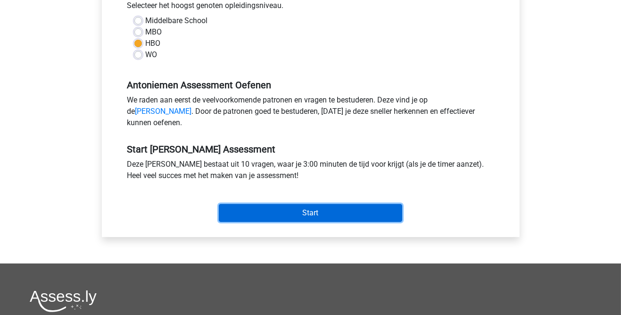
click at [364, 217] on input "Start" at bounding box center [311, 213] width 184 height 18
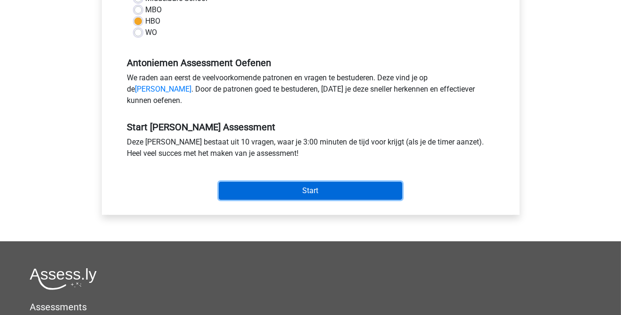
scroll to position [261, 0]
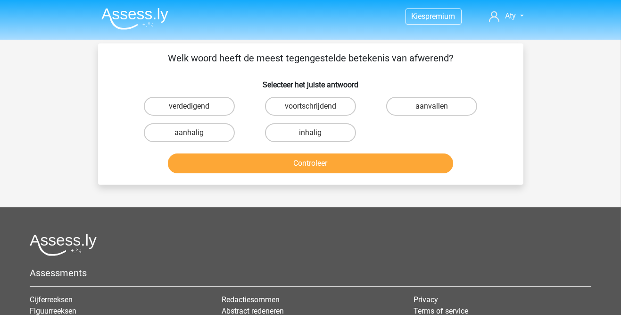
click at [221, 132] on label "aanhalig" at bounding box center [189, 132] width 91 height 19
click at [195, 133] on input "aanhalig" at bounding box center [192, 136] width 6 height 6
radio input "true"
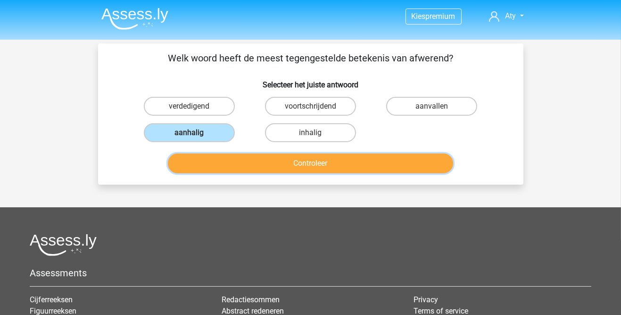
click at [306, 160] on button "Controleer" at bounding box center [310, 163] width 285 height 20
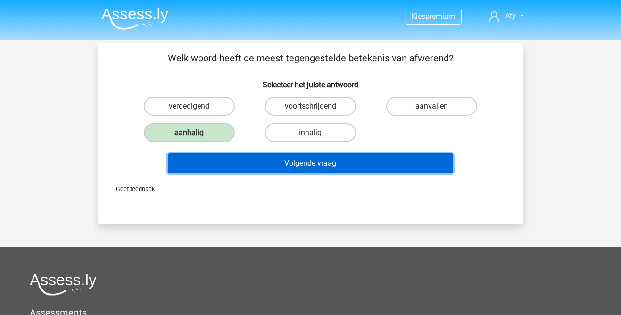
click at [336, 167] on button "Volgende vraag" at bounding box center [310, 163] width 285 height 20
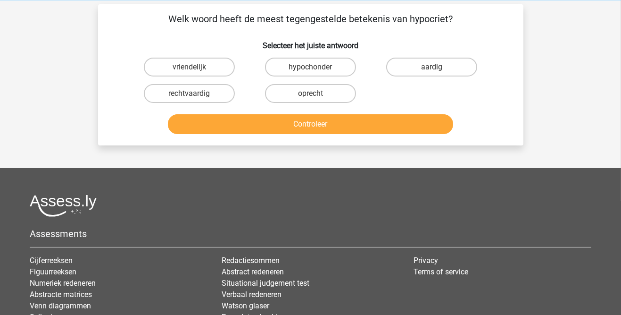
scroll to position [43, 0]
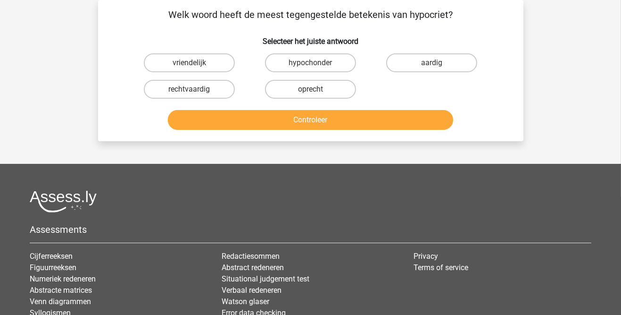
click at [211, 87] on label "rechtvaardig" at bounding box center [189, 89] width 91 height 19
click at [195, 89] on input "rechtvaardig" at bounding box center [192, 92] width 6 height 6
radio input "true"
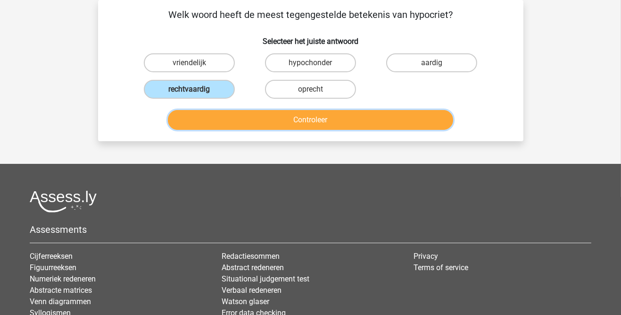
click at [318, 116] on button "Controleer" at bounding box center [310, 120] width 285 height 20
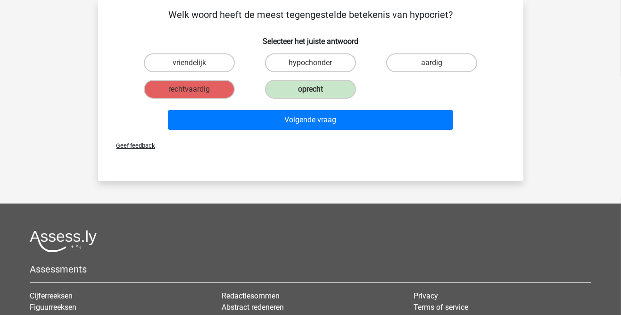
click at [321, 92] on label "oprecht" at bounding box center [310, 89] width 91 height 19
click at [302, 88] on label "oprecht" at bounding box center [310, 89] width 91 height 19
click at [305, 92] on label "oprecht" at bounding box center [310, 89] width 91 height 19
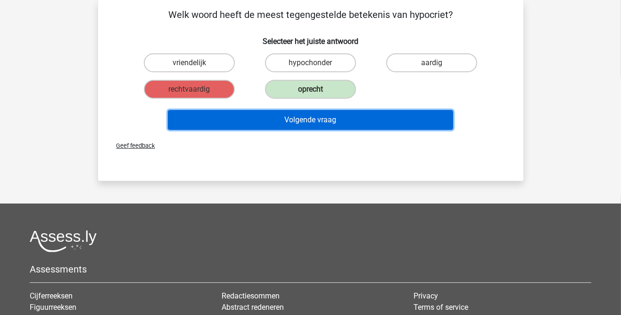
click at [310, 119] on button "Volgende vraag" at bounding box center [310, 120] width 285 height 20
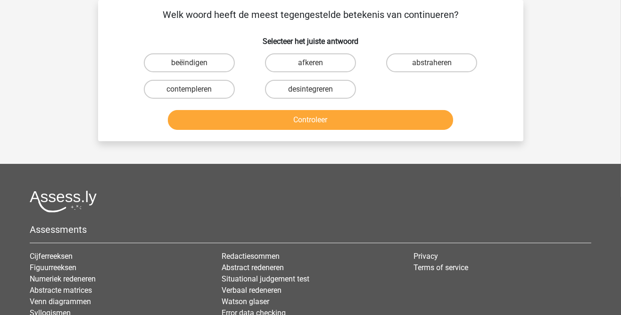
click at [203, 61] on label "beëindigen" at bounding box center [189, 62] width 91 height 19
click at [195, 63] on input "beëindigen" at bounding box center [192, 66] width 6 height 6
radio input "true"
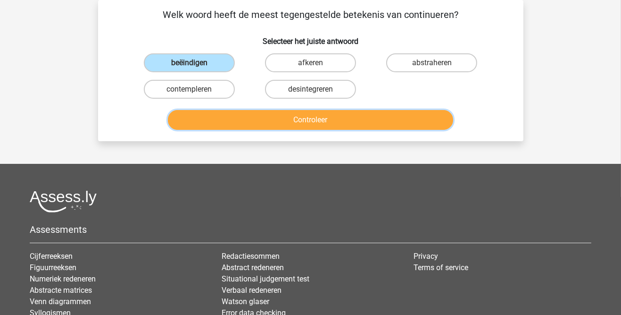
click at [311, 117] on button "Controleer" at bounding box center [310, 120] width 285 height 20
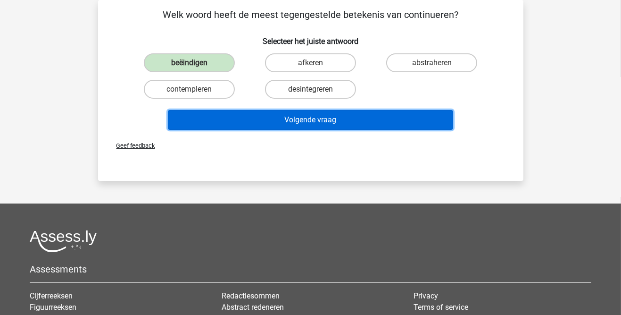
click at [339, 124] on button "Volgende vraag" at bounding box center [310, 120] width 285 height 20
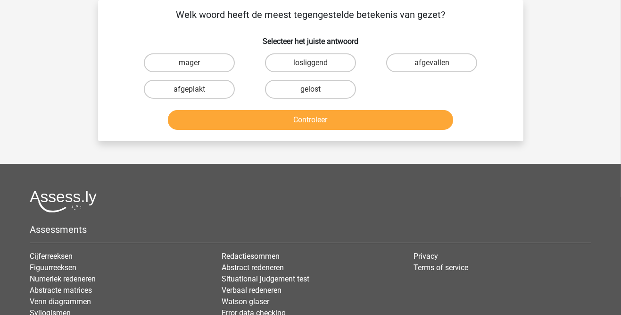
click at [203, 64] on label "mager" at bounding box center [189, 62] width 91 height 19
click at [195, 64] on input "mager" at bounding box center [192, 66] width 6 height 6
radio input "true"
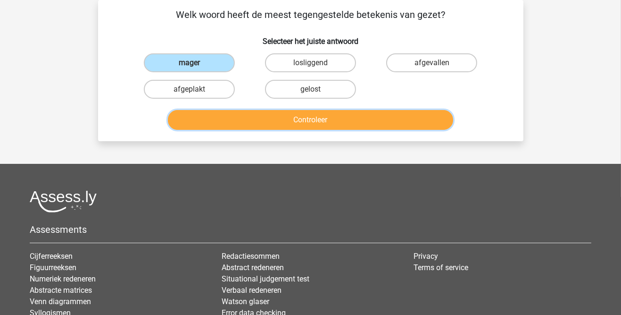
click at [291, 113] on button "Controleer" at bounding box center [310, 120] width 285 height 20
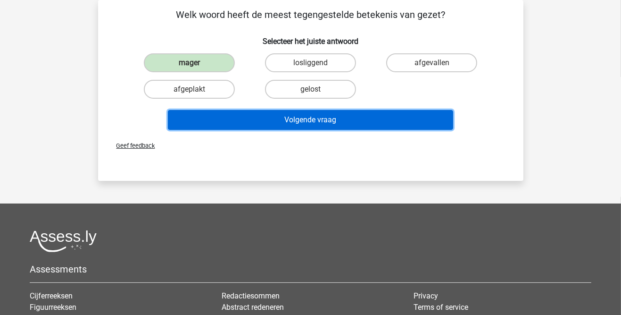
click at [362, 121] on button "Volgende vraag" at bounding box center [310, 120] width 285 height 20
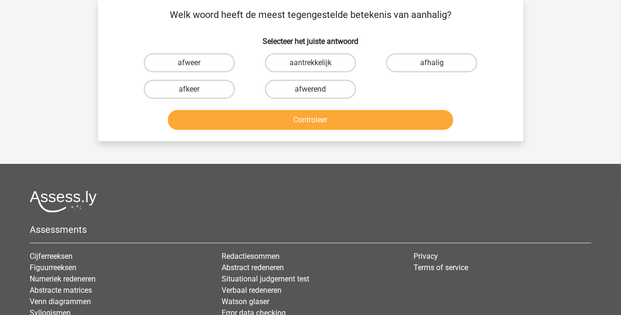
click at [315, 91] on input "afwerend" at bounding box center [313, 92] width 6 height 6
radio input "true"
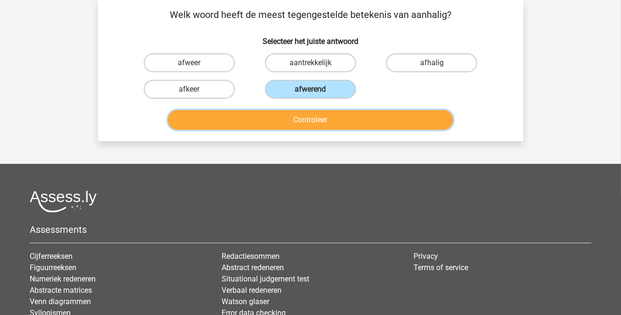
click at [326, 119] on button "Controleer" at bounding box center [310, 120] width 285 height 20
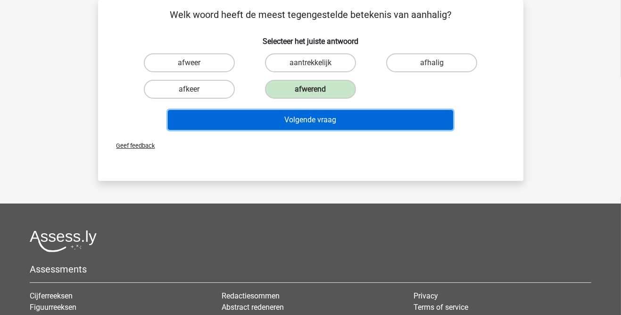
click at [350, 119] on button "Volgende vraag" at bounding box center [310, 120] width 285 height 20
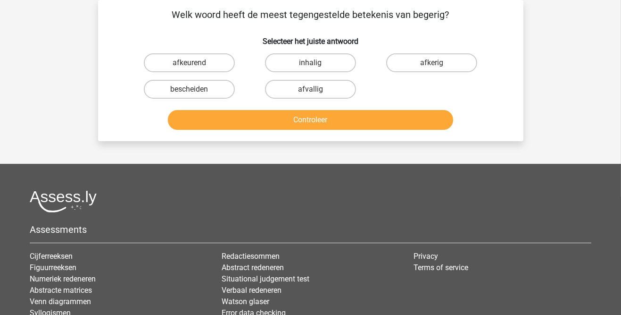
click at [437, 64] on input "afkerig" at bounding box center [435, 66] width 6 height 6
radio input "true"
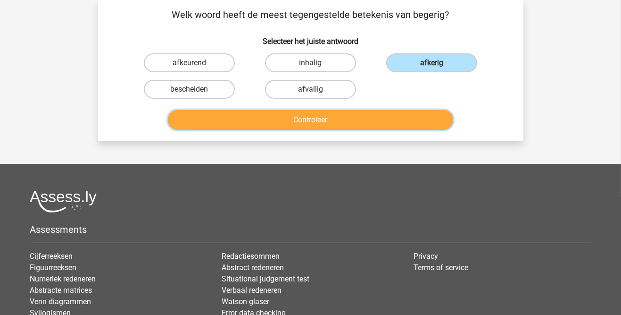
click at [391, 120] on button "Controleer" at bounding box center [310, 120] width 285 height 20
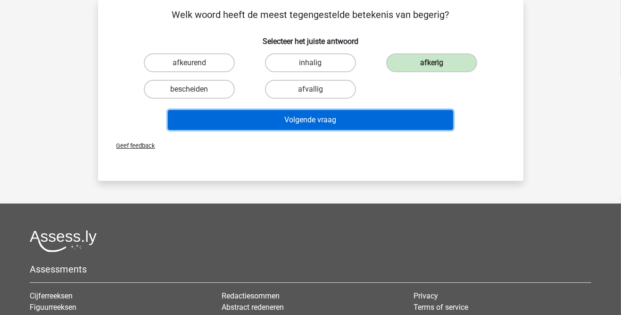
click at [372, 124] on button "Volgende vraag" at bounding box center [310, 120] width 285 height 20
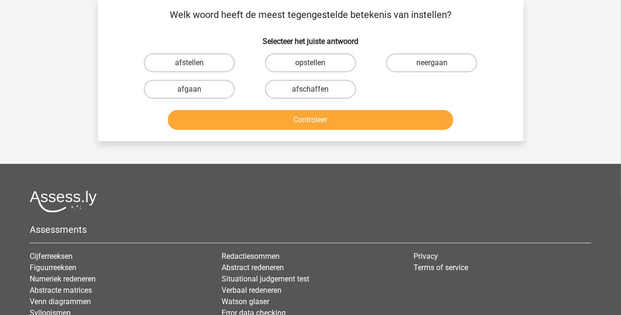
click at [325, 92] on label "afschaffen" at bounding box center [310, 89] width 91 height 19
click at [317, 92] on input "afschaffen" at bounding box center [313, 92] width 6 height 6
radio input "true"
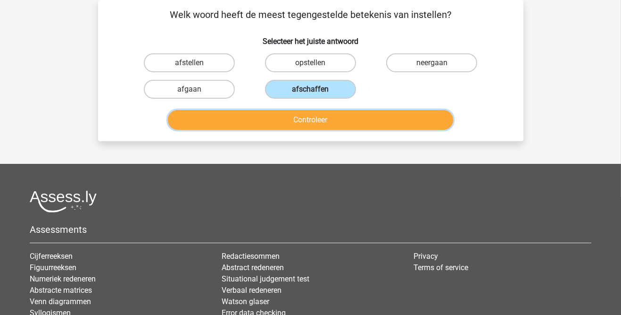
click at [348, 120] on button "Controleer" at bounding box center [310, 120] width 285 height 20
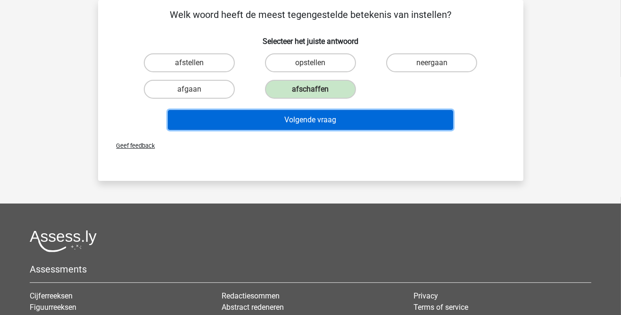
click at [361, 124] on button "Volgende vraag" at bounding box center [310, 120] width 285 height 20
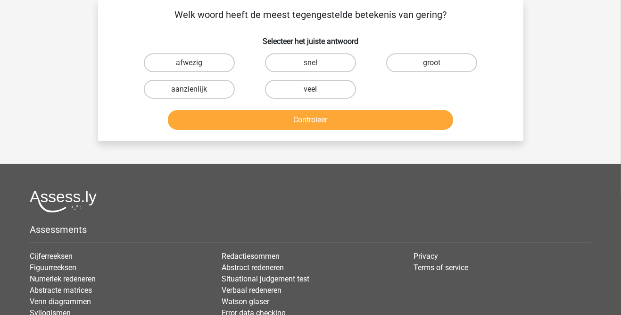
click at [327, 90] on label "veel" at bounding box center [310, 89] width 91 height 19
click at [317, 90] on input "veel" at bounding box center [313, 92] width 6 height 6
radio input "true"
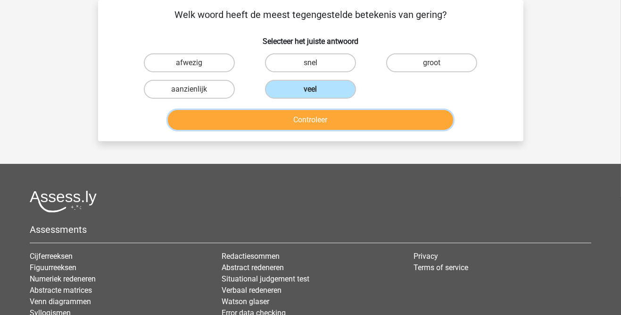
click at [345, 119] on button "Controleer" at bounding box center [310, 120] width 285 height 20
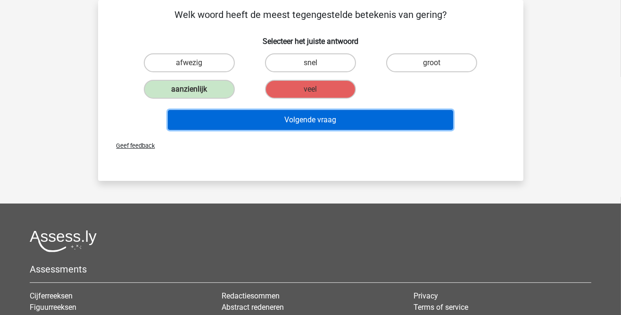
click at [355, 121] on button "Volgende vraag" at bounding box center [310, 120] width 285 height 20
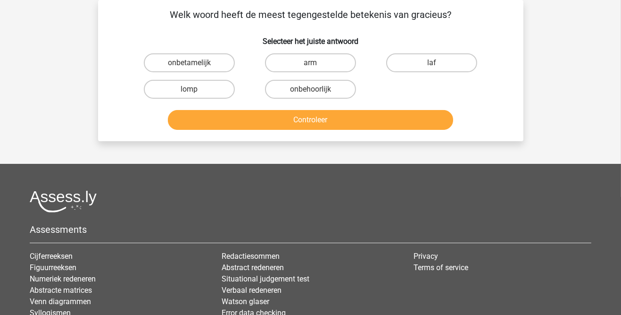
click at [209, 87] on label "lomp" at bounding box center [189, 89] width 91 height 19
click at [195, 89] on input "lomp" at bounding box center [192, 92] width 6 height 6
radio input "true"
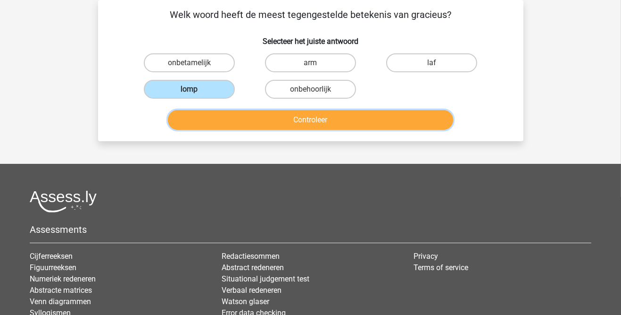
click at [316, 119] on button "Controleer" at bounding box center [310, 120] width 285 height 20
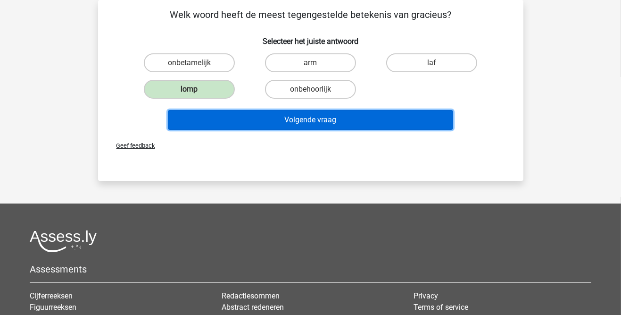
click at [351, 118] on button "Volgende vraag" at bounding box center [310, 120] width 285 height 20
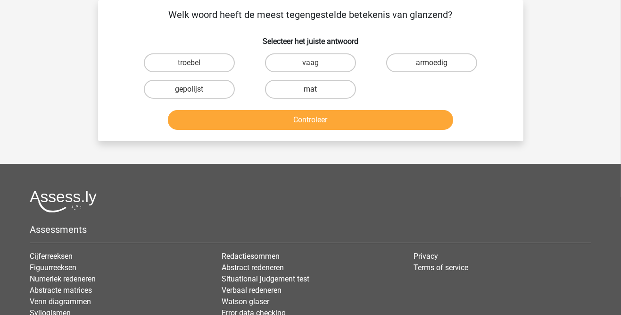
click at [198, 63] on label "troebel" at bounding box center [189, 62] width 91 height 19
click at [195, 63] on input "troebel" at bounding box center [192, 66] width 6 height 6
radio input "true"
click at [309, 88] on label "mat" at bounding box center [310, 89] width 91 height 19
click at [310, 89] on input "mat" at bounding box center [313, 92] width 6 height 6
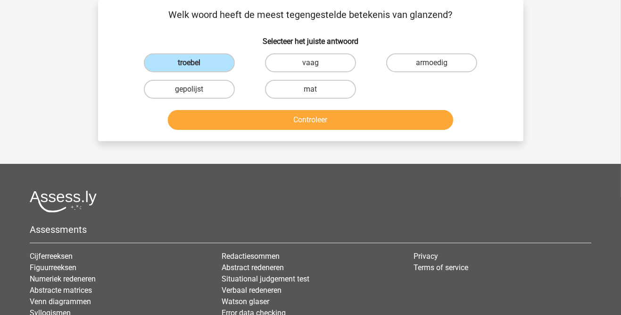
radio input "true"
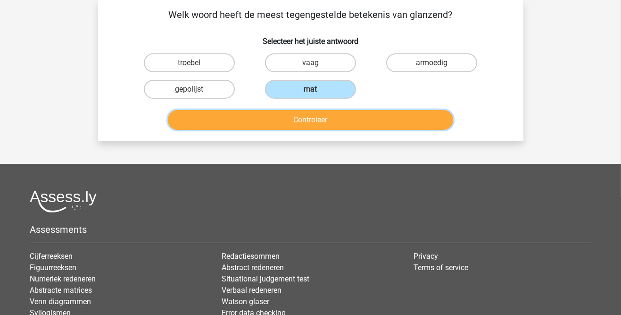
click at [313, 118] on button "Controleer" at bounding box center [310, 120] width 285 height 20
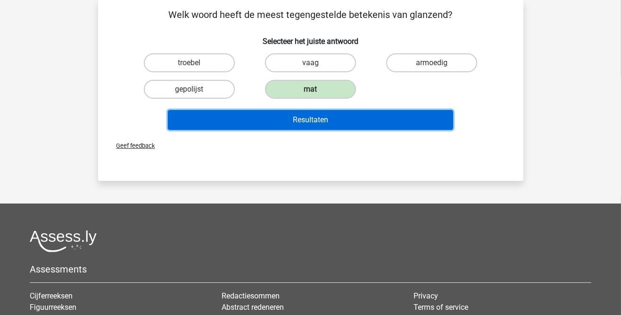
click at [335, 125] on button "Resultaten" at bounding box center [310, 120] width 285 height 20
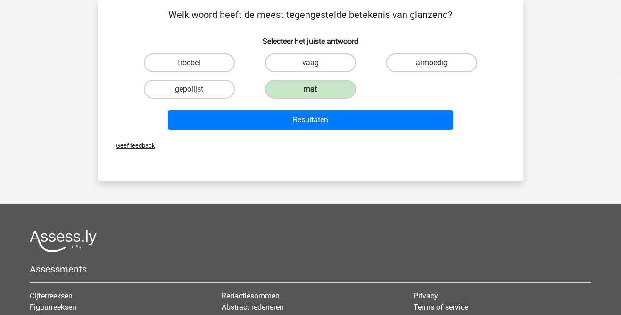
click at [606, 10] on div "Kies premium Aty atyschuuring@gmail.com" at bounding box center [310, 205] width 621 height 496
click at [610, 15] on div "Kies premium Aty atyschuuring@gmail.com" at bounding box center [310, 205] width 621 height 496
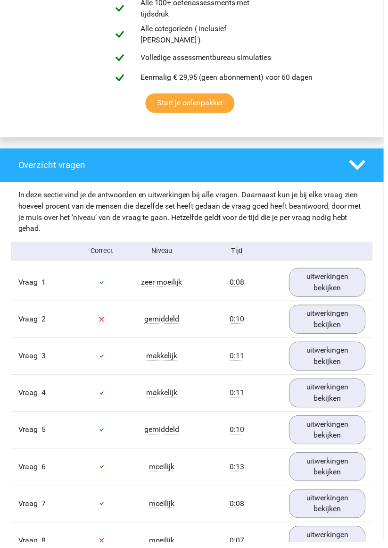
scroll to position [609, 0]
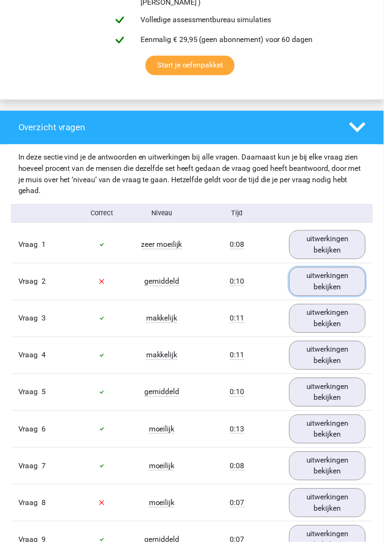
click at [326, 286] on link "uitwerkingen bekijken" at bounding box center [331, 284] width 77 height 29
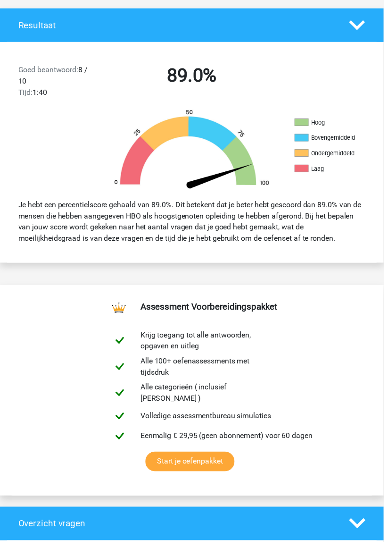
scroll to position [0, 0]
